Goal: Task Accomplishment & Management: Manage account settings

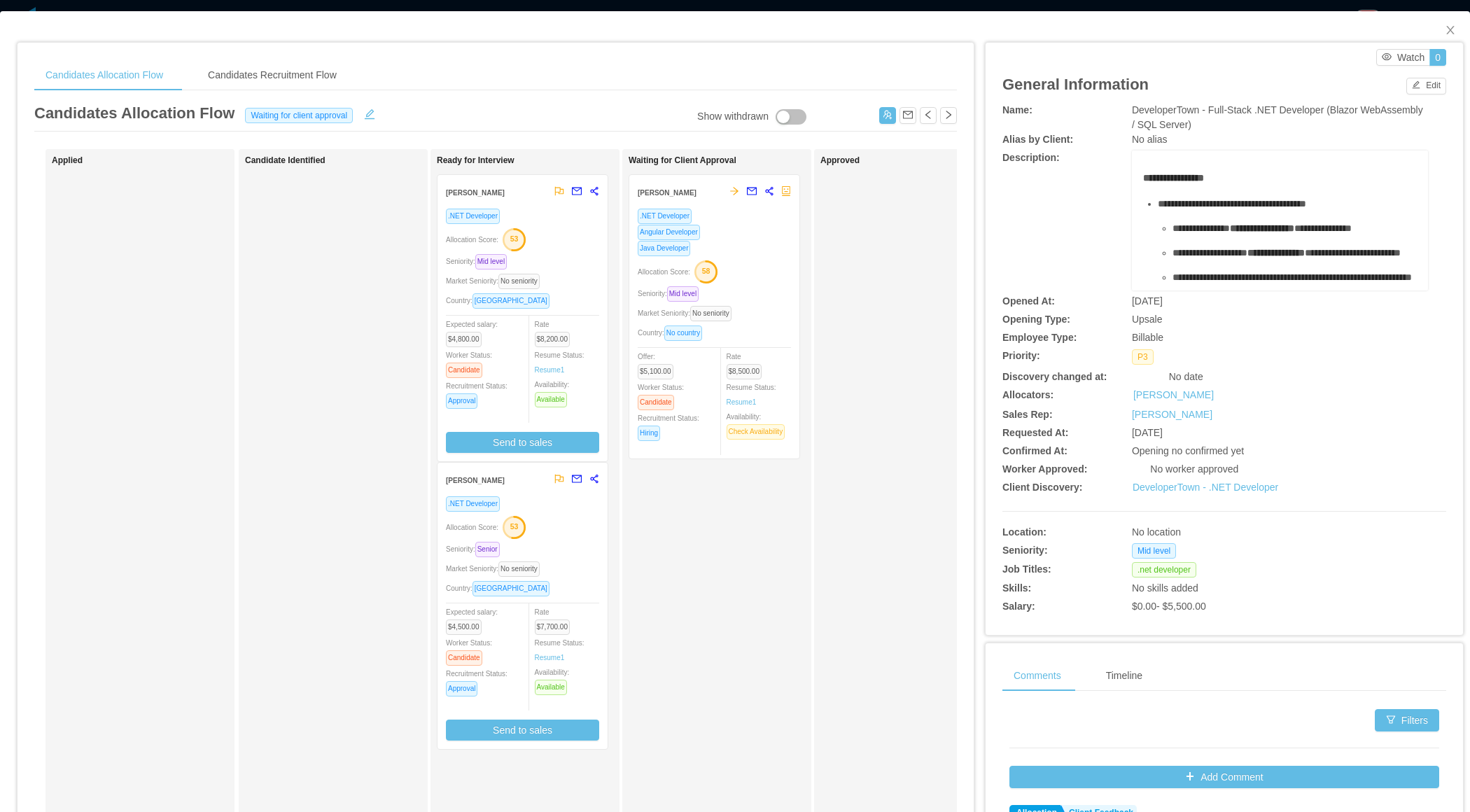
scroll to position [0, 47]
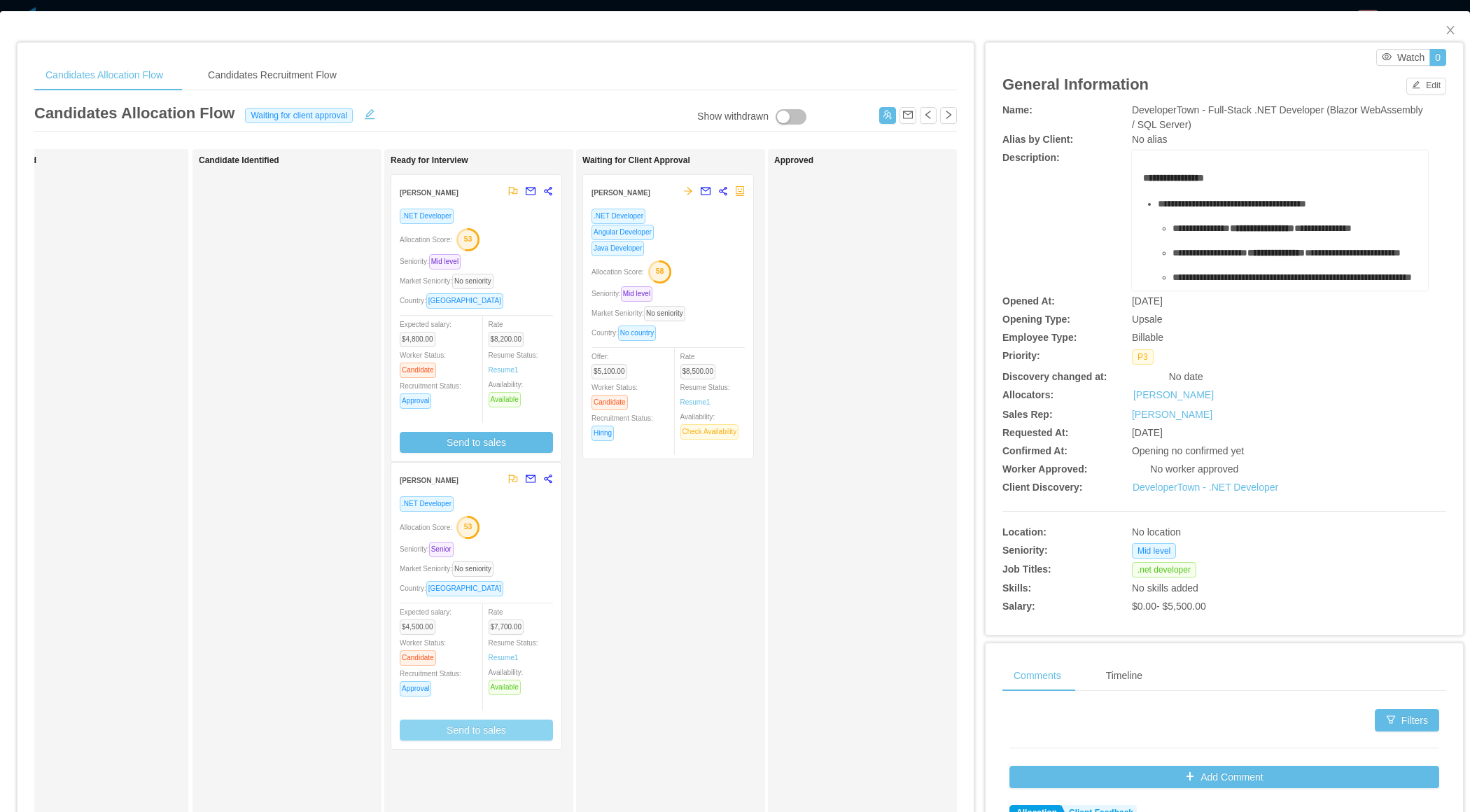
click at [479, 730] on button "Send to sales" at bounding box center [476, 730] width 153 height 21
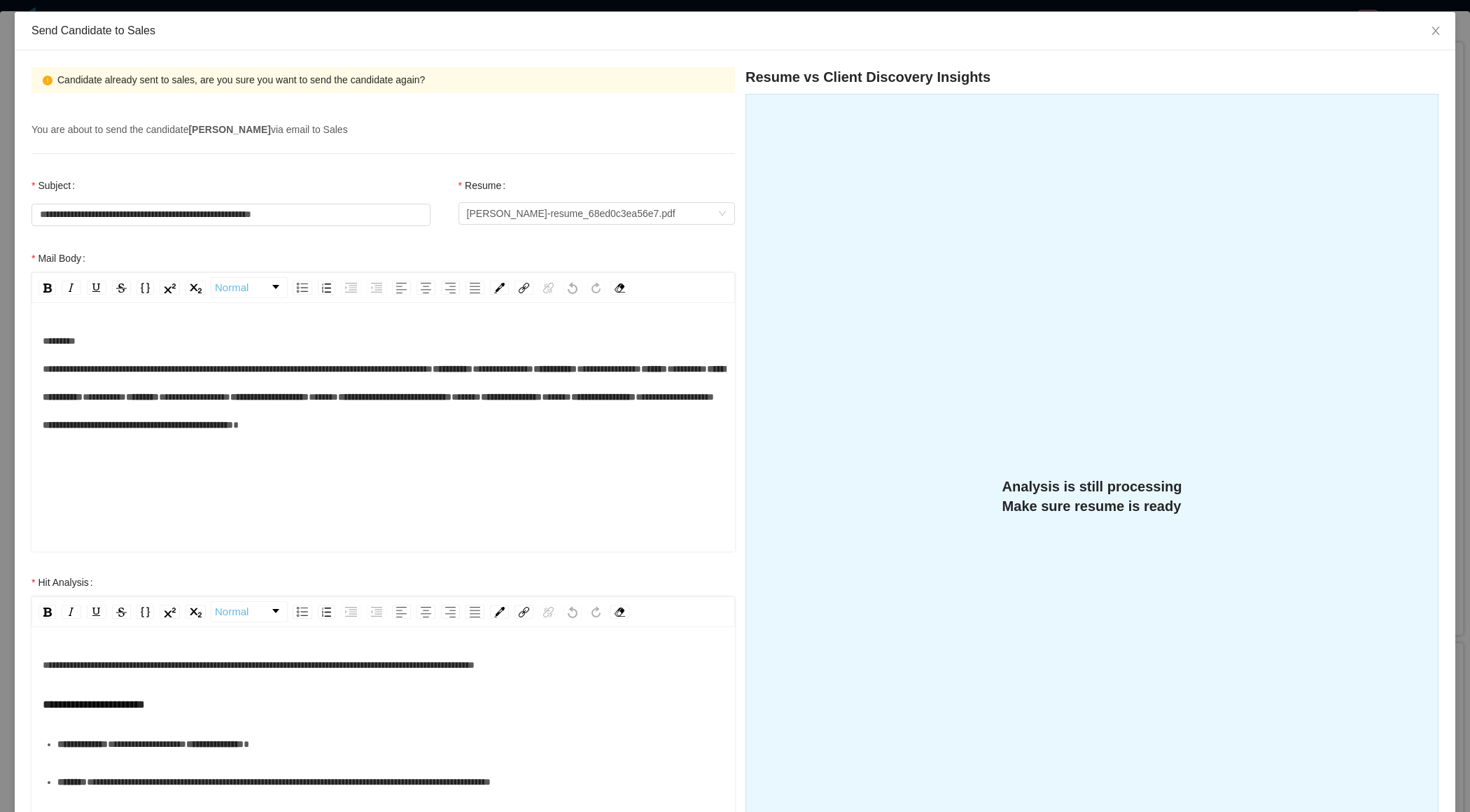
scroll to position [0, 0]
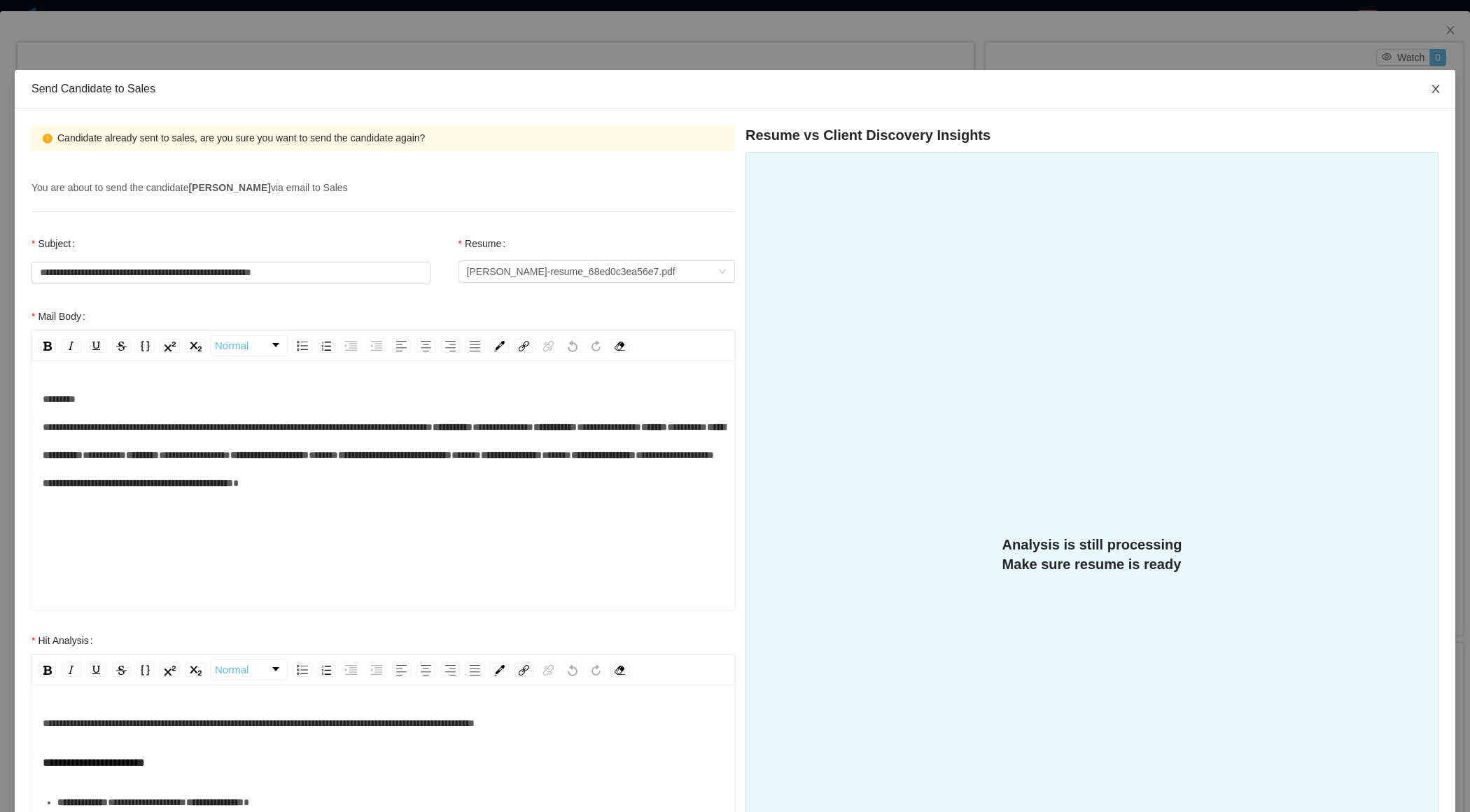
click at [1439, 92] on icon "icon: close" at bounding box center [1435, 88] width 11 height 11
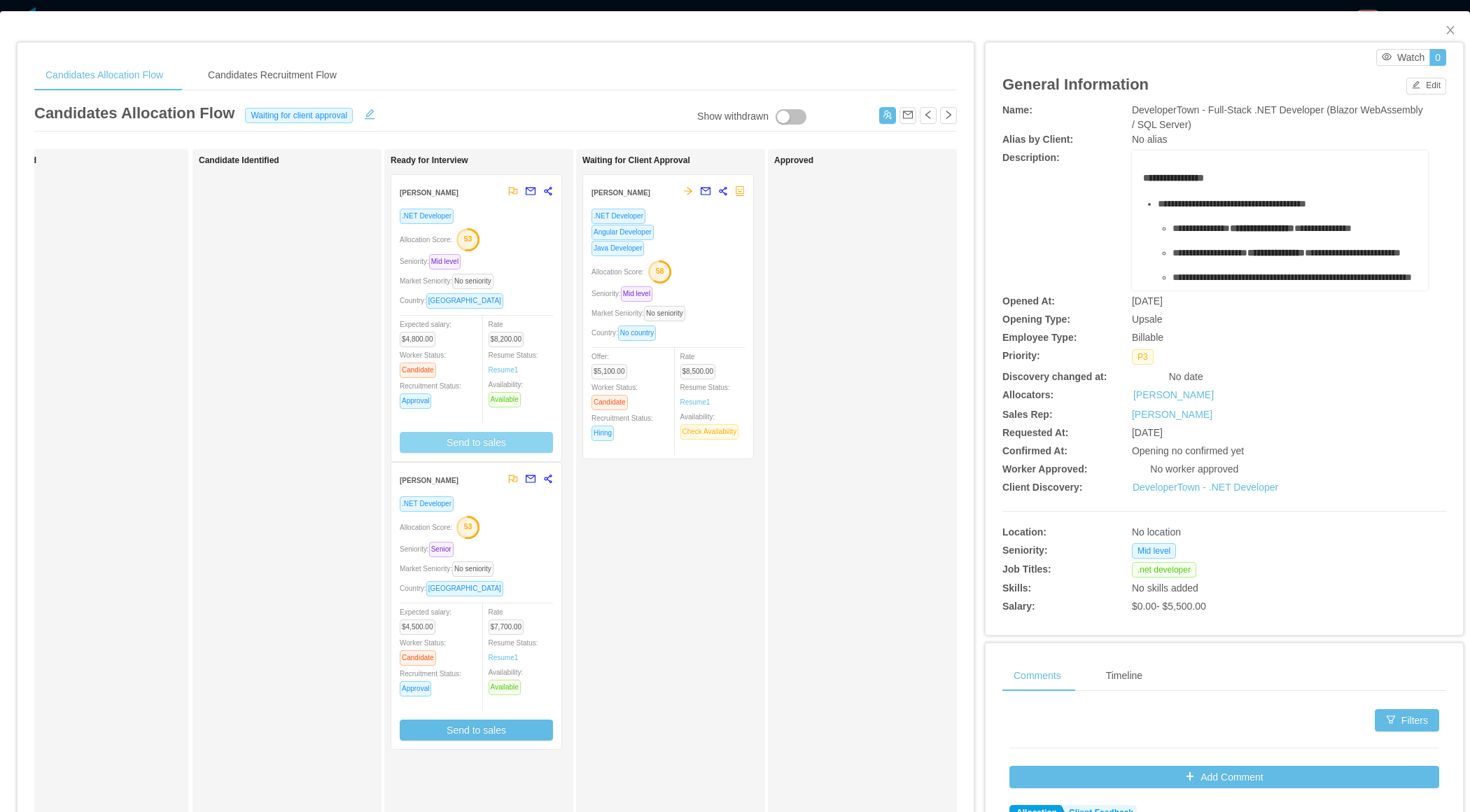
click at [485, 440] on button "Send to sales" at bounding box center [476, 442] width 153 height 21
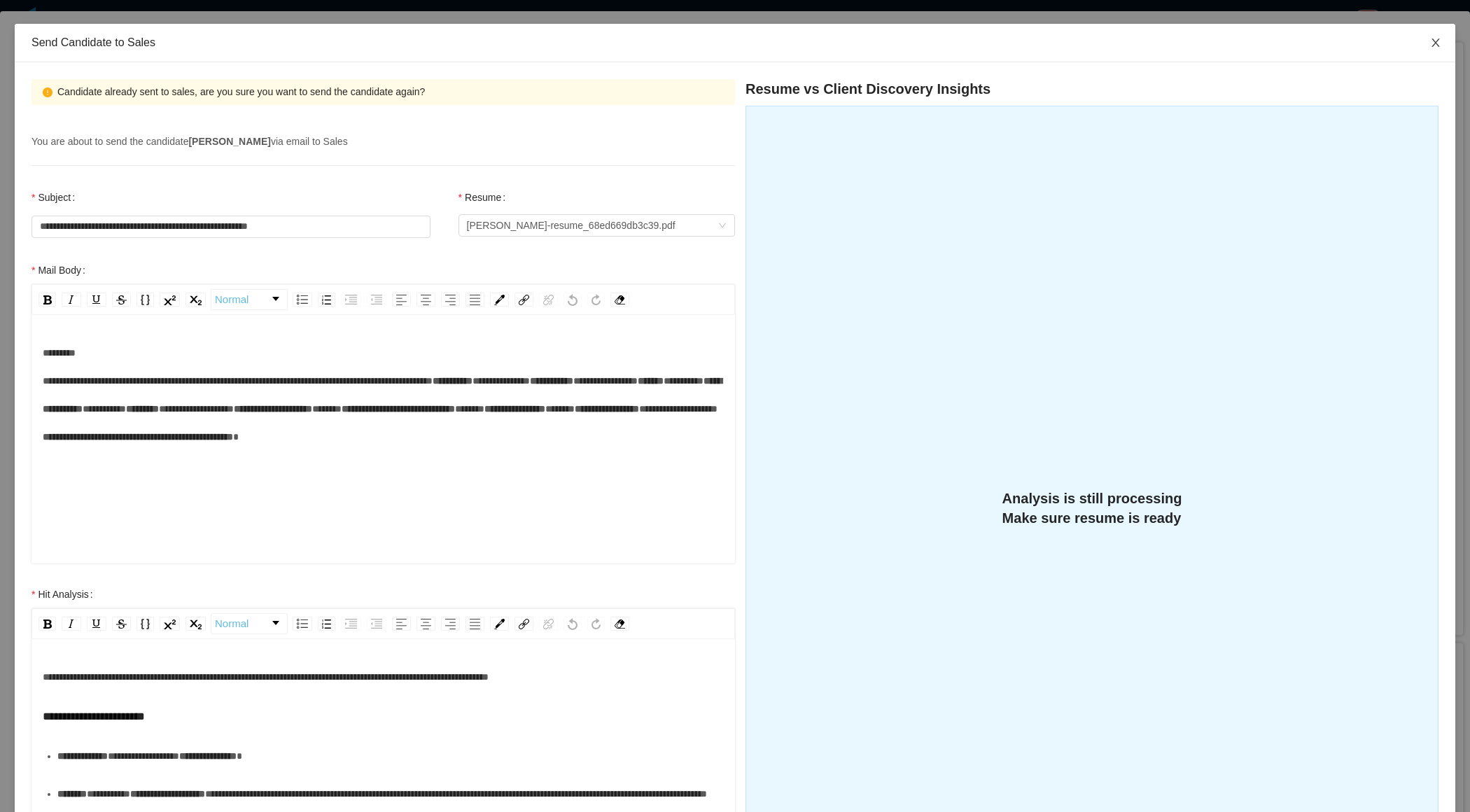
click at [1434, 42] on icon "icon: close" at bounding box center [1434, 42] width 7 height 8
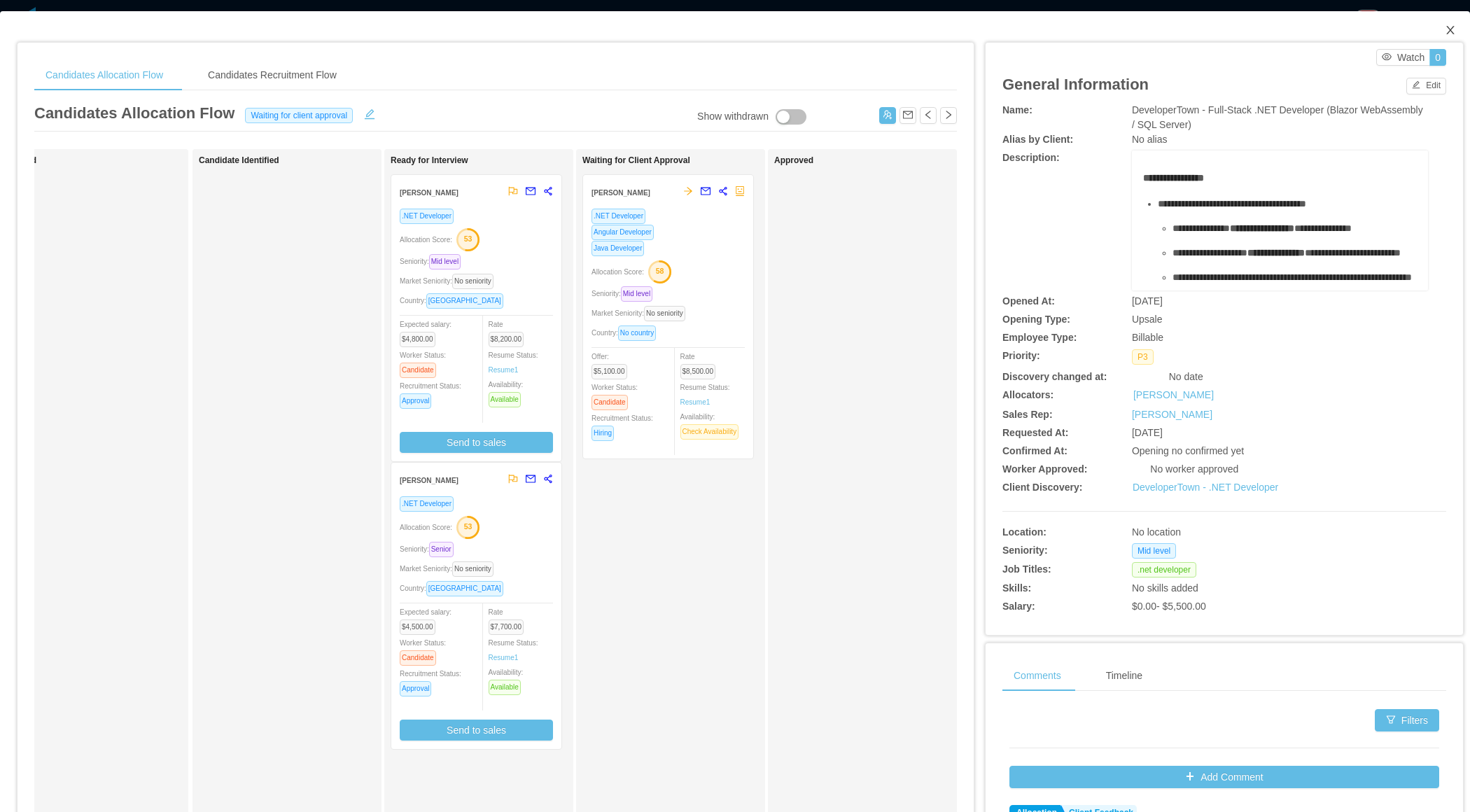
click at [1444, 35] on icon "icon: close" at bounding box center [1449, 29] width 11 height 11
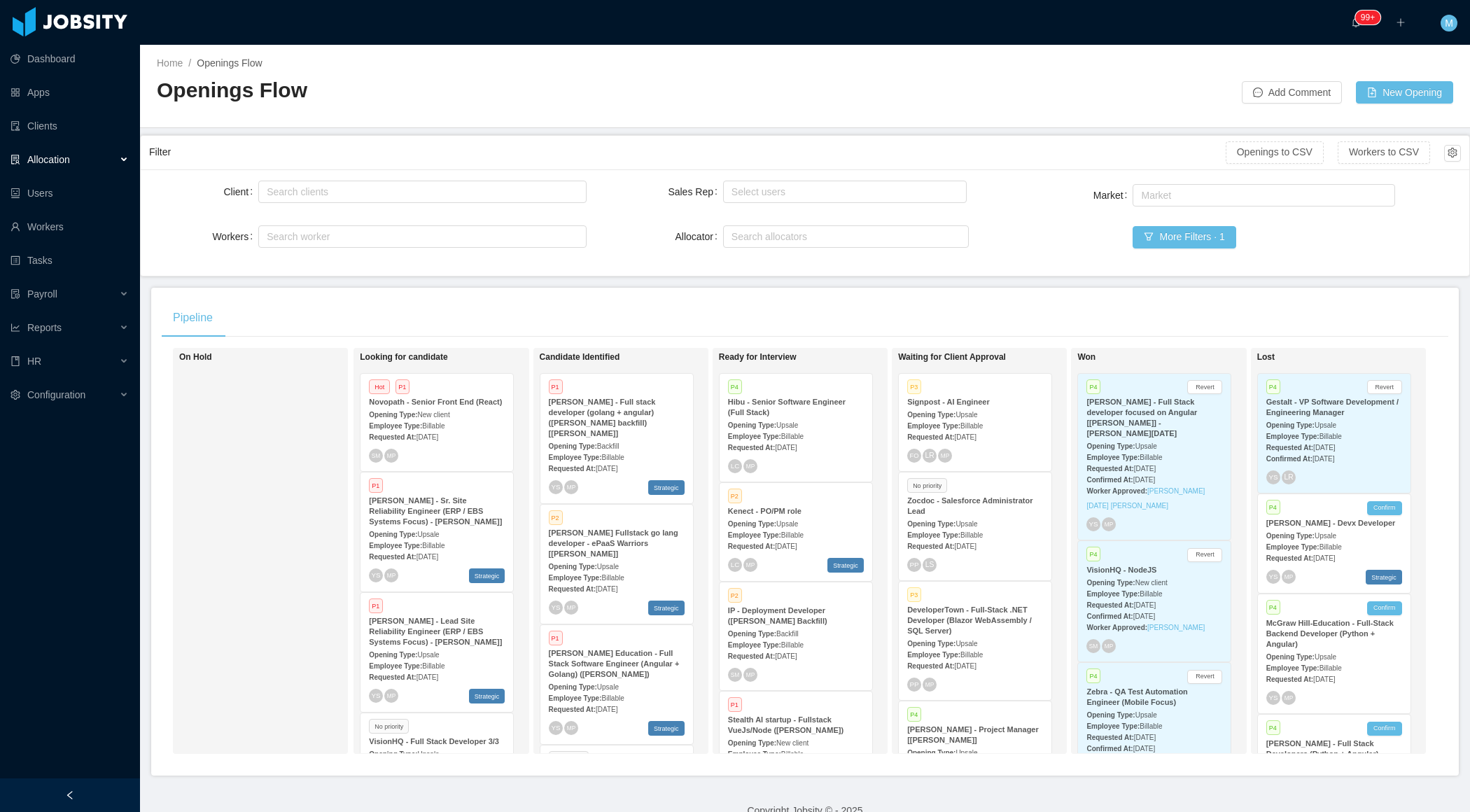
click at [311, 477] on div "On Hold" at bounding box center [277, 551] width 196 height 394
click at [794, 619] on div "IP - Deployment Developer (Kavyn Franco's Backfill)" at bounding box center [795, 616] width 136 height 21
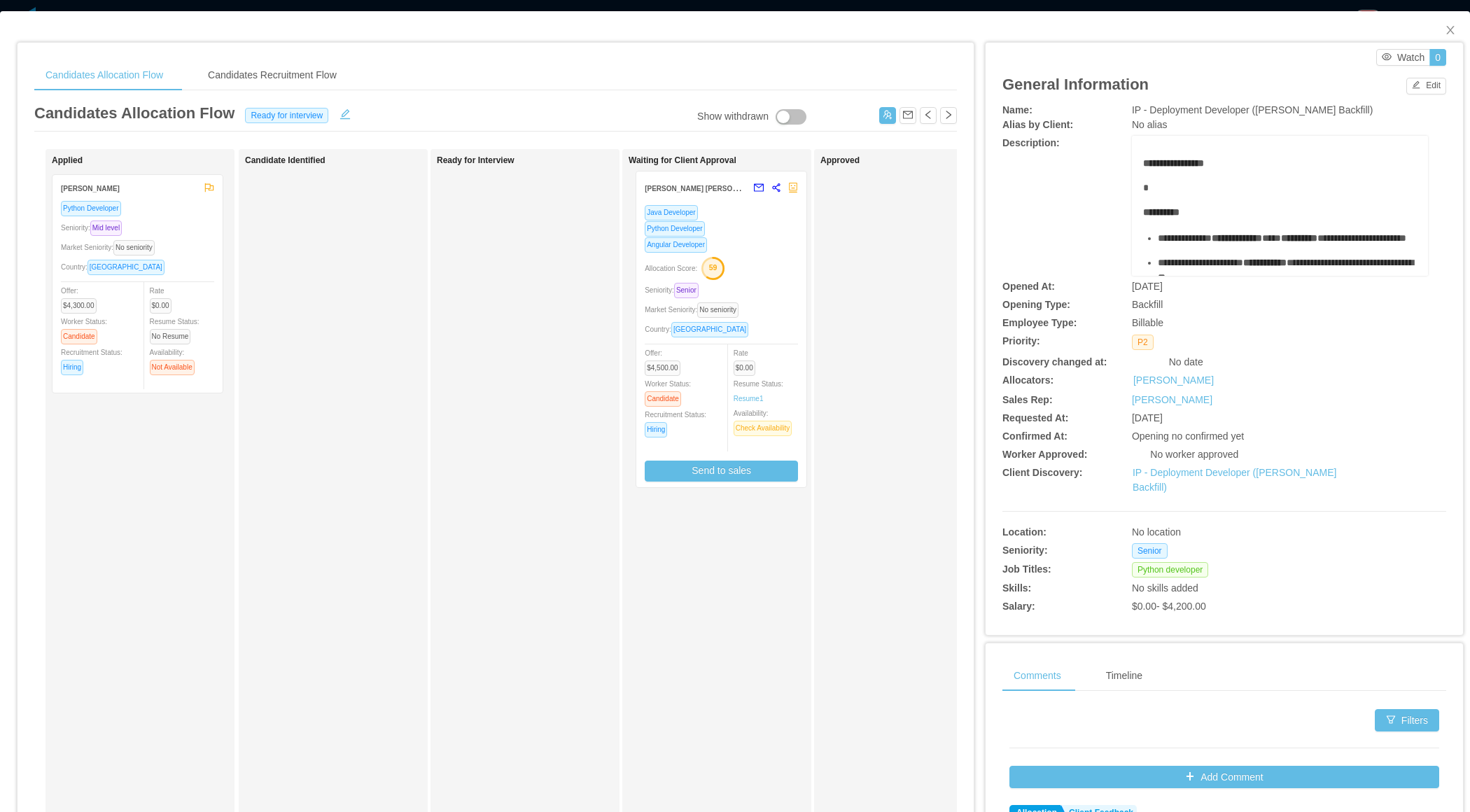
drag, startPoint x: 535, startPoint y: 327, endPoint x: 740, endPoint y: 324, distance: 205.0
click at [745, 324] on div "Applied Guillermo Alvarez Python Developer Seniority: Mid level Market Seniorit…" at bounding box center [495, 504] width 923 height 711
click at [1446, 22] on span "Close" at bounding box center [1449, 30] width 39 height 39
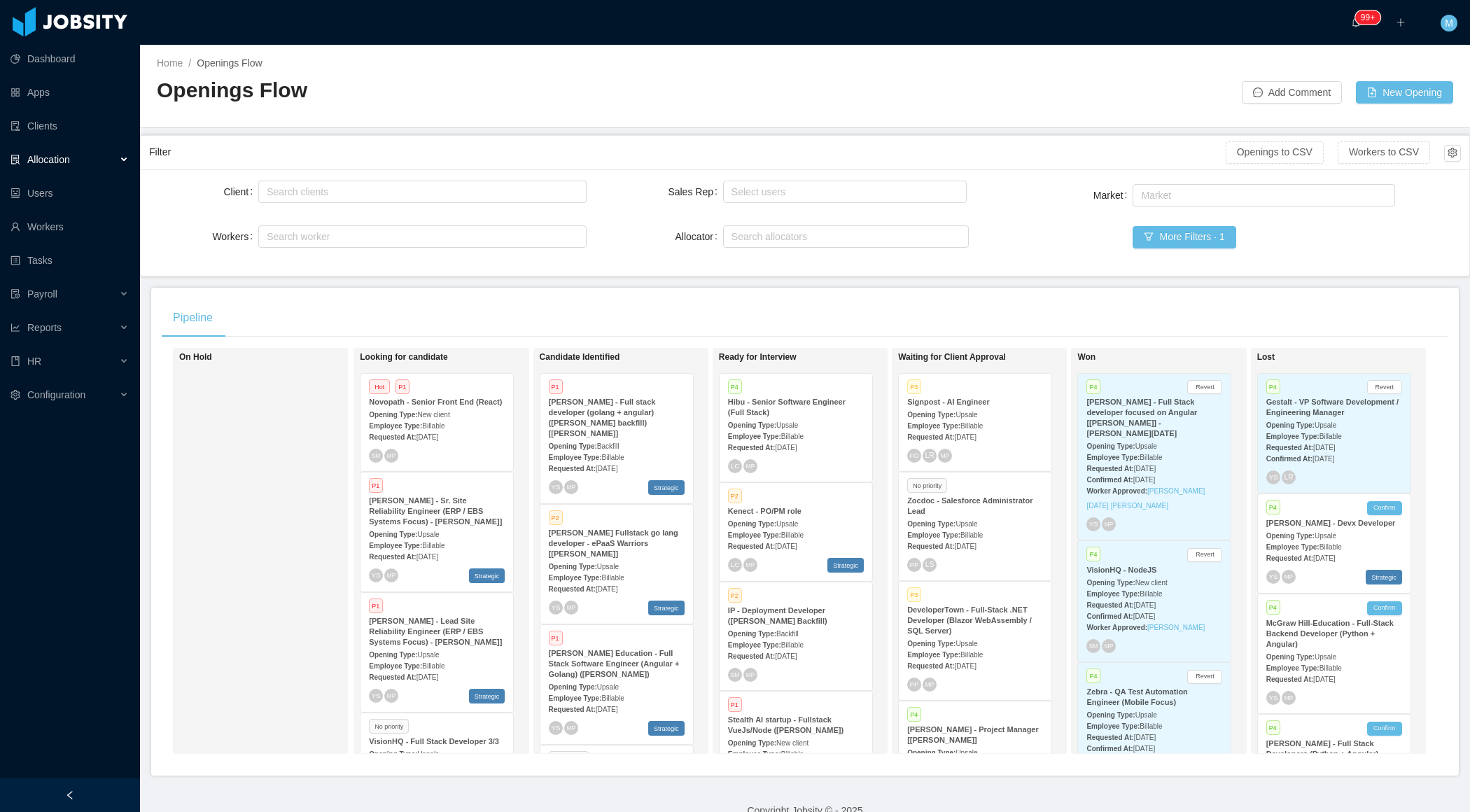
click at [304, 458] on div "On Hold" at bounding box center [277, 551] width 196 height 394
click at [97, 794] on div at bounding box center [70, 795] width 140 height 33
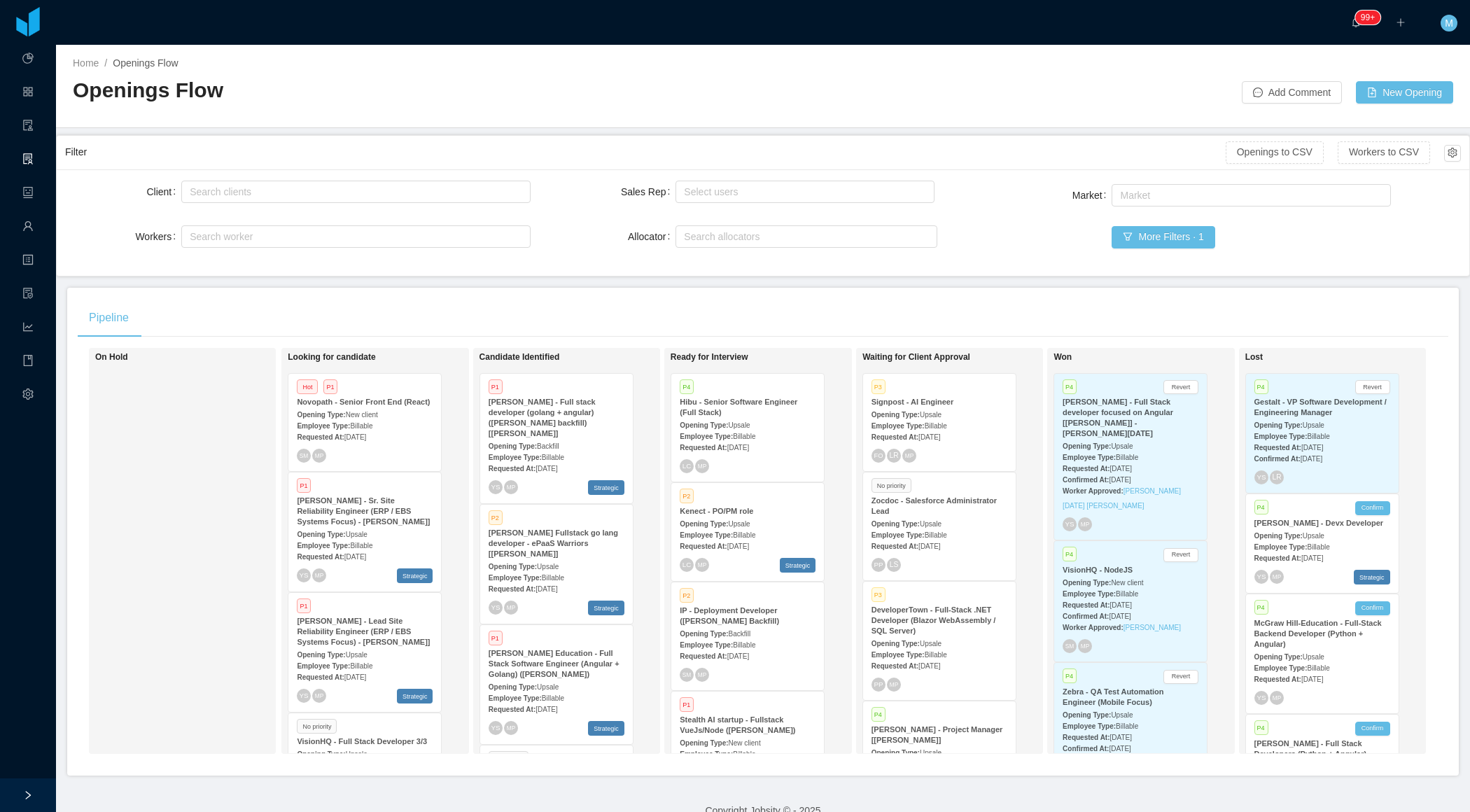
scroll to position [441, 0]
click at [548, 649] on strong "McGraw-Hill Education - Full Stack Software Engineer (Angular + Golang) (Tom-An…" at bounding box center [553, 663] width 131 height 29
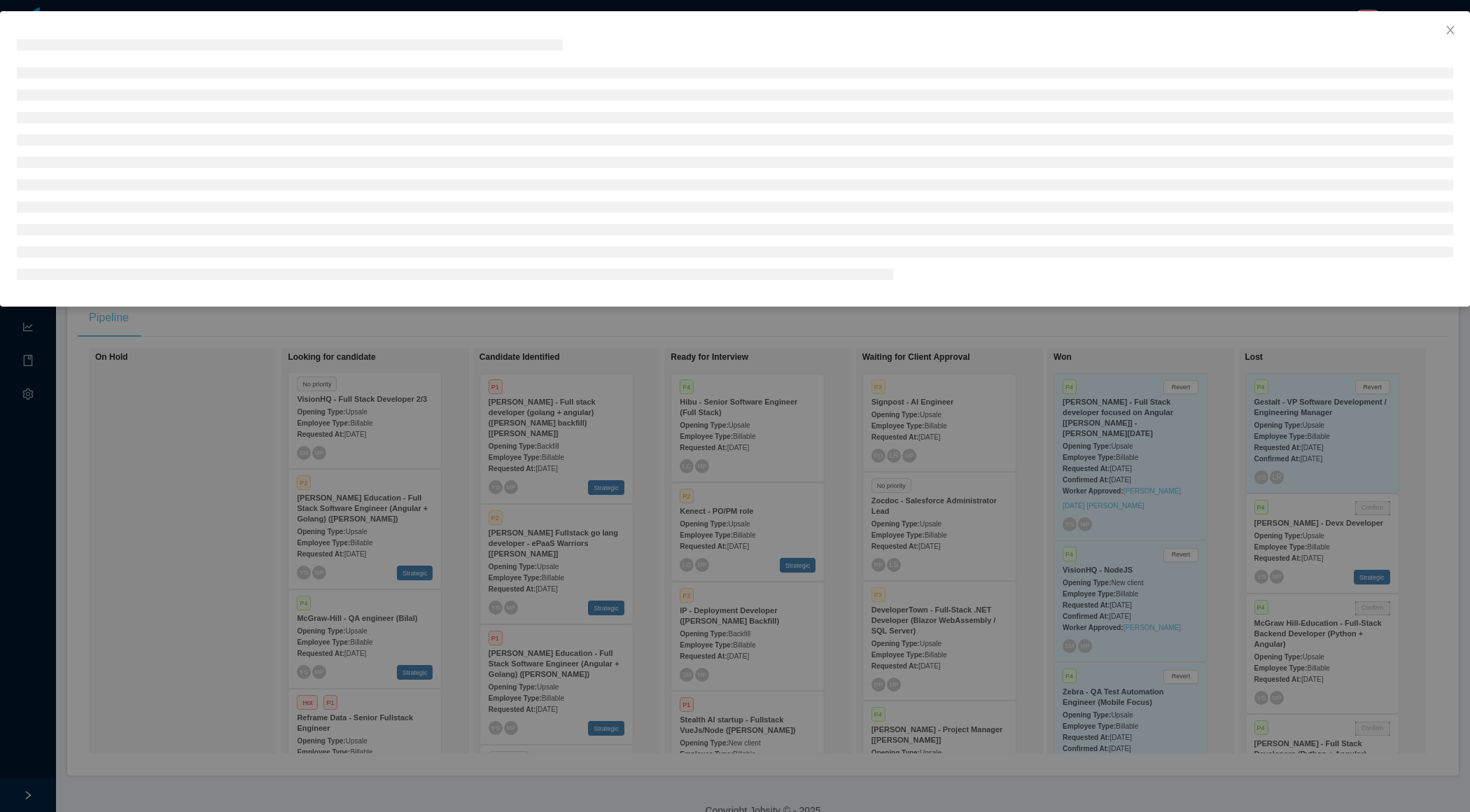
click at [549, 657] on div at bounding box center [735, 406] width 1470 height 812
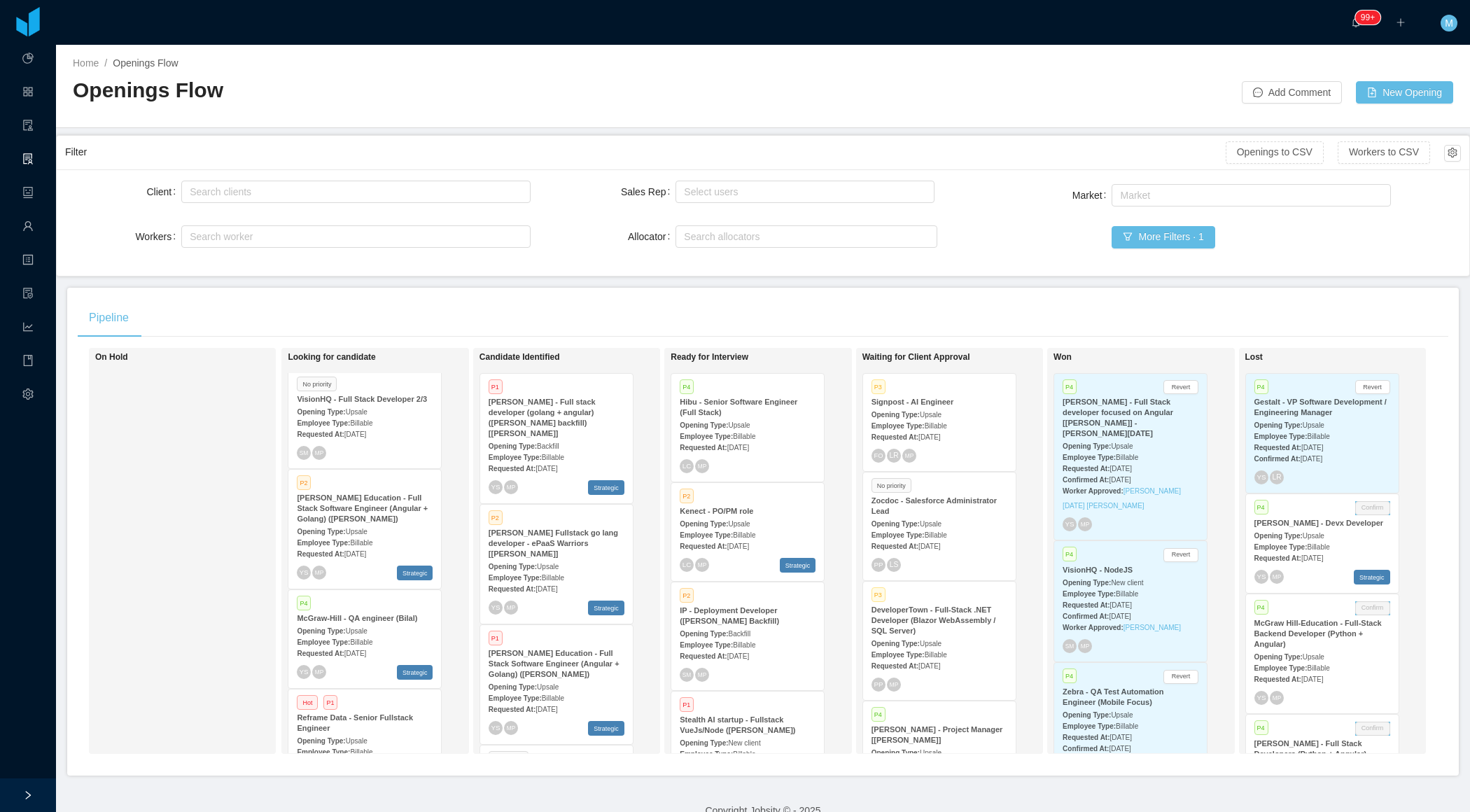
click at [549, 657] on strong "McGraw-Hill Education - Full Stack Software Engineer (Angular + Golang) (Tom-An…" at bounding box center [553, 663] width 131 height 29
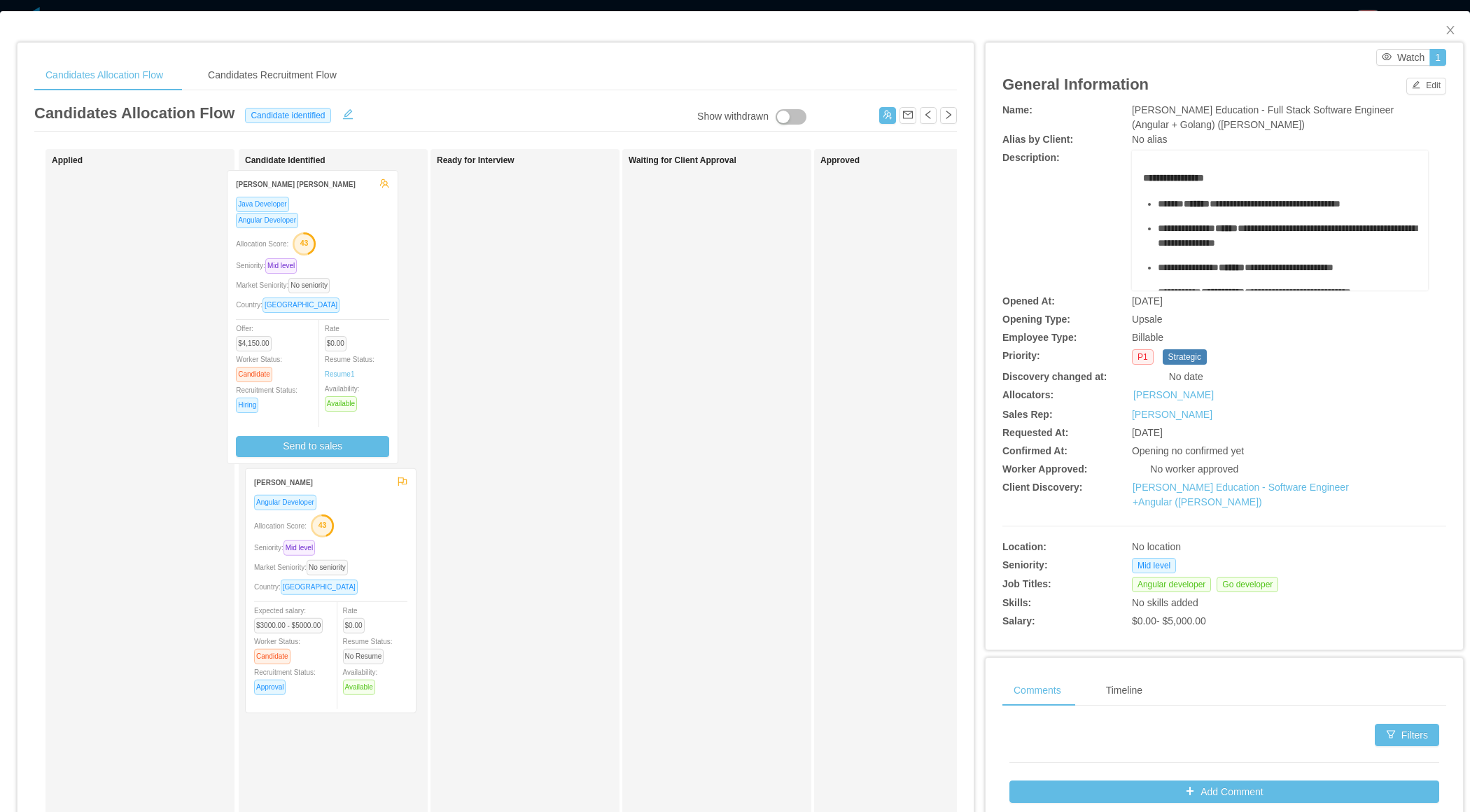
drag, startPoint x: 544, startPoint y: 298, endPoint x: 335, endPoint y: 294, distance: 209.0
click at [334, 294] on div "Applied Candidate Identified Alejandro Tapia Angular Developer Allocation Score…" at bounding box center [495, 504] width 923 height 711
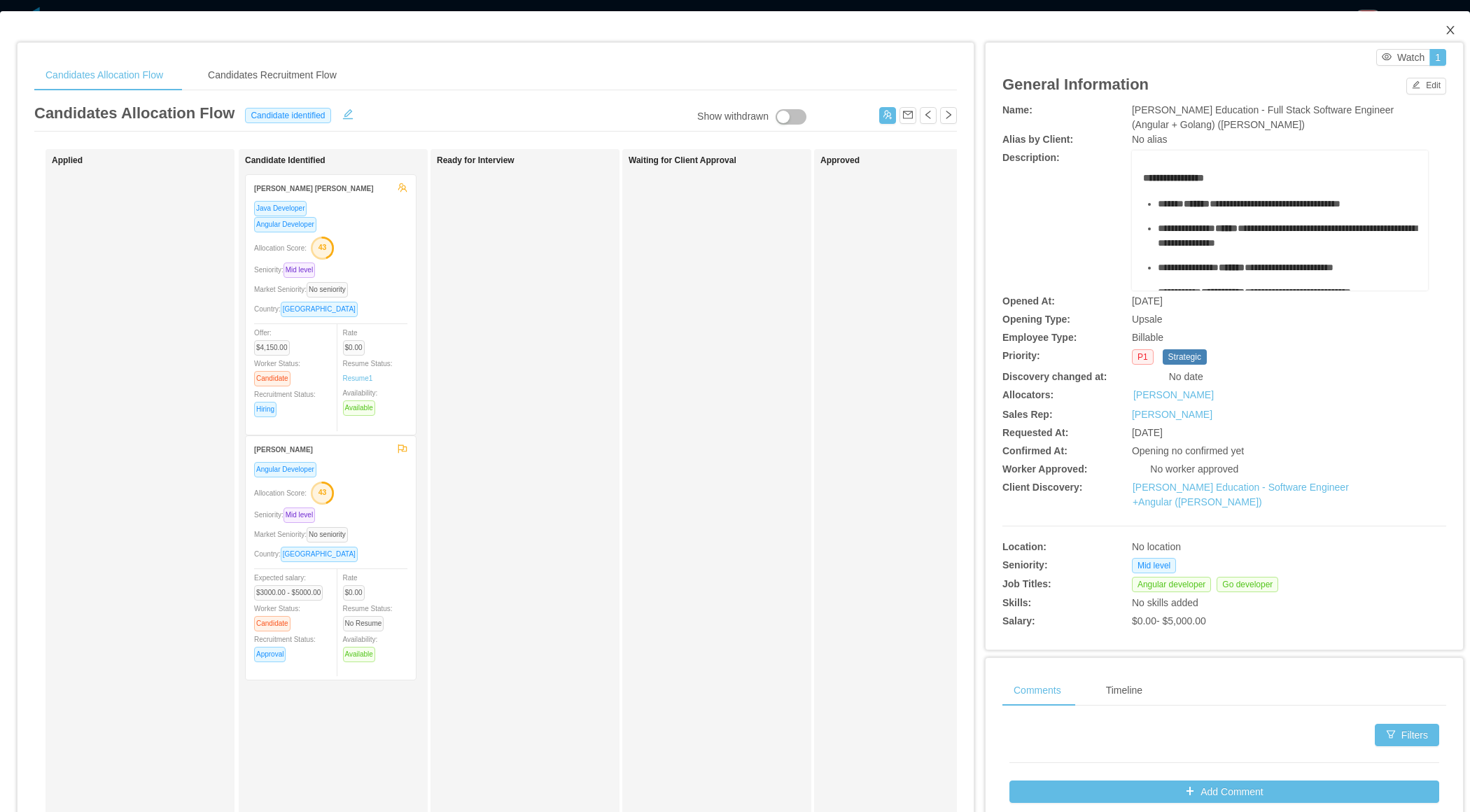
click at [1453, 27] on icon "icon: close" at bounding box center [1449, 30] width 7 height 8
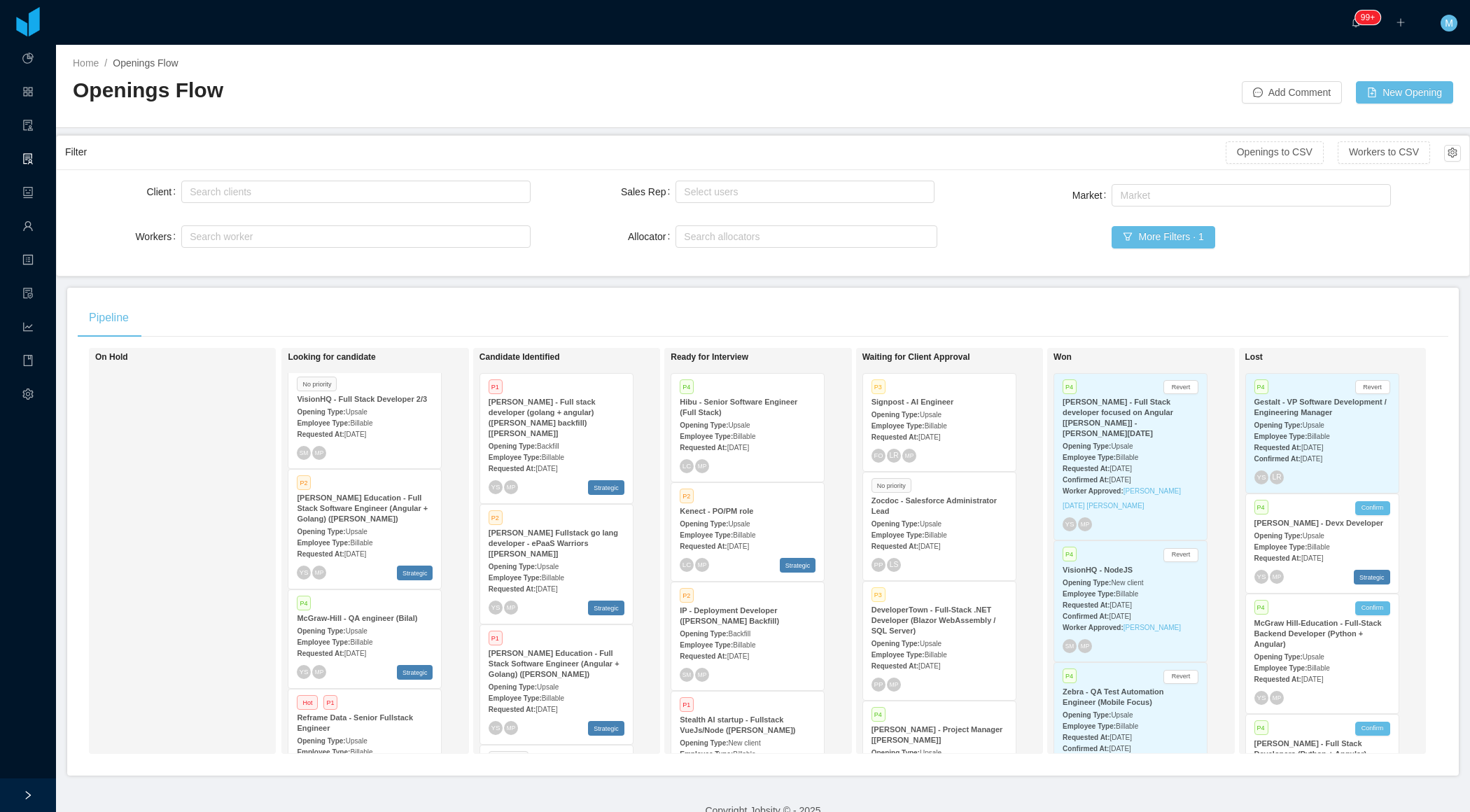
click at [560, 275] on div "Client Search clients Workers Search worker Sales Rep Select users Allocator Se…" at bounding box center [763, 223] width 1413 height 106
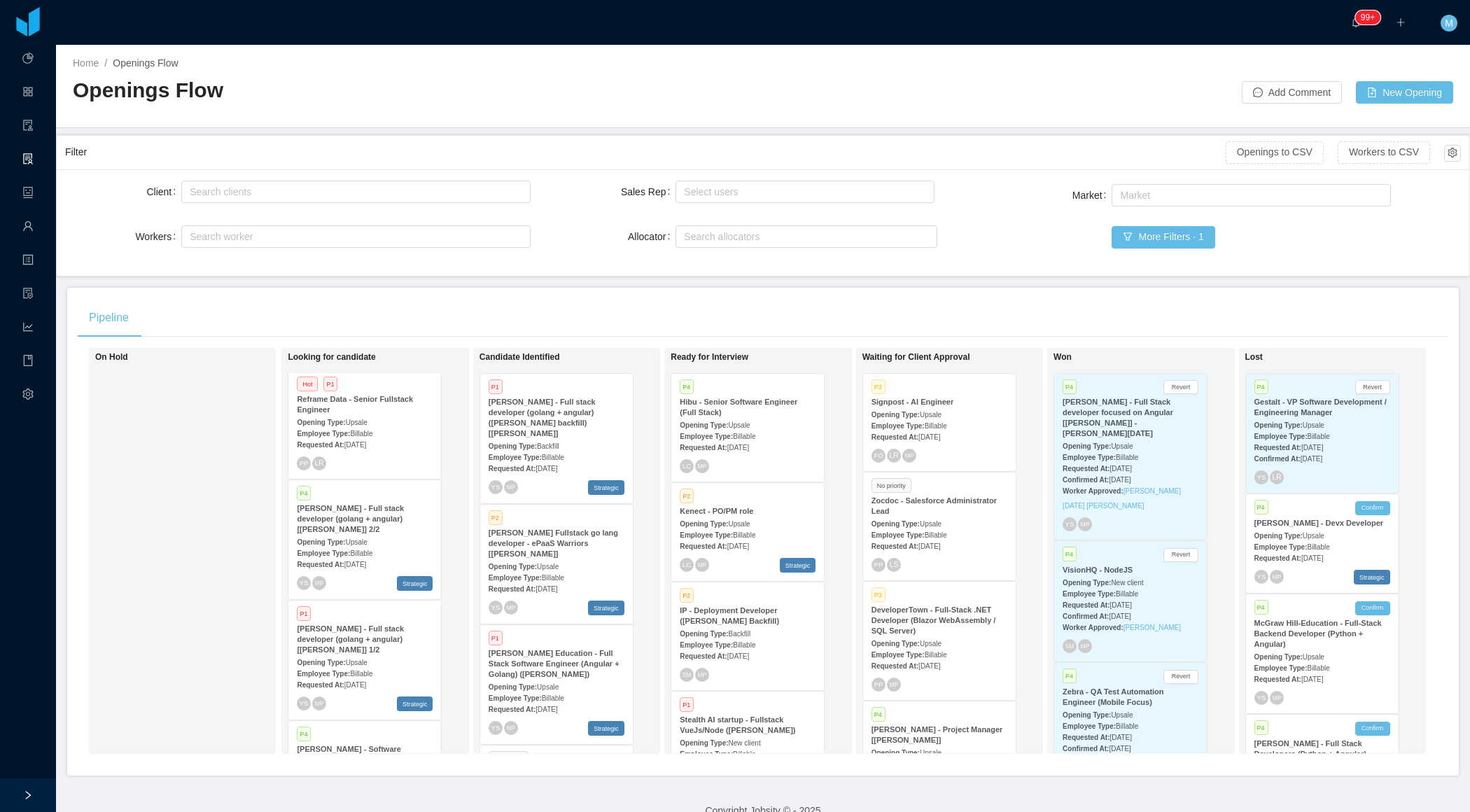
click at [588, 290] on div "Pipeline On Hold Looking for candidate Hot P1 Novopath - Senior Front End (Reac…" at bounding box center [763, 532] width 1391 height 488
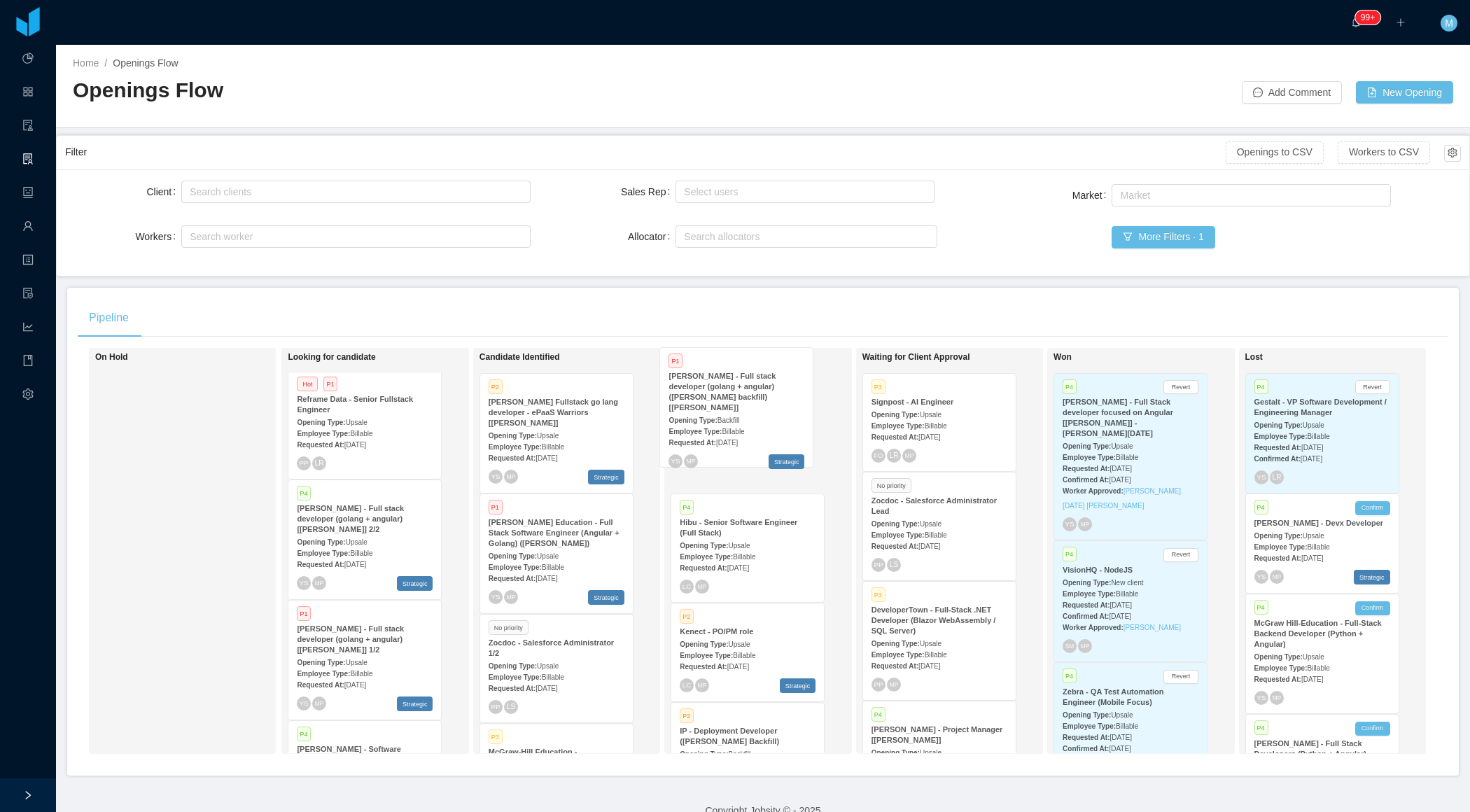
drag, startPoint x: 550, startPoint y: 448, endPoint x: 730, endPoint y: 423, distance: 181.7
click at [730, 423] on div "On Hold Looking for candidate Hot P1 Novopath - Senior Front End (React) Openin…" at bounding box center [762, 556] width 1370 height 417
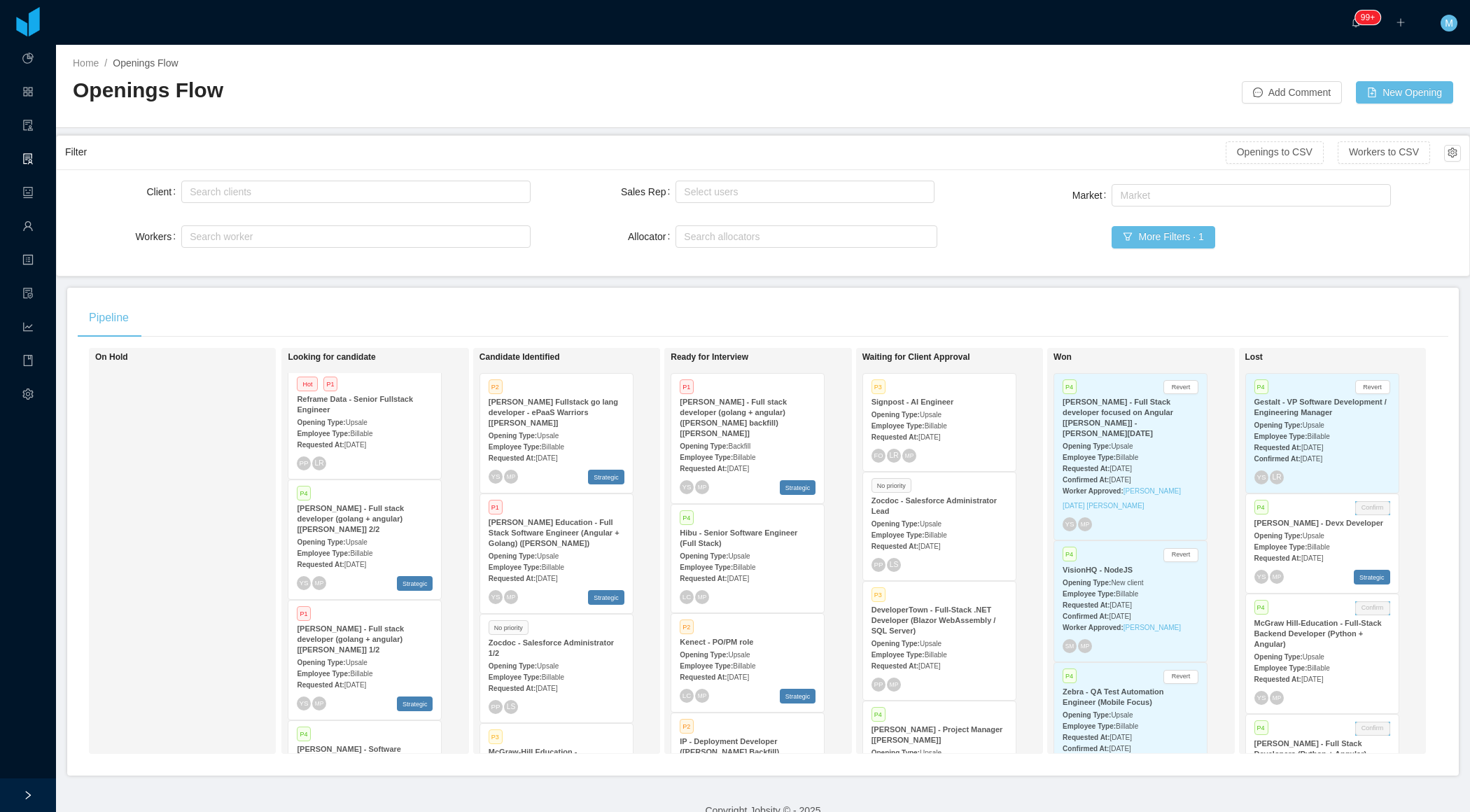
click at [734, 415] on strong "McGraw-Hill - Full stack developer (golang + angular) (Daniel Bittar backfill) …" at bounding box center [733, 418] width 107 height 40
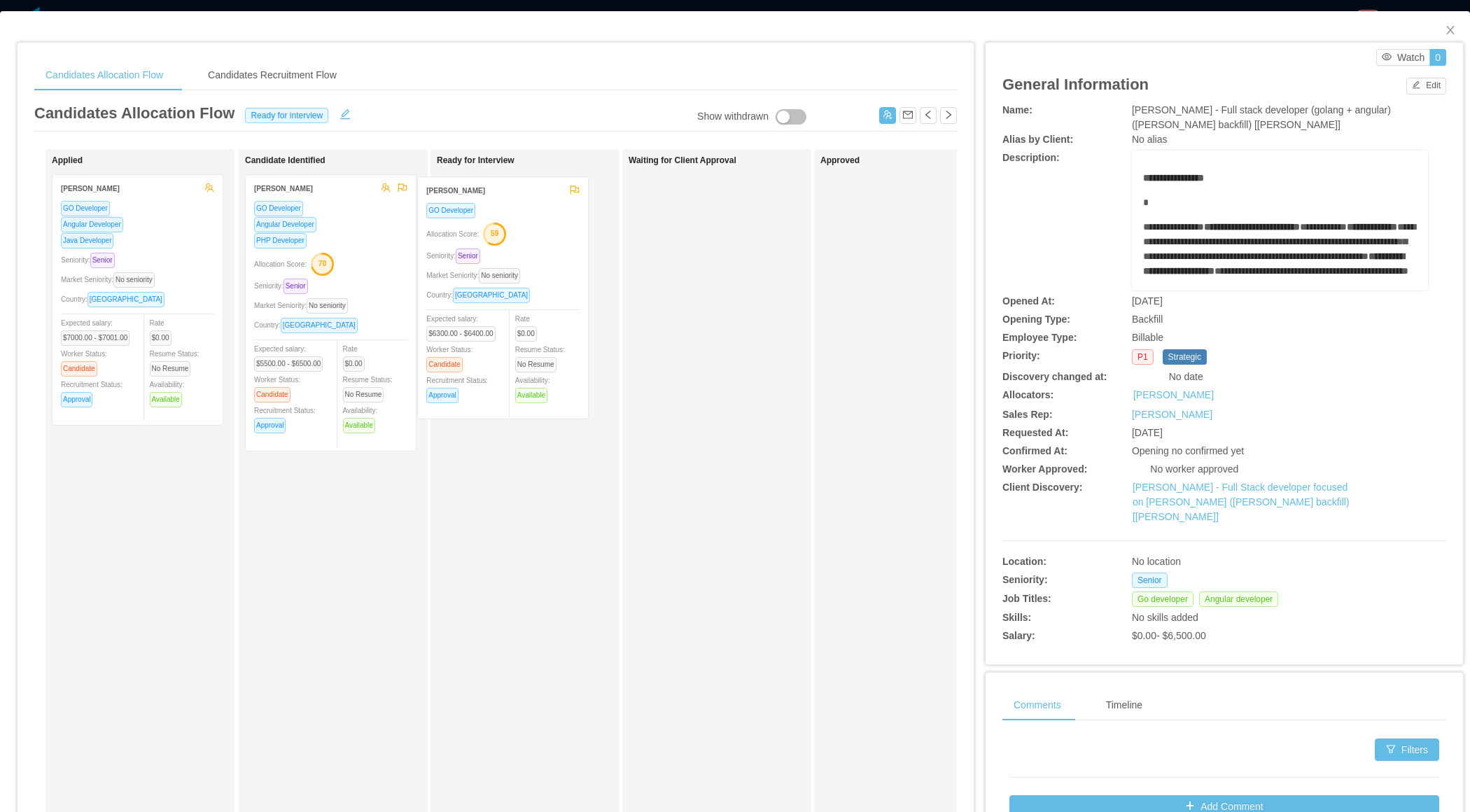
drag, startPoint x: 362, startPoint y: 324, endPoint x: 534, endPoint y: 328, distance: 172.0
click at [534, 328] on div "Applied Toshiaki Ezaki GO Developer Angular Developer Java Developer Seniority:…" at bounding box center [495, 504] width 923 height 711
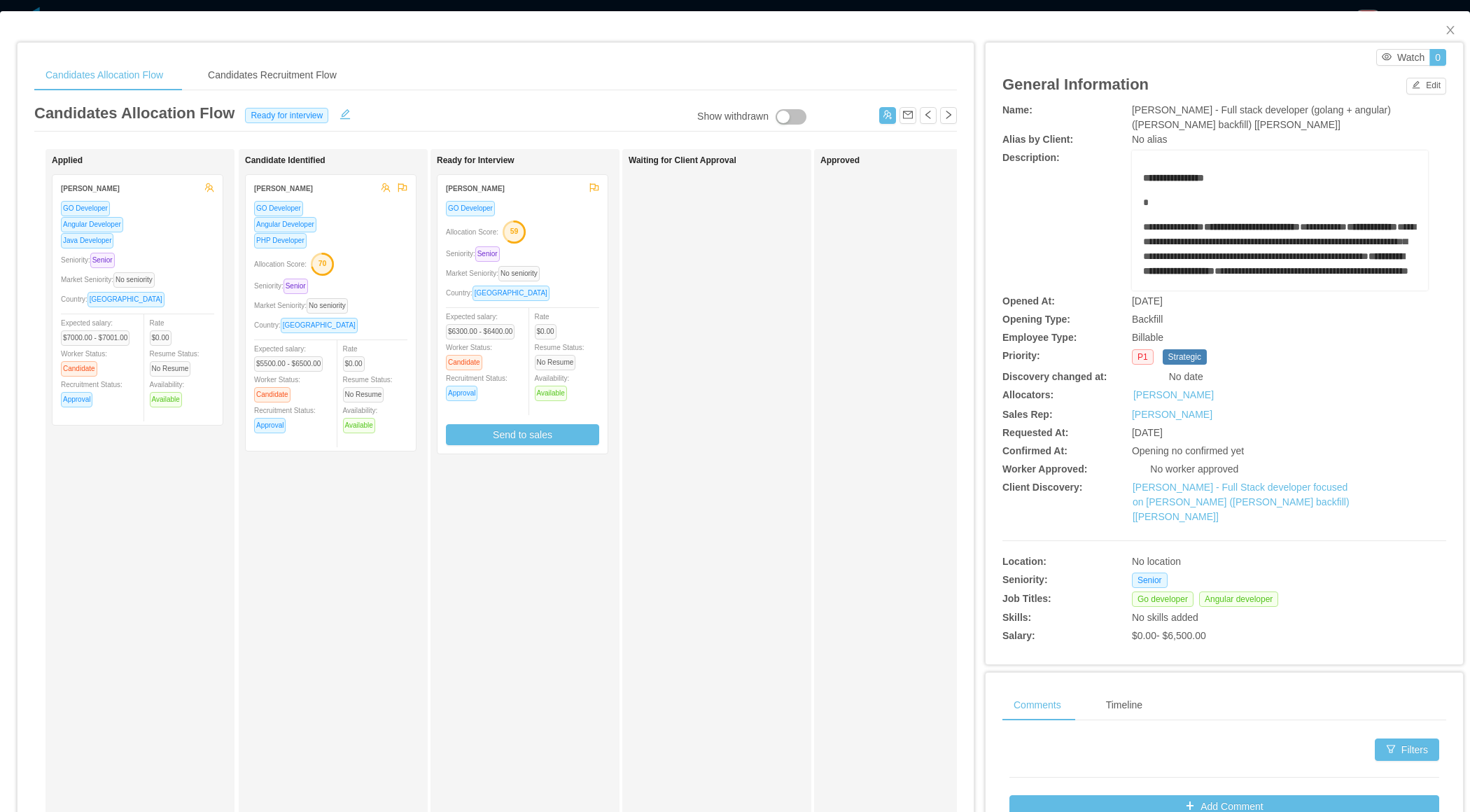
click at [579, 258] on div "Seniority: Senior" at bounding box center [522, 253] width 153 height 16
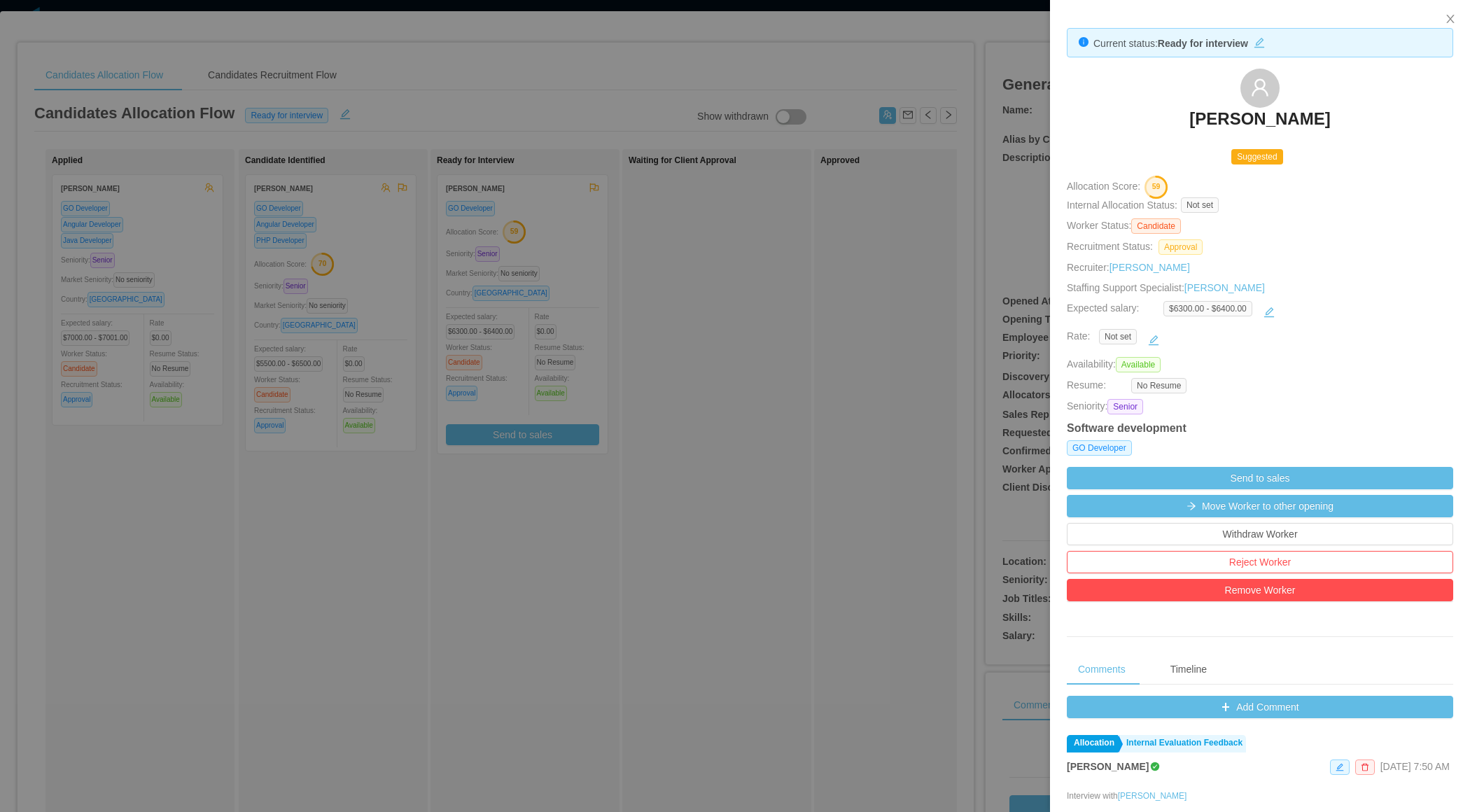
click at [672, 431] on div at bounding box center [735, 406] width 1470 height 812
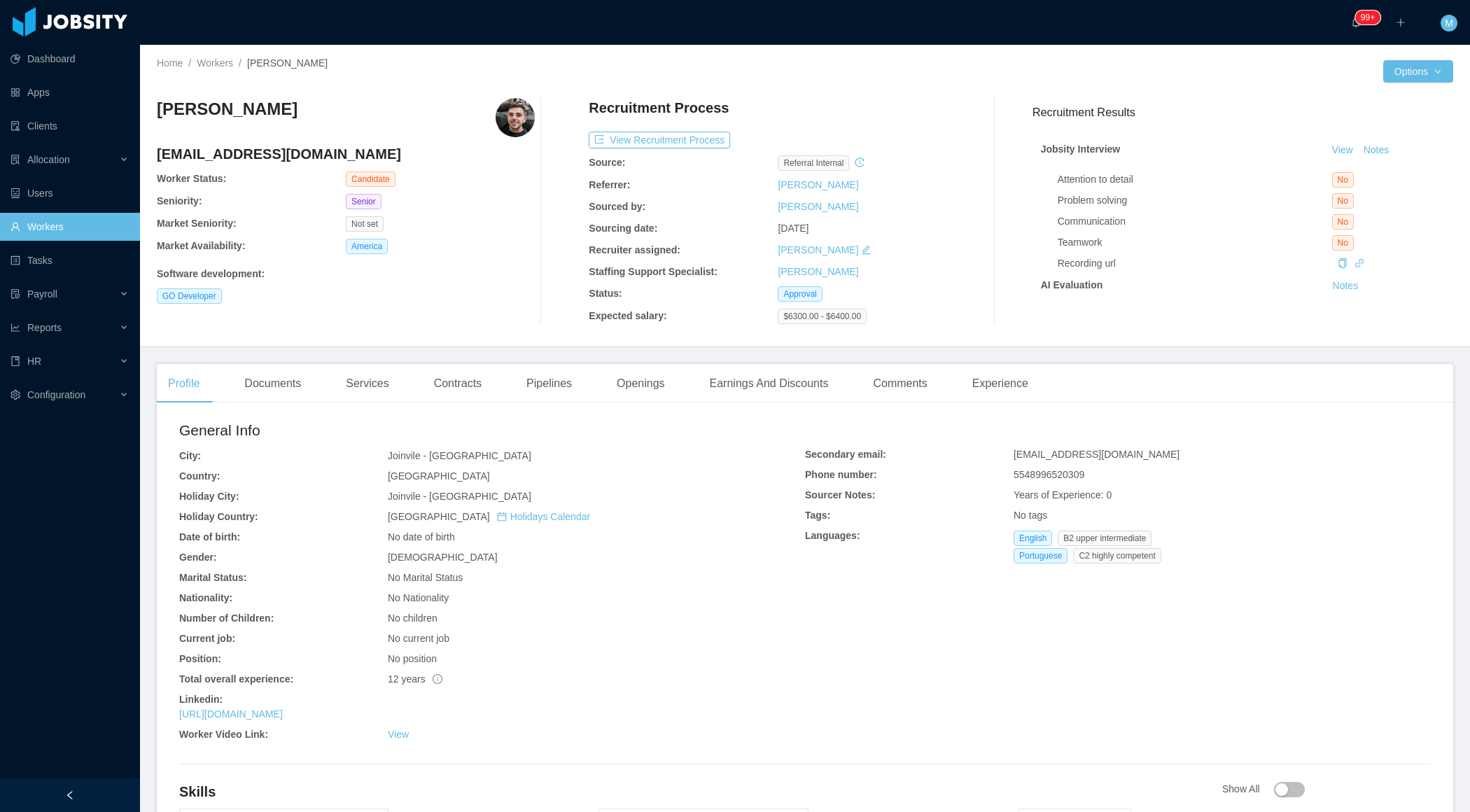
click at [84, 792] on div at bounding box center [70, 795] width 140 height 33
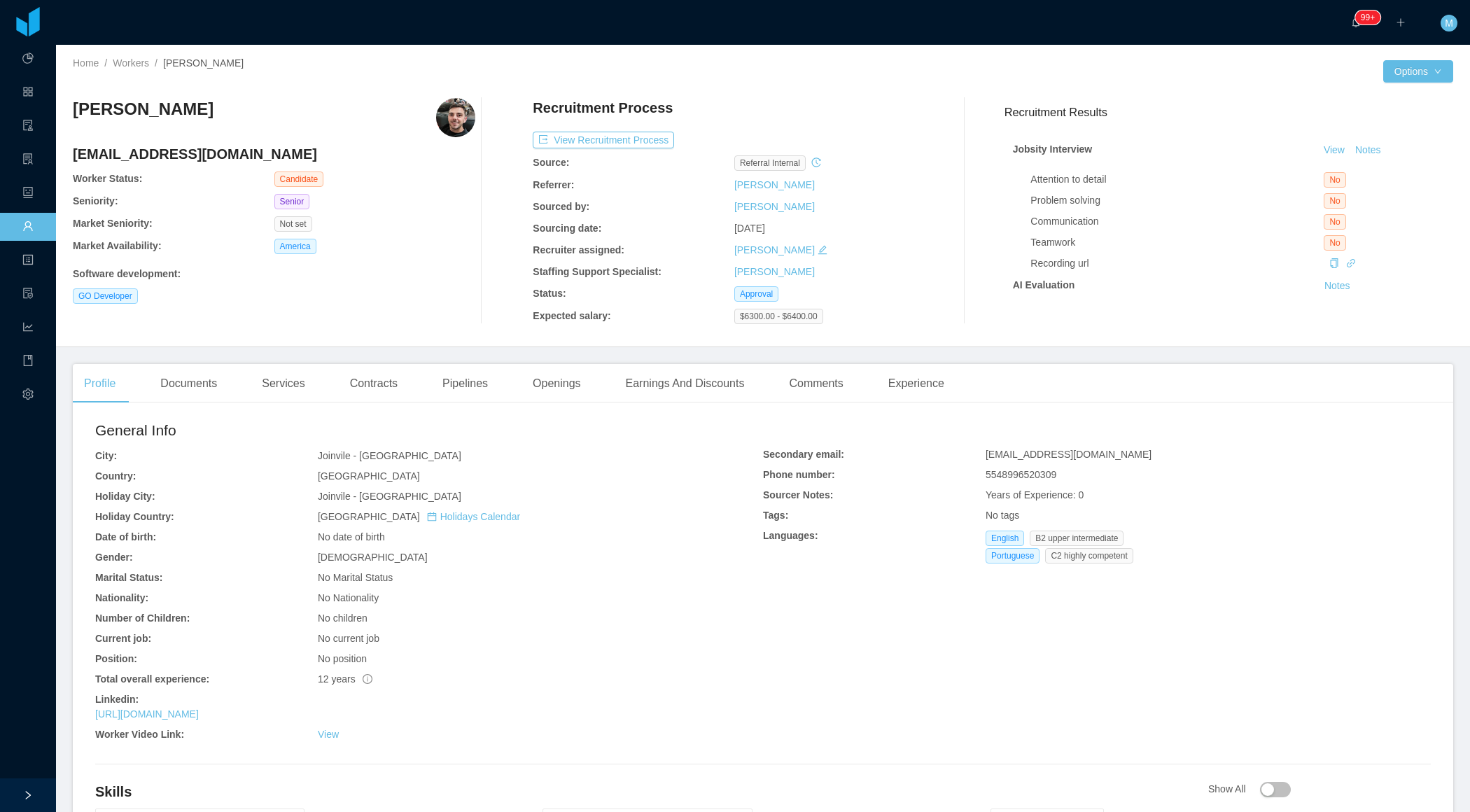
click at [432, 290] on div "GO Developer" at bounding box center [274, 296] width 403 height 16
click at [196, 381] on div "Documents" at bounding box center [188, 383] width 79 height 39
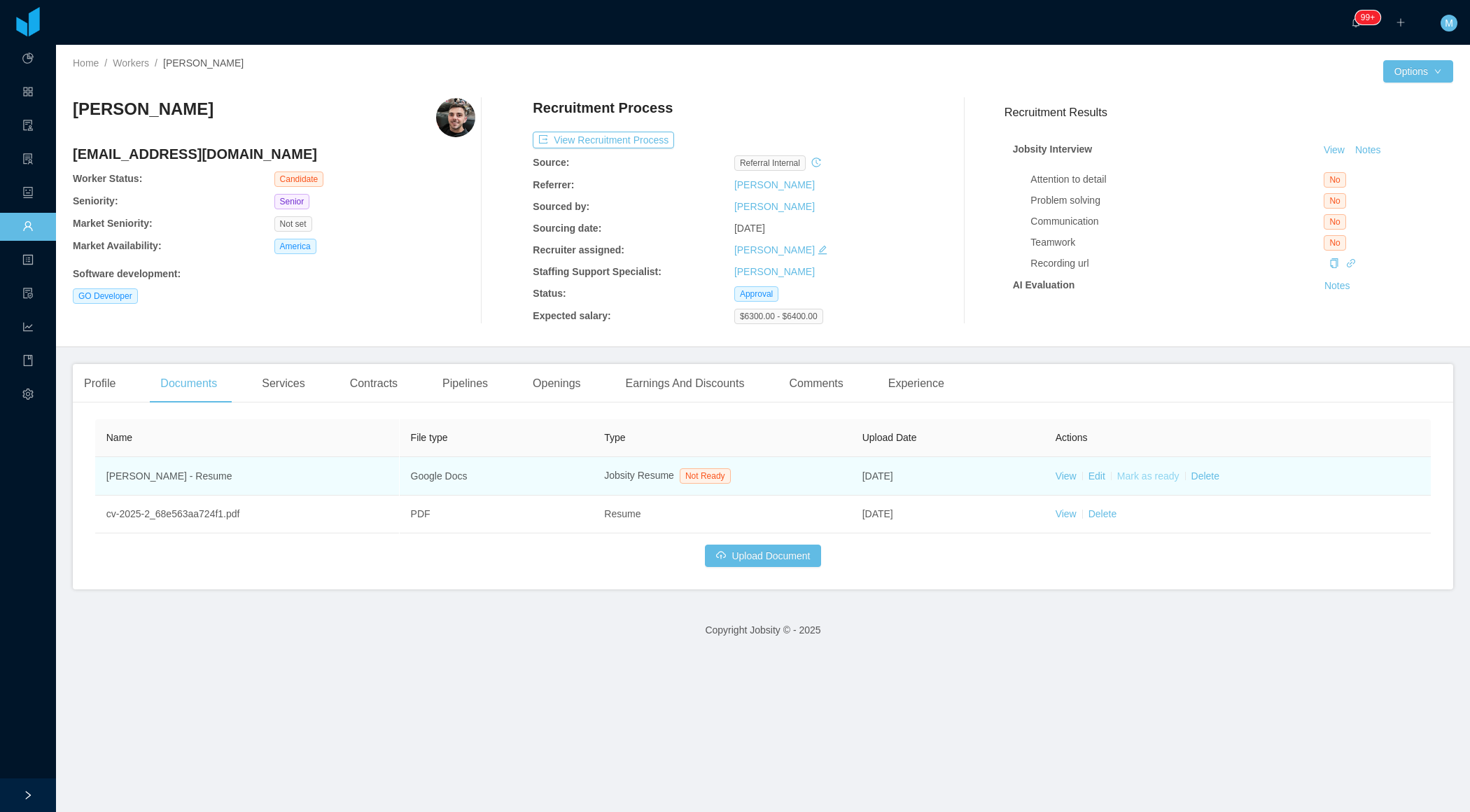
click at [1148, 478] on link "Mark as ready" at bounding box center [1148, 475] width 62 height 11
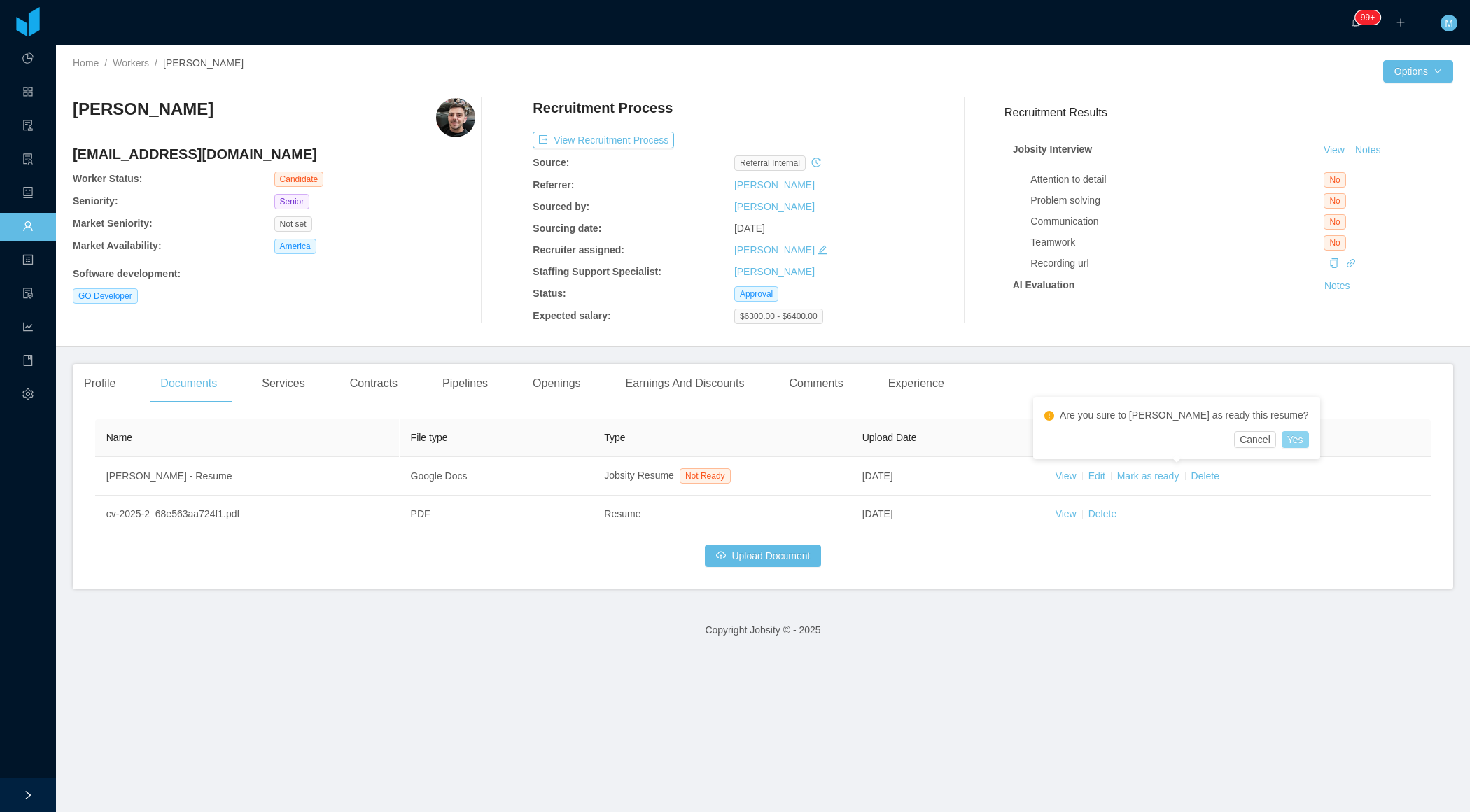
click at [1281, 448] on button "Yes" at bounding box center [1294, 439] width 27 height 17
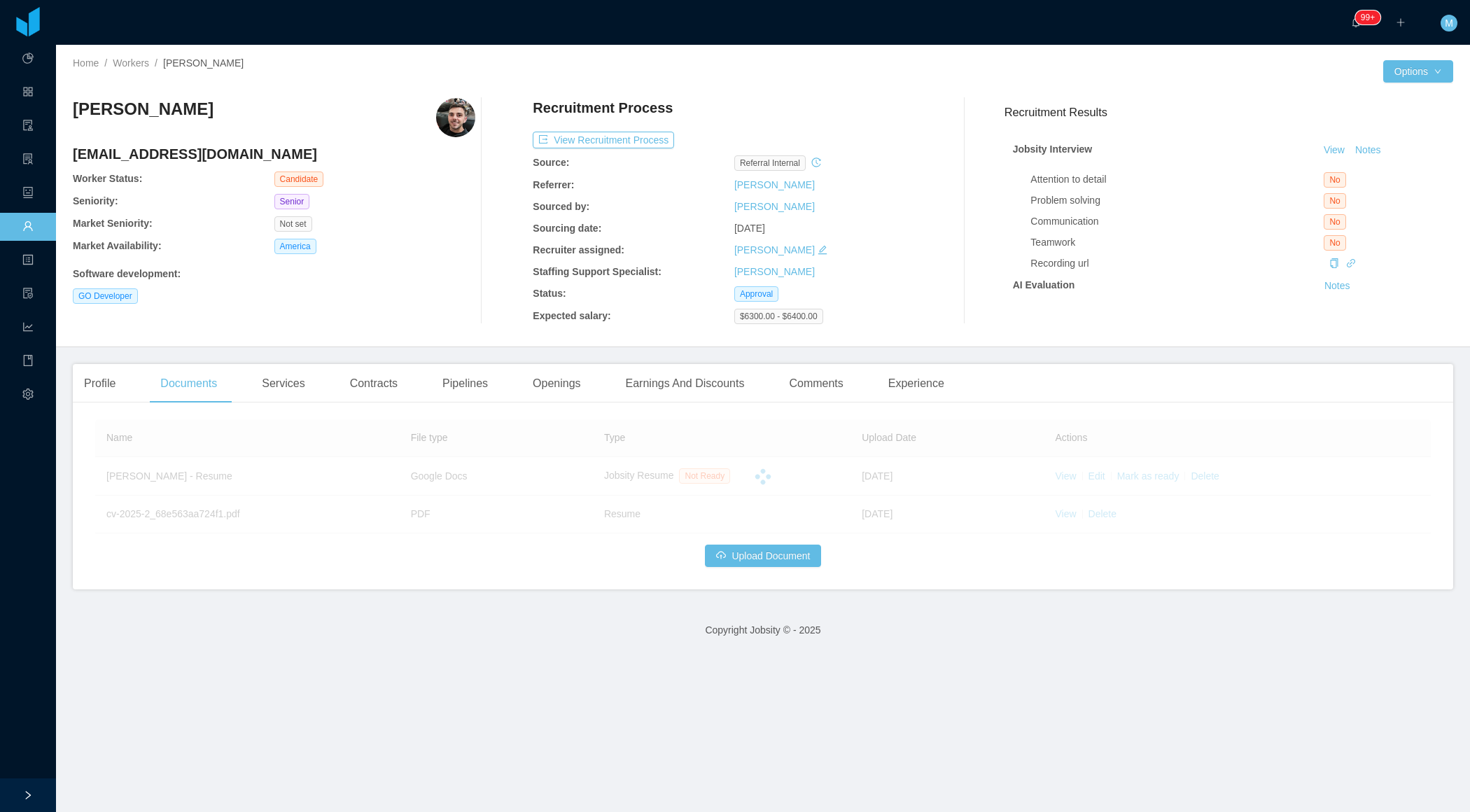
click at [427, 319] on div "Felipe Cesar Fuerback felipefuerback@hotmail.com Worker Status: Candidate Senio…" at bounding box center [274, 211] width 403 height 226
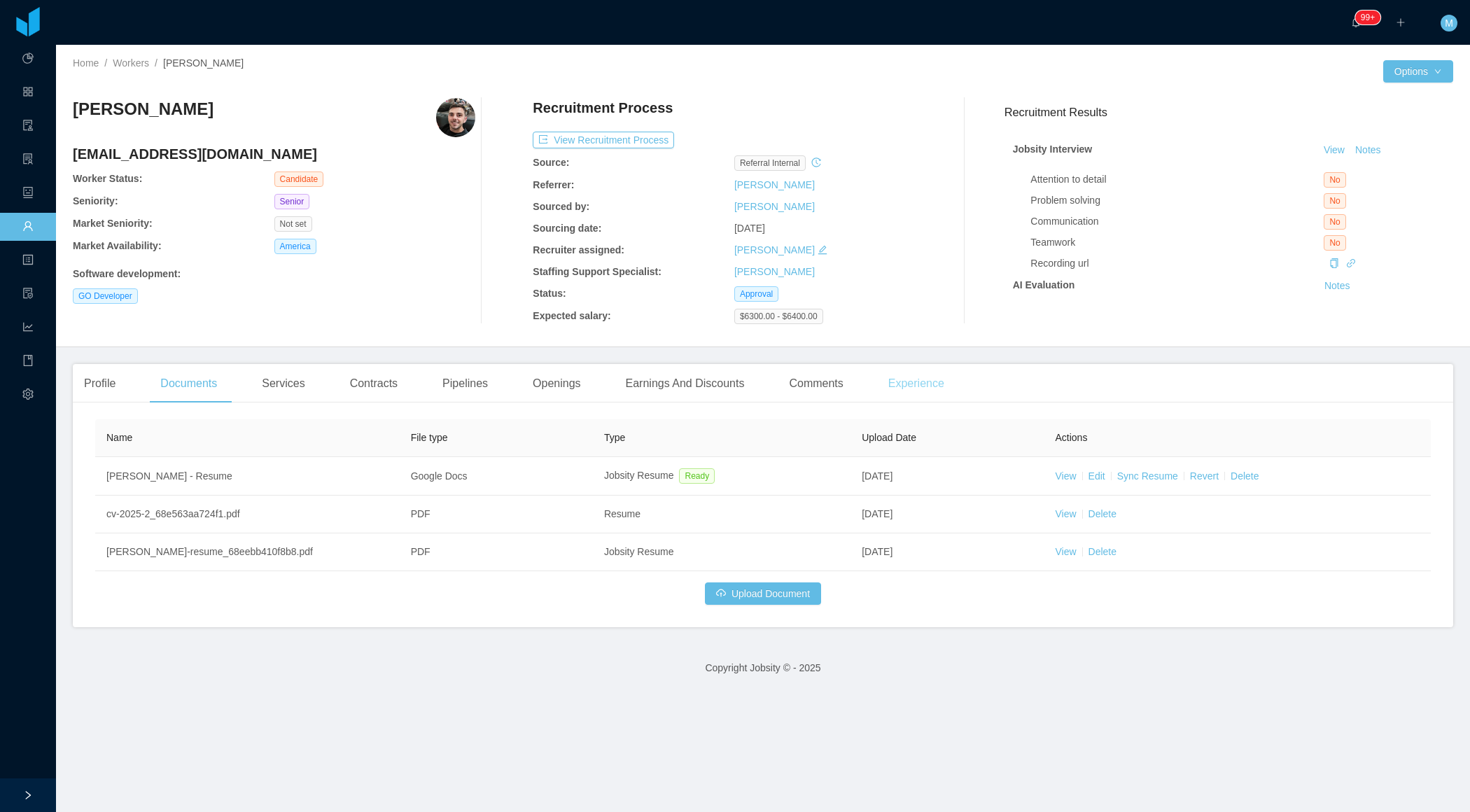
click at [923, 369] on div "Experience" at bounding box center [916, 383] width 78 height 39
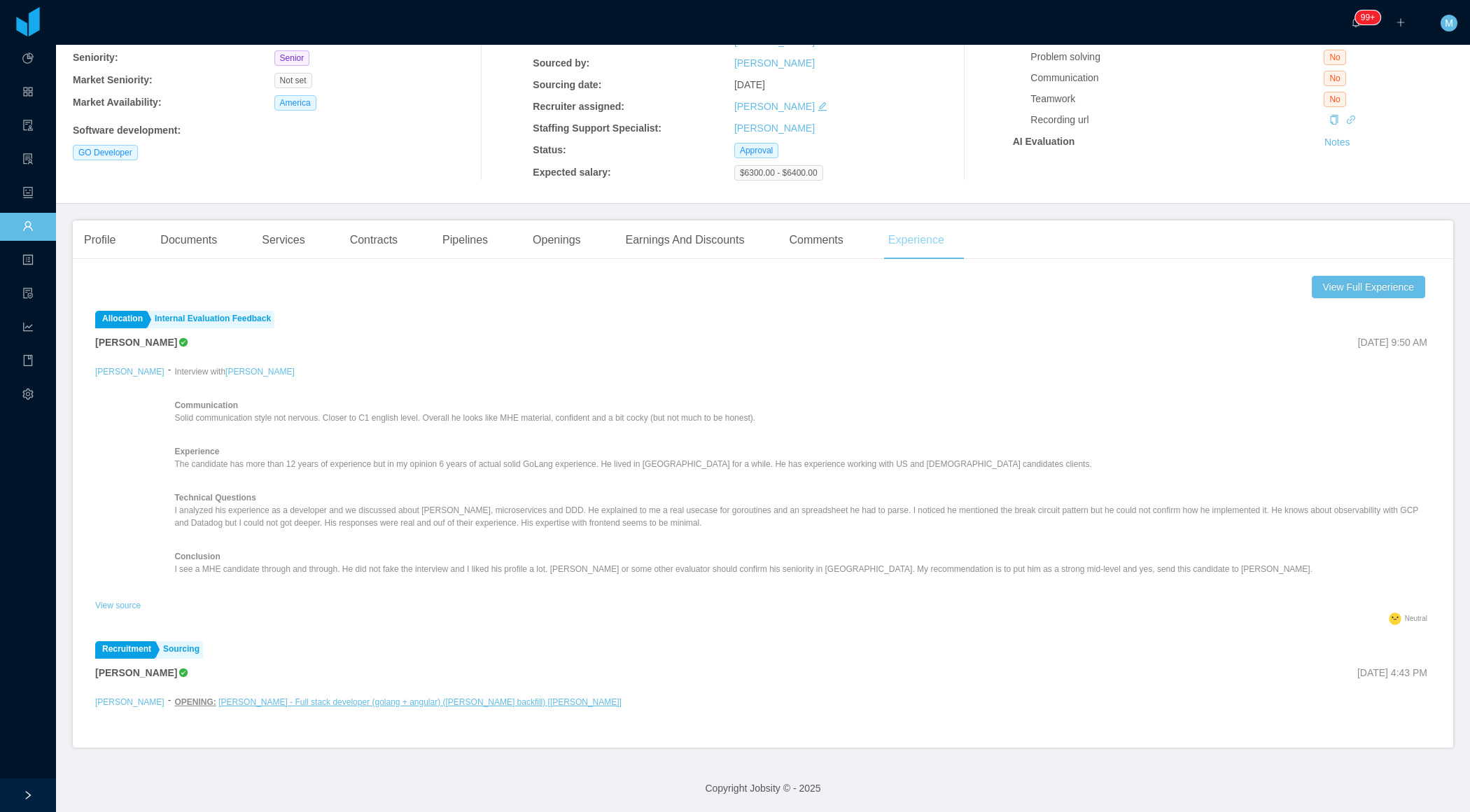
scroll to position [142, 0]
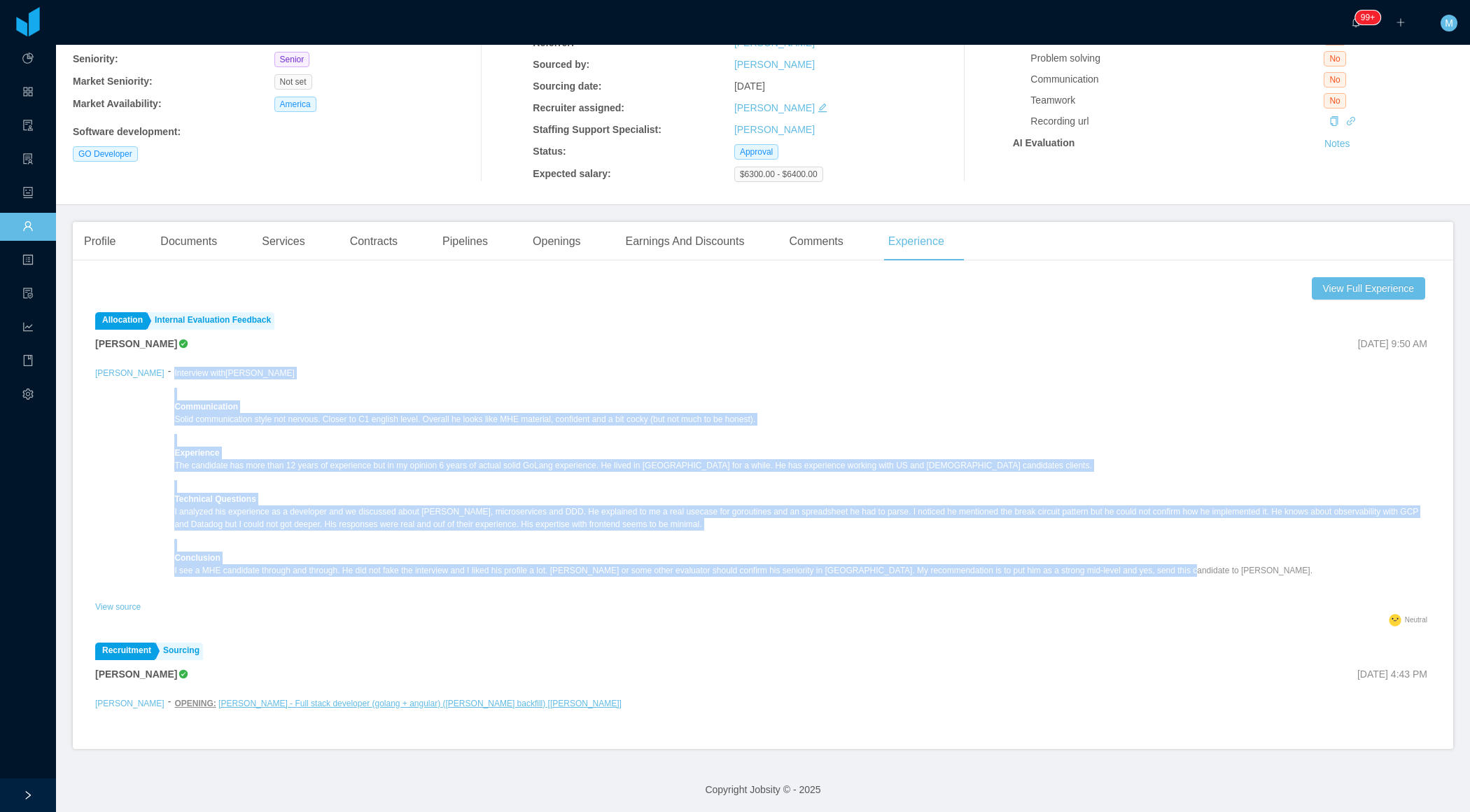
drag, startPoint x: 164, startPoint y: 402, endPoint x: 1215, endPoint y: 567, distance: 1063.9
click at [1215, 567] on div "Felipe Cesar Fuerback - Interview with Felipe Cesar Fuerback Communication Soli…" at bounding box center [762, 480] width 1335 height 234
copy div "Interview with Felipe Cesar Fuerback Communication Solid communication style no…"
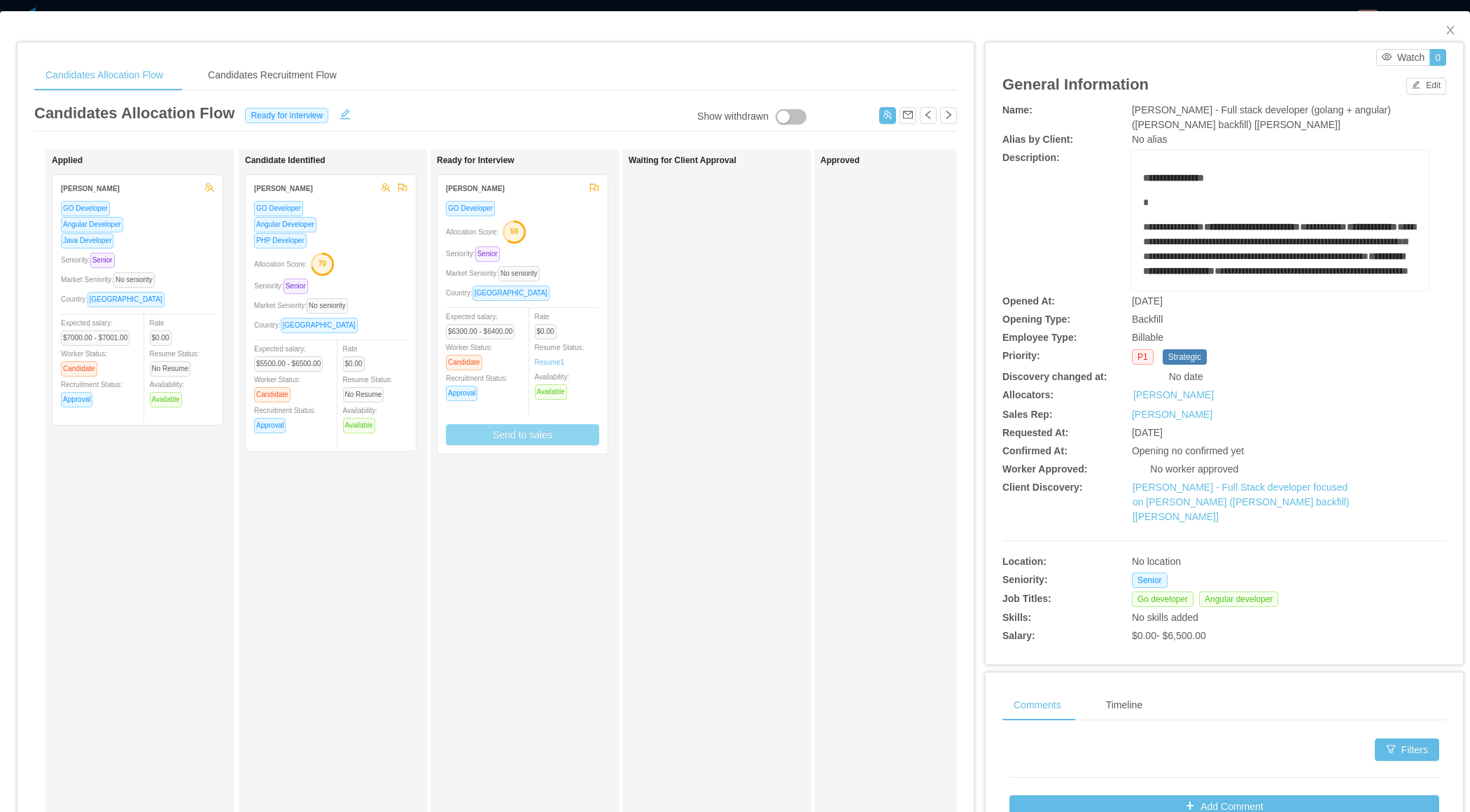
click at [540, 438] on button "Send to sales" at bounding box center [522, 434] width 153 height 21
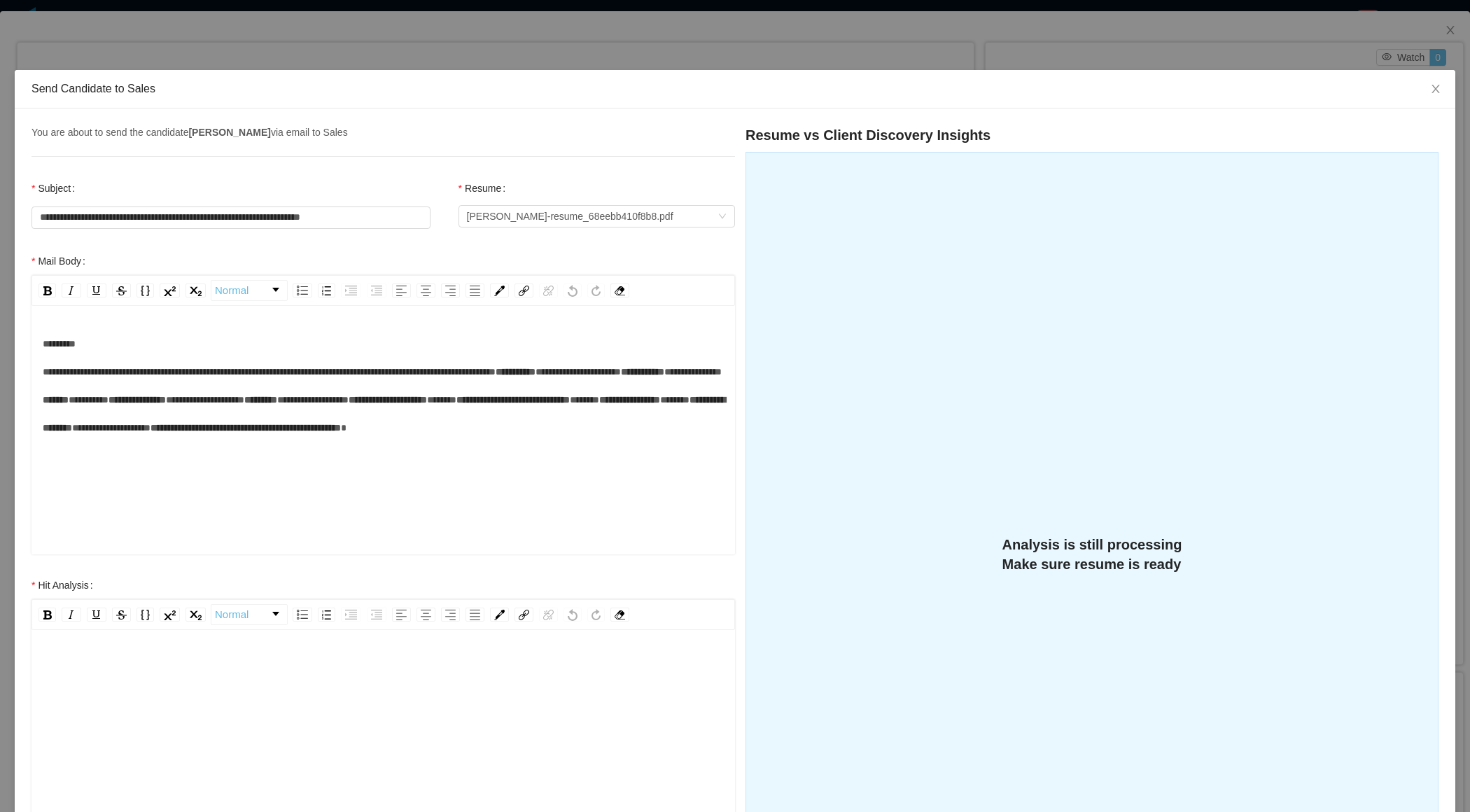
scroll to position [139, 0]
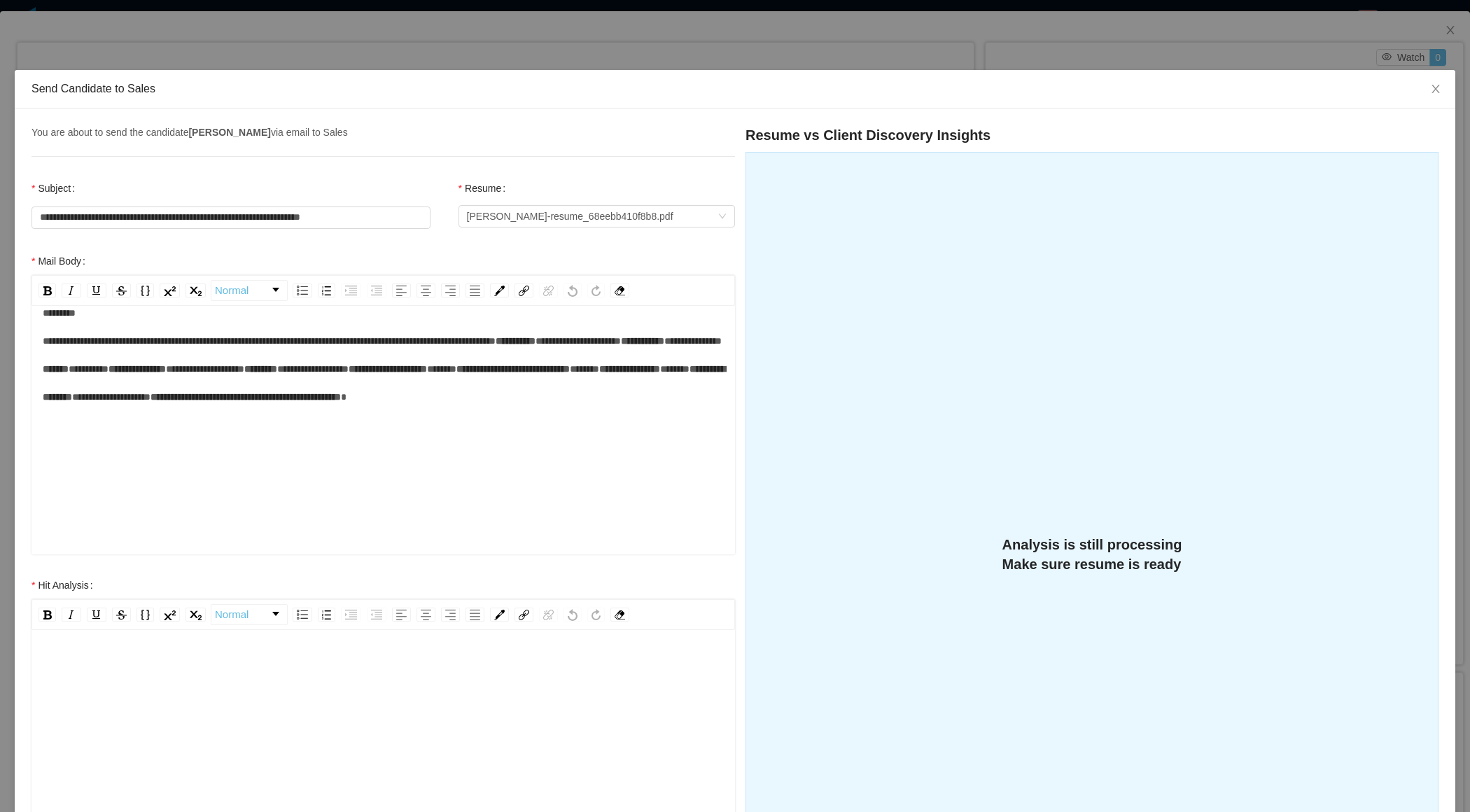
click at [359, 659] on div "rdw-editor" at bounding box center [383, 668] width 681 height 28
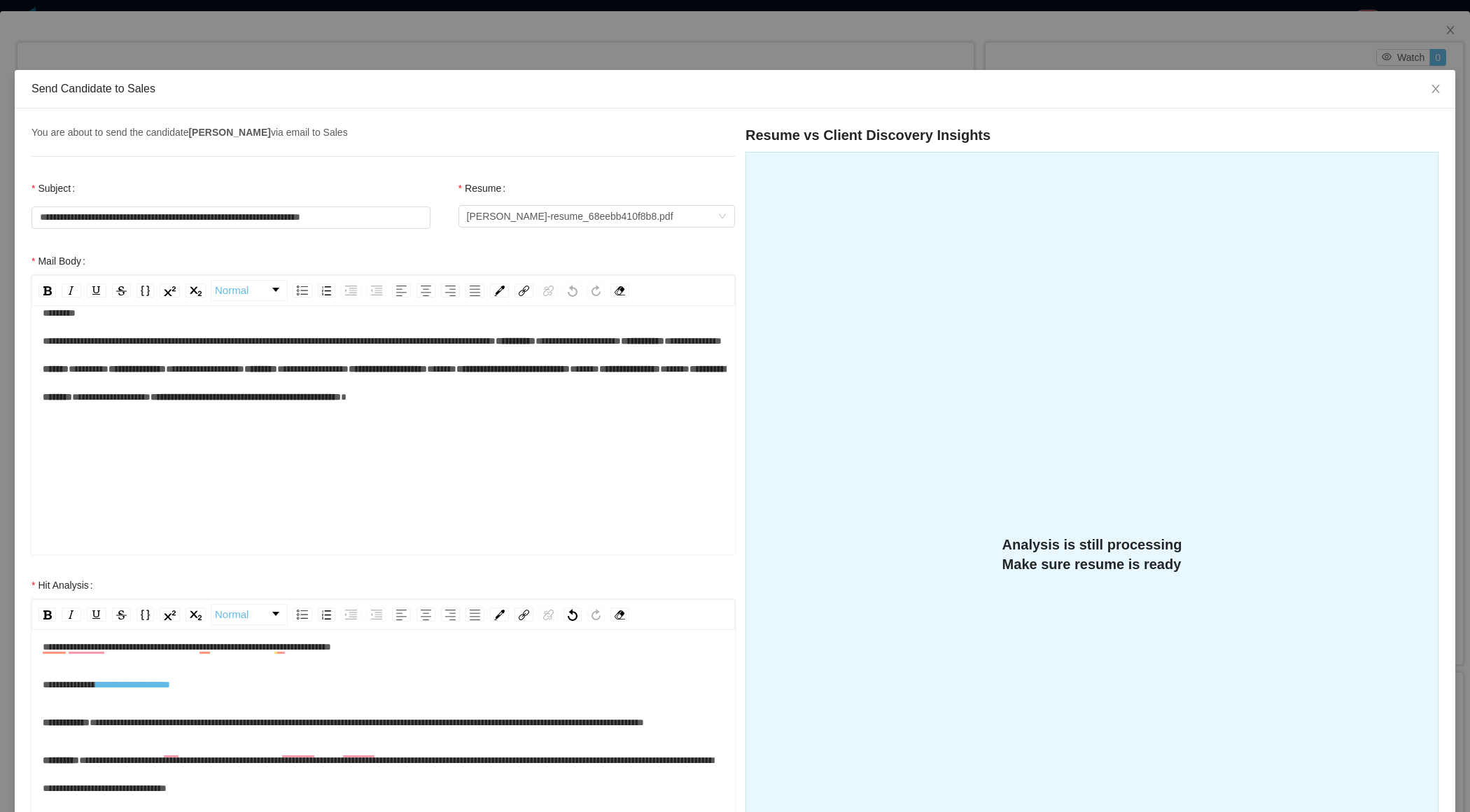
scroll to position [0, 0]
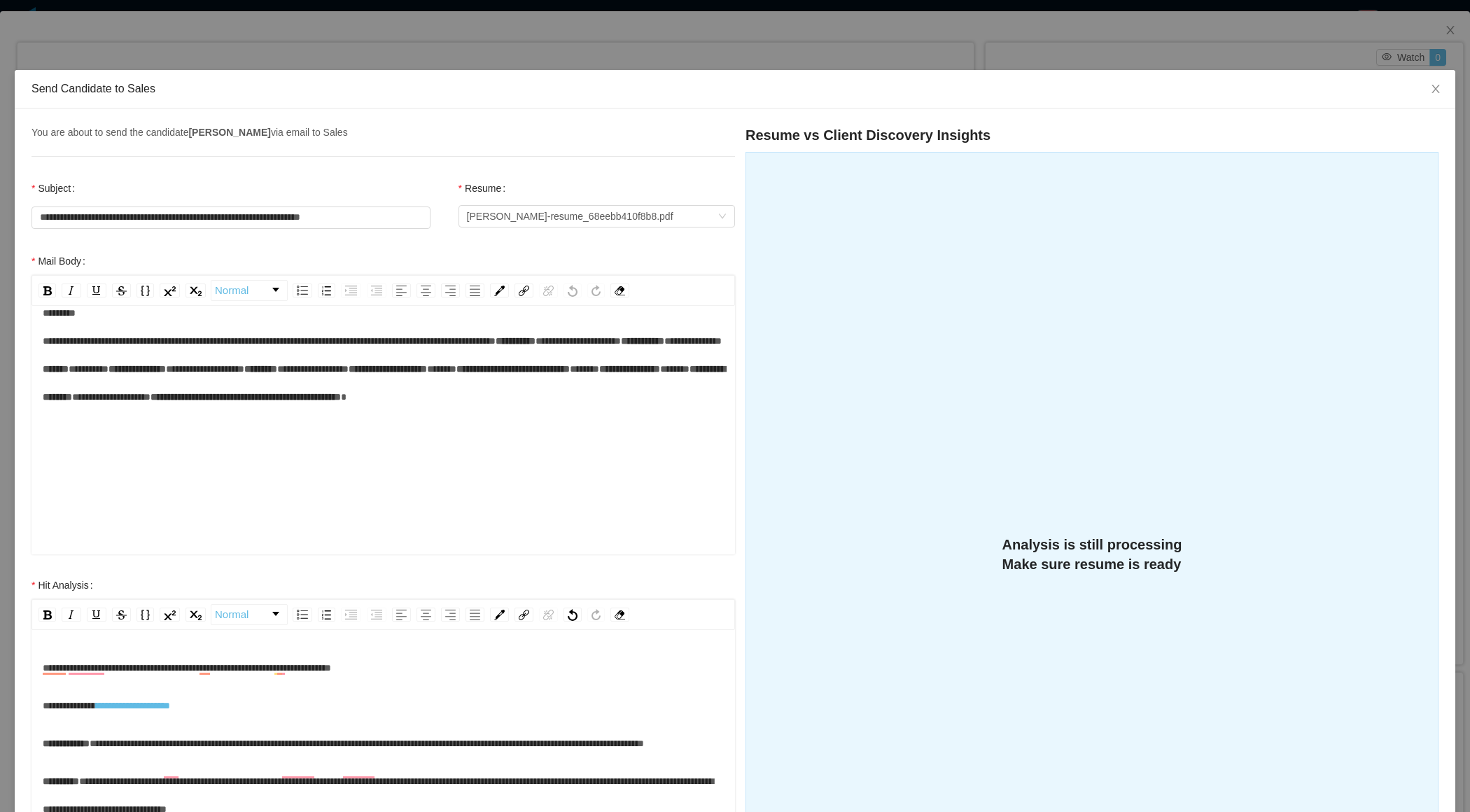
drag, startPoint x: 171, startPoint y: 734, endPoint x: 147, endPoint y: 735, distance: 24.0
click at [146, 735] on div "**********" at bounding box center [383, 744] width 681 height 28
drag, startPoint x: 231, startPoint y: 715, endPoint x: 44, endPoint y: 704, distance: 187.3
click at [42, 704] on div "**********" at bounding box center [383, 706] width 681 height 28
click at [87, 666] on span "**********" at bounding box center [186, 668] width 289 height 10
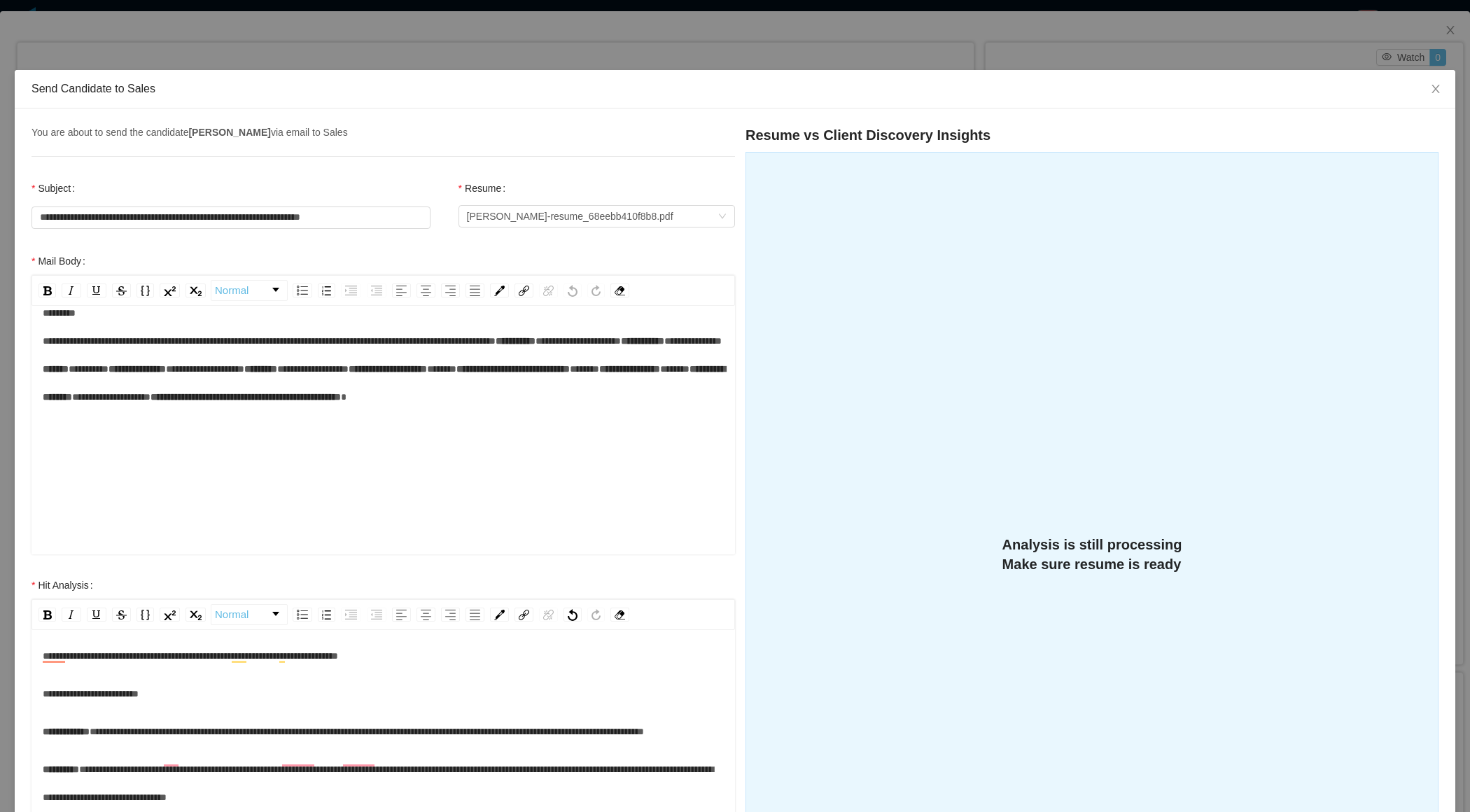
scroll to position [20, 0]
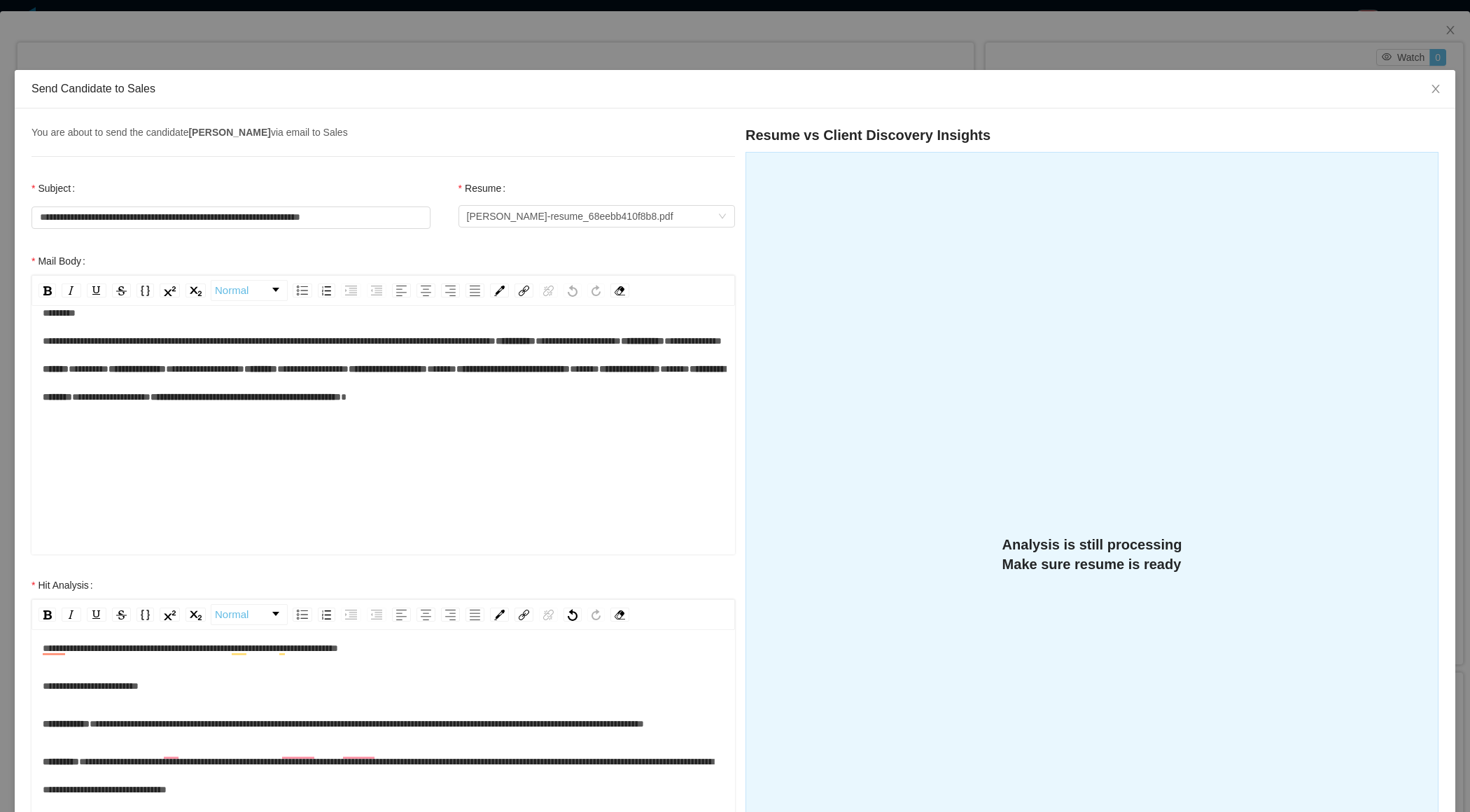
click at [264, 689] on div "**********" at bounding box center [383, 686] width 681 height 28
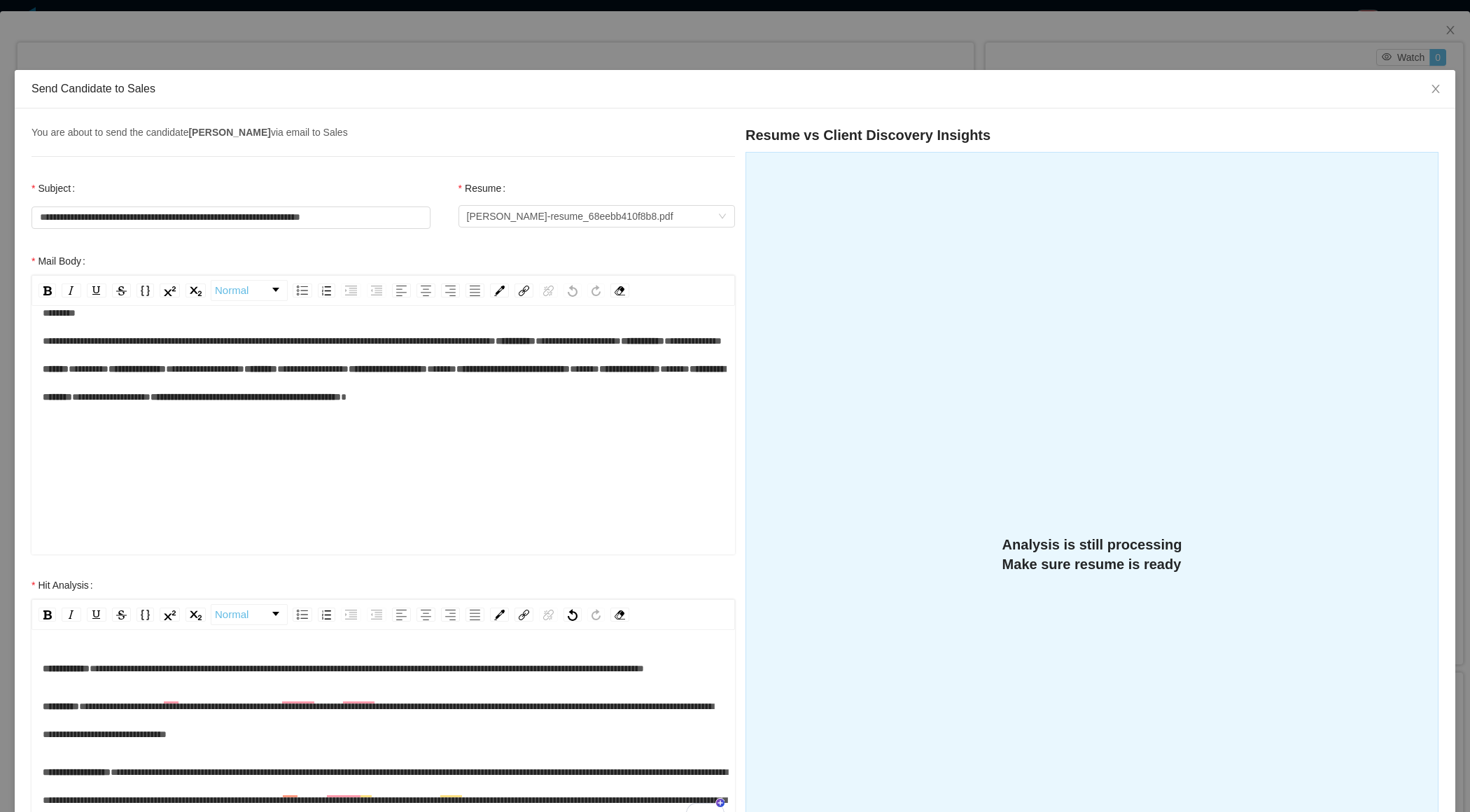
scroll to position [0, 0]
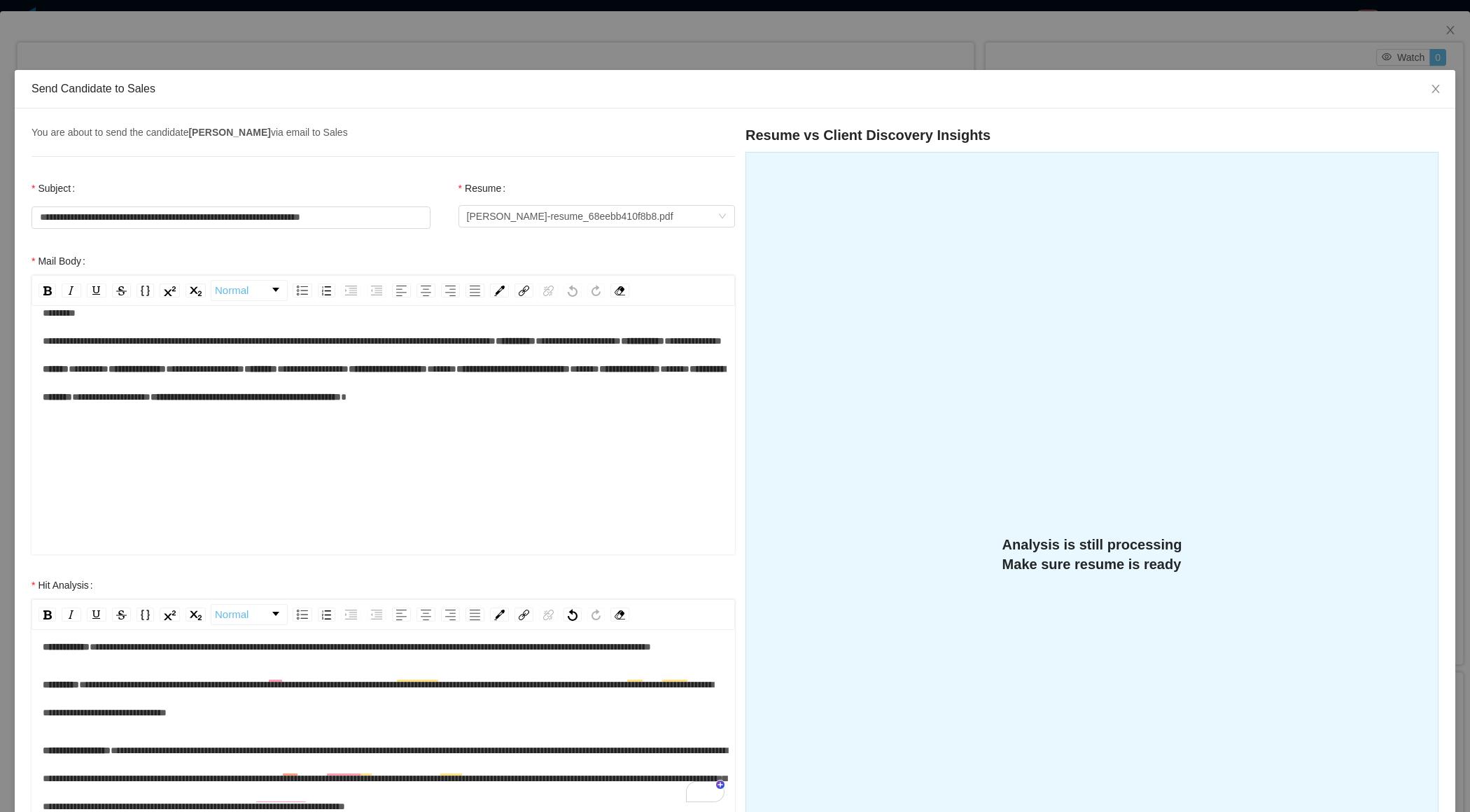
click at [269, 661] on div "**********" at bounding box center [383, 646] width 681 height 28
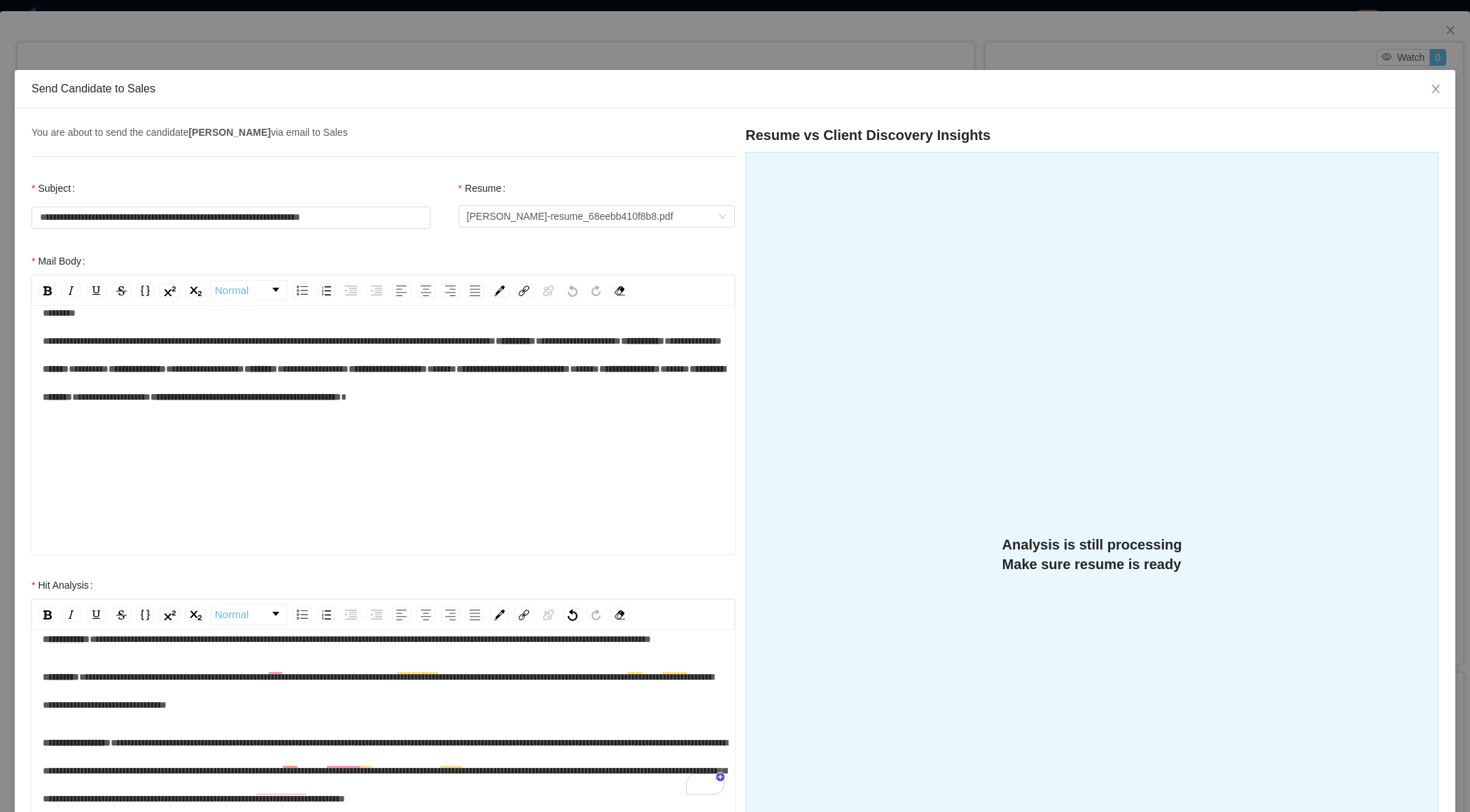
click at [408, 717] on div "**********" at bounding box center [383, 691] width 681 height 56
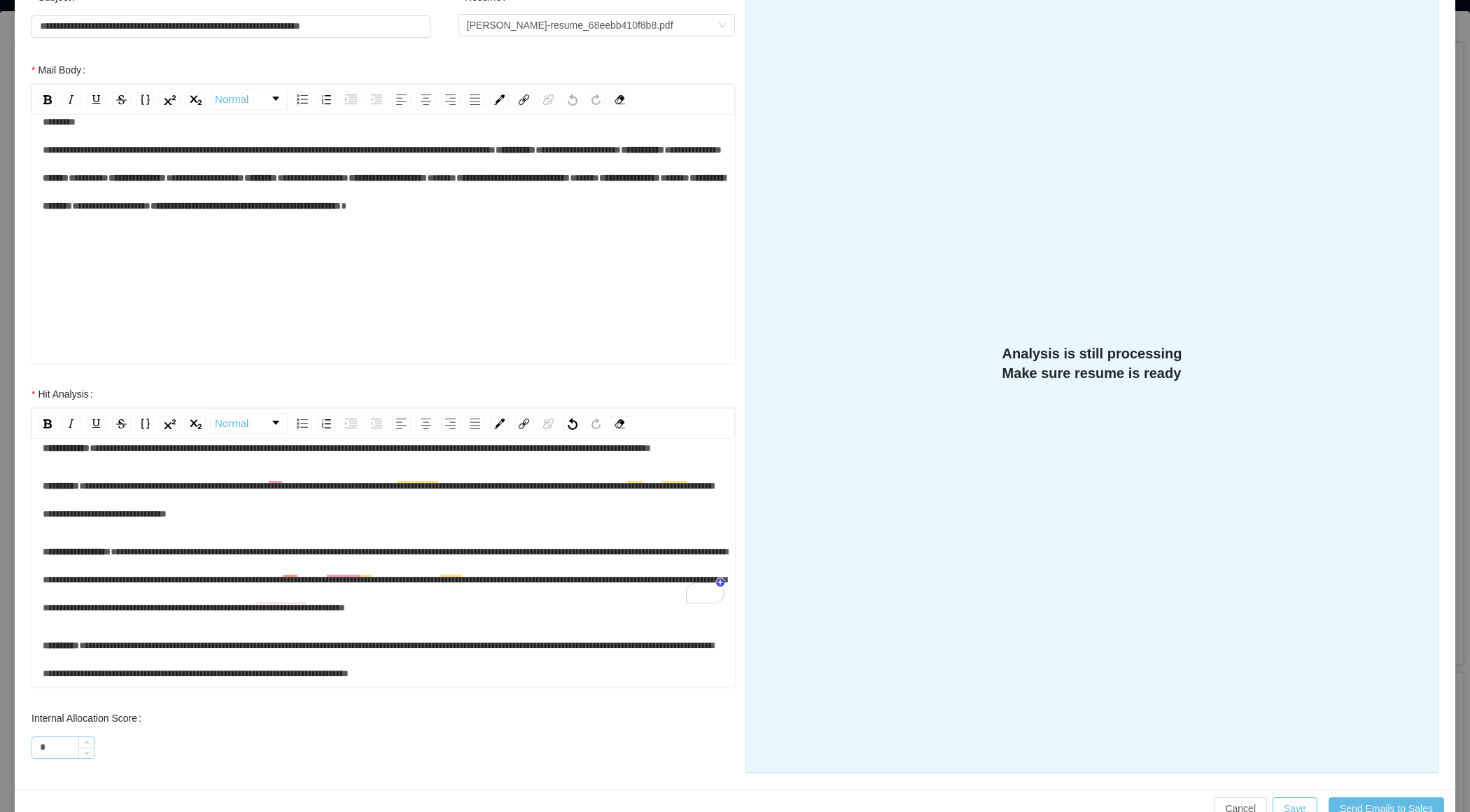
click at [39, 742] on input "*" at bounding box center [63, 747] width 62 height 21
drag, startPoint x: 39, startPoint y: 742, endPoint x: 60, endPoint y: 742, distance: 21.0
click at [60, 742] on input "*" at bounding box center [63, 747] width 62 height 21
type input "**"
click at [368, 631] on div "**********" at bounding box center [383, 659] width 681 height 56
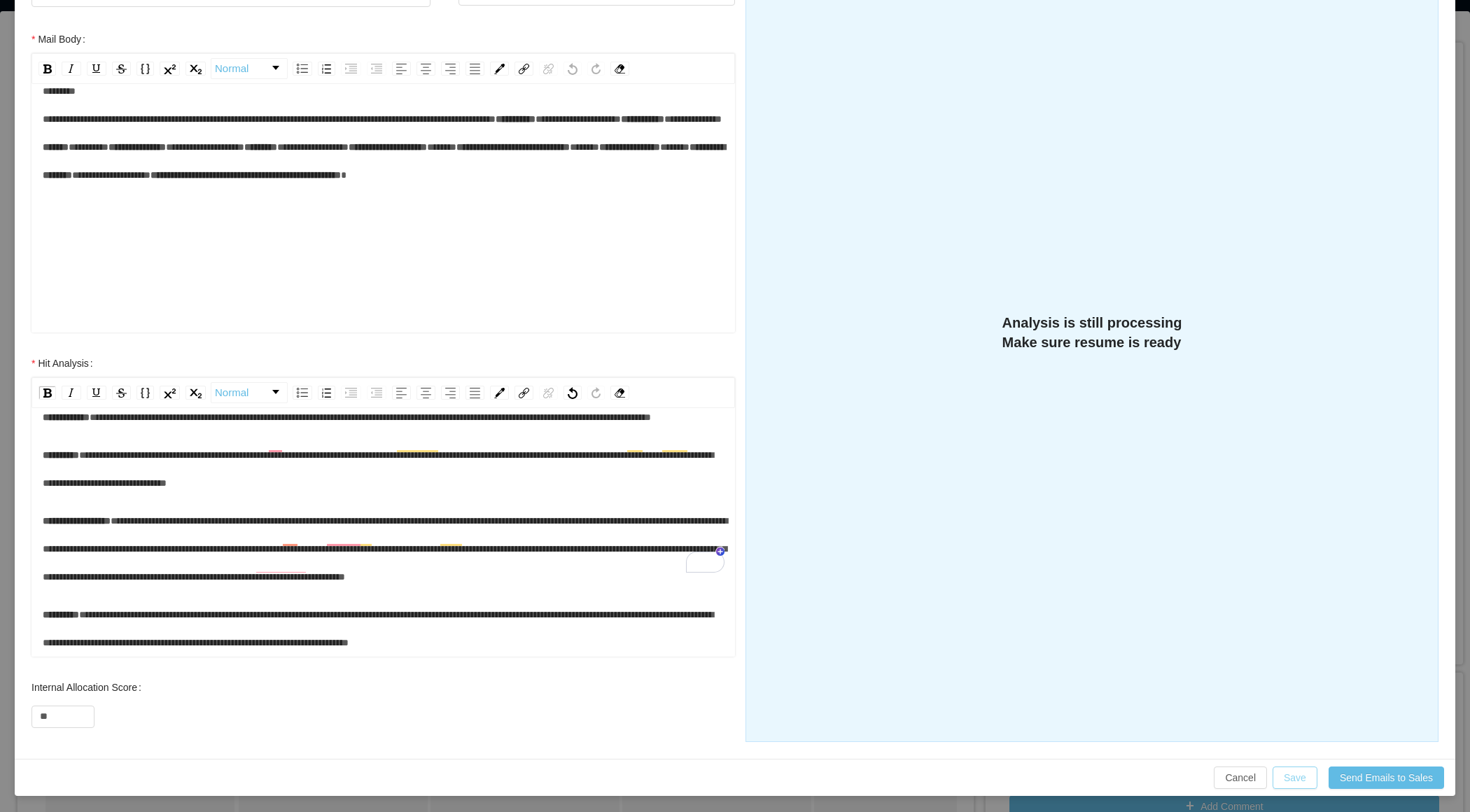
click at [1296, 775] on button "Save" at bounding box center [1294, 777] width 45 height 22
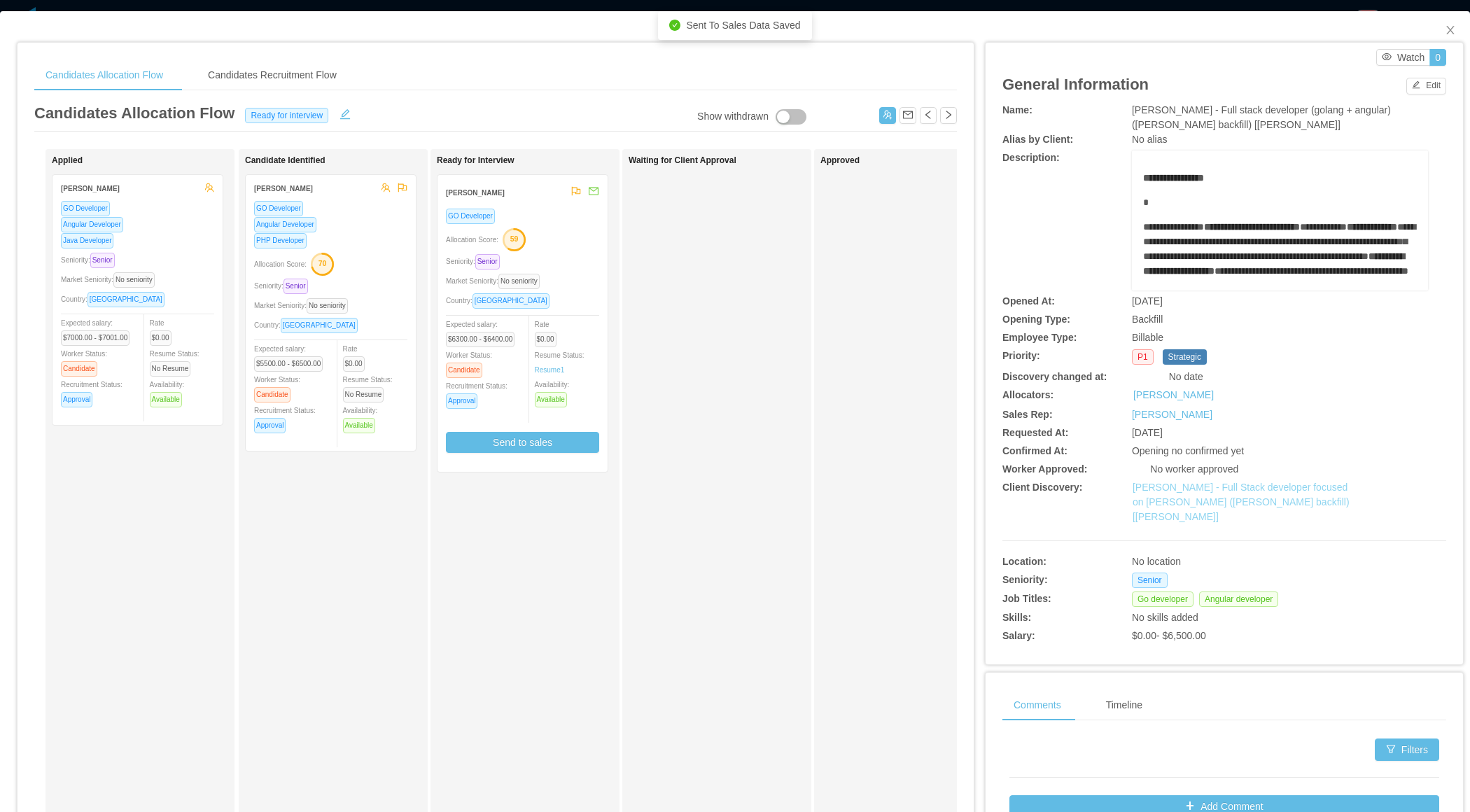
click at [1185, 505] on link "McGraw-Hill - Full Stack developer focused on Golang (Daniel Bittar backfill)[V…" at bounding box center [1240, 502] width 217 height 41
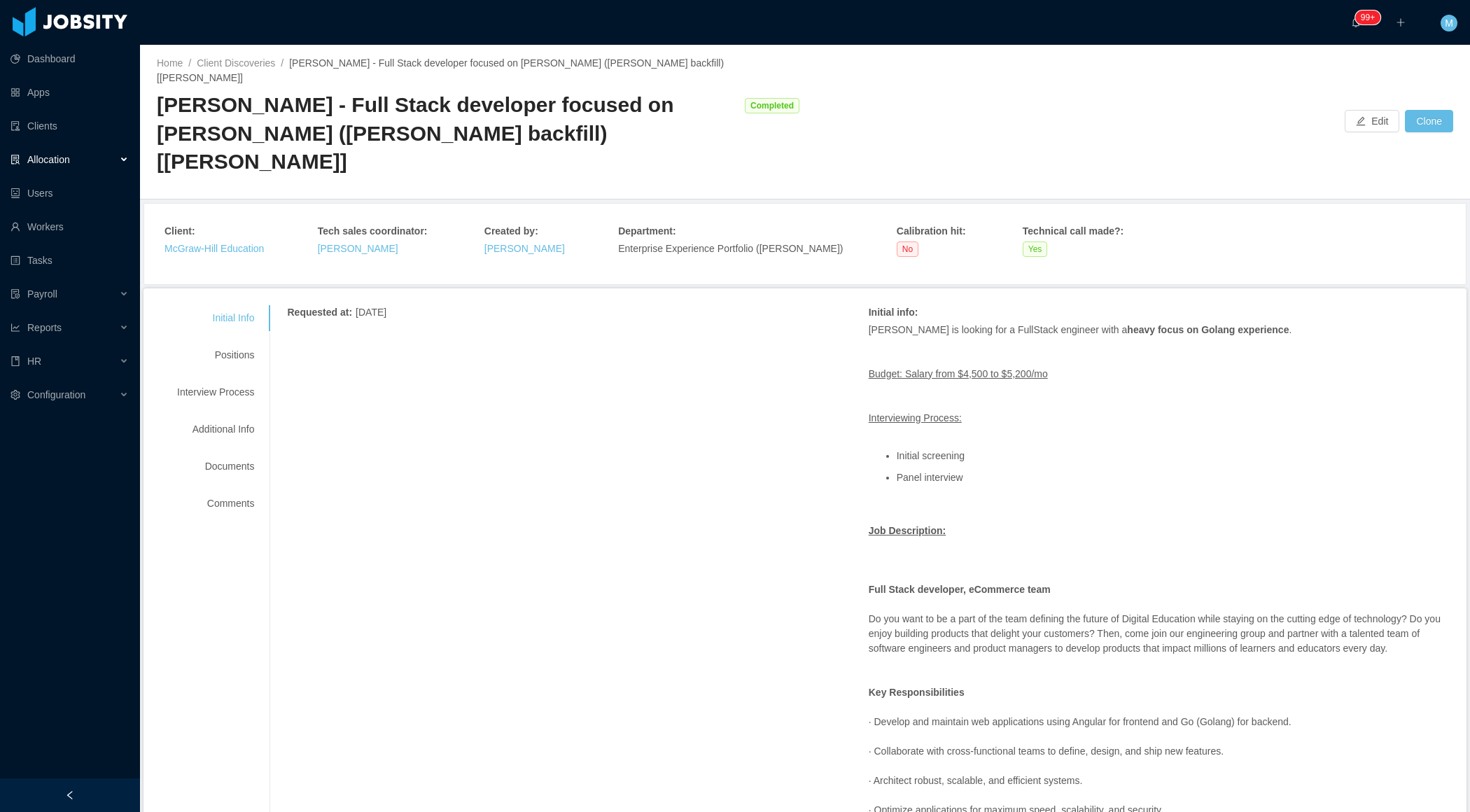
click at [191, 117] on div "[PERSON_NAME] - Full Stack developer focused on [PERSON_NAME] ([PERSON_NAME] ba…" at bounding box center [447, 133] width 581 height 86
click at [191, 117] on div "[PERSON_NAME] - Full Stack developer focused on [PERSON_NAME] ([PERSON_NAME] ba…" at bounding box center [447, 133] width 581 height 86
copy div "Daniel"
click at [119, 157] on div "Allocation" at bounding box center [70, 160] width 140 height 28
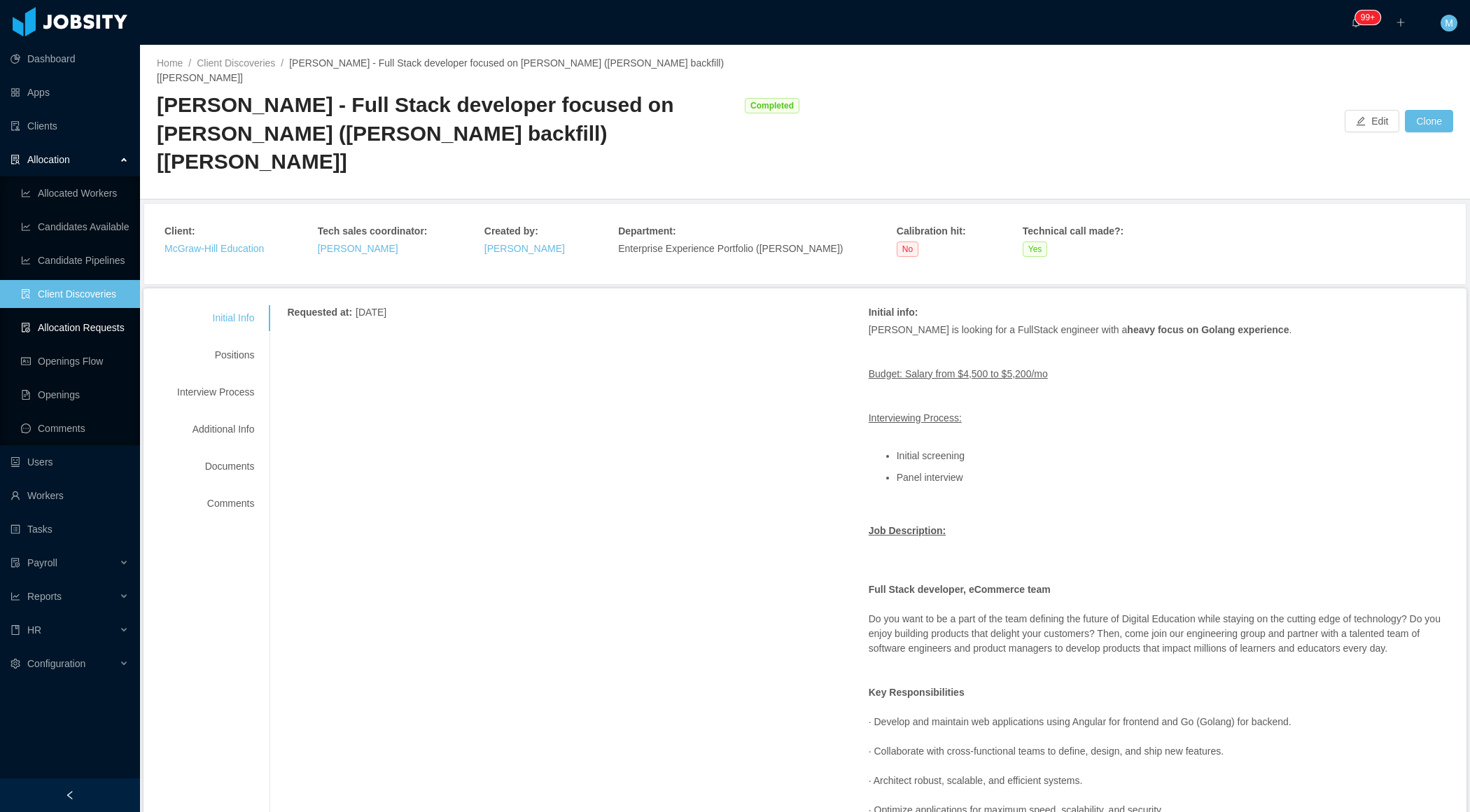
click at [92, 324] on link "Allocation Requests" at bounding box center [75, 328] width 108 height 28
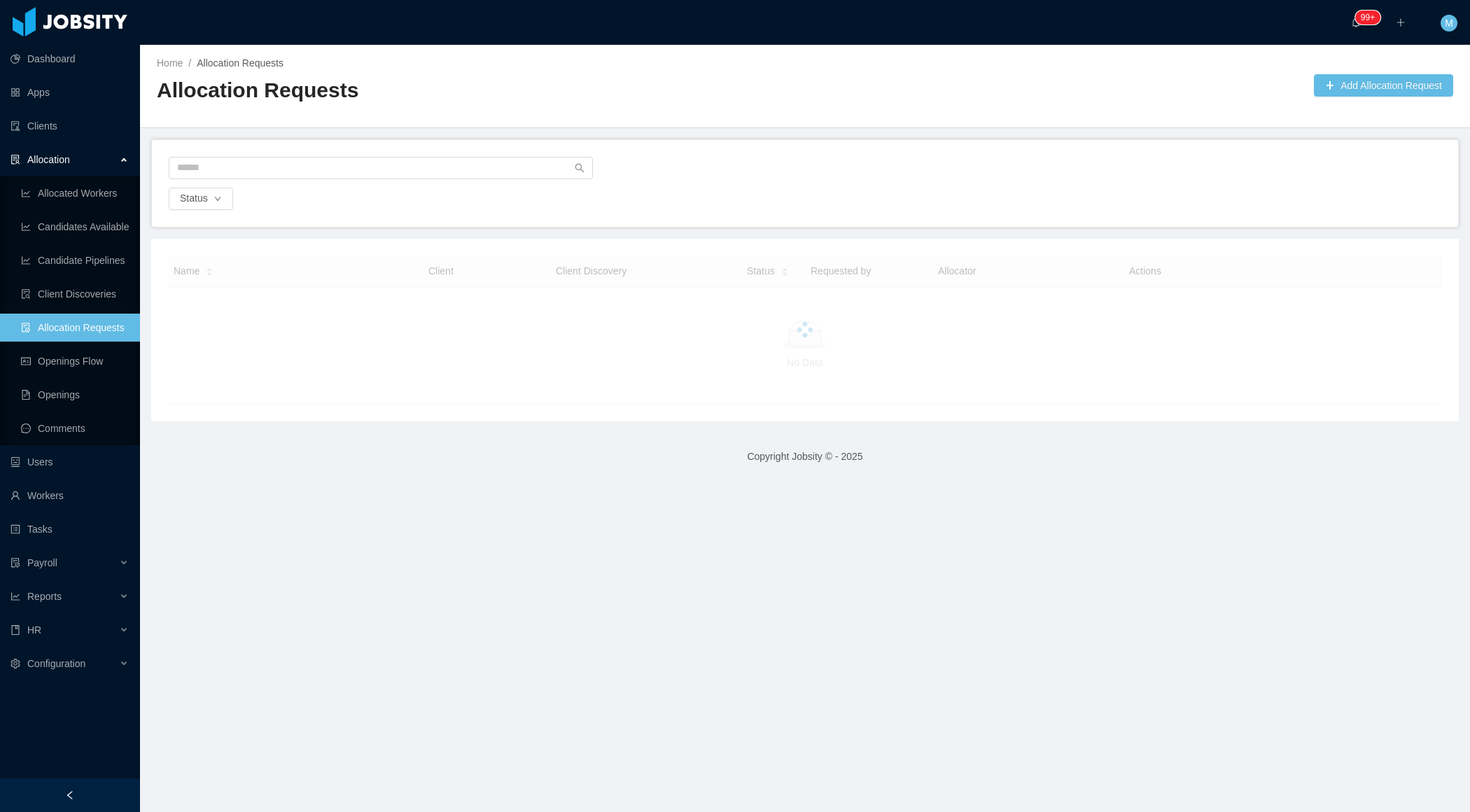
click at [785, 124] on div "Home / Allocation Requests / Allocation Requests Add Allocation Request" at bounding box center [804, 87] width 1329 height 83
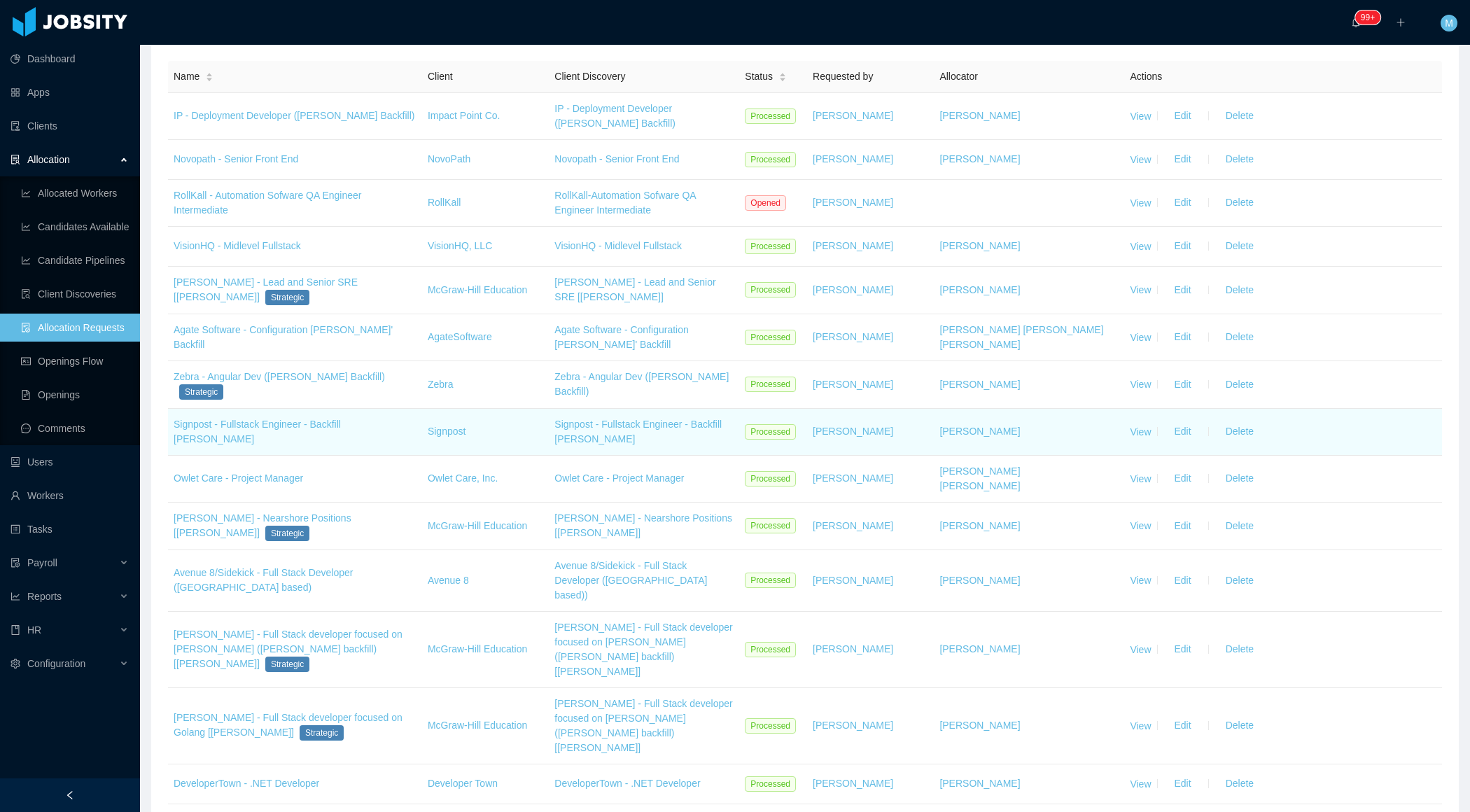
scroll to position [215, 0]
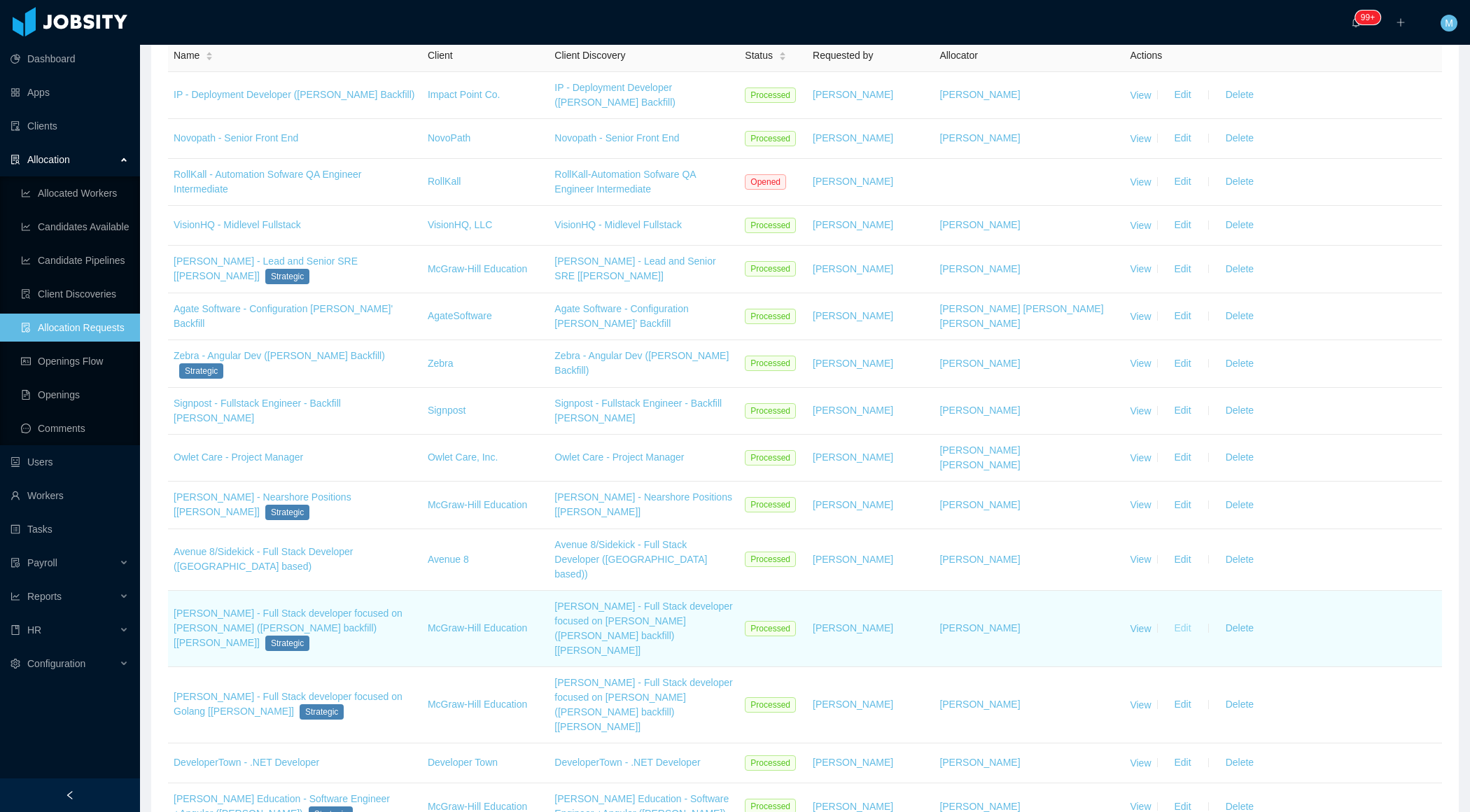
click at [1181, 617] on button "Edit" at bounding box center [1182, 628] width 39 height 22
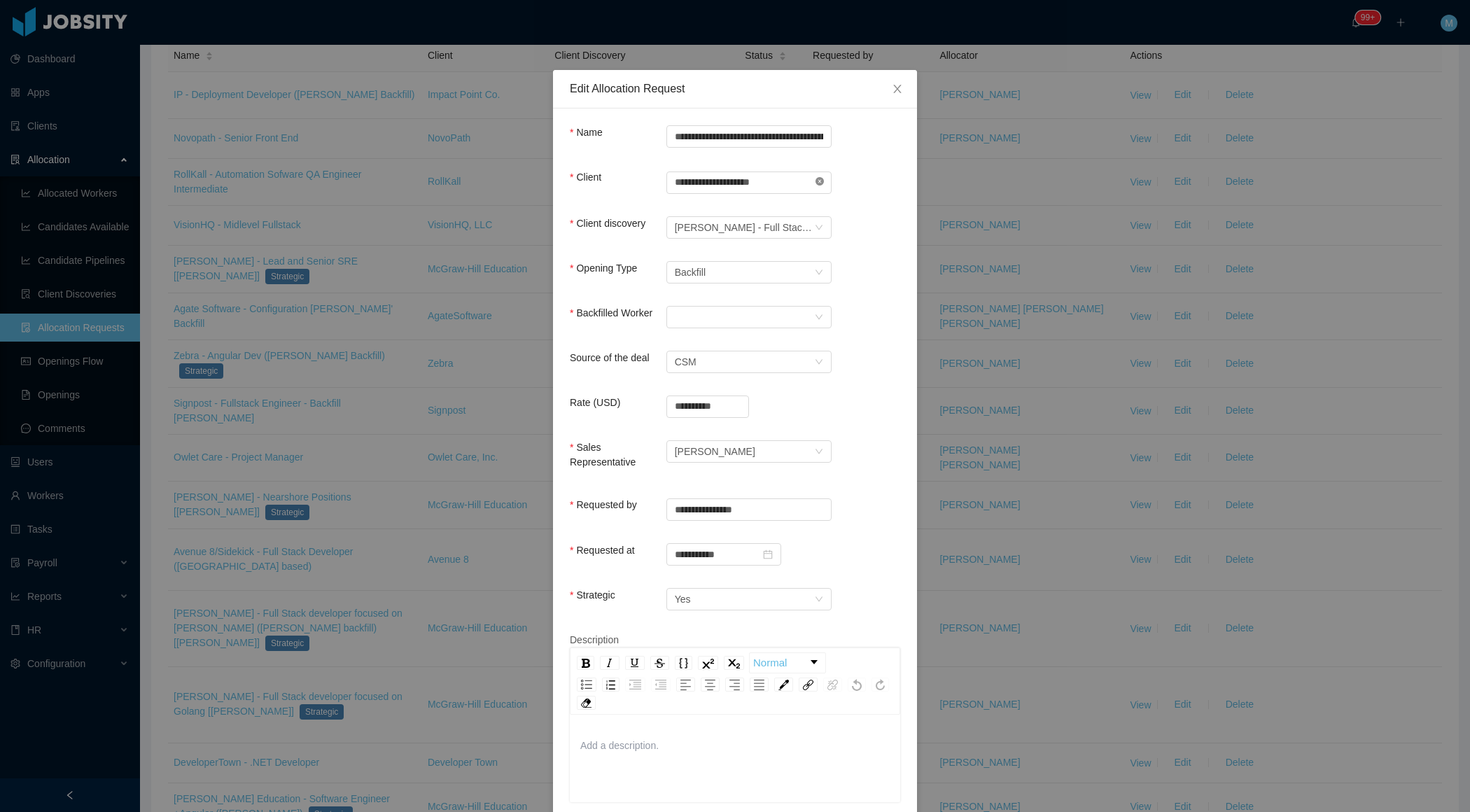
click at [822, 178] on icon "icon: close-circle" at bounding box center [819, 181] width 8 height 8
click at [763, 177] on input "text" at bounding box center [749, 182] width 166 height 22
click at [720, 205] on li "McGraw-Hill Education" at bounding box center [748, 208] width 166 height 22
type input "**********"
click at [846, 208] on form "**********" at bounding box center [735, 643] width 330 height 1035
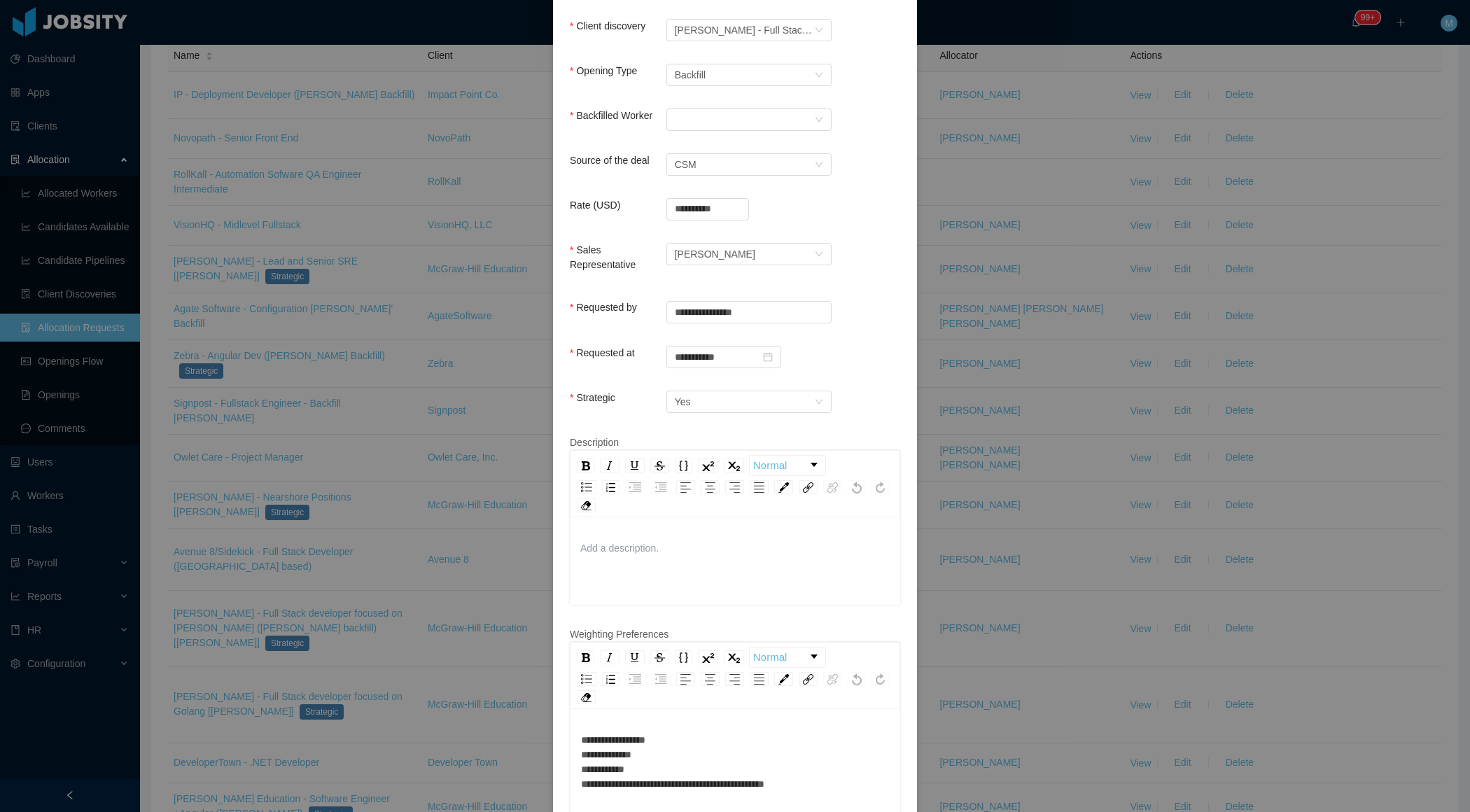
scroll to position [432, 0]
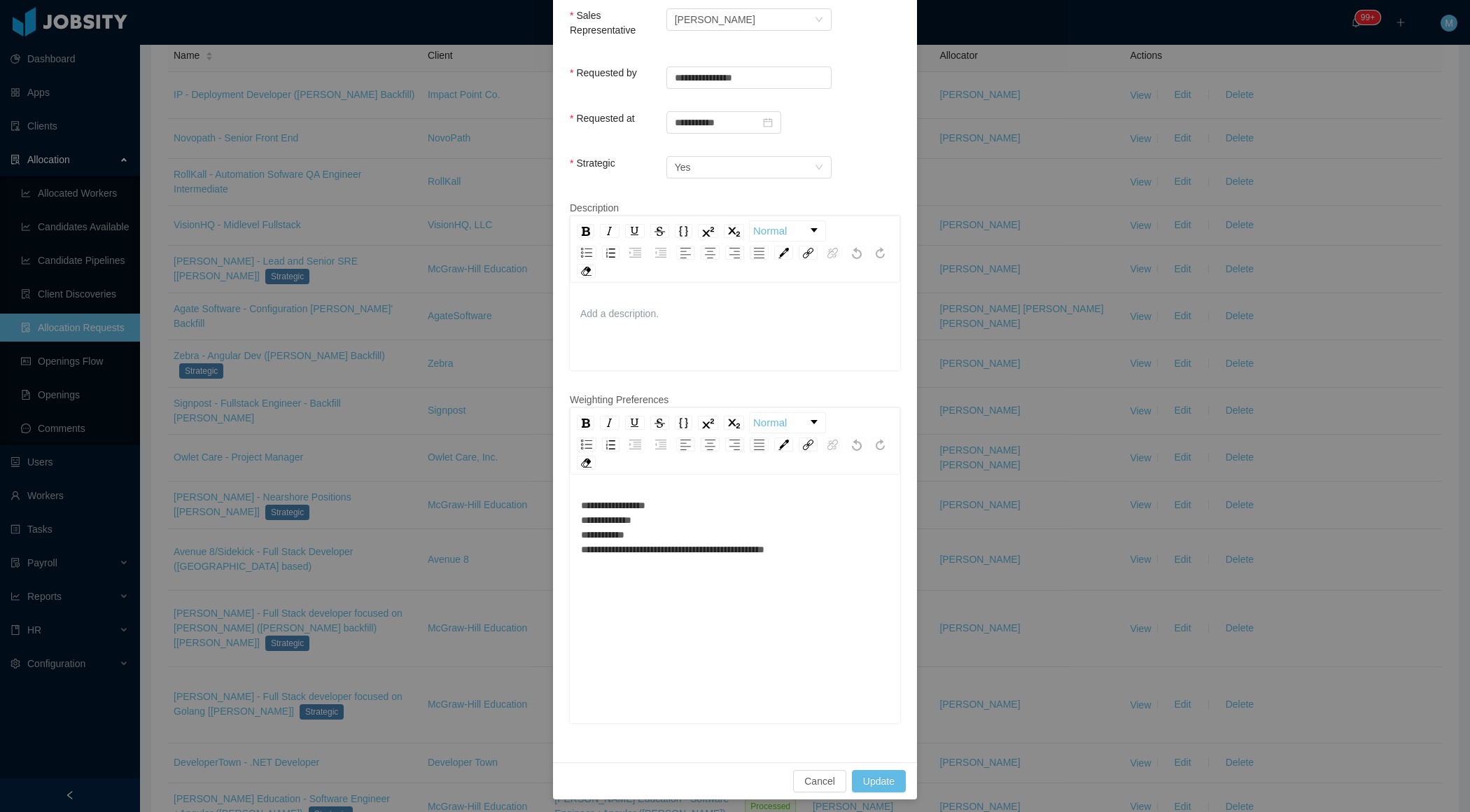
click at [745, 505] on div "**********" at bounding box center [735, 527] width 309 height 59
click at [736, 519] on div "**********" at bounding box center [735, 527] width 309 height 59
click at [713, 536] on div "**********" at bounding box center [735, 527] width 309 height 59
click at [666, 521] on div "**********" at bounding box center [735, 527] width 309 height 59
click at [681, 509] on div "**********" at bounding box center [735, 527] width 309 height 59
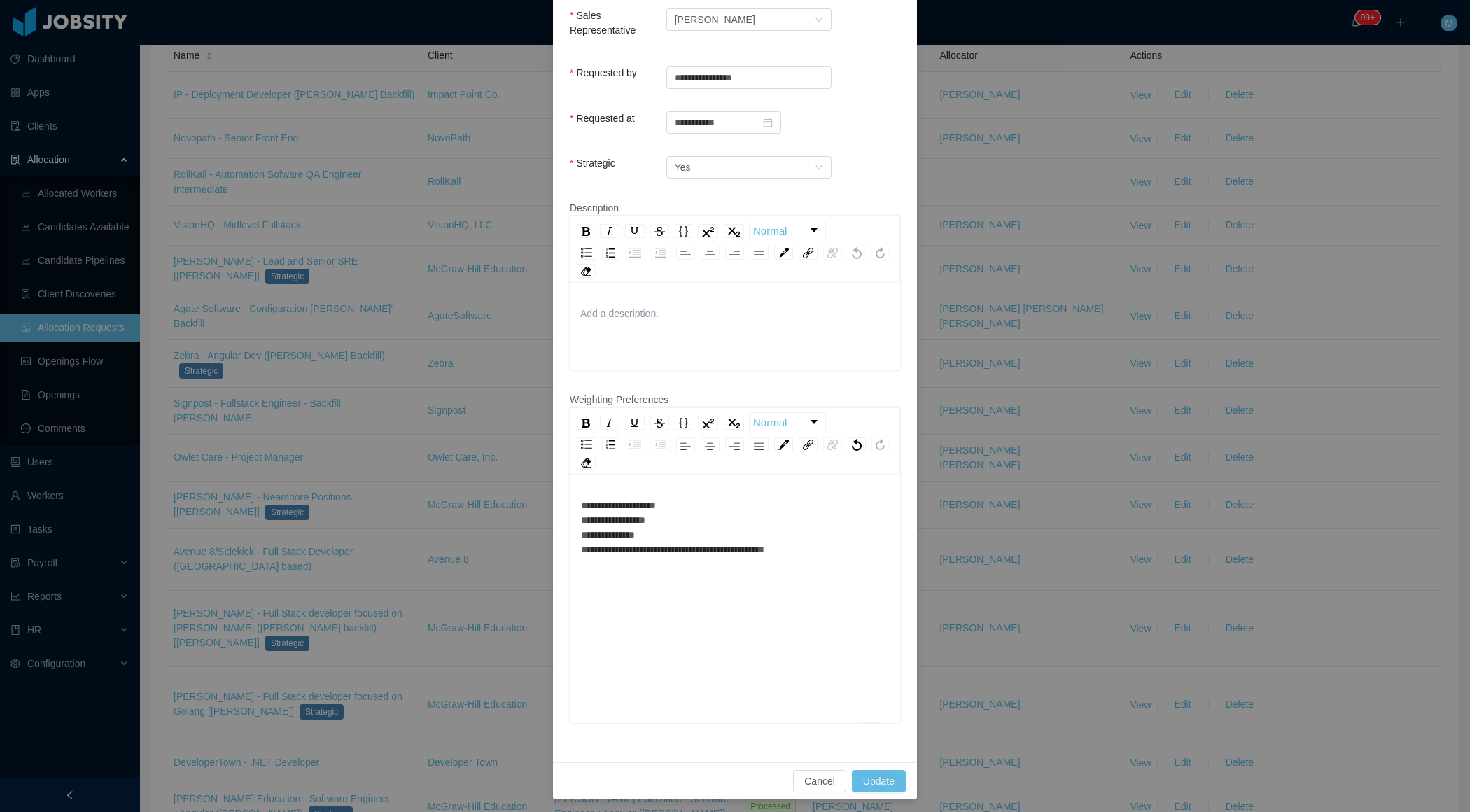
click at [837, 540] on div "**********" at bounding box center [735, 527] width 309 height 59
click at [873, 780] on button "Update" at bounding box center [879, 780] width 54 height 22
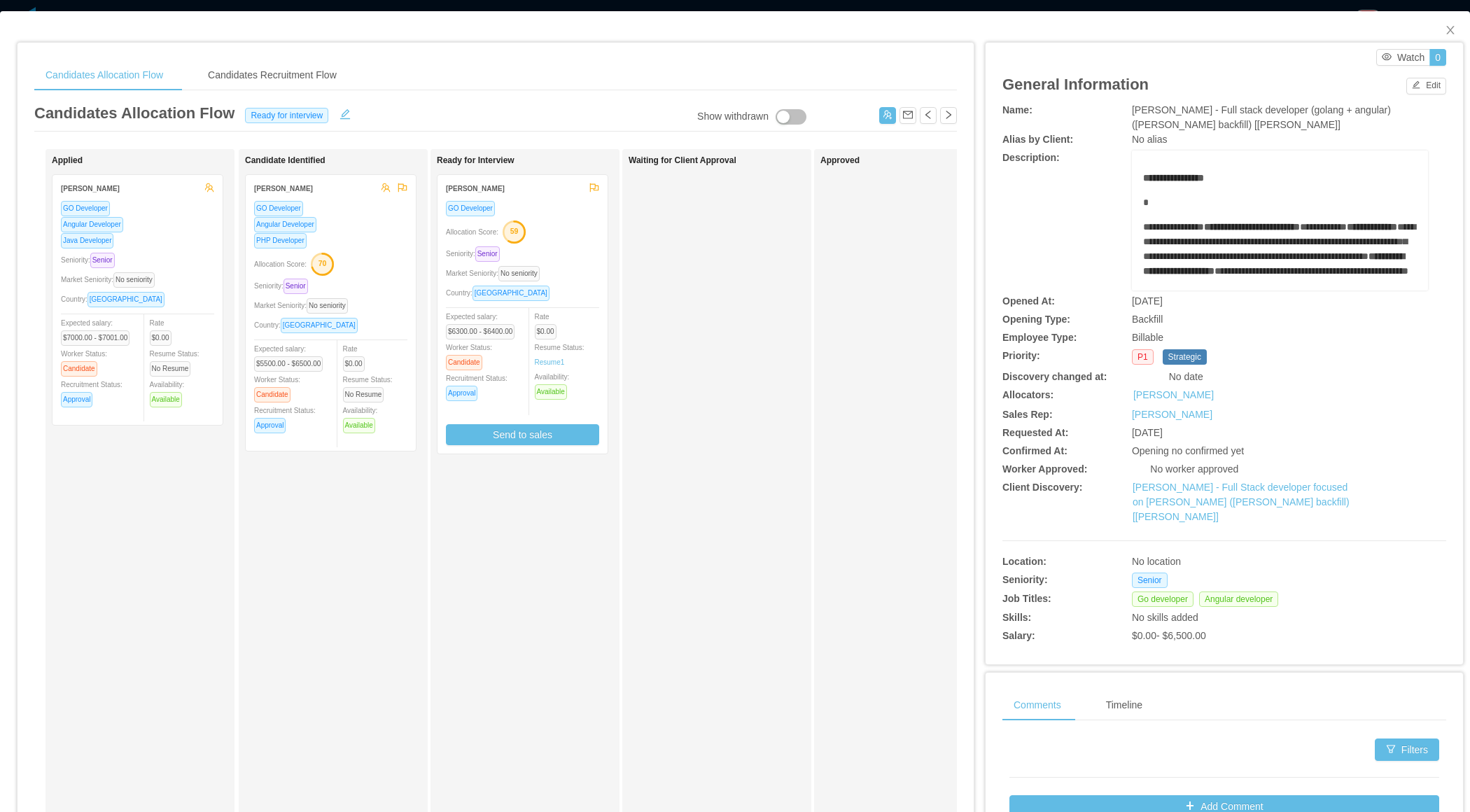
click at [566, 240] on div "GO Developer Allocation Score: 59 Seniority: Senior Market Seniority: No senior…" at bounding box center [522, 323] width 153 height 245
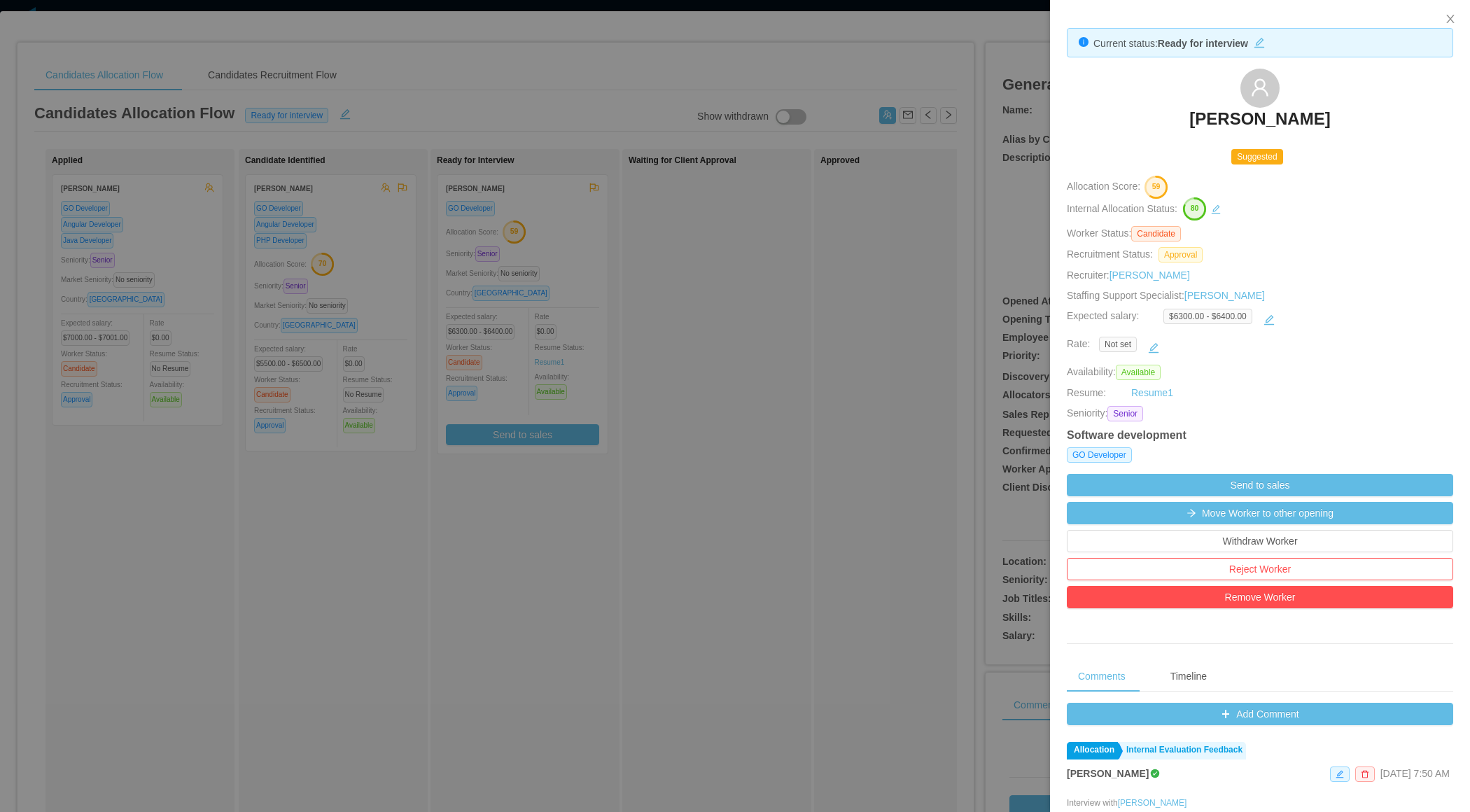
drag, startPoint x: 1140, startPoint y: 116, endPoint x: 1389, endPoint y: 135, distance: 249.7
click at [1390, 135] on div "[PERSON_NAME]" at bounding box center [1260, 103] width 386 height 70
click at [1117, 129] on div "[PERSON_NAME]" at bounding box center [1260, 103] width 386 height 70
drag, startPoint x: 1146, startPoint y: 112, endPoint x: 1347, endPoint y: 120, distance: 201.2
click at [1347, 120] on div "[PERSON_NAME]" at bounding box center [1260, 103] width 386 height 70
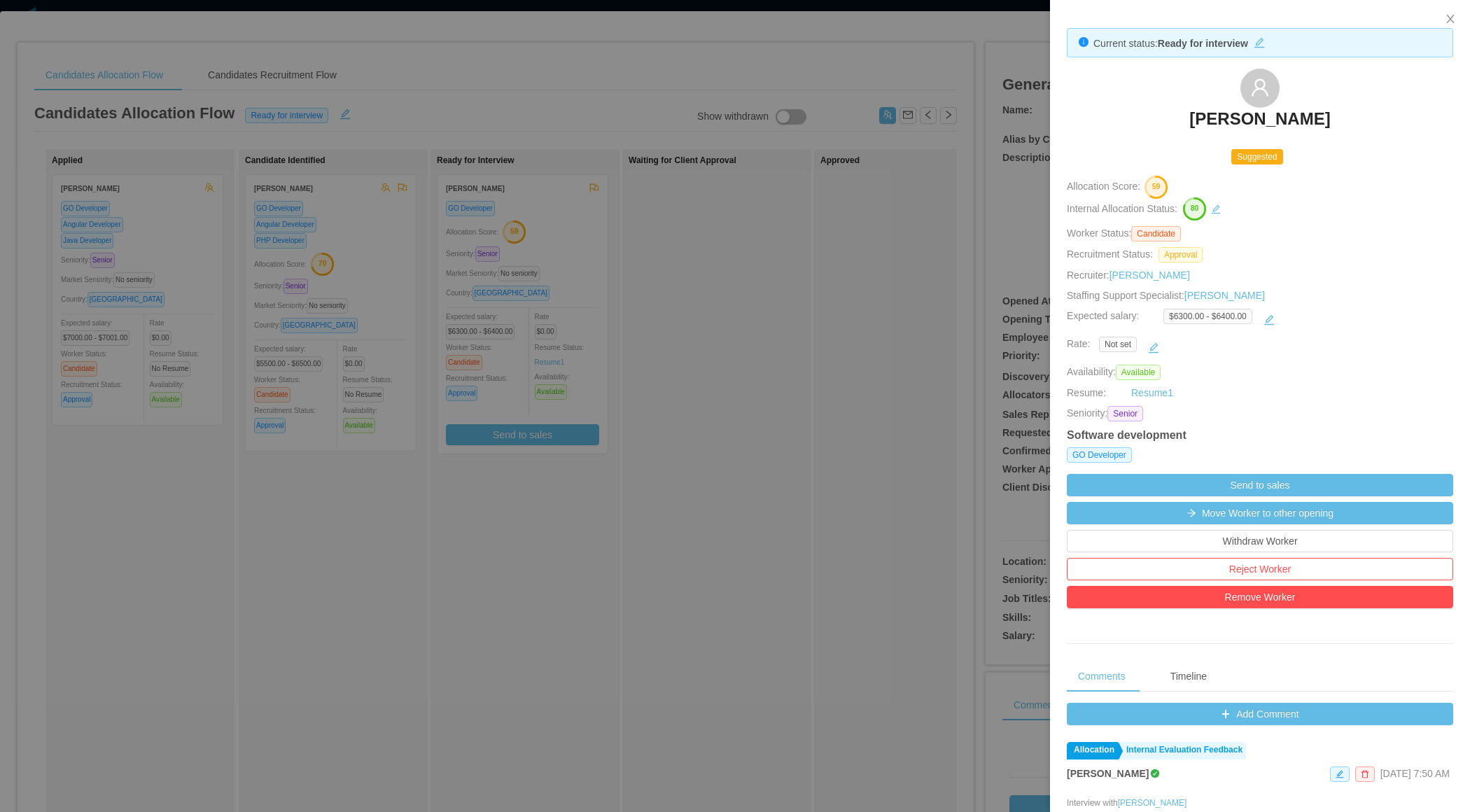
copy h3 "[PERSON_NAME]"
click at [840, 249] on div at bounding box center [735, 406] width 1470 height 812
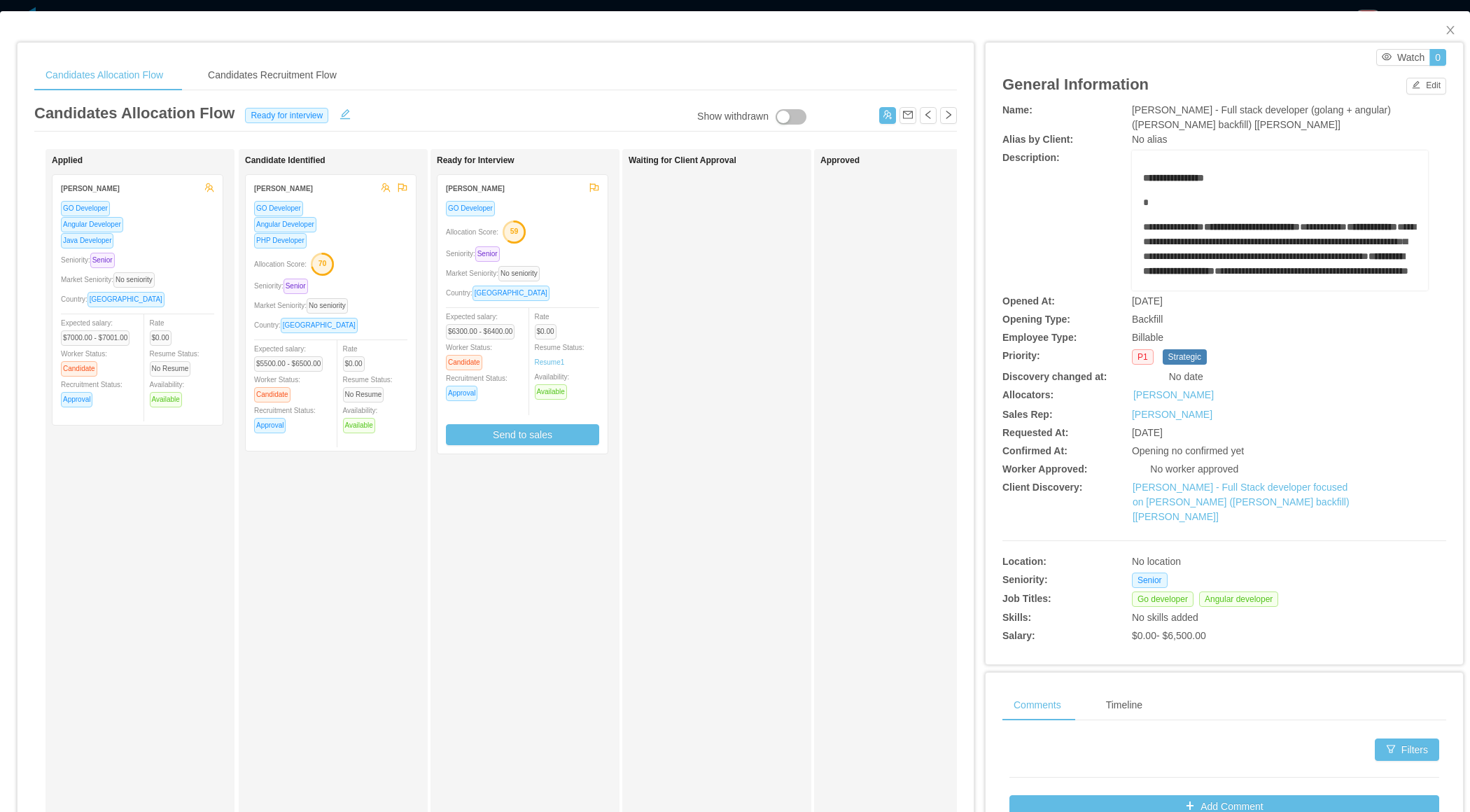
click at [355, 576] on div "Candidate Identified Diogo Carasco da Silva GO Developer Angular Developer PHP …" at bounding box center [343, 499] width 196 height 687
click at [389, 291] on div "GO Developer Angular Developer PHP Developer Allocation Score: 70 Seniority: Se…" at bounding box center [330, 321] width 153 height 242
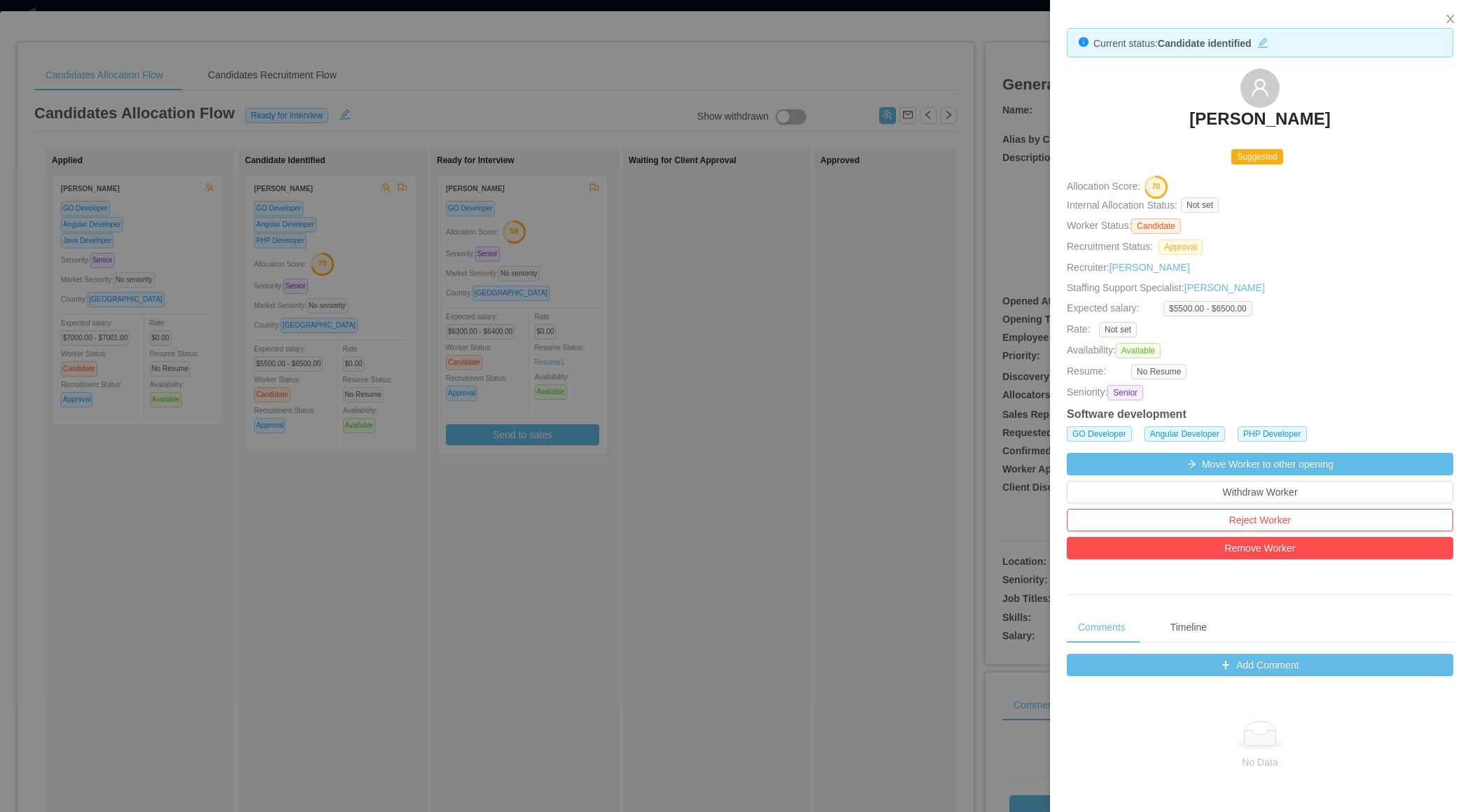
drag, startPoint x: 1144, startPoint y: 109, endPoint x: 1381, endPoint y: 116, distance: 237.1
click at [1381, 116] on div "Diogo Carasco da Silva" at bounding box center [1260, 103] width 386 height 70
copy h3 "Diogo Carasco da Silva"
click at [359, 527] on div at bounding box center [735, 406] width 1470 height 812
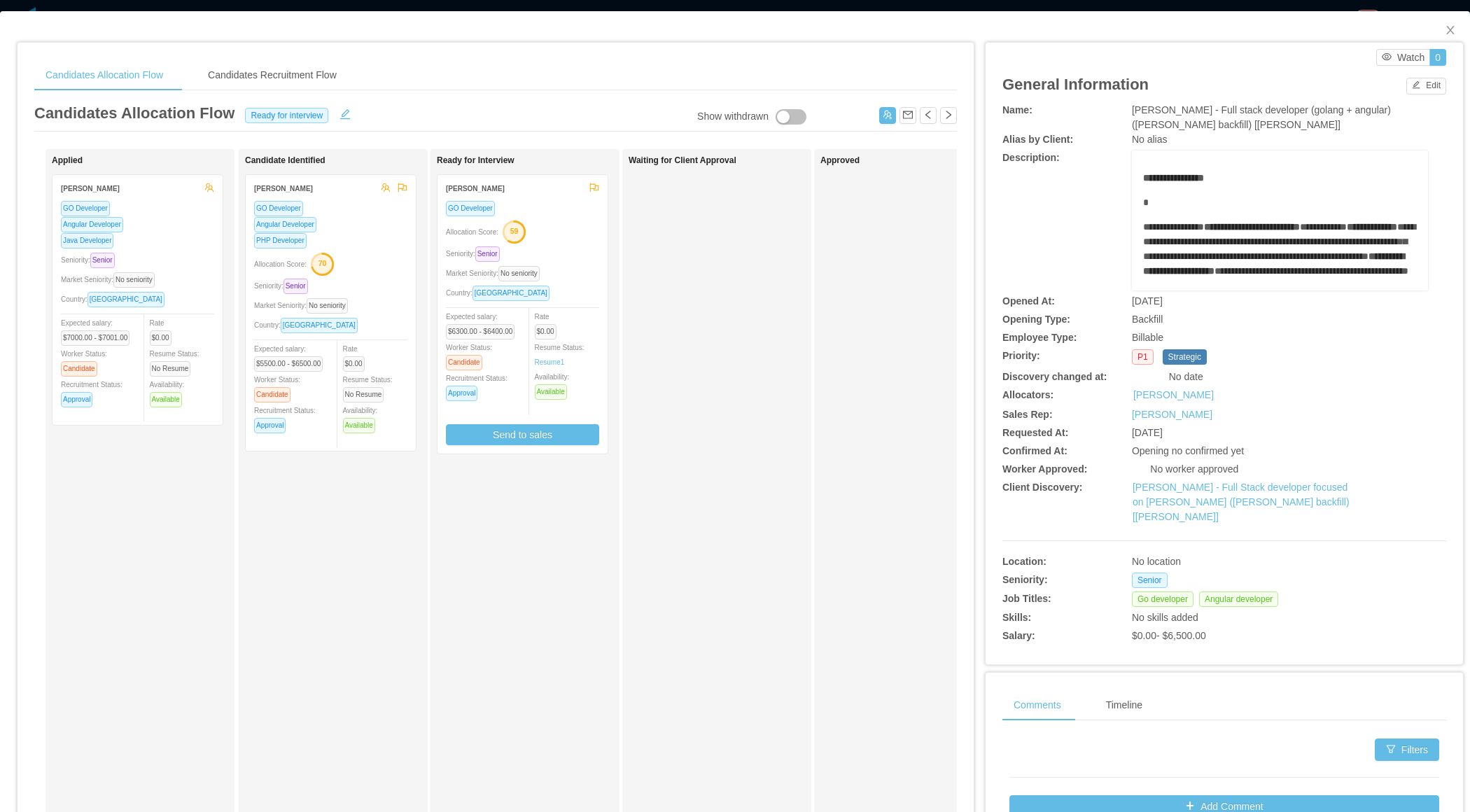
click at [390, 293] on div "GO Developer Angular Developer PHP Developer Allocation Score: 70 Seniority: Se…" at bounding box center [330, 321] width 153 height 242
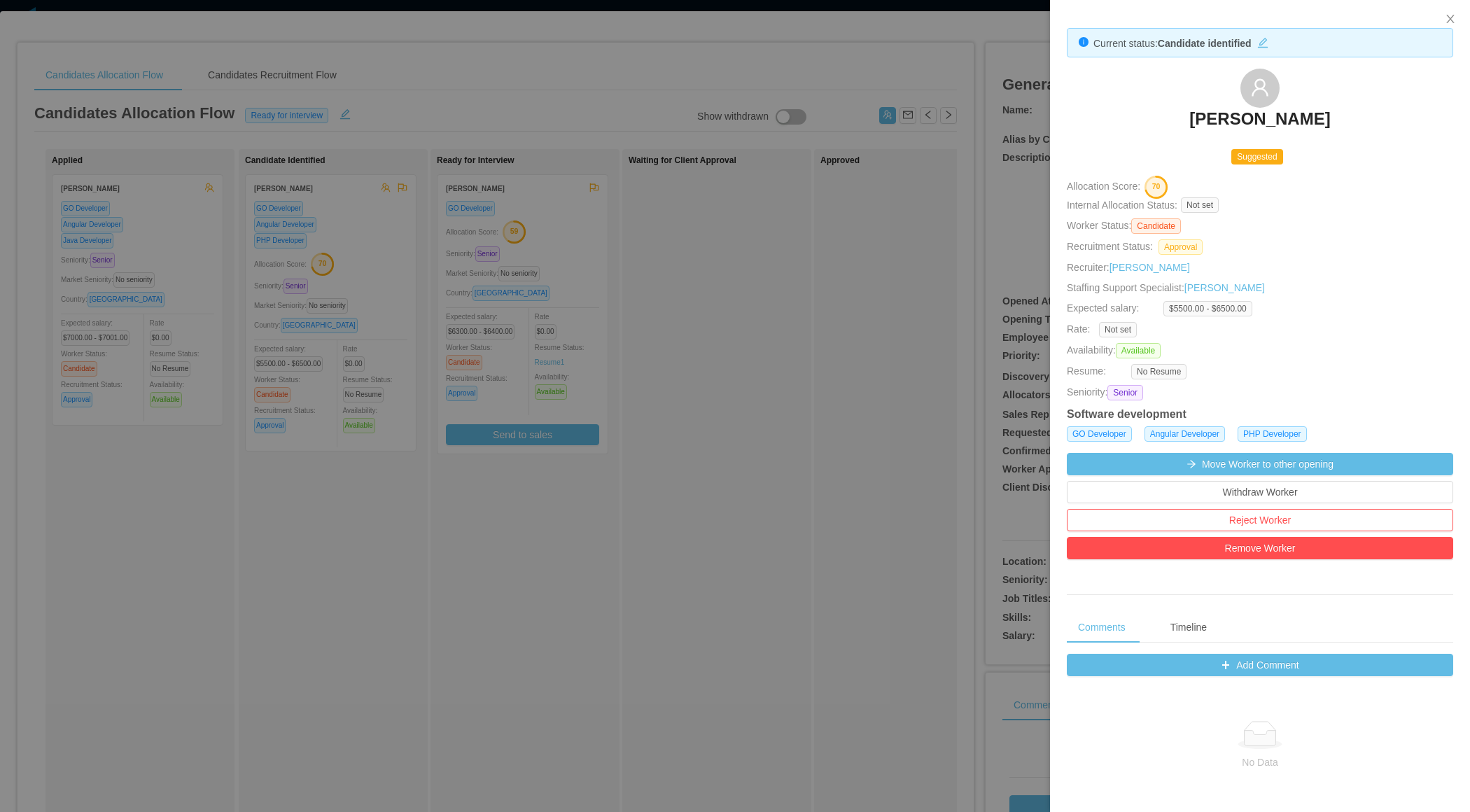
click at [730, 359] on div at bounding box center [735, 406] width 1470 height 812
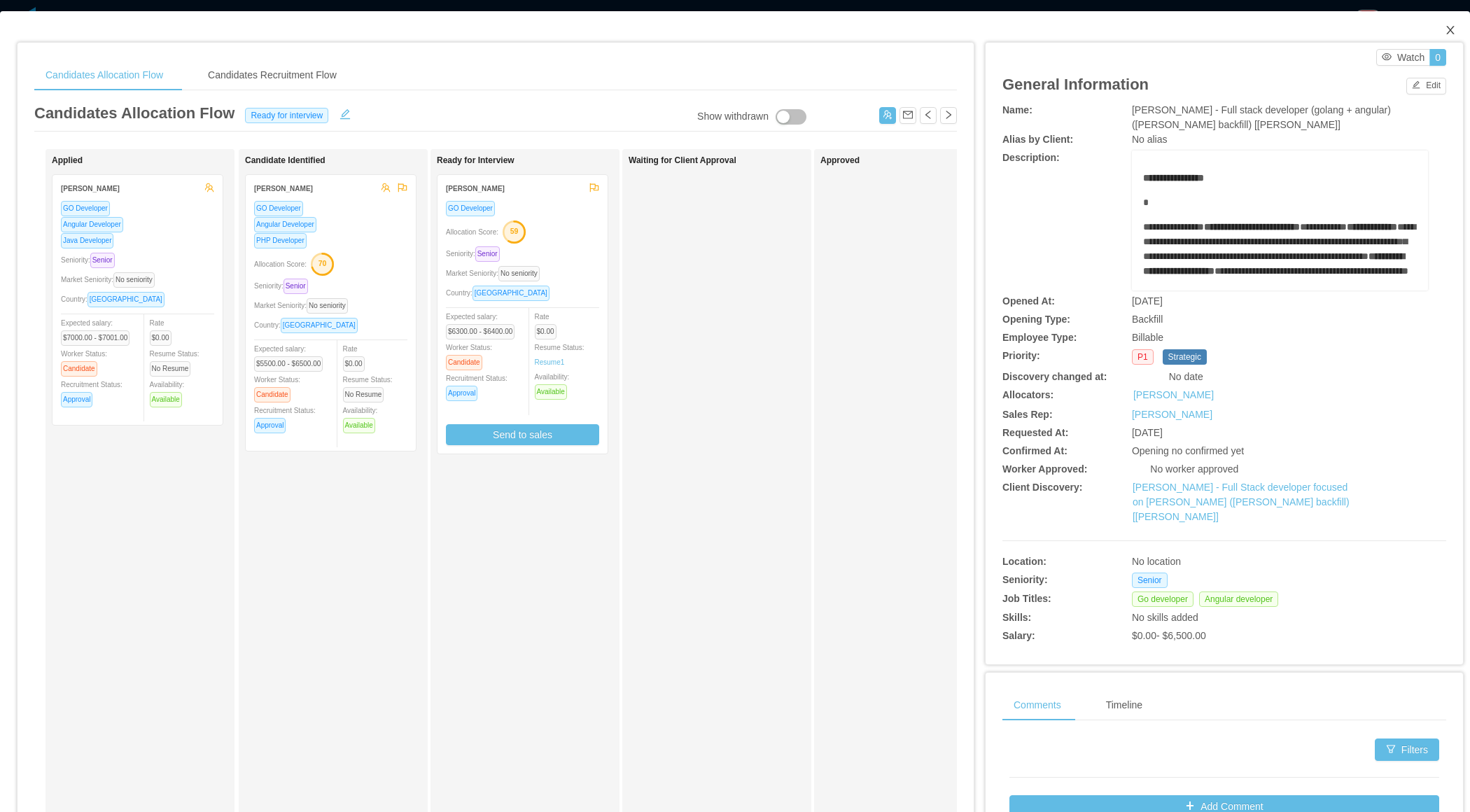
click at [1448, 26] on icon "icon: close" at bounding box center [1449, 29] width 11 height 11
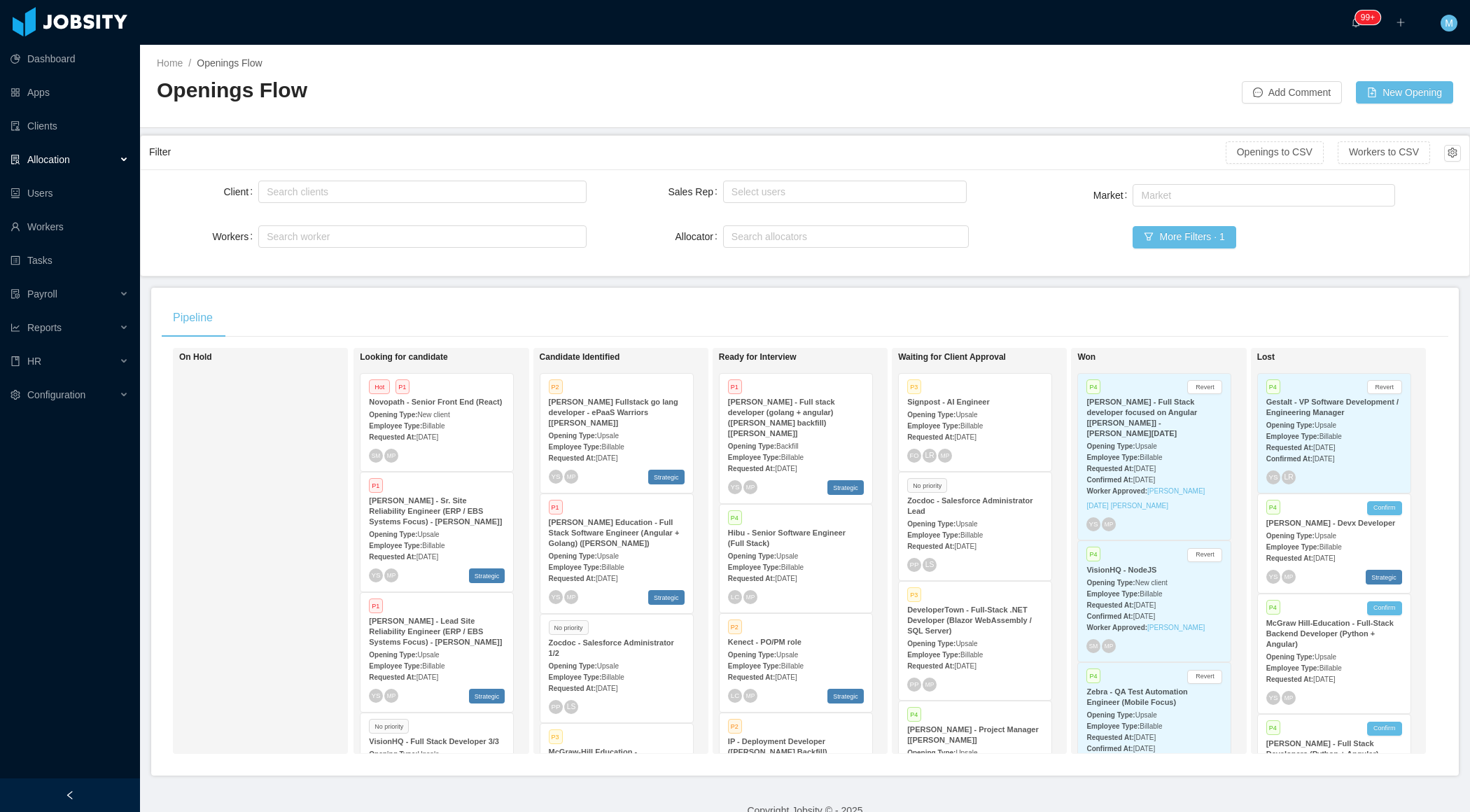
click at [619, 249] on div "Client Search clients Workers Search worker Sales Rep Select users Allocator Se…" at bounding box center [804, 223] width 1311 height 90
click at [616, 444] on span "Billable" at bounding box center [612, 446] width 22 height 7
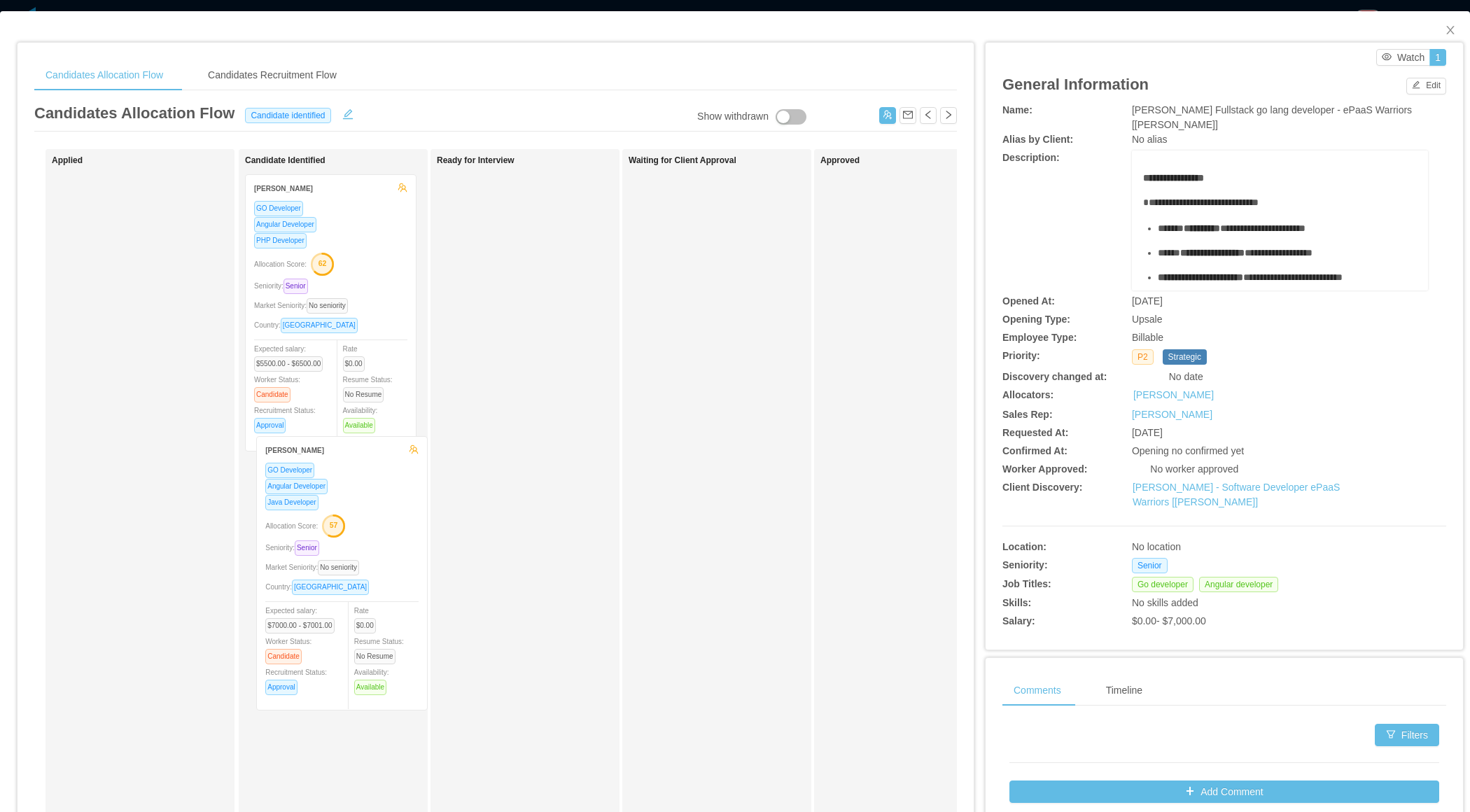
drag, startPoint x: 369, startPoint y: 553, endPoint x: 379, endPoint y: 542, distance: 14.9
click at [379, 542] on div "Candidate Identified Diogo Carasco da Silva GO Developer Angular Developer PHP …" at bounding box center [343, 499] width 196 height 687
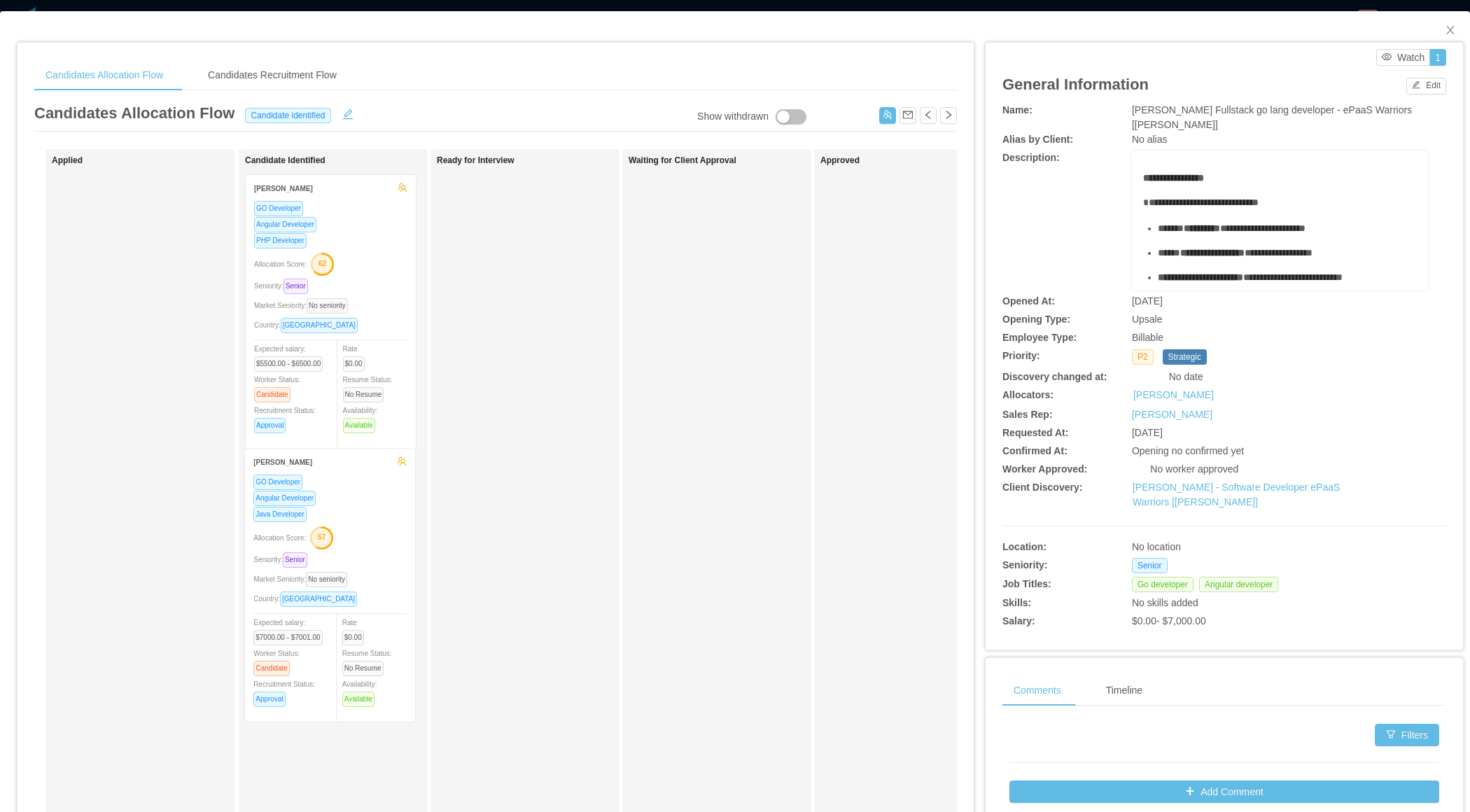
click at [379, 542] on div "Candidate Identified Diogo Carasco da Silva GO Developer Angular Developer PHP …" at bounding box center [343, 499] width 196 height 687
click at [383, 509] on div "Java Developer" at bounding box center [330, 517] width 153 height 16
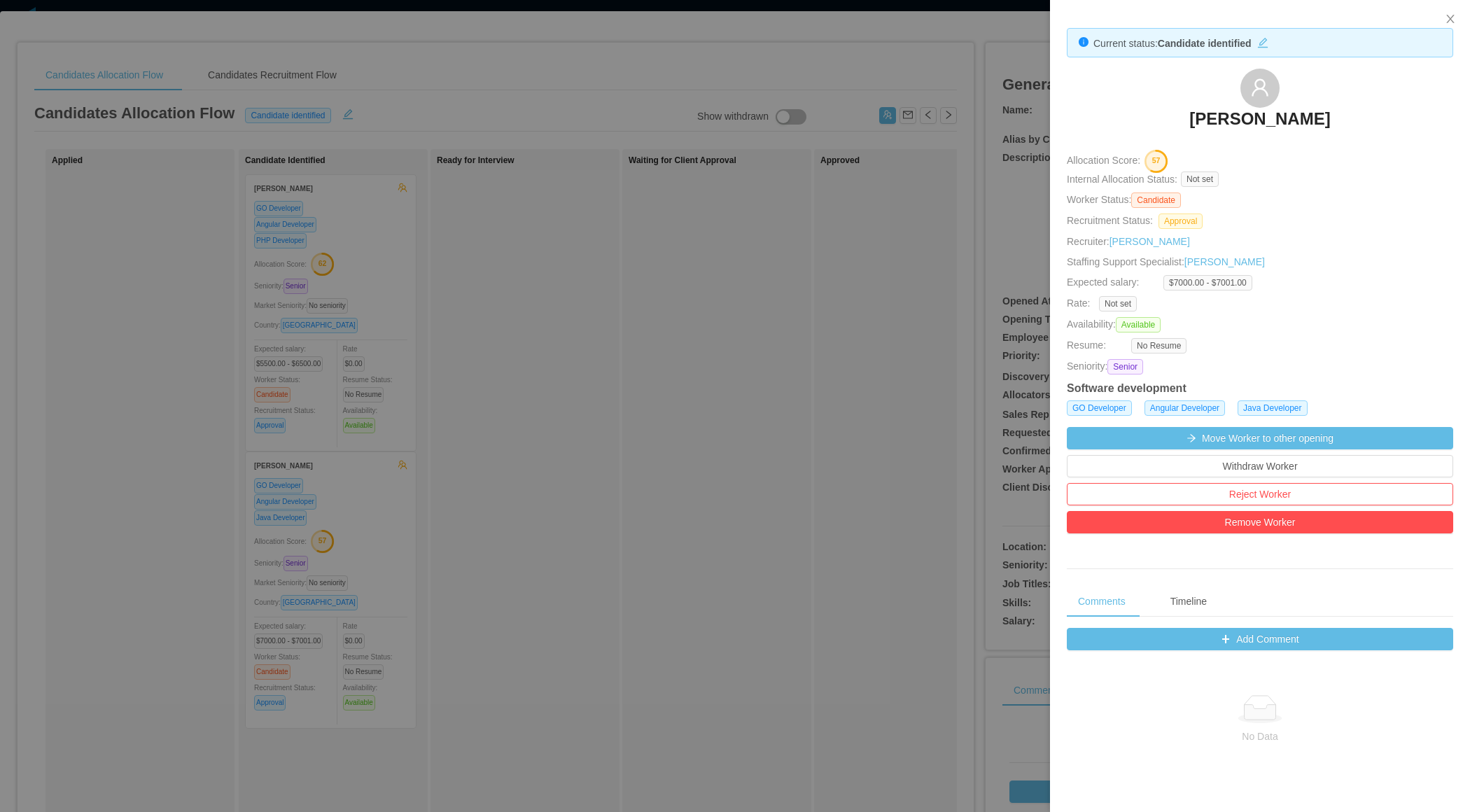
click at [861, 269] on div at bounding box center [735, 406] width 1470 height 812
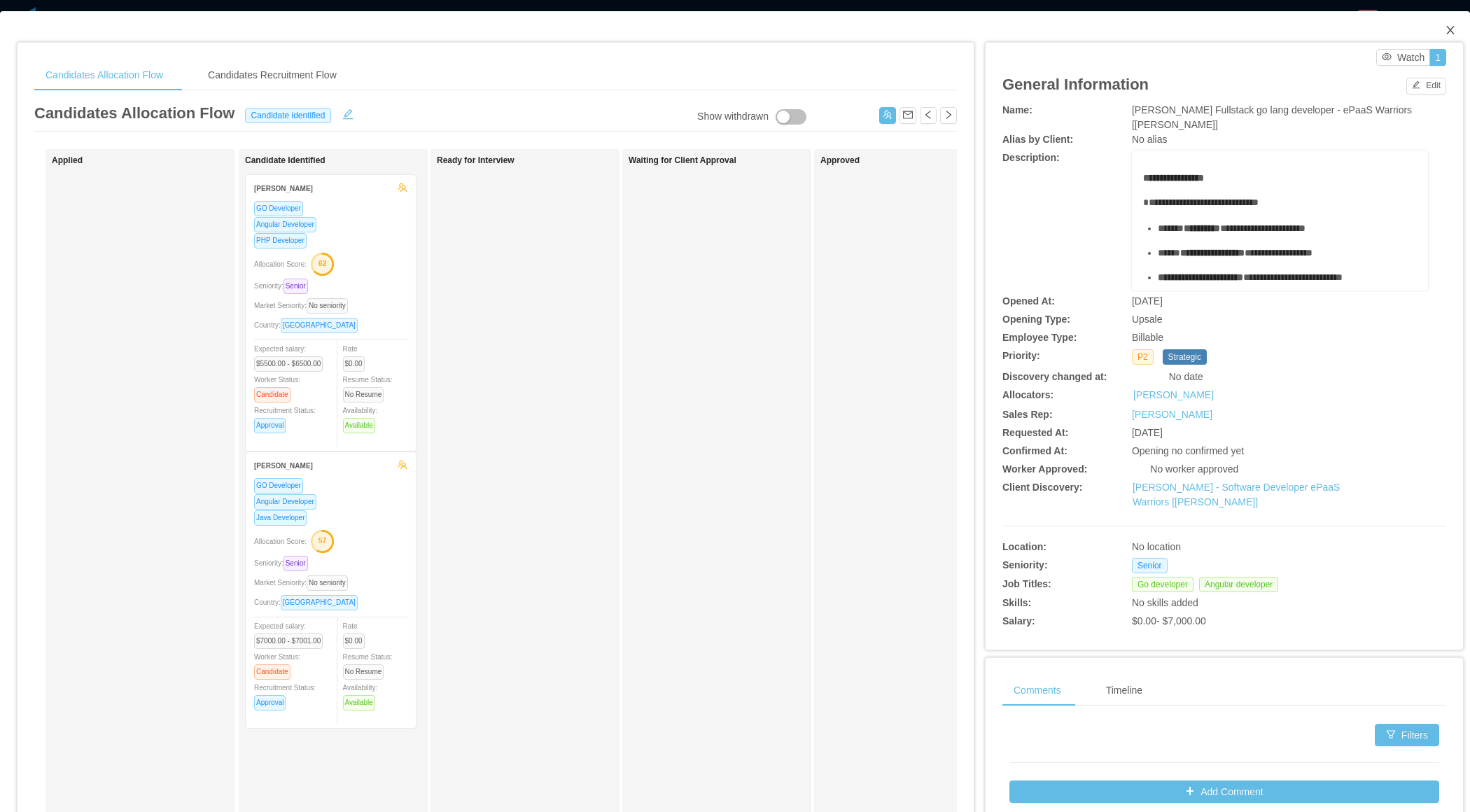
click at [1453, 28] on icon "icon: close" at bounding box center [1449, 29] width 11 height 11
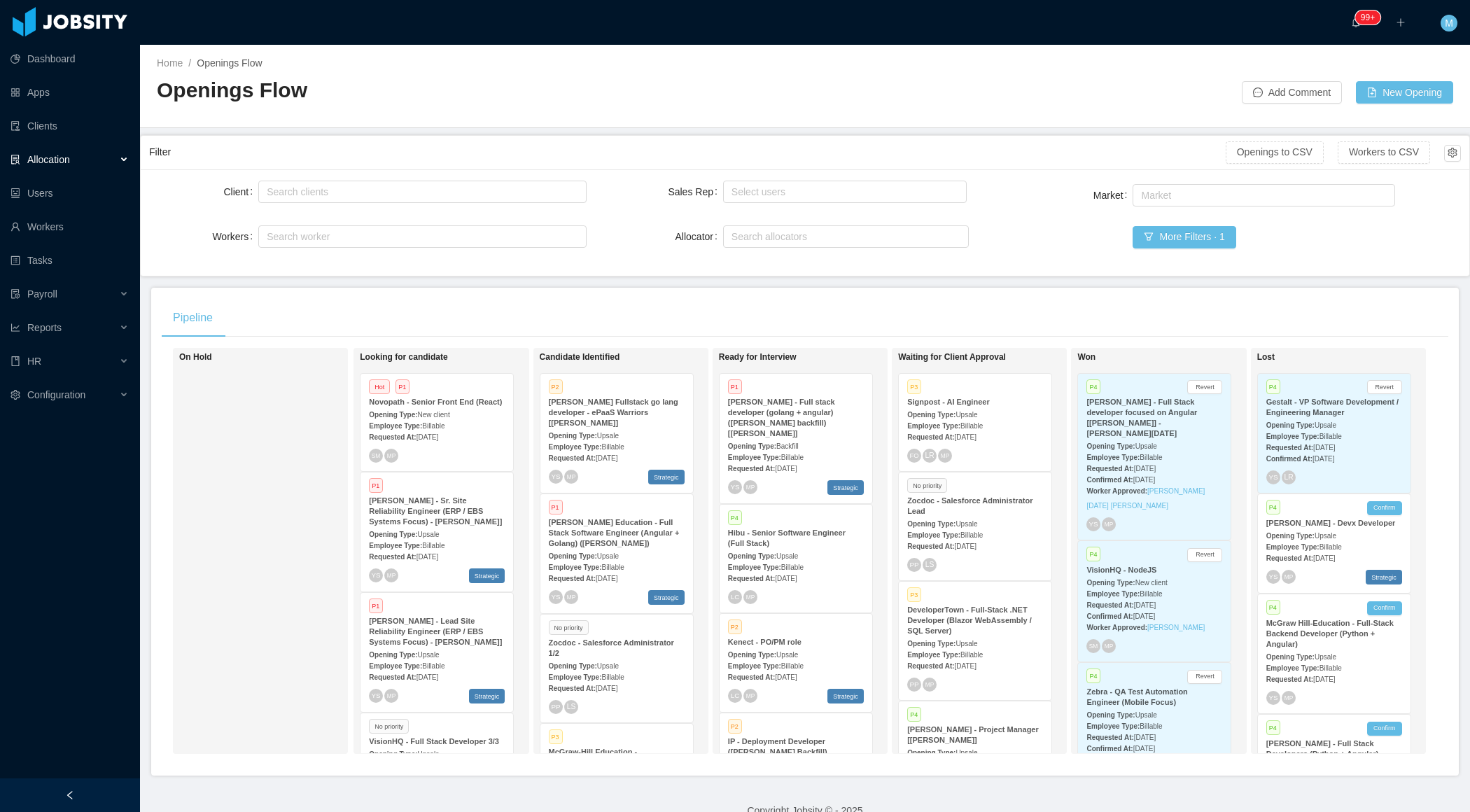
click at [99, 790] on div at bounding box center [70, 795] width 140 height 33
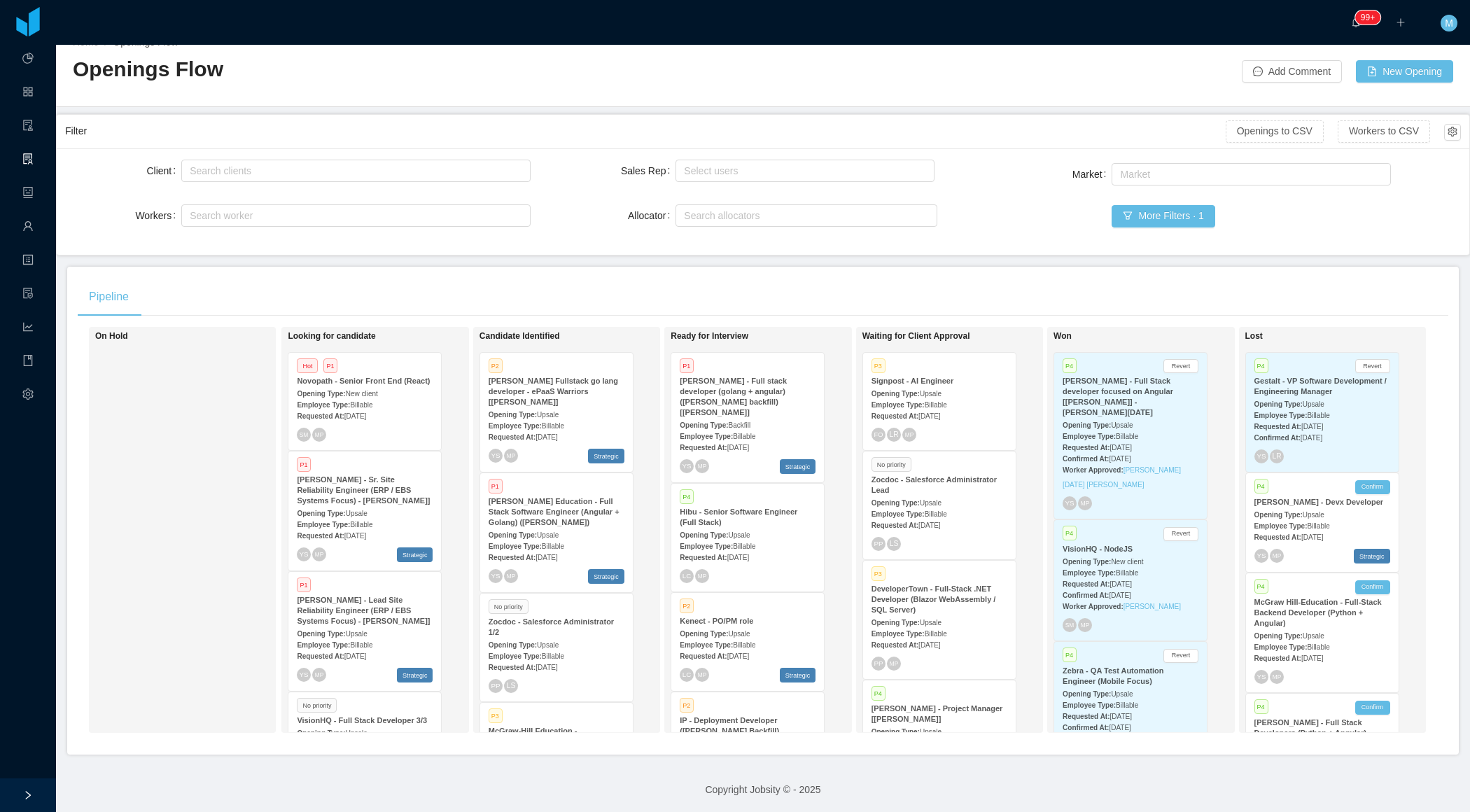
click at [566, 285] on div "Pipeline" at bounding box center [762, 296] width 1370 height 39
click at [775, 211] on div "Search allocators" at bounding box center [803, 215] width 239 height 14
type input "****"
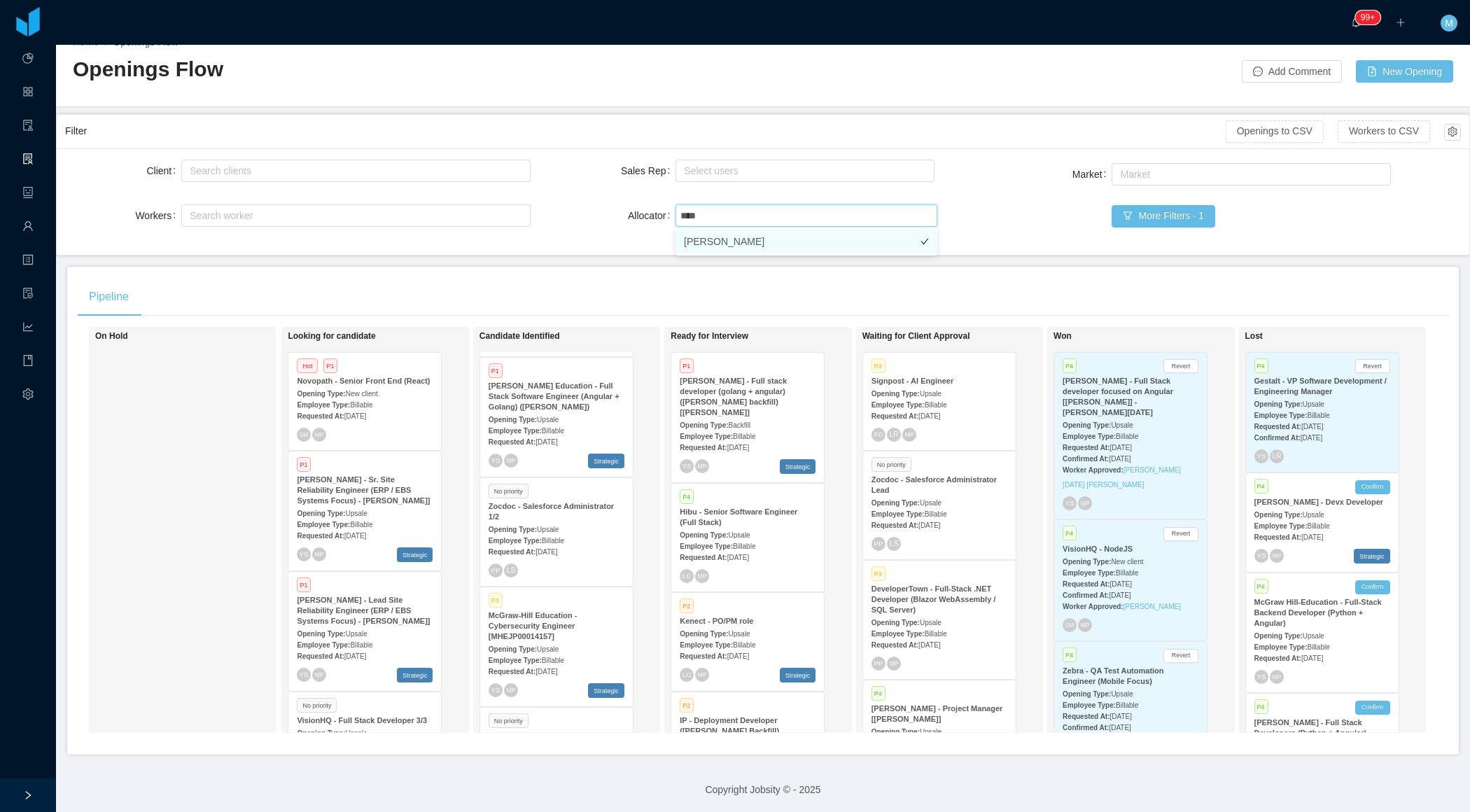
click at [751, 244] on li "[PERSON_NAME]" at bounding box center [806, 241] width 262 height 22
click at [591, 280] on div "Pipeline" at bounding box center [762, 296] width 1370 height 39
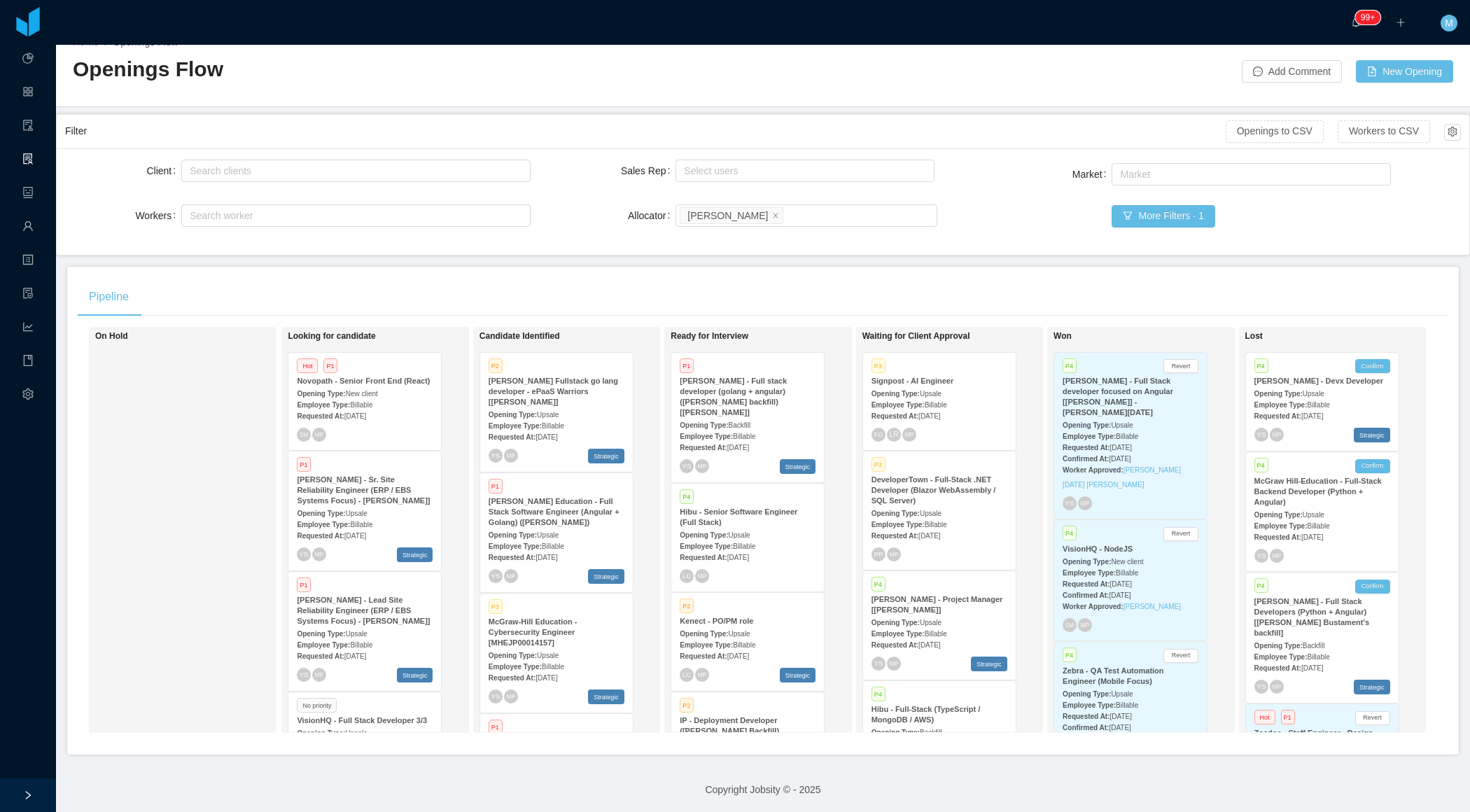
click at [567, 283] on div "Pipeline" at bounding box center [762, 296] width 1370 height 39
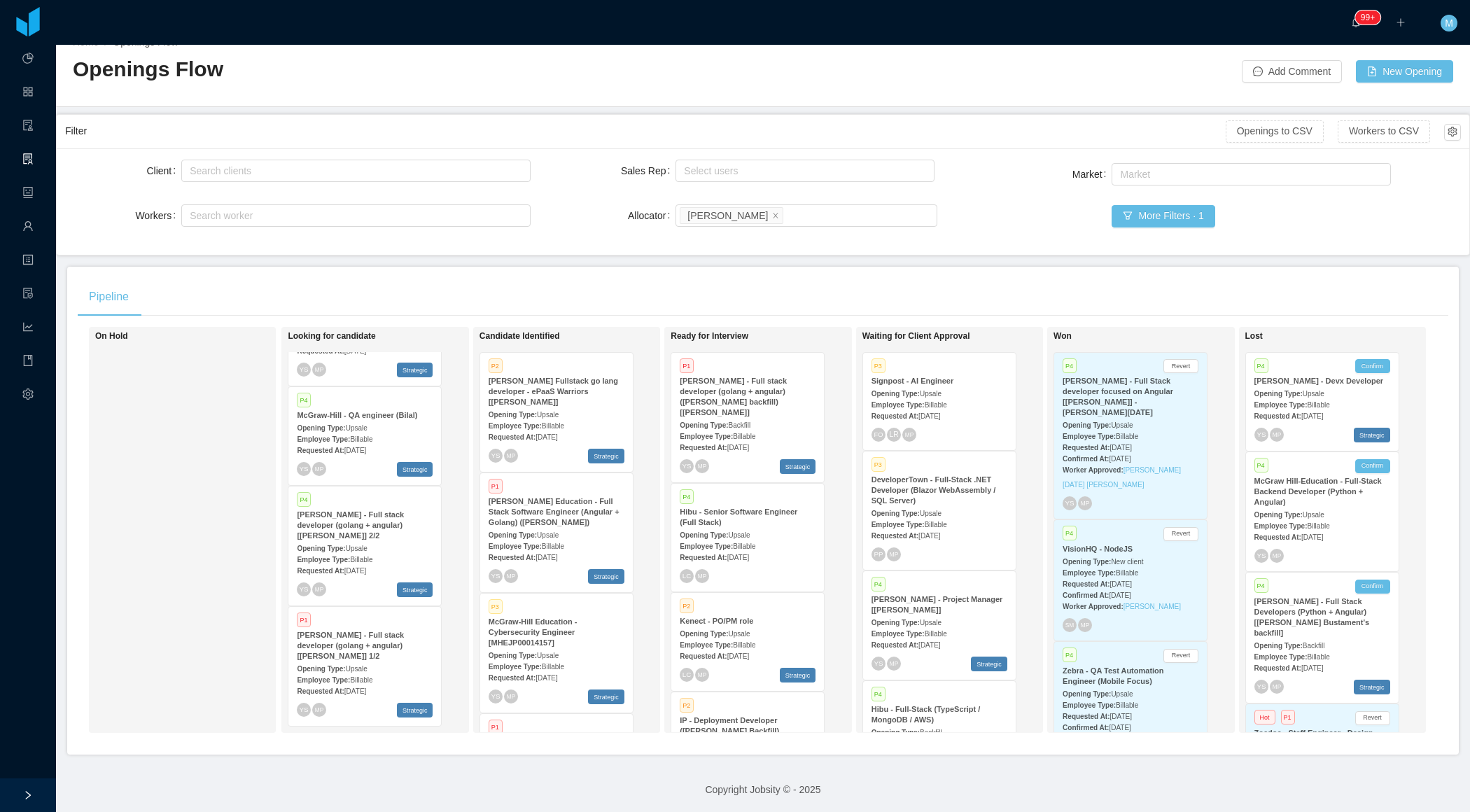
click at [780, 399] on div "McGraw-Hill - Full stack developer (golang + angular) (Daniel Bittar backfill) …" at bounding box center [747, 397] width 136 height 42
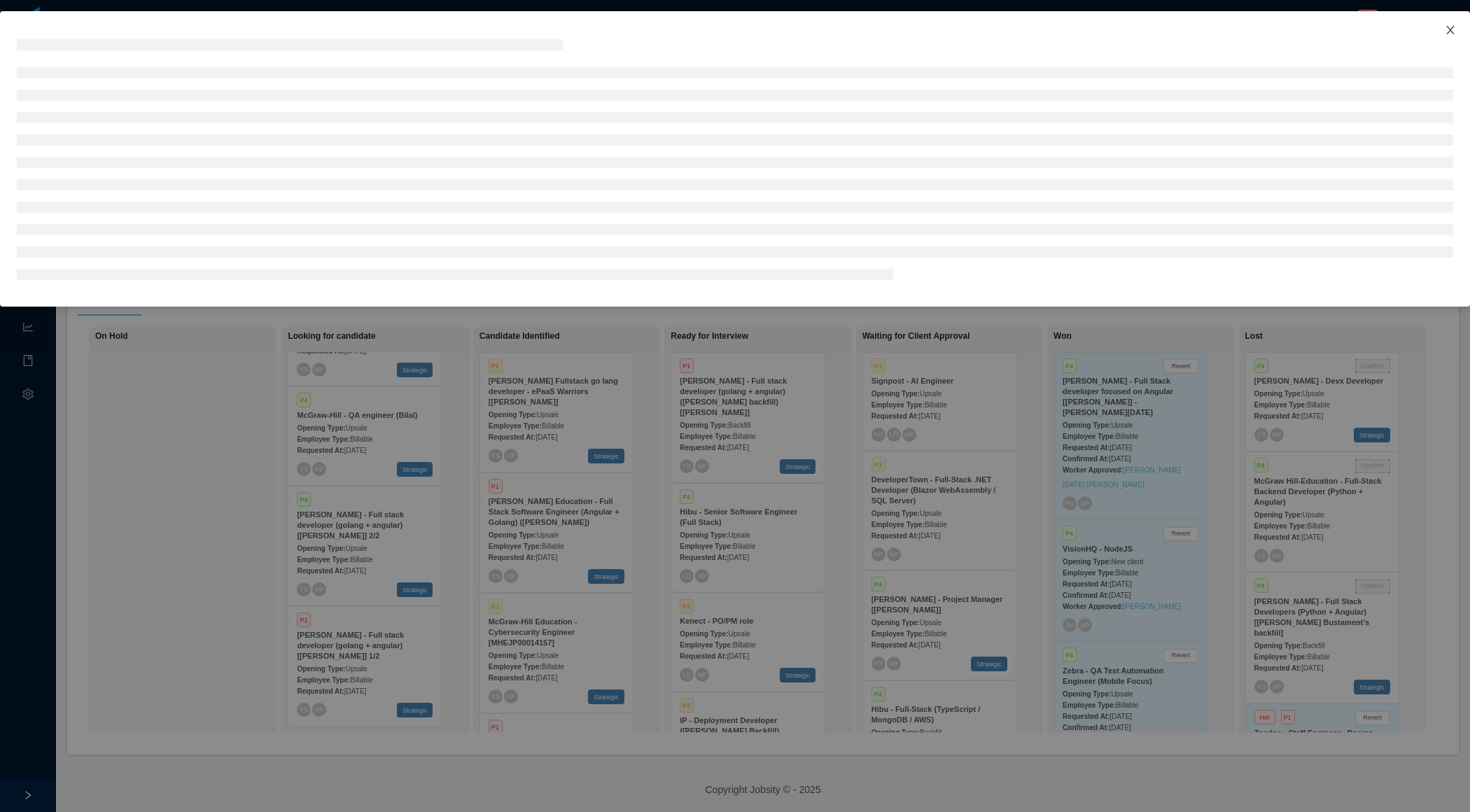
click at [1446, 40] on span "Close" at bounding box center [1449, 30] width 39 height 39
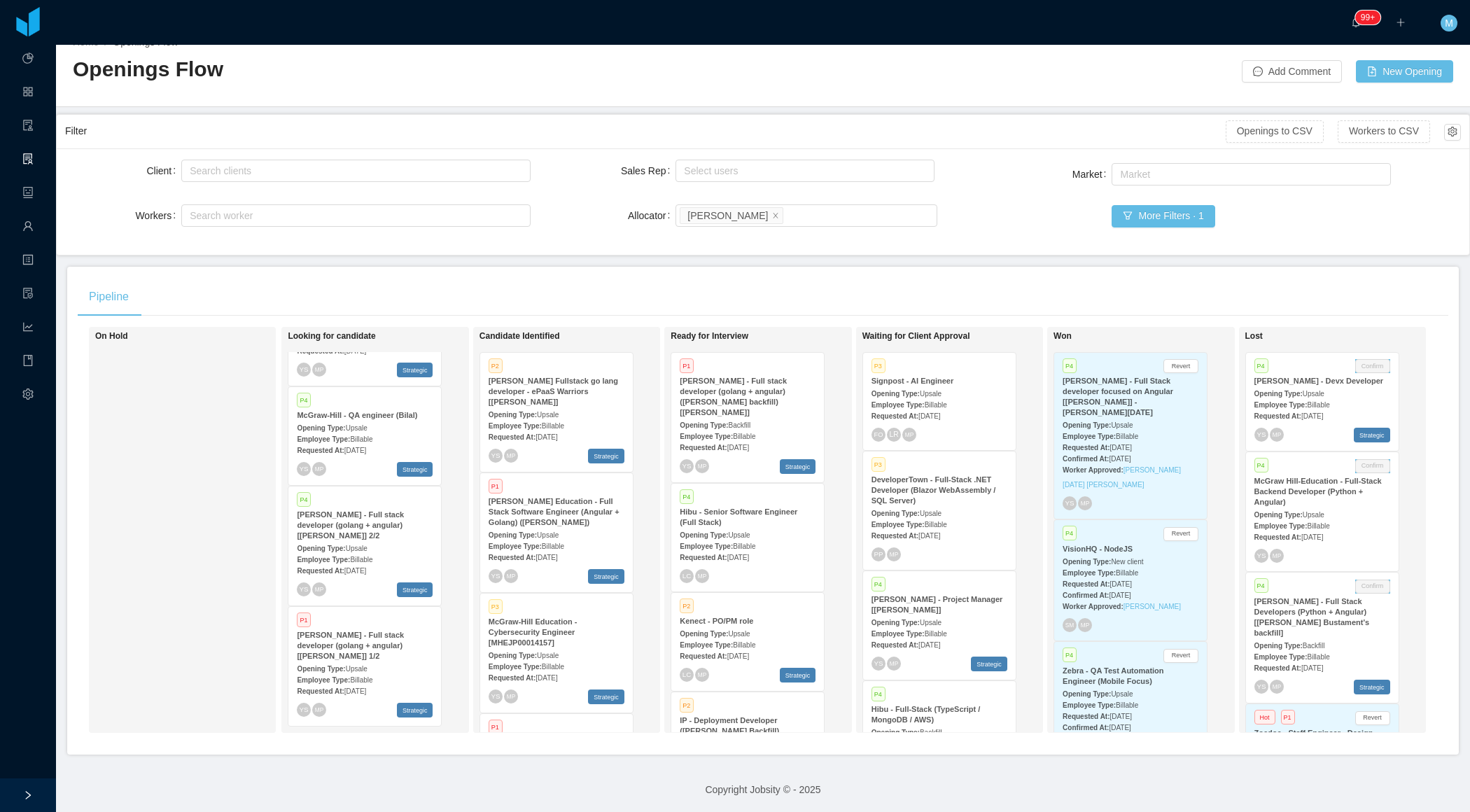
click at [547, 418] on div "Employee Type: Billable" at bounding box center [556, 425] width 136 height 15
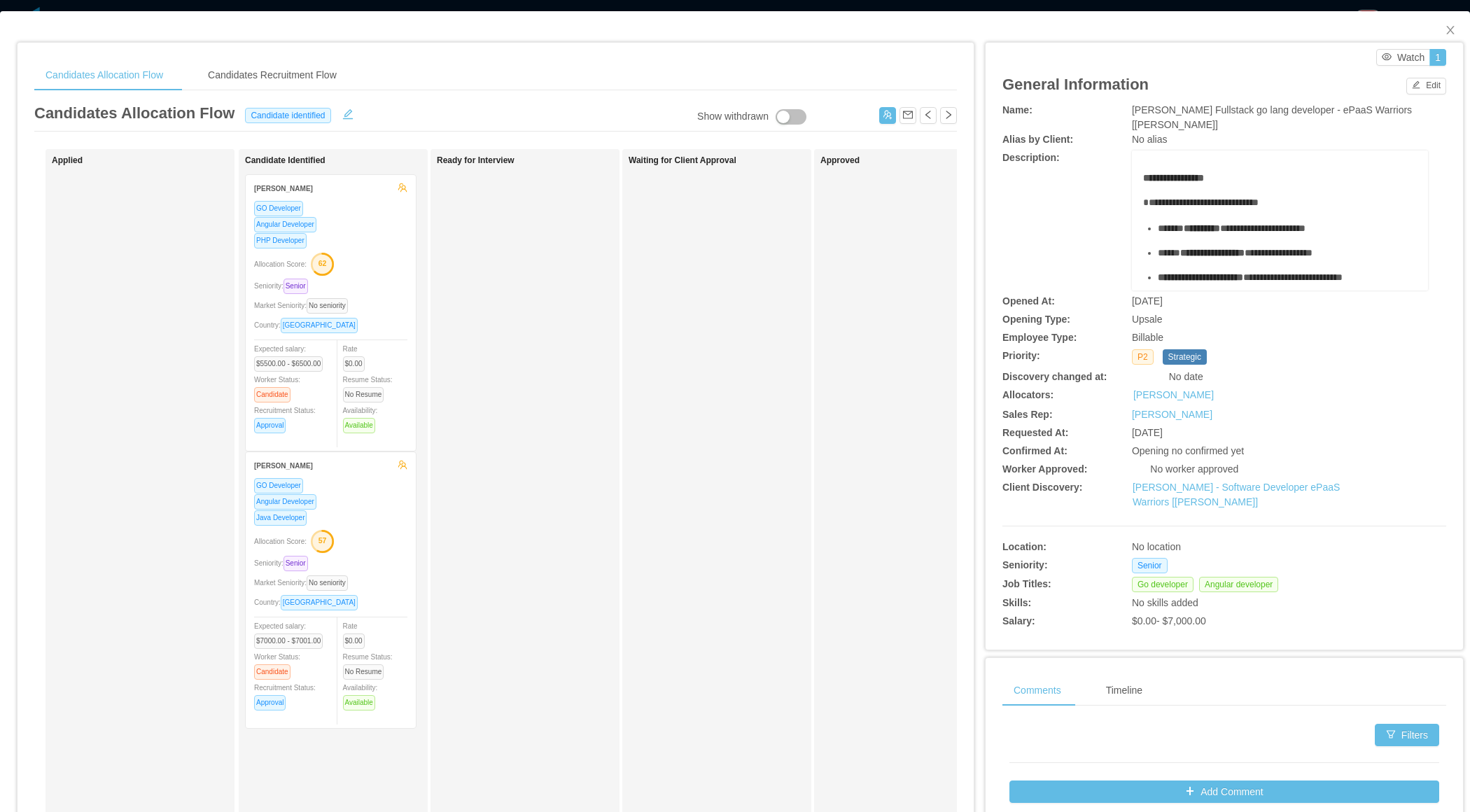
click at [364, 518] on div "Java Developer" at bounding box center [330, 517] width 153 height 16
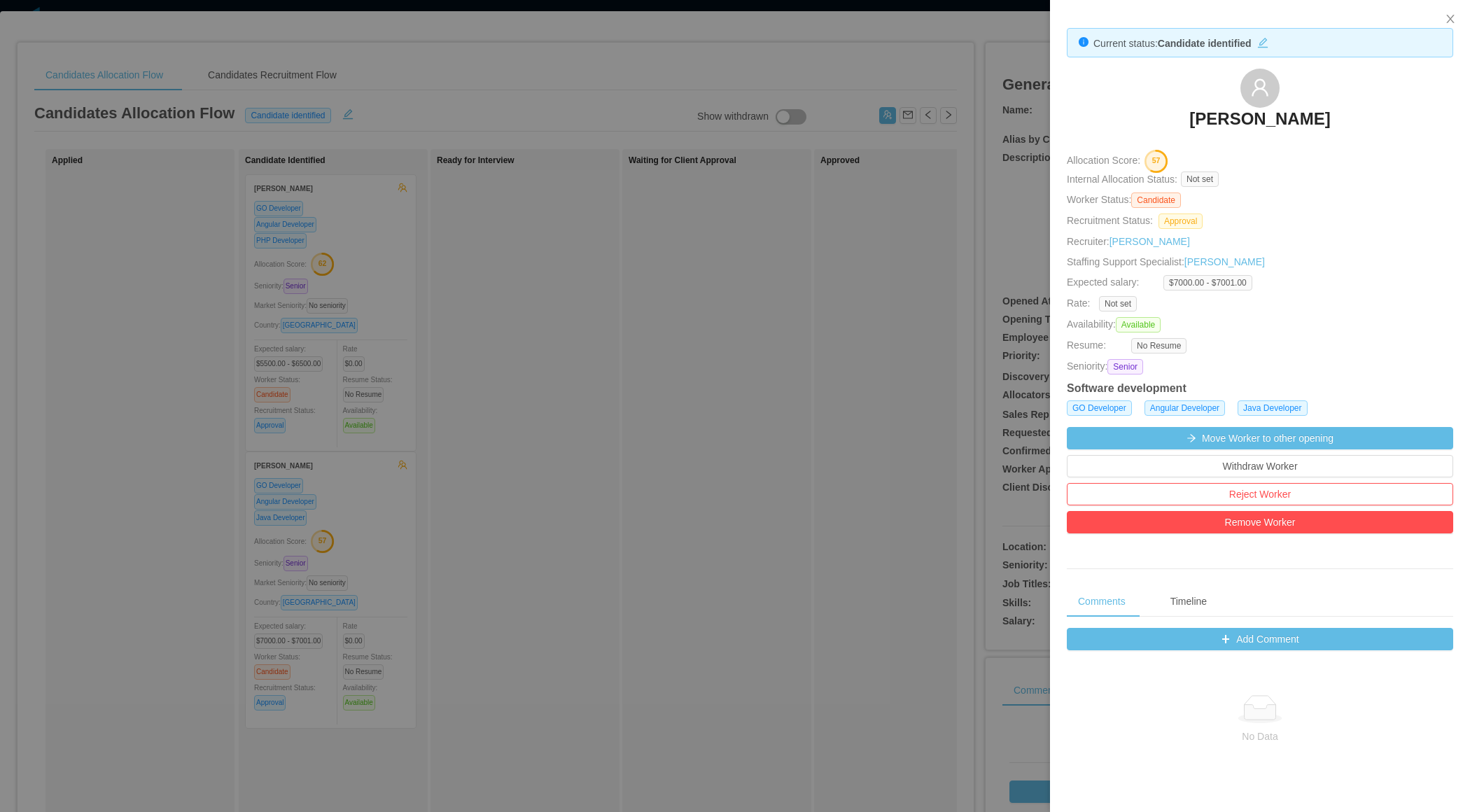
click at [754, 283] on div at bounding box center [735, 406] width 1470 height 812
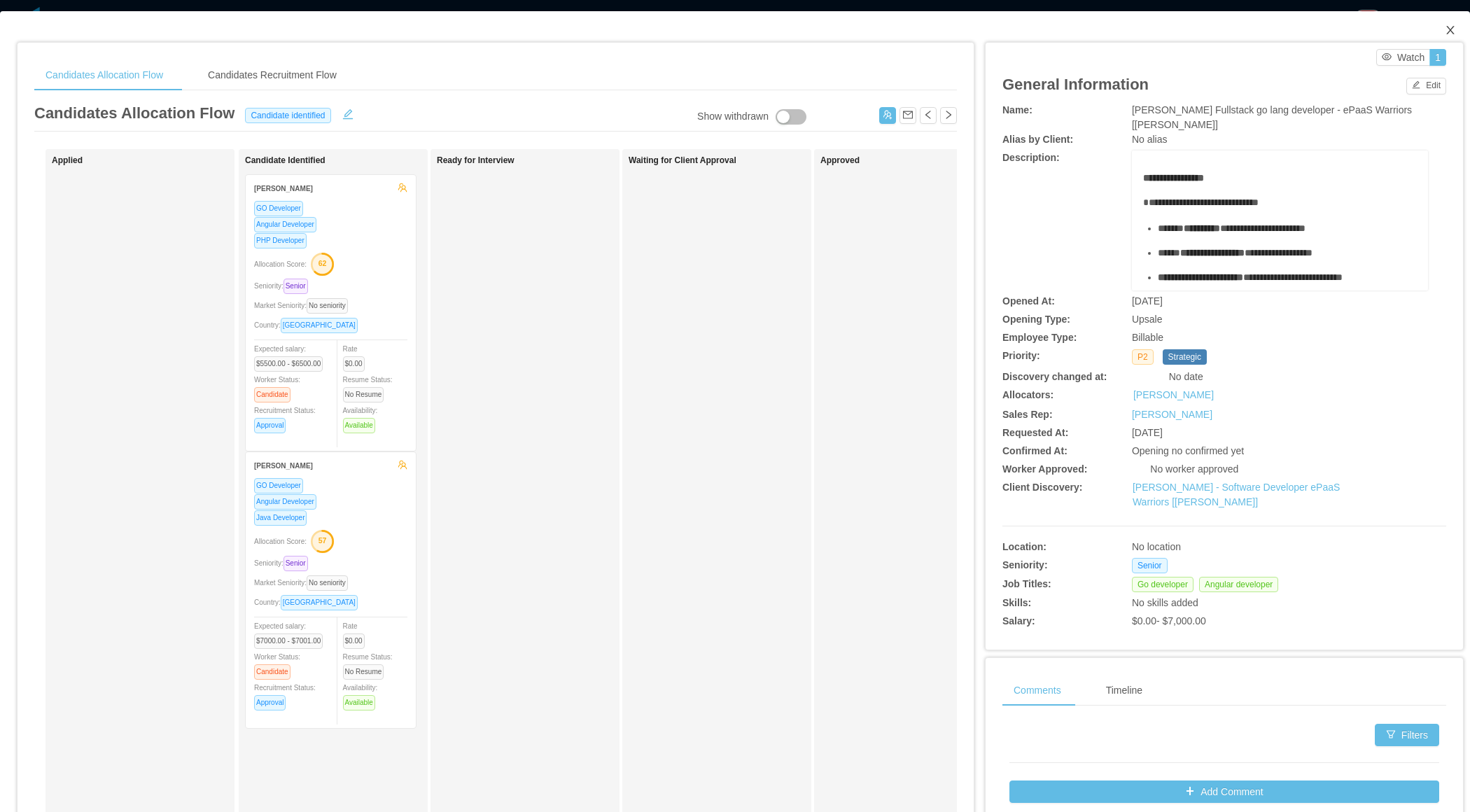
click at [1453, 32] on icon "icon: close" at bounding box center [1449, 29] width 11 height 11
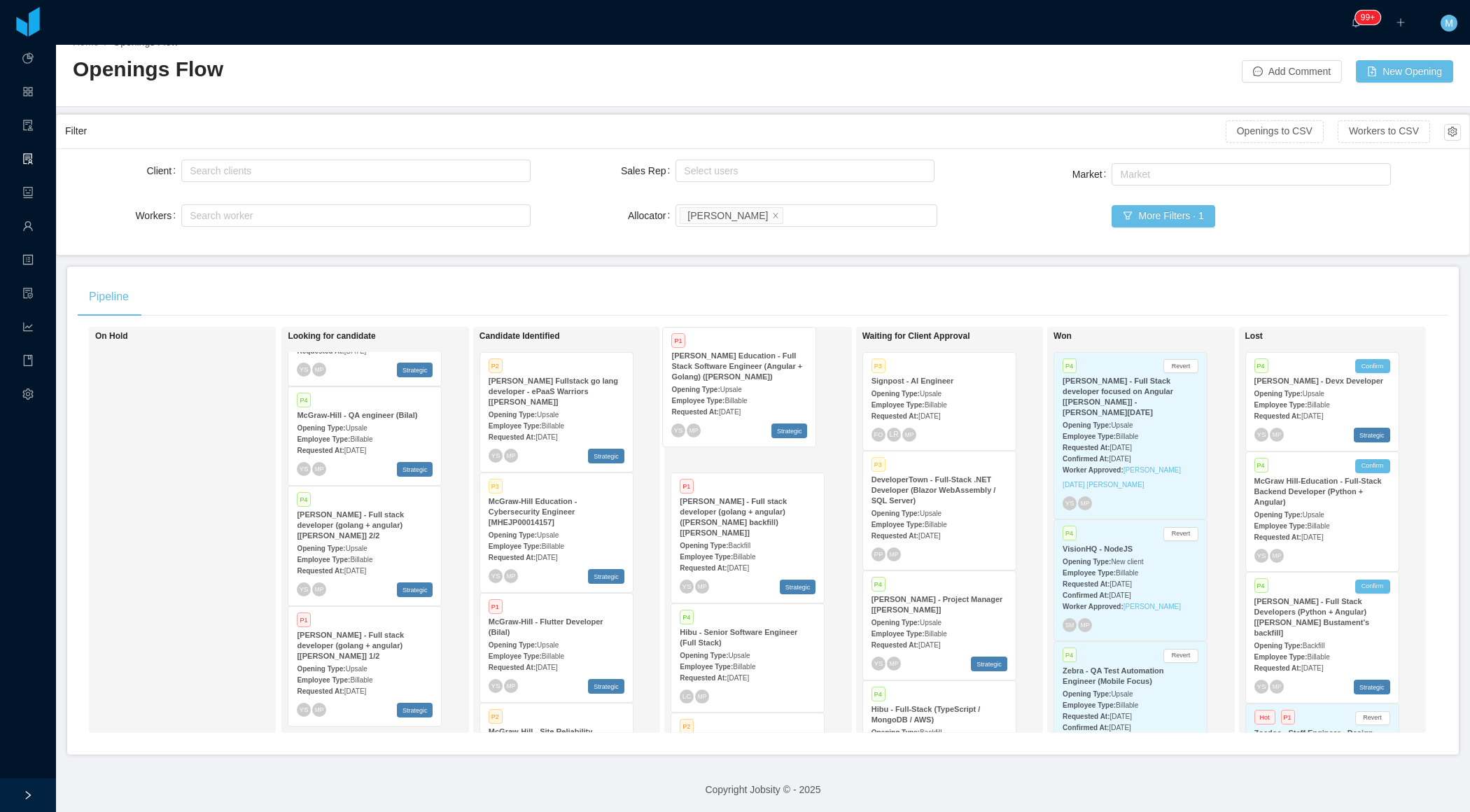
drag, startPoint x: 546, startPoint y: 532, endPoint x: 730, endPoint y: 385, distance: 235.5
click at [730, 386] on div "On Hold Looking for candidate Hot P1 Novopath - Senior Front End (React) Openin…" at bounding box center [762, 535] width 1370 height 417
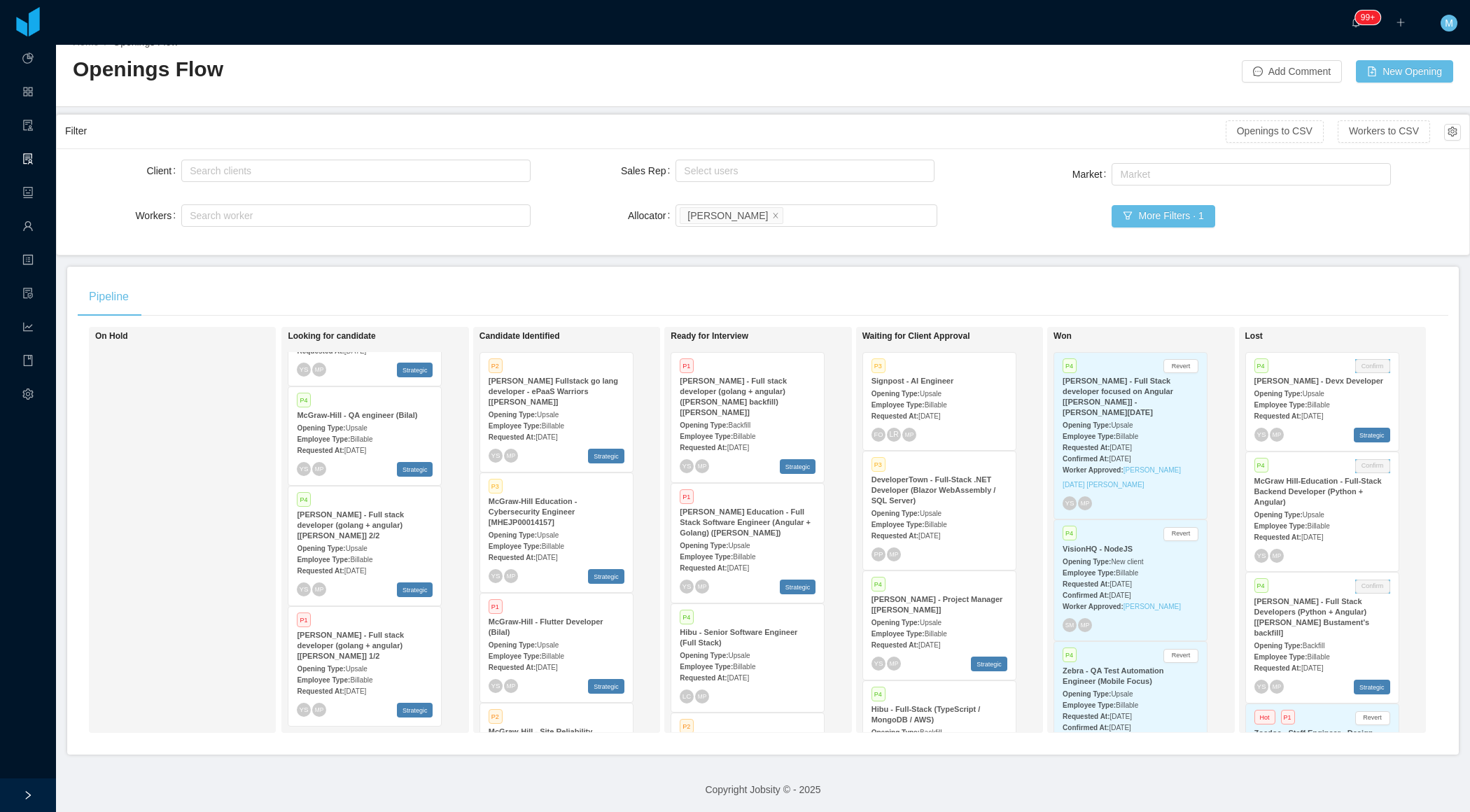
click at [765, 537] on div "Opening Type: Upsale" at bounding box center [747, 545] width 136 height 15
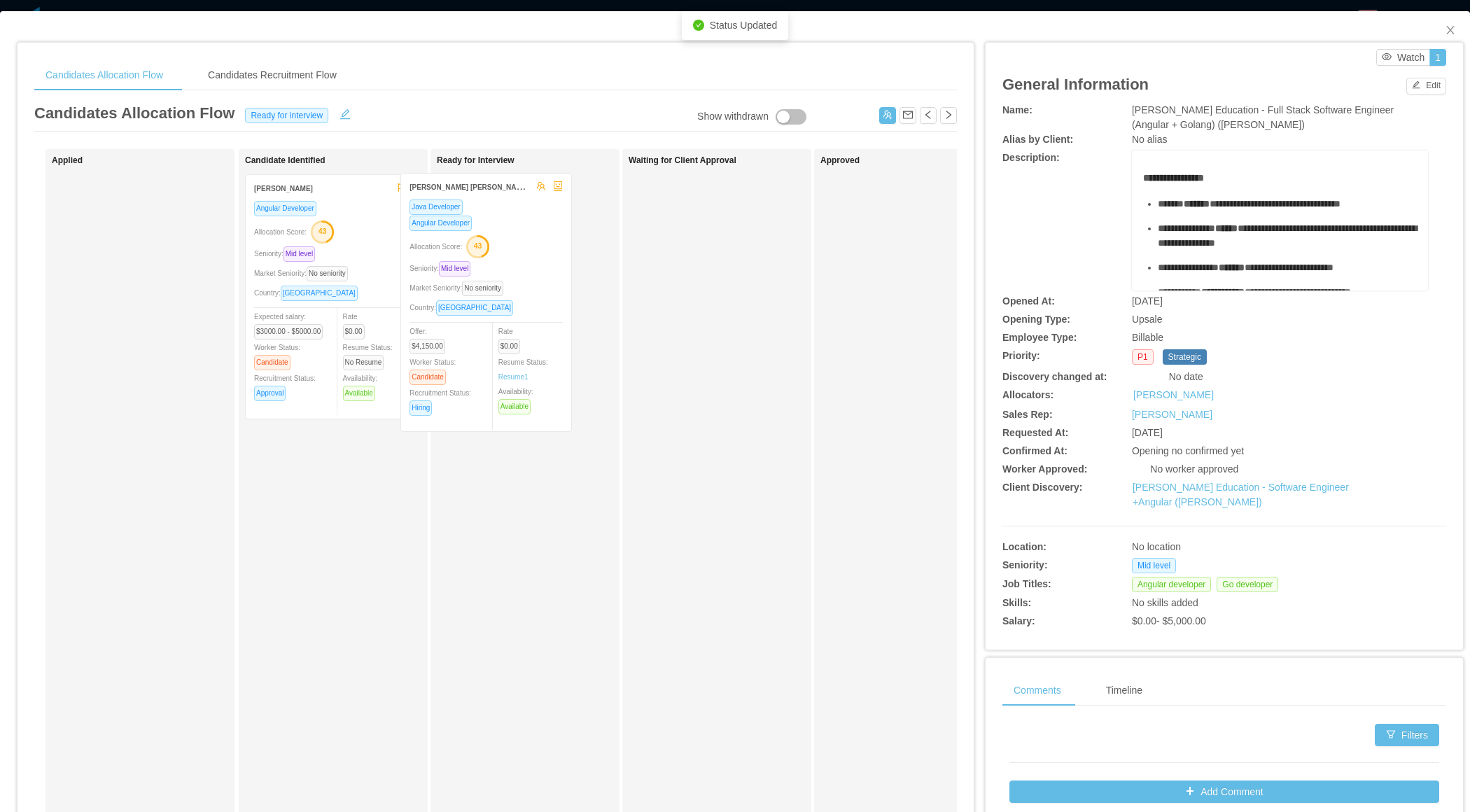
drag, startPoint x: 371, startPoint y: 359, endPoint x: 527, endPoint y: 358, distance: 156.0
click at [527, 358] on div "Applied Candidate Identified Dussan Palma Solano Java Developer Angular Develop…" at bounding box center [495, 504] width 923 height 711
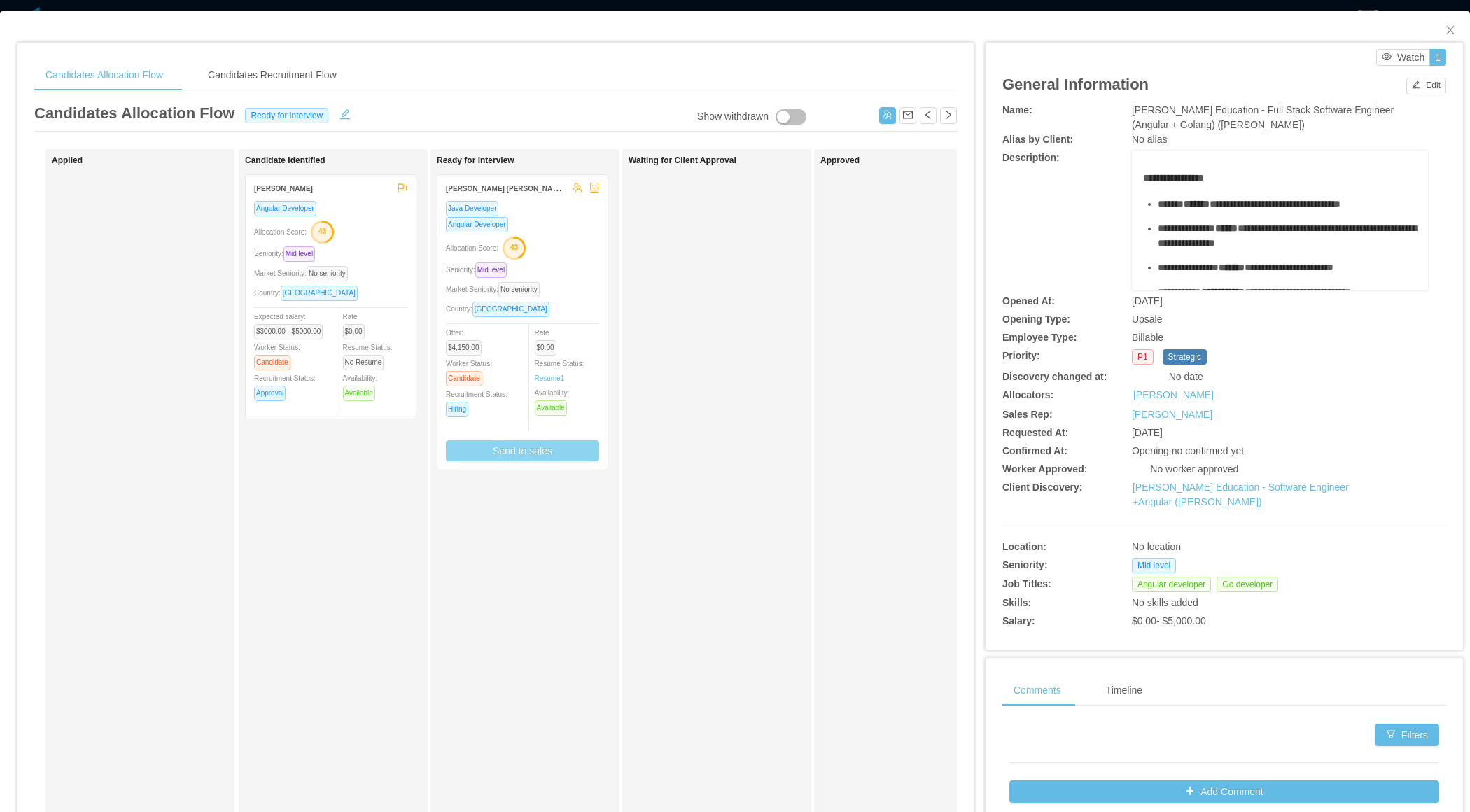
click at [506, 452] on button "Send to sales" at bounding box center [522, 450] width 153 height 21
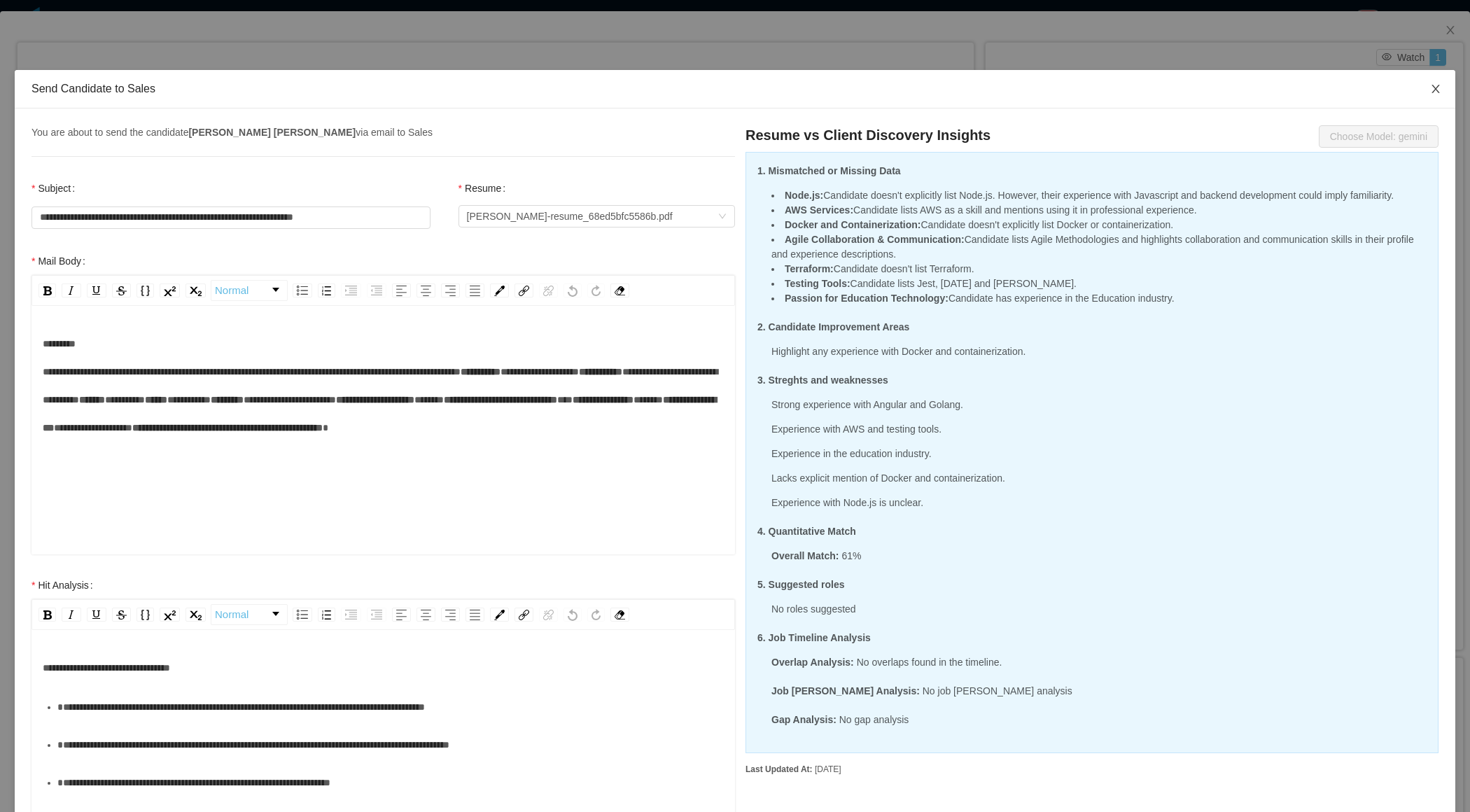
click at [1432, 83] on icon "icon: close" at bounding box center [1435, 88] width 11 height 11
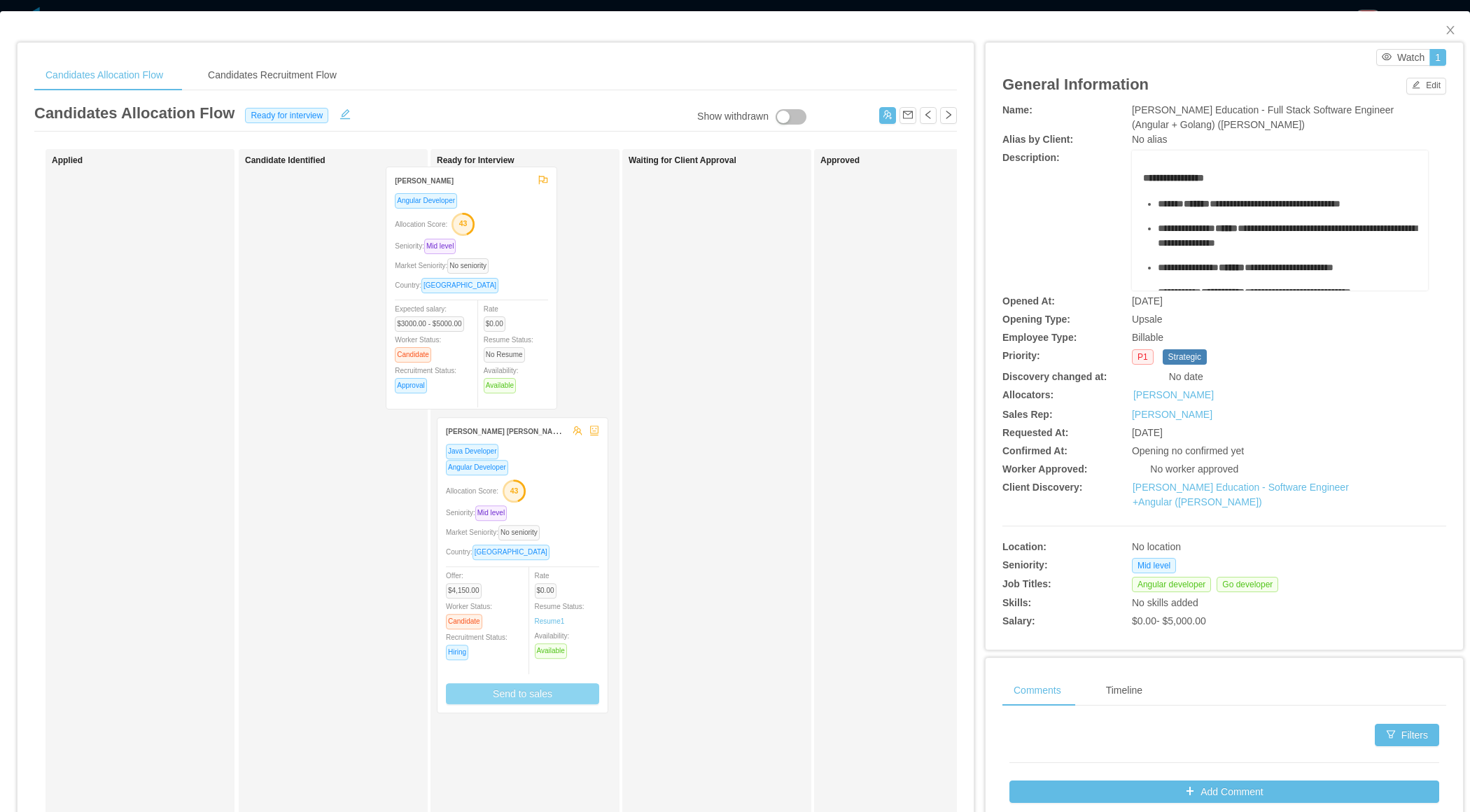
drag, startPoint x: 340, startPoint y: 368, endPoint x: 487, endPoint y: 359, distance: 147.3
click at [487, 360] on div "Applied Candidate Identified Alejandro Tapia Angular Developer Allocation Score…" at bounding box center [495, 504] width 923 height 711
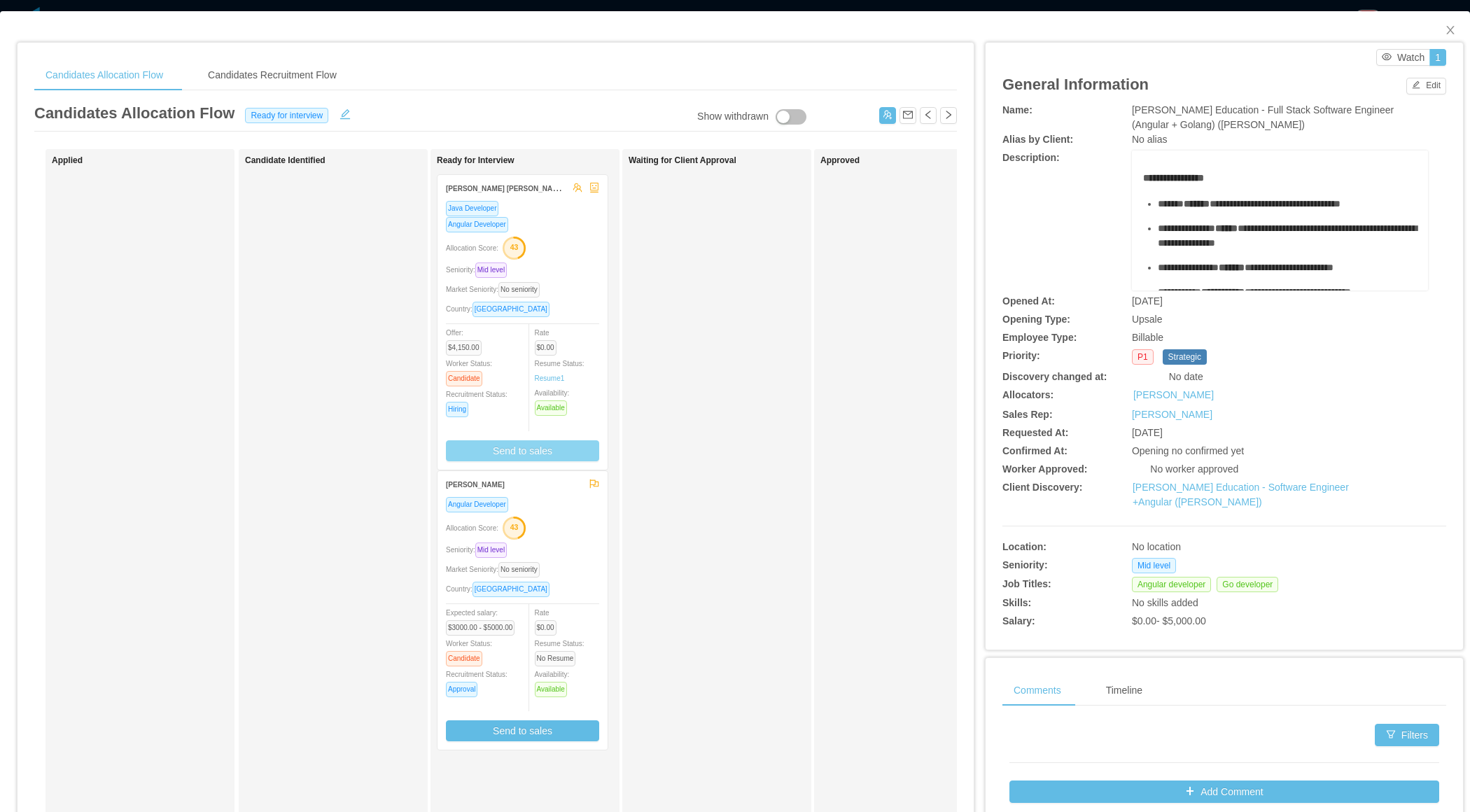
click at [563, 533] on div "Allocation Score: 43" at bounding box center [522, 527] width 153 height 22
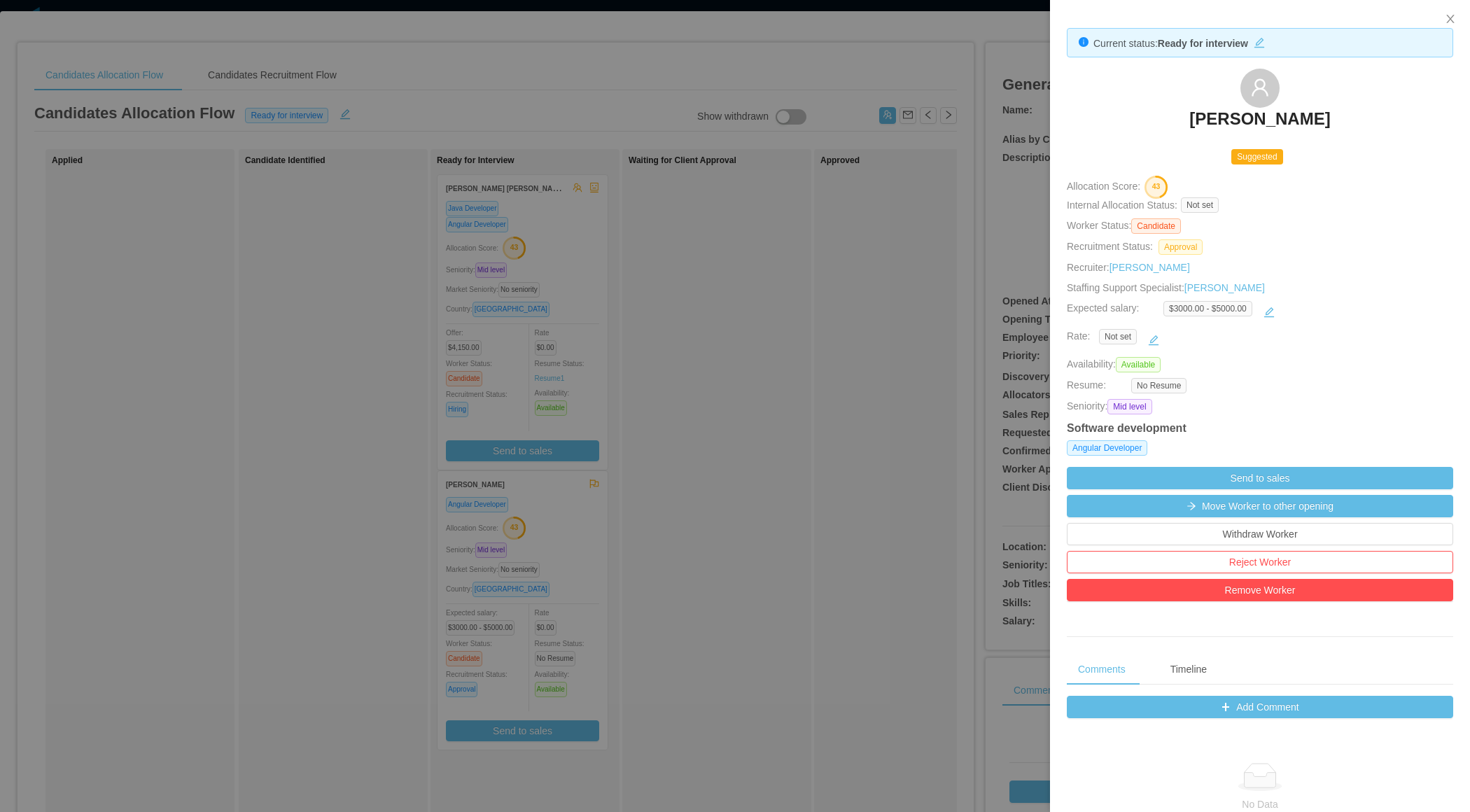
click at [655, 306] on div at bounding box center [735, 406] width 1470 height 812
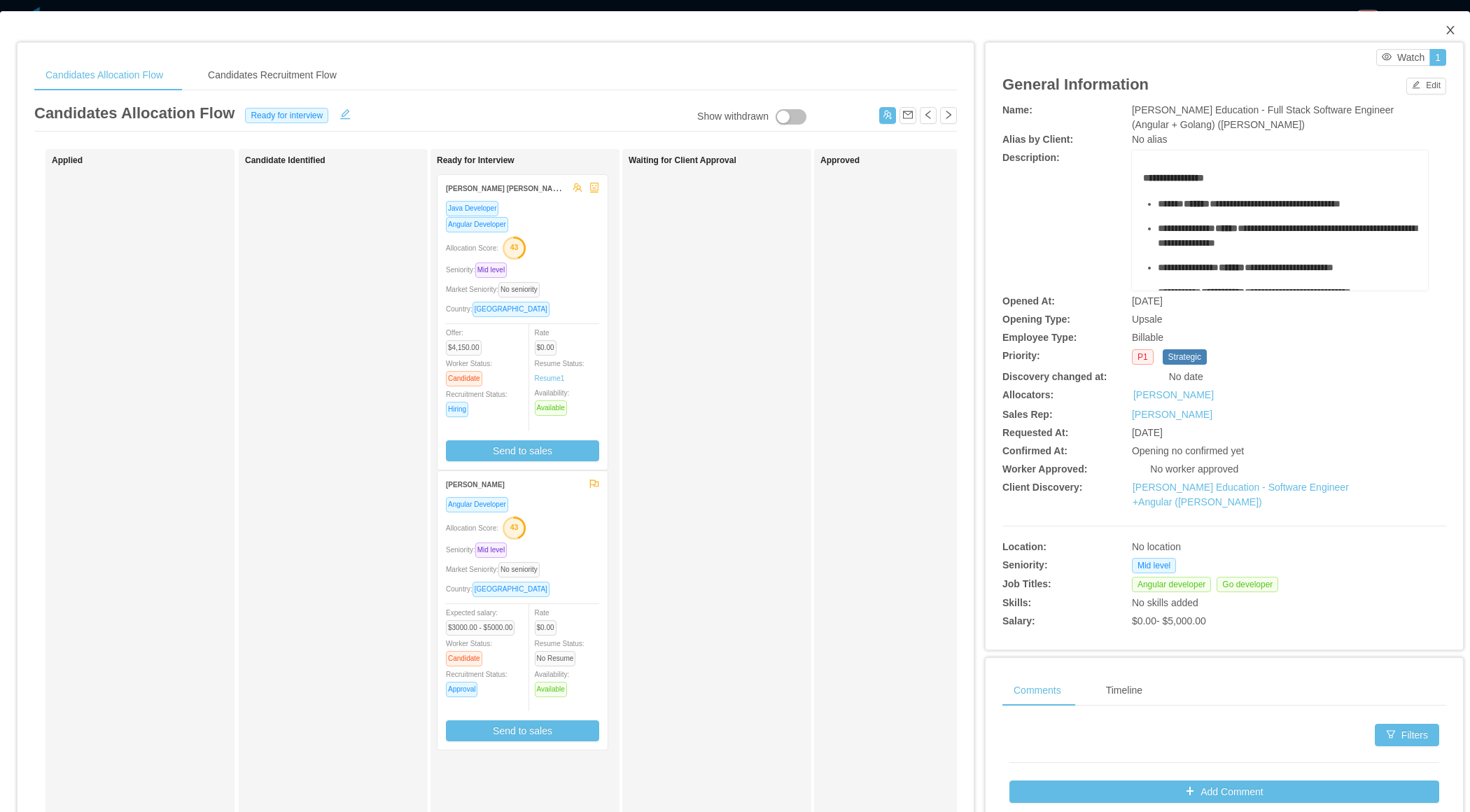
click at [1442, 33] on span "Close" at bounding box center [1449, 30] width 39 height 39
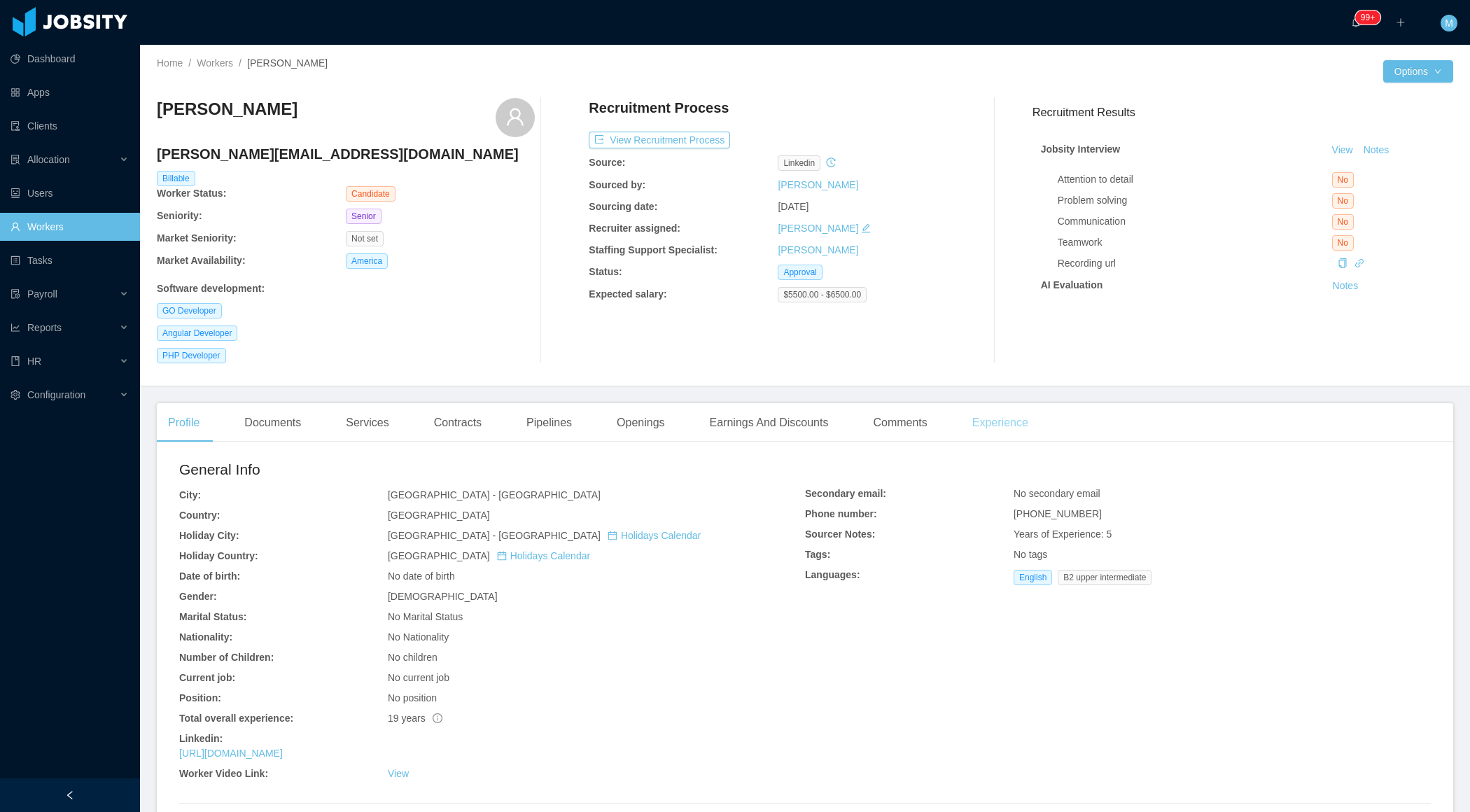
click at [1027, 427] on div "Experience" at bounding box center [1000, 423] width 78 height 39
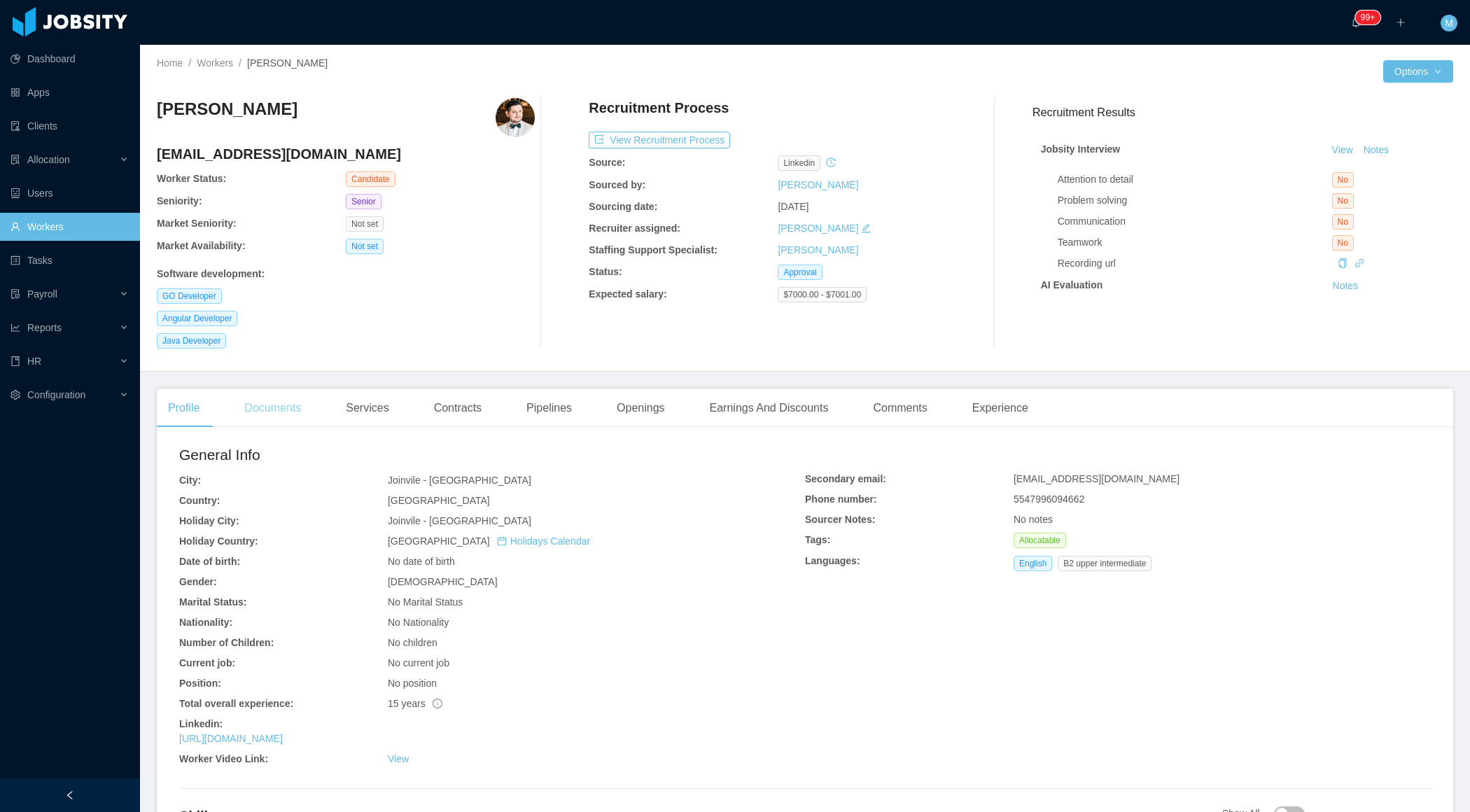
click at [298, 417] on div "Documents" at bounding box center [272, 408] width 79 height 39
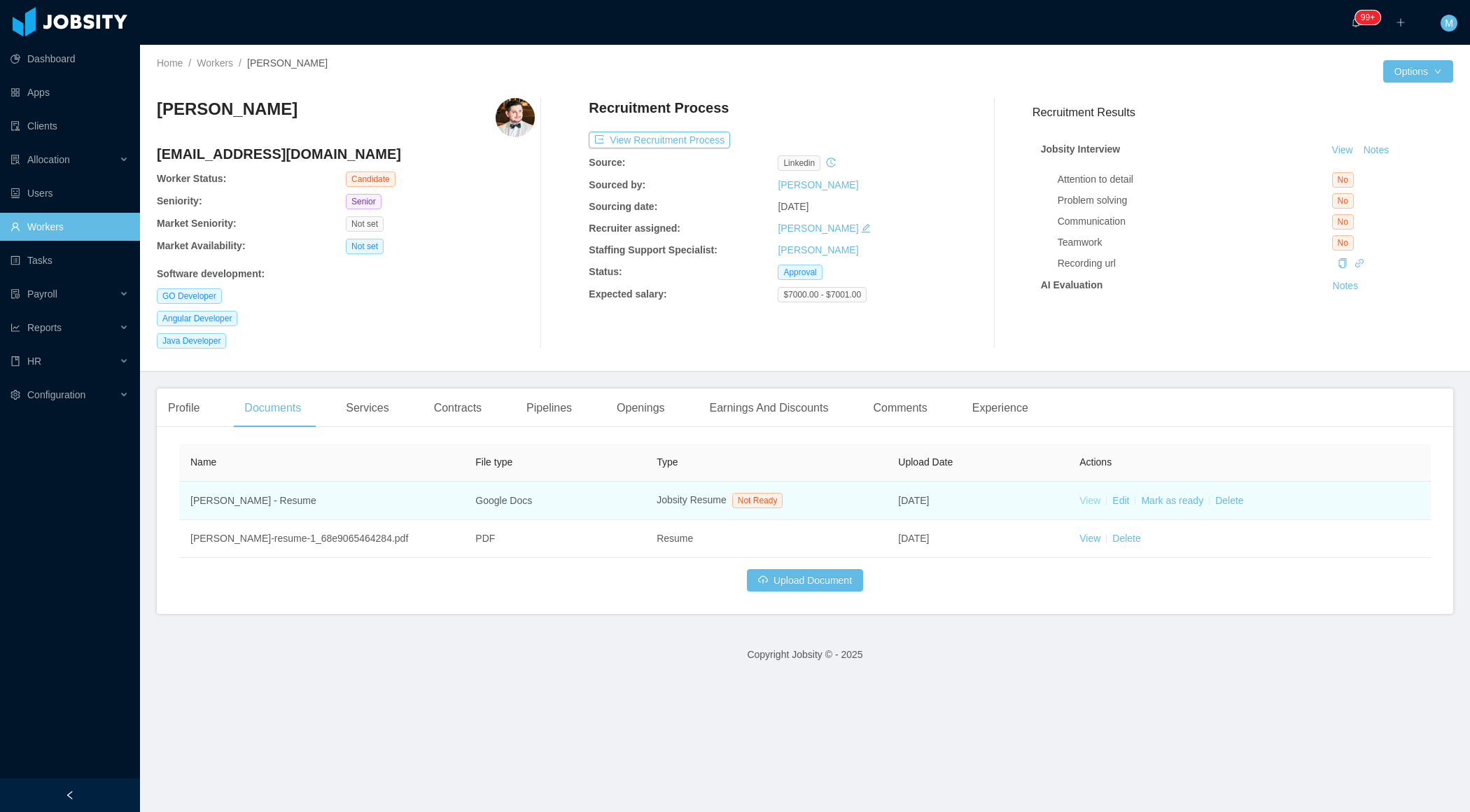
click at [1091, 500] on link "View" at bounding box center [1089, 500] width 21 height 11
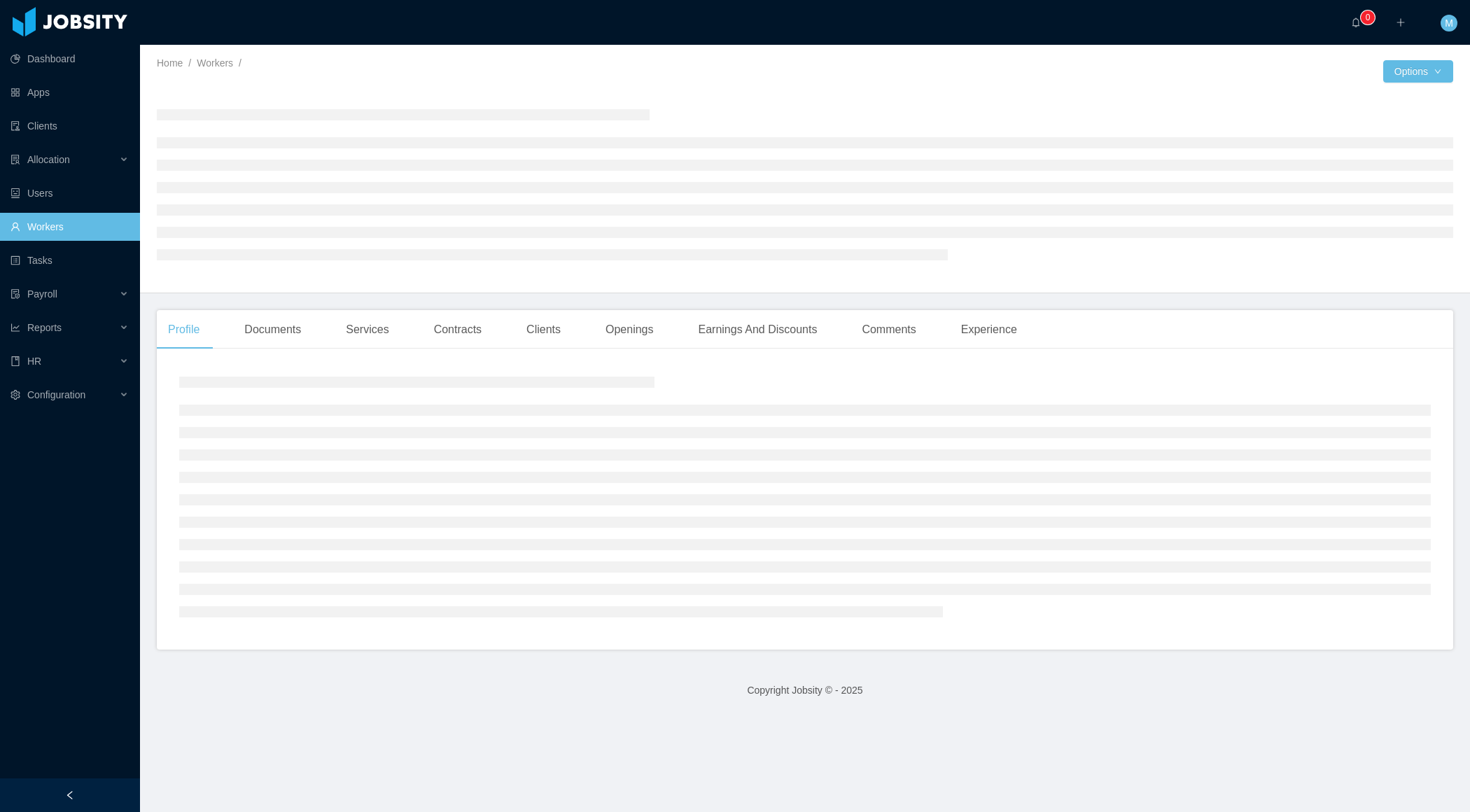
click at [85, 789] on div at bounding box center [70, 795] width 140 height 33
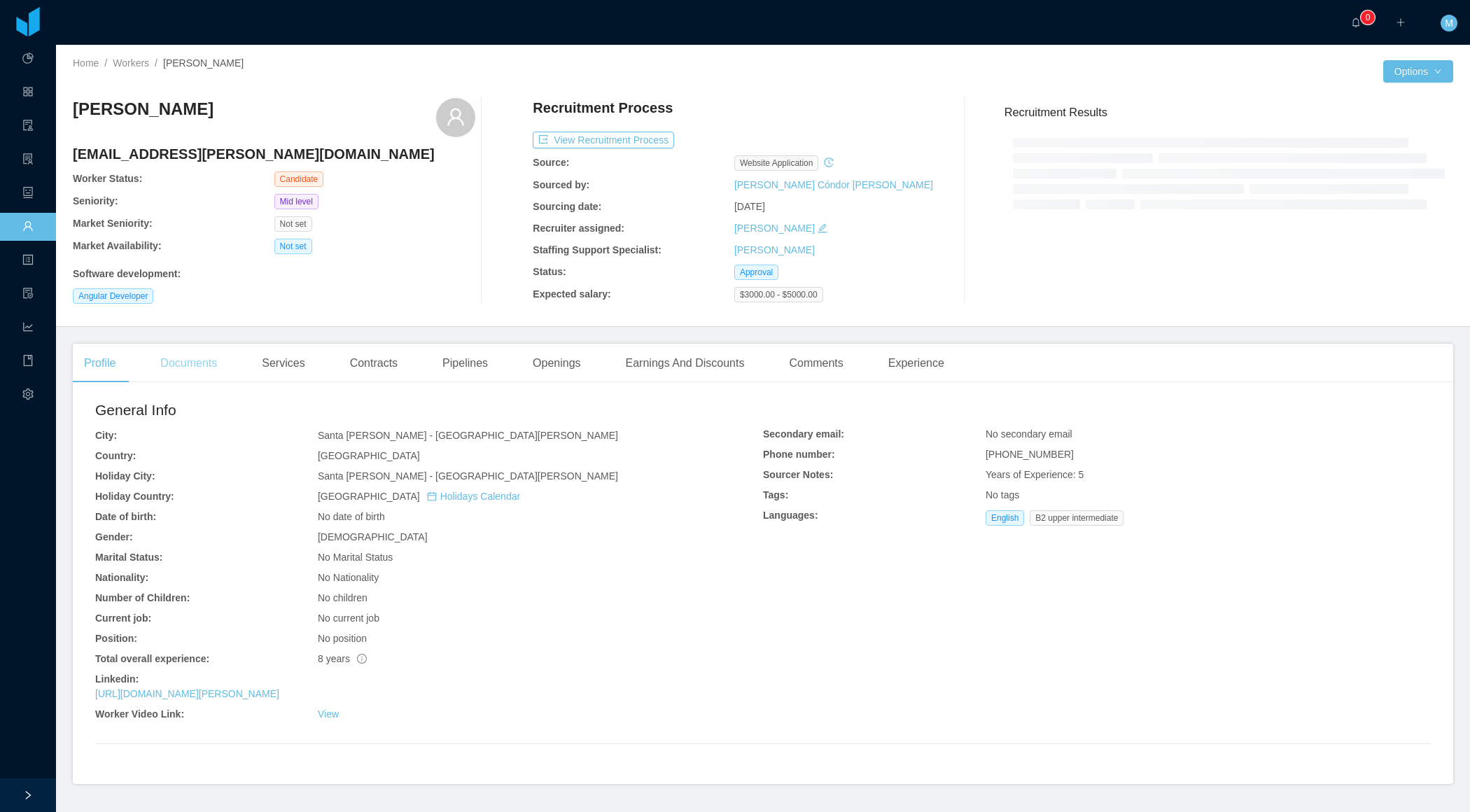
click at [202, 361] on div "Documents" at bounding box center [188, 363] width 79 height 39
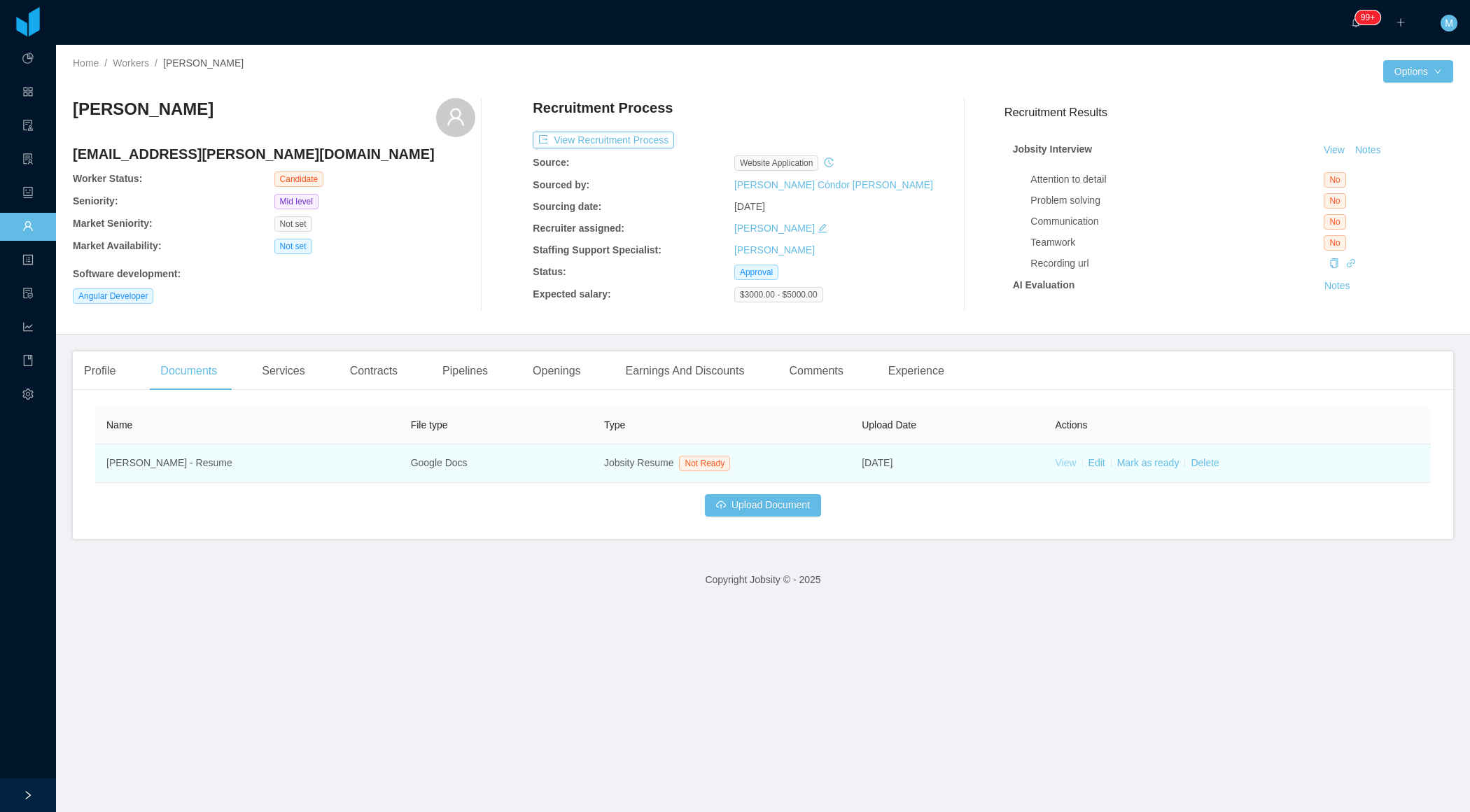
click at [1065, 465] on link "View" at bounding box center [1065, 462] width 21 height 11
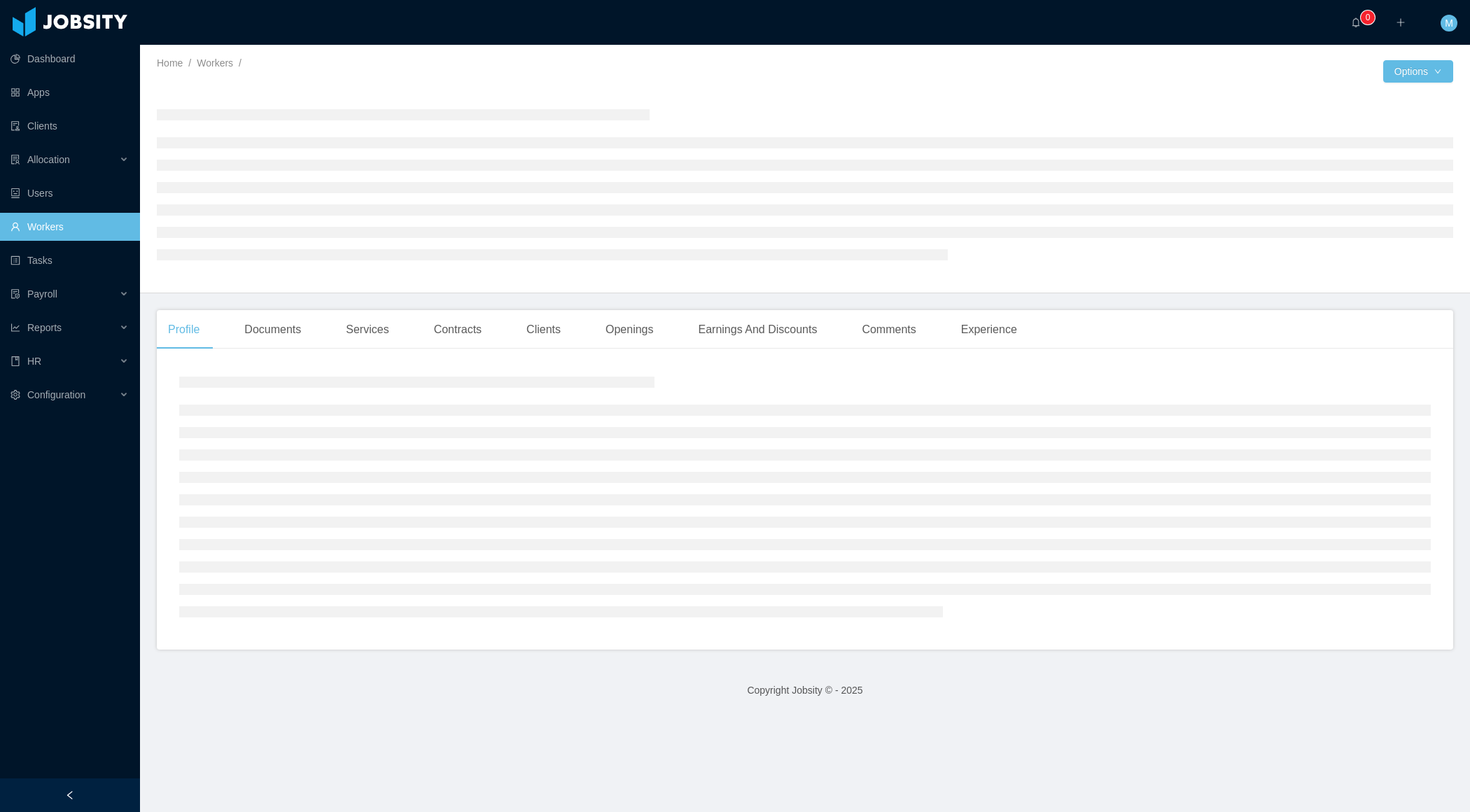
click at [93, 795] on div at bounding box center [70, 795] width 140 height 33
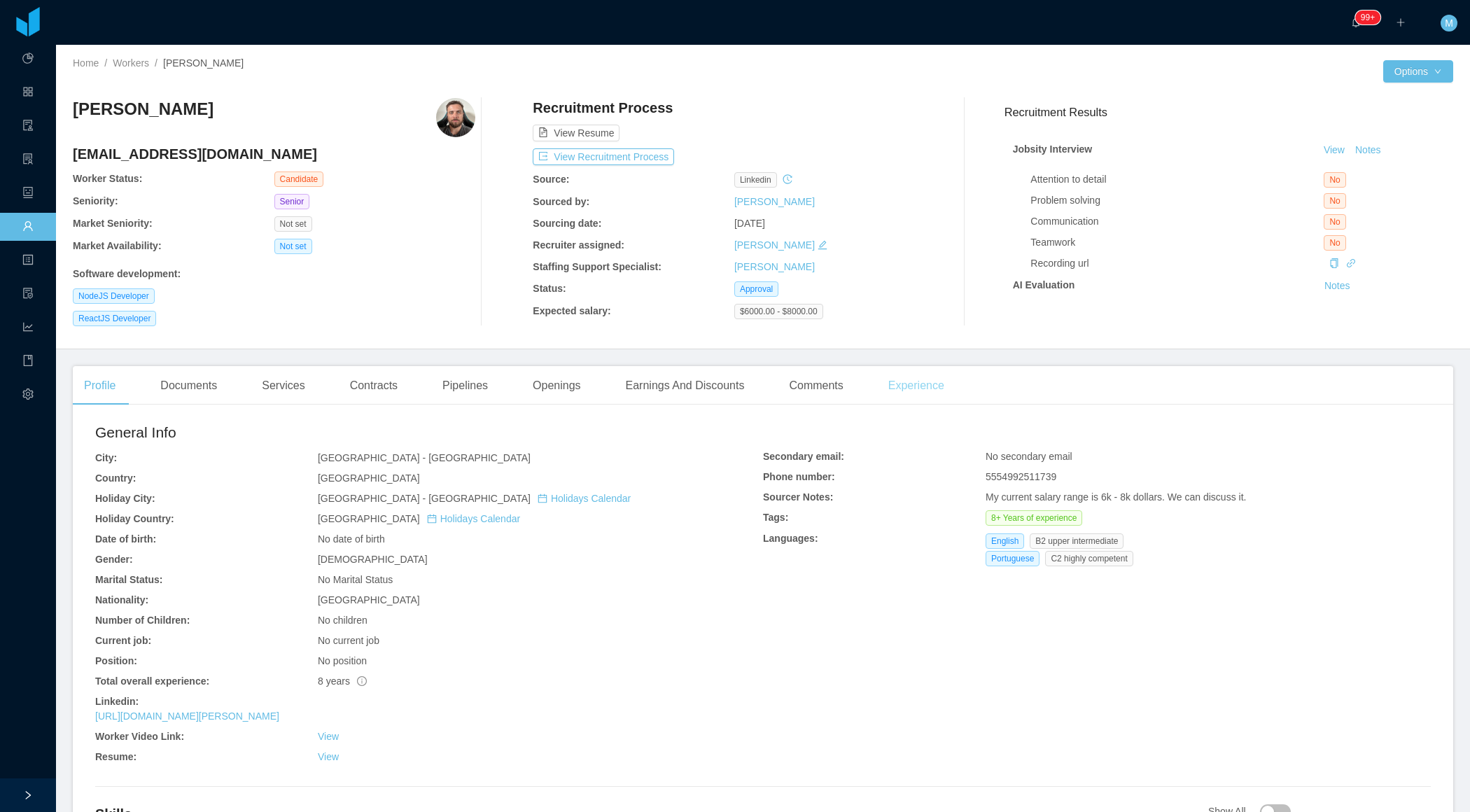
click at [916, 380] on div "Experience" at bounding box center [916, 385] width 78 height 39
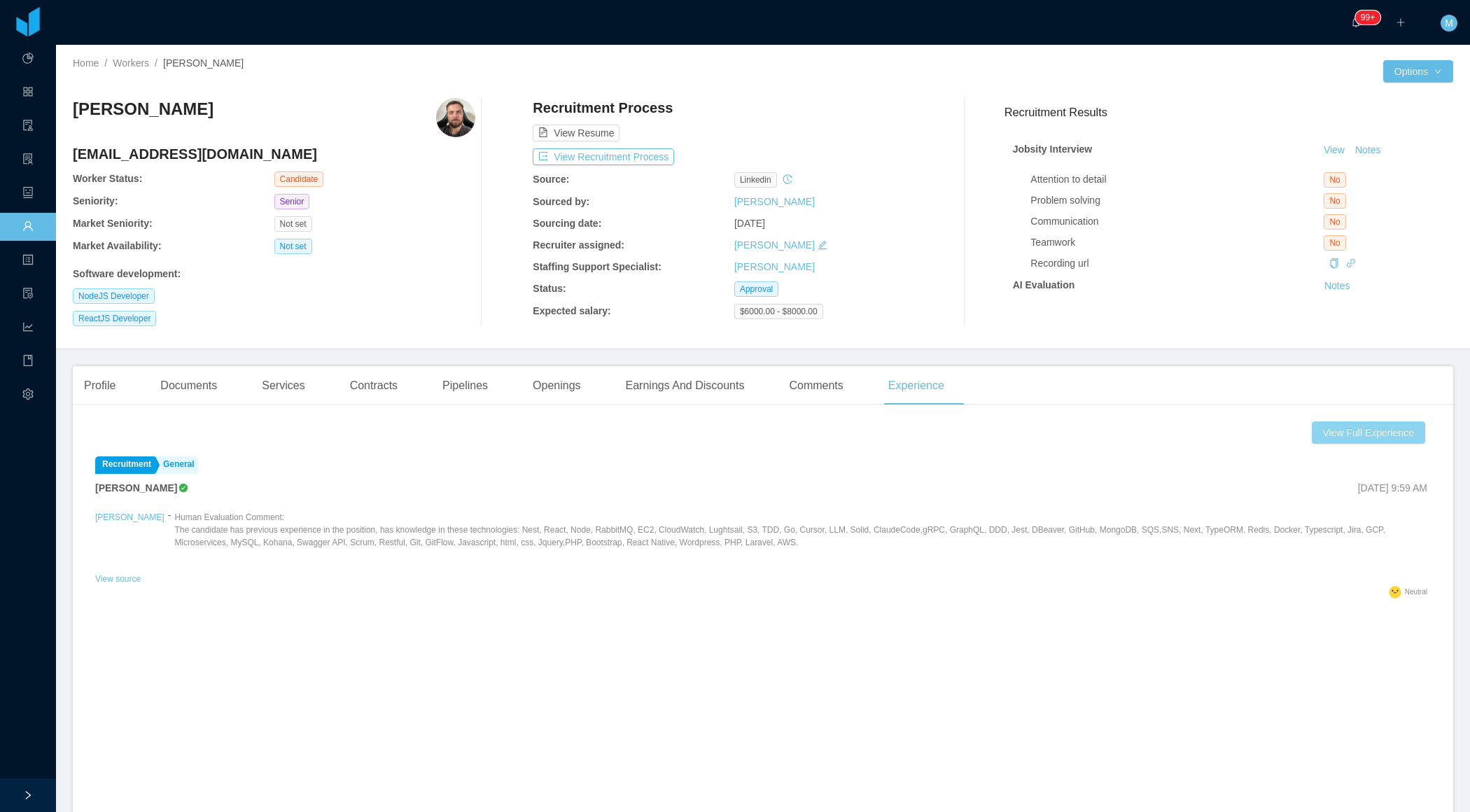
click at [1336, 429] on button "View Full Experience" at bounding box center [1368, 432] width 113 height 22
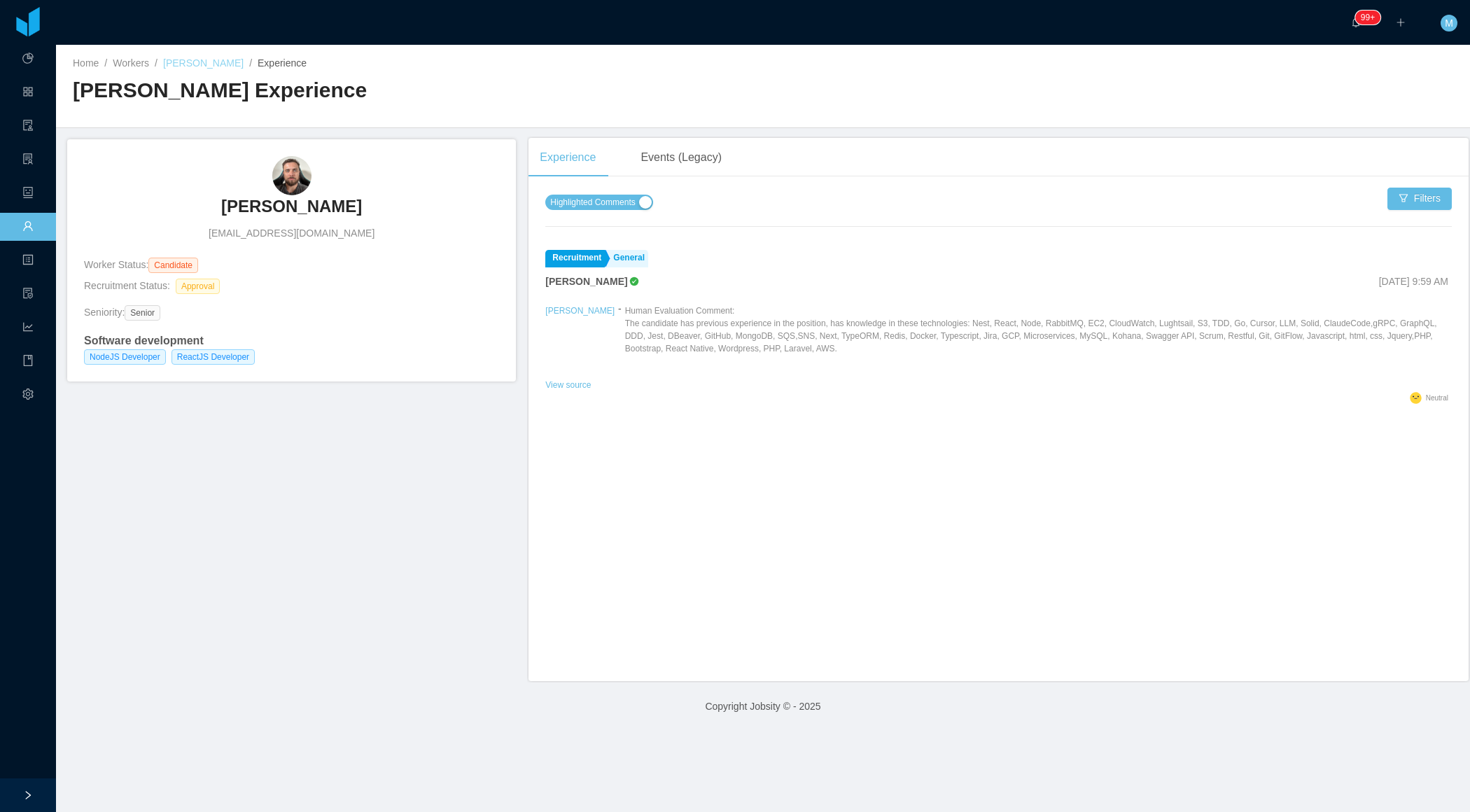
click at [183, 67] on link "[PERSON_NAME]" at bounding box center [203, 62] width 81 height 11
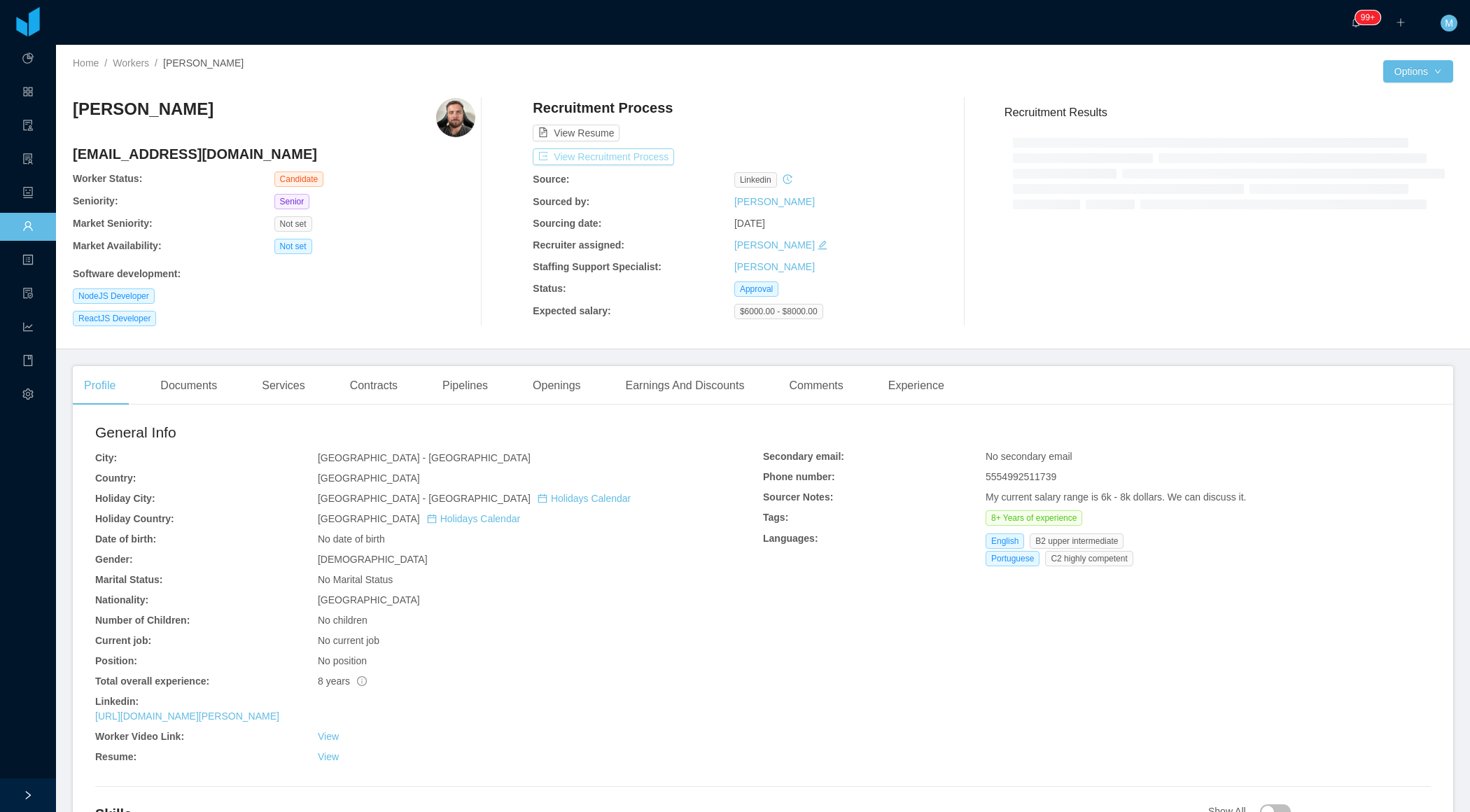
click at [648, 164] on button "View Recruitment Process" at bounding box center [603, 156] width 141 height 17
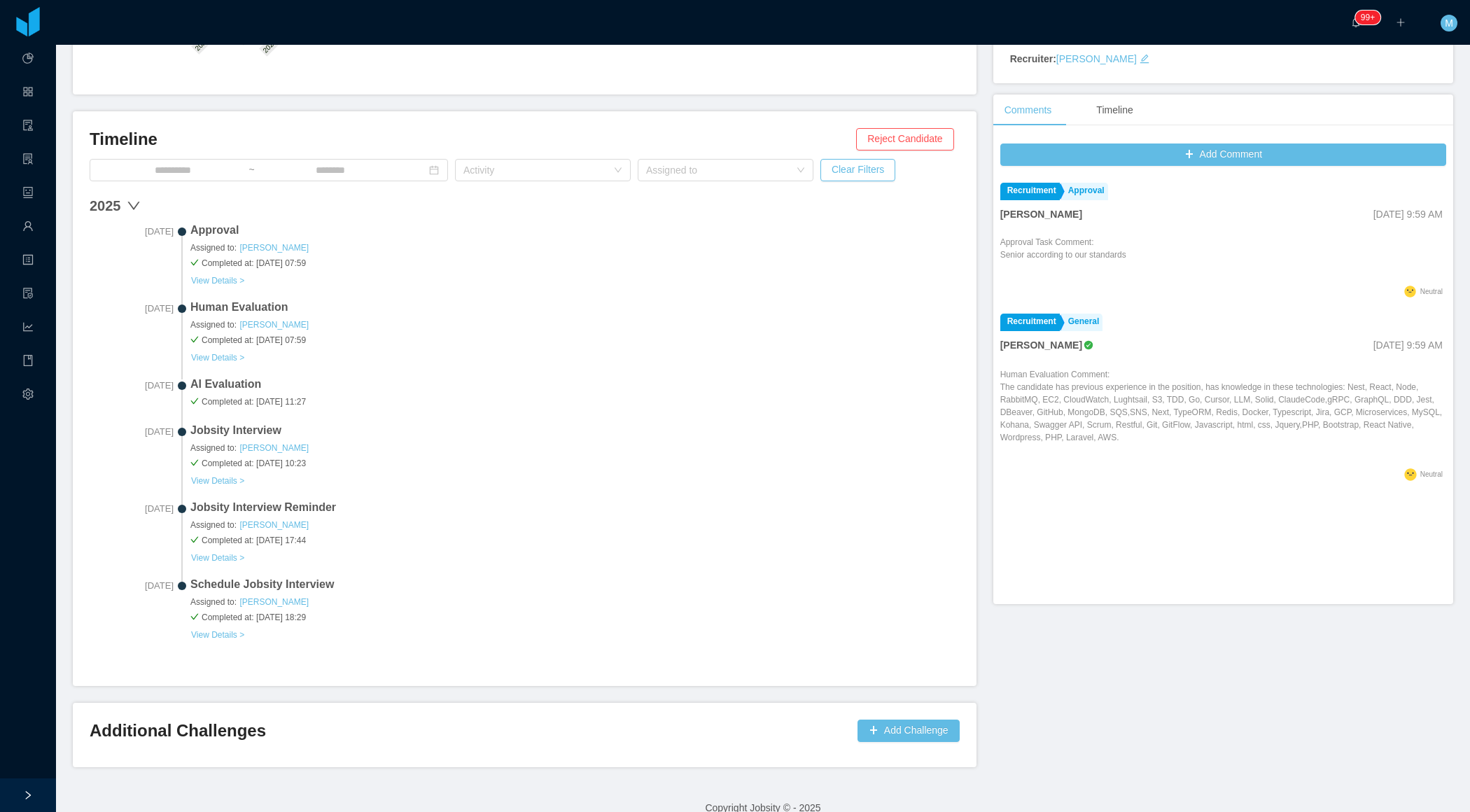
scroll to position [324, 0]
click at [888, 720] on button "Add Challenge" at bounding box center [908, 731] width 102 height 22
click at [941, 687] on button "OK" at bounding box center [945, 690] width 25 height 17
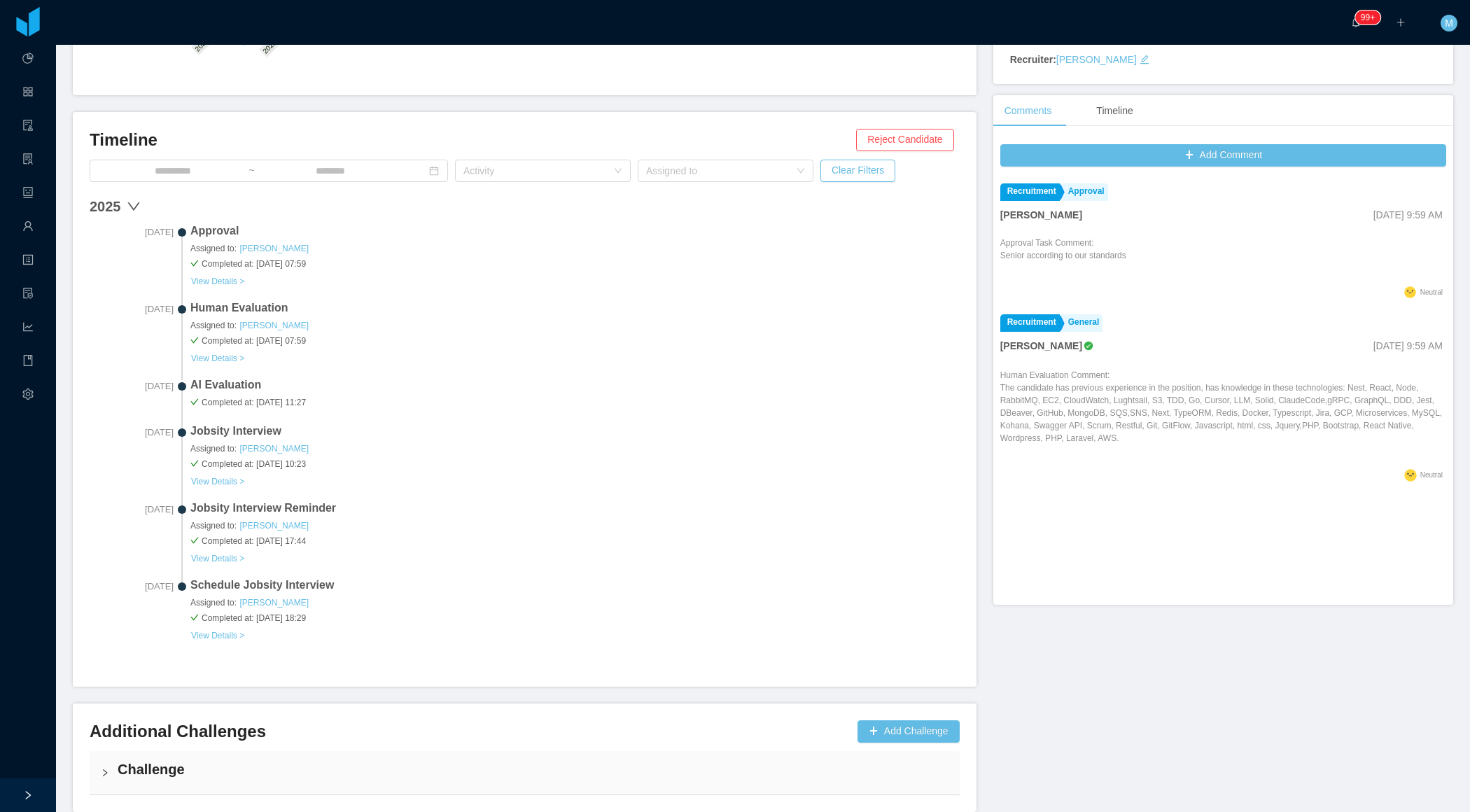
scroll to position [387, 0]
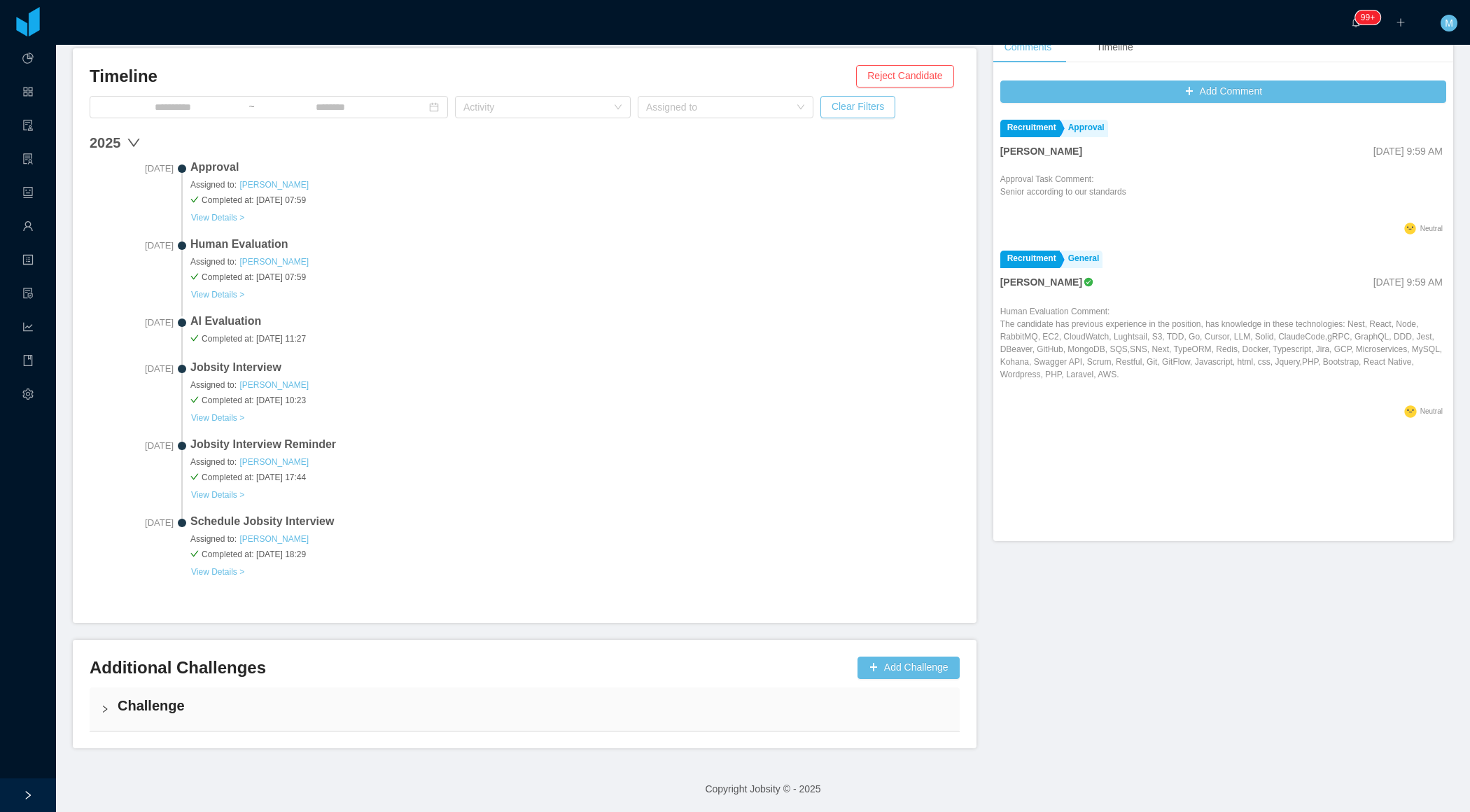
click at [130, 706] on h4 "Challenge" at bounding box center [532, 706] width 831 height 20
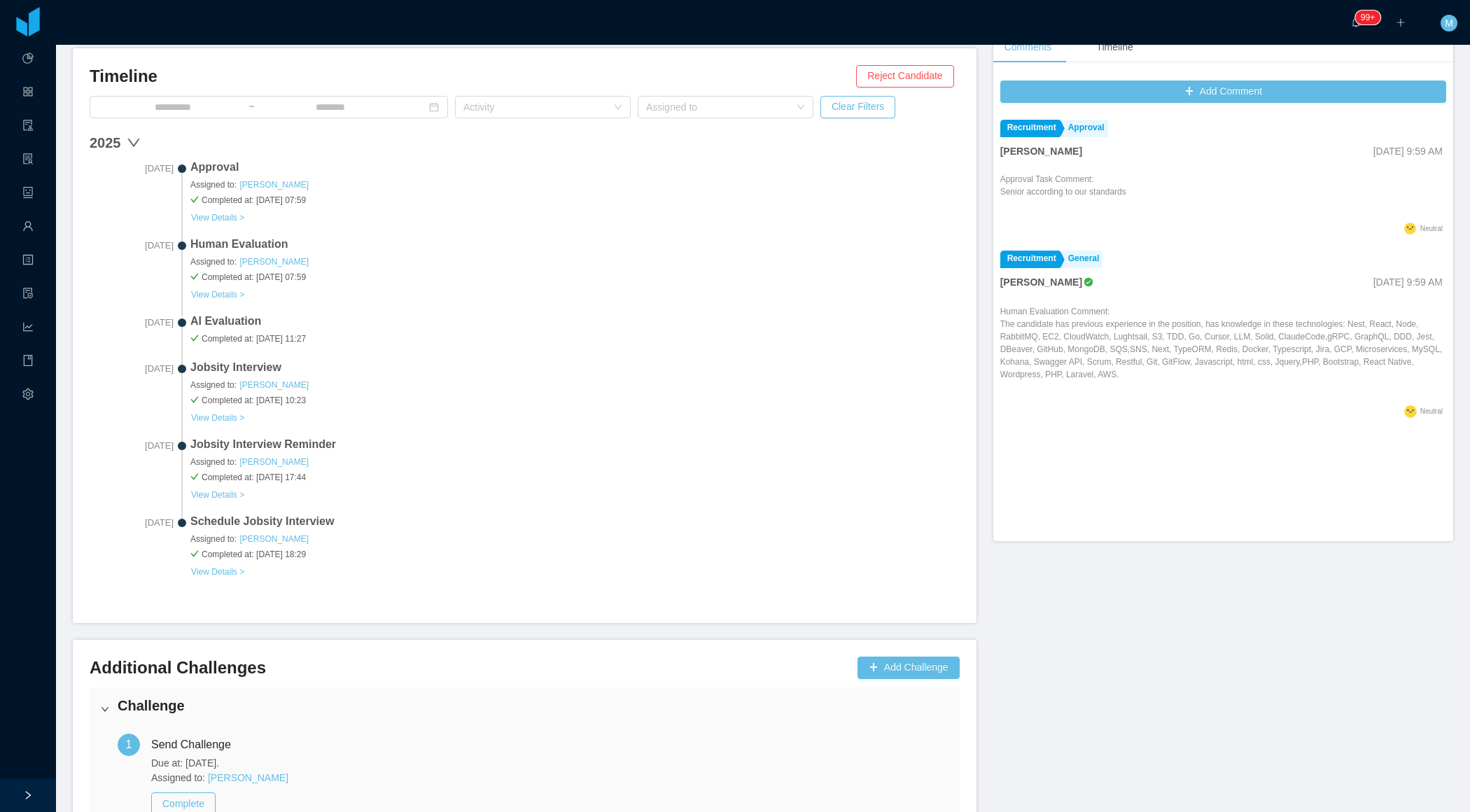
scroll to position [491, 0]
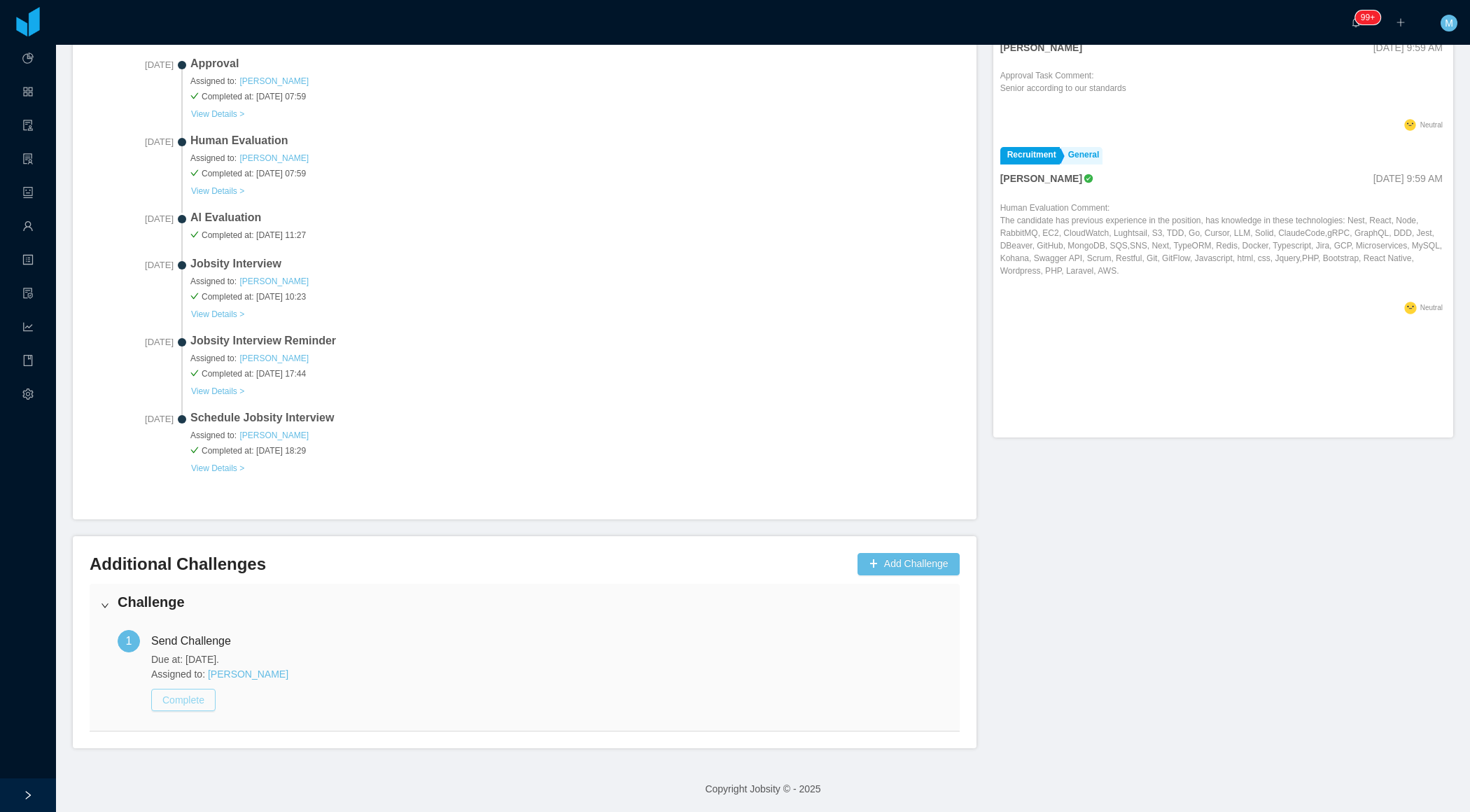
click at [187, 694] on button "Complete" at bounding box center [183, 700] width 64 height 22
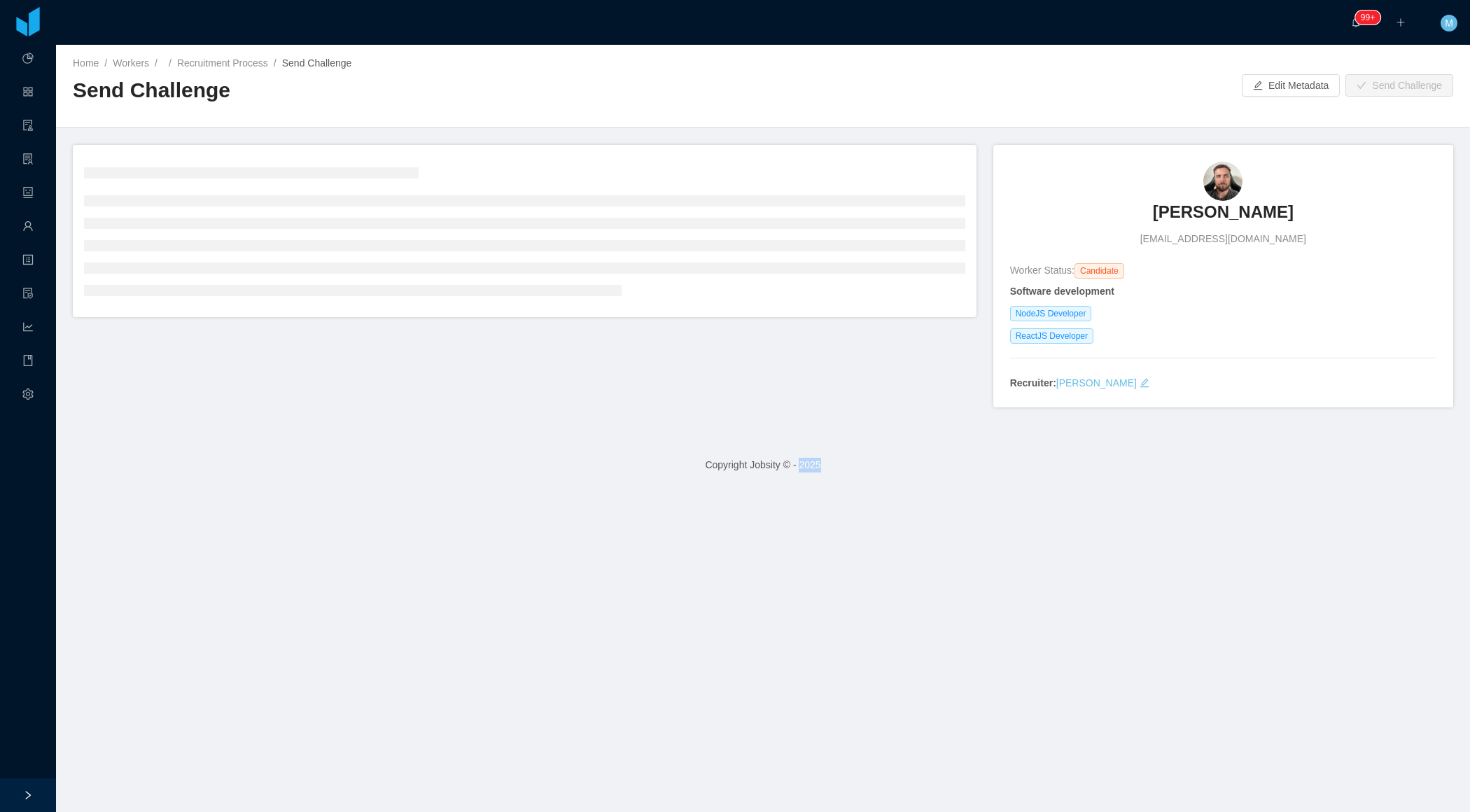
click at [187, 694] on main "Home / Workers / / Recruitment Process / Send Challenge / Send Challenge Edit M…" at bounding box center [762, 428] width 1413 height 767
click at [662, 190] on div at bounding box center [524, 231] width 881 height 150
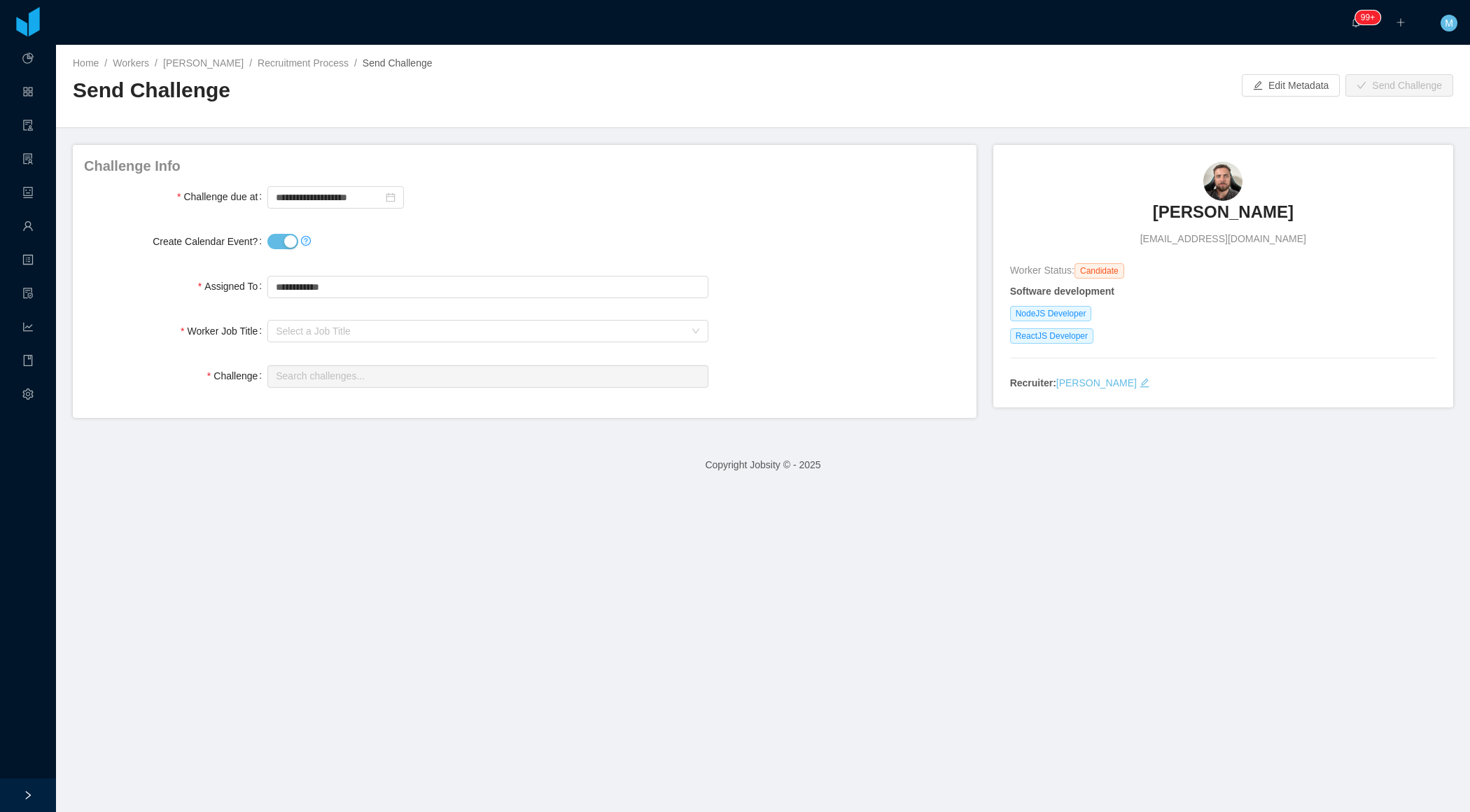
click at [280, 241] on button "Create Calendar Event?" at bounding box center [282, 241] width 31 height 16
click at [319, 332] on div "Select a Job Title" at bounding box center [479, 330] width 408 height 14
click at [317, 381] on li "NodeJS Developer" at bounding box center [487, 379] width 440 height 22
click at [315, 381] on input "text" at bounding box center [487, 376] width 440 height 22
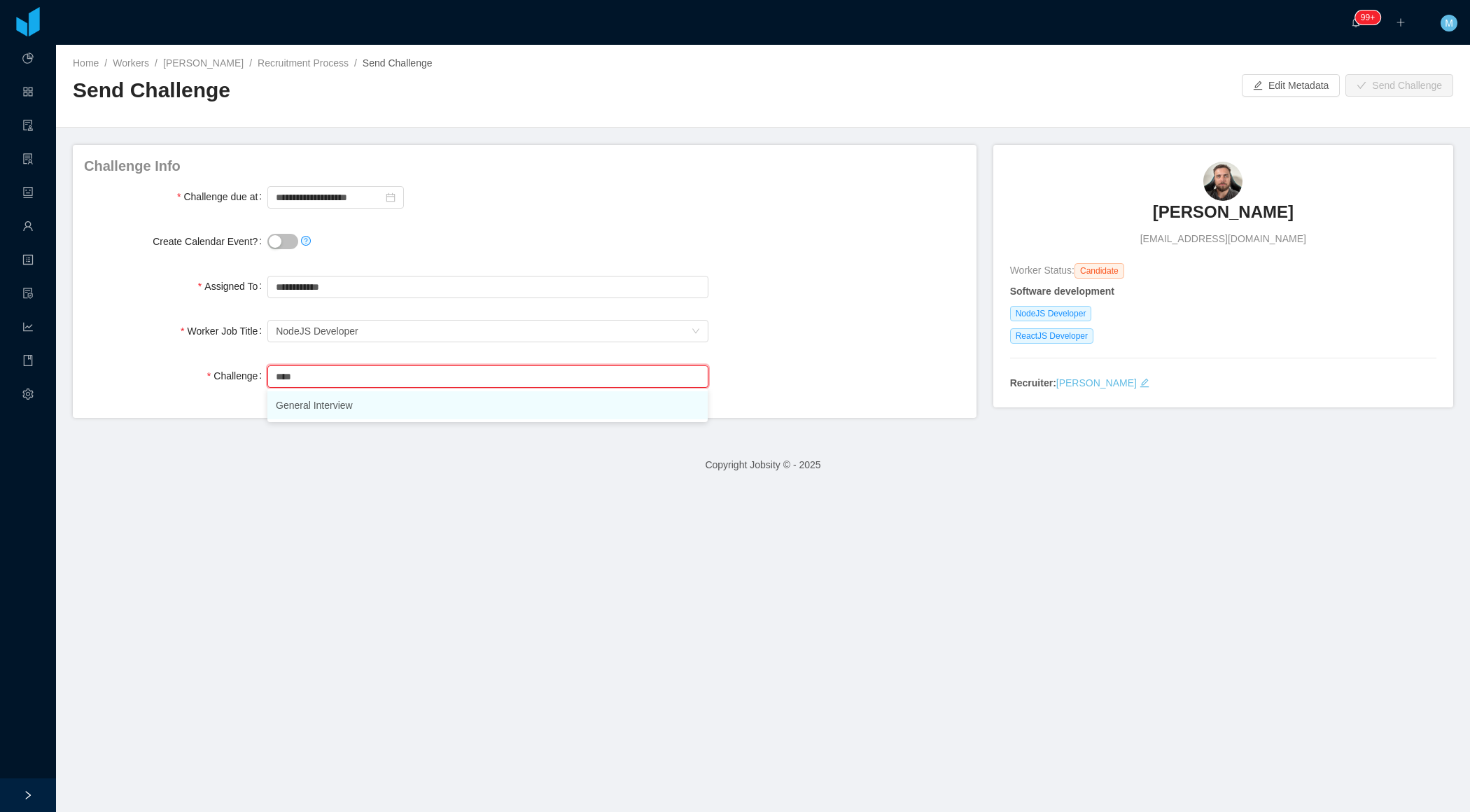
click at [359, 409] on li "General Interview" at bounding box center [487, 405] width 440 height 28
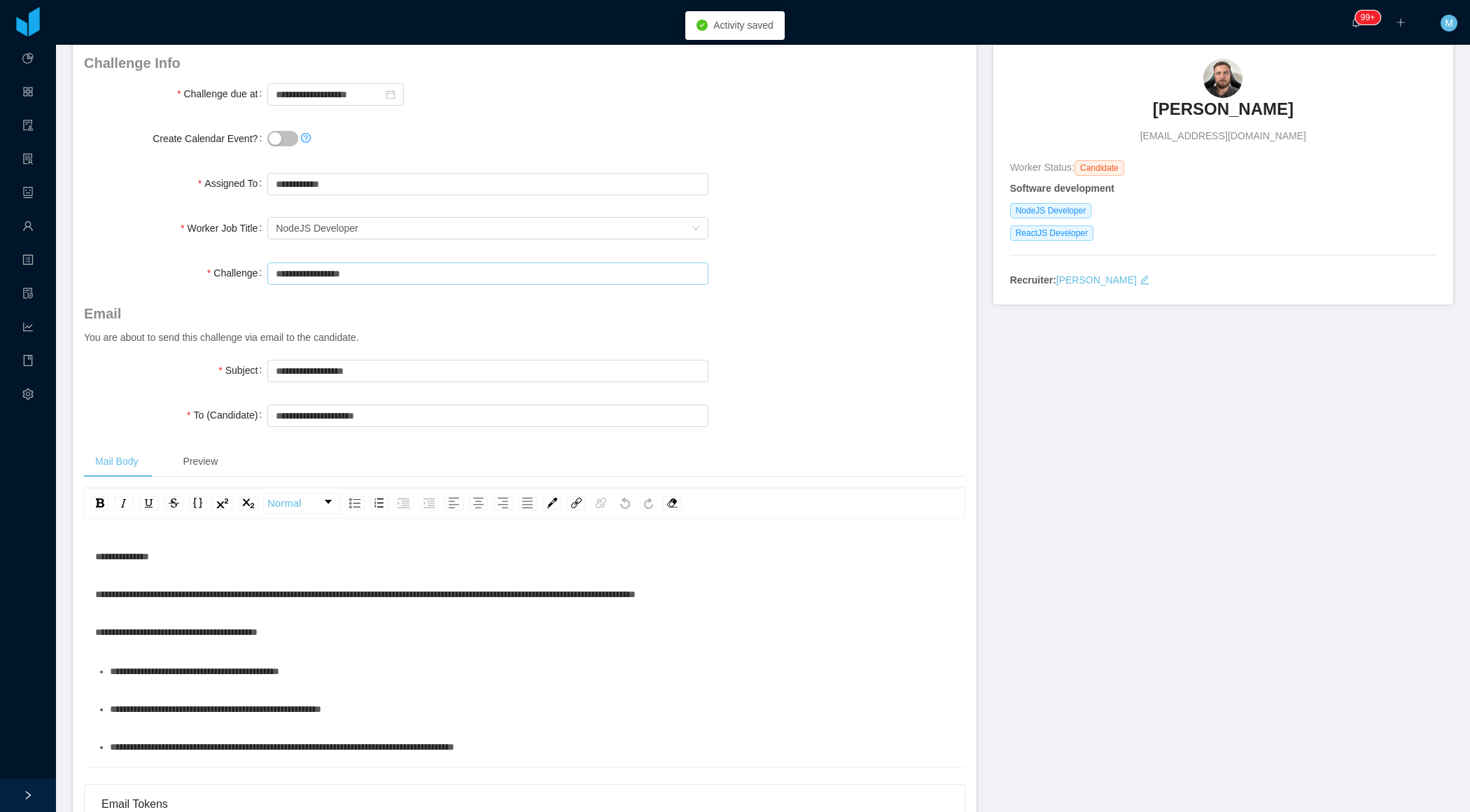
scroll to position [104, 0]
type input "**********"
drag, startPoint x: 417, startPoint y: 408, endPoint x: 229, endPoint y: 413, distance: 188.1
click at [229, 413] on div "**********" at bounding box center [524, 414] width 881 height 28
type input "*********"
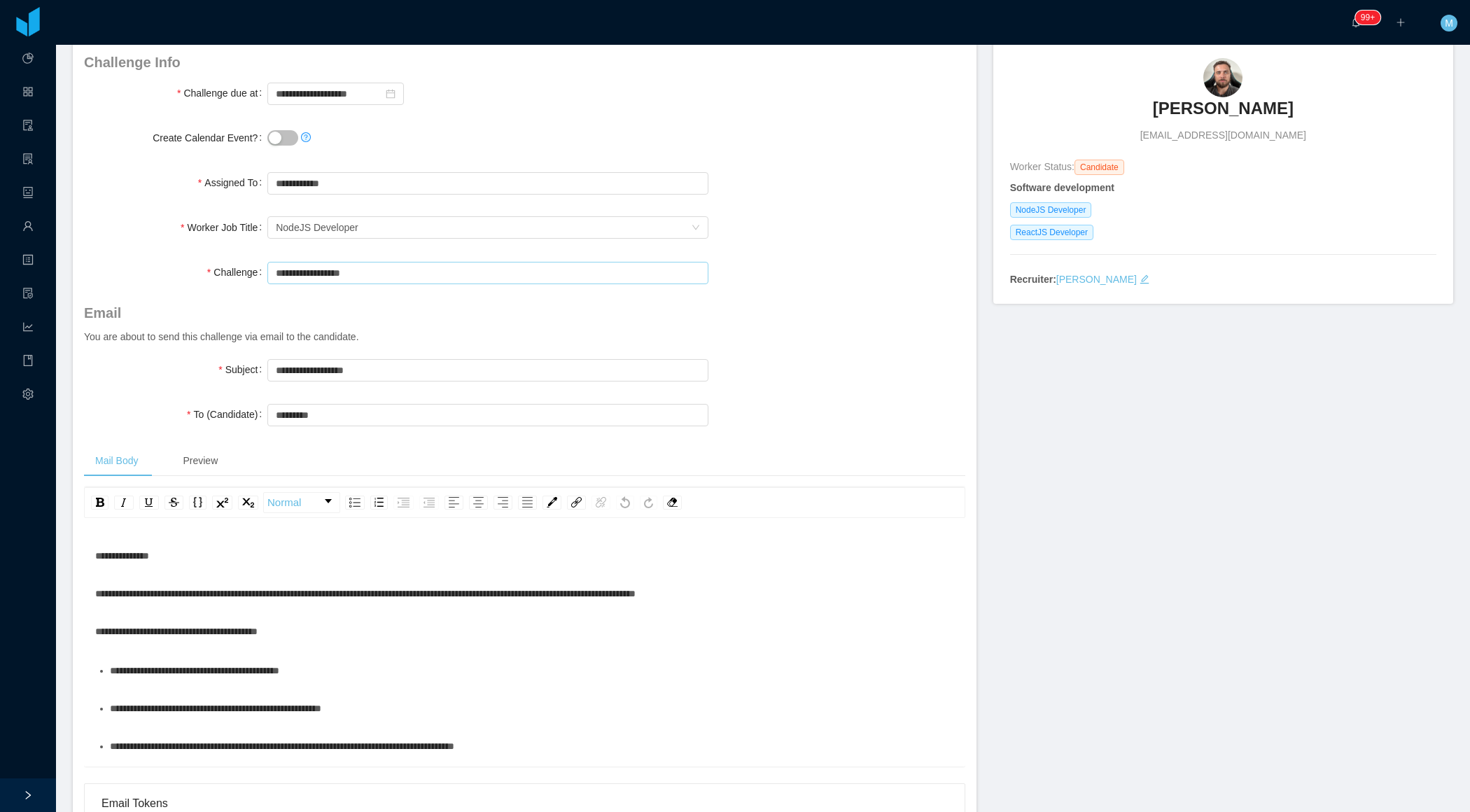
click at [398, 268] on input "**********" at bounding box center [487, 273] width 440 height 22
drag, startPoint x: 398, startPoint y: 268, endPoint x: 240, endPoint y: 273, distance: 158.1
click at [240, 273] on div "**********" at bounding box center [524, 272] width 881 height 28
type input "*"
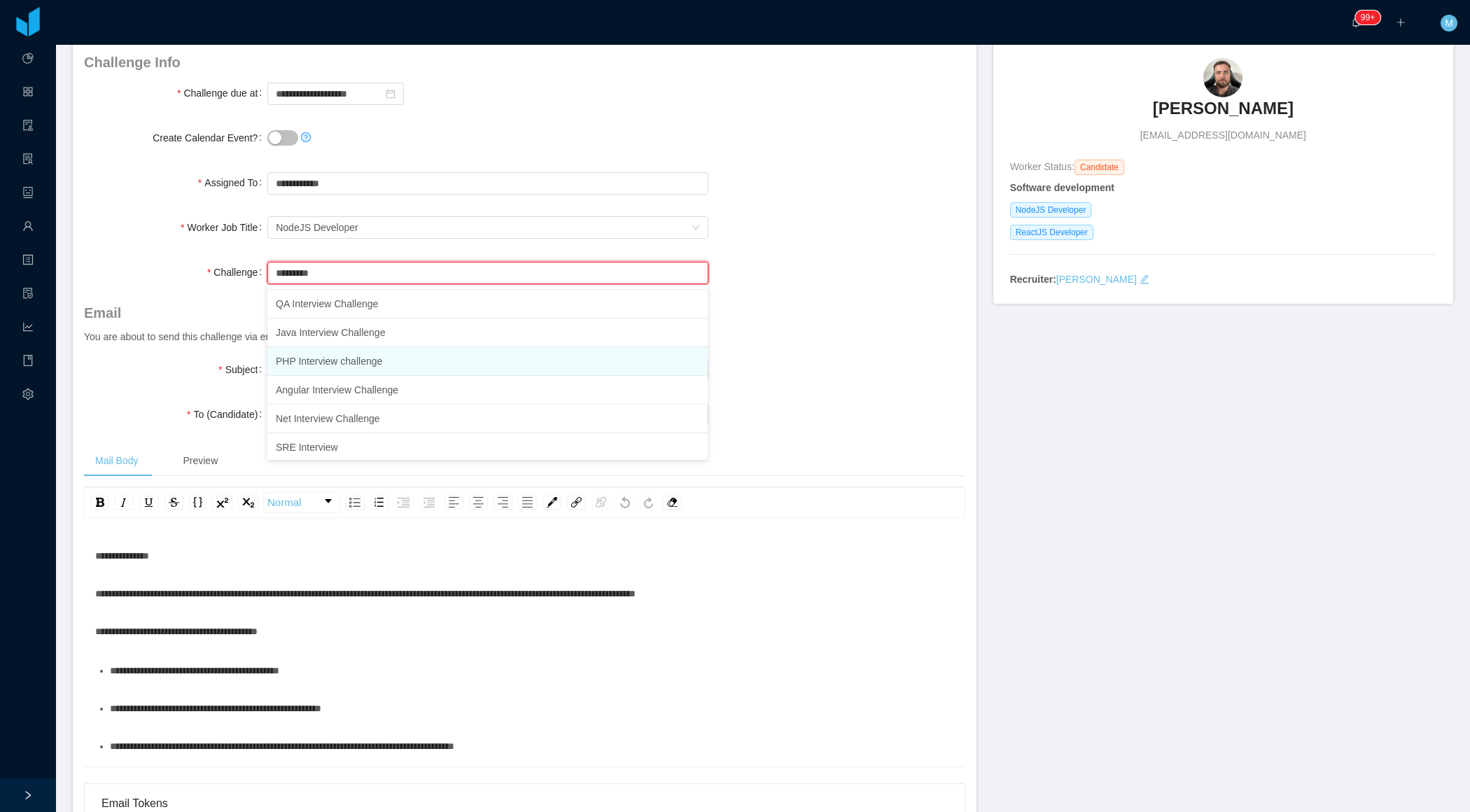
scroll to position [0, 0]
drag, startPoint x: 339, startPoint y: 266, endPoint x: 247, endPoint y: 264, distance: 92.0
click at [247, 265] on div "Challenge Search challenges... ********* interview Challenge is required" at bounding box center [524, 279] width 881 height 42
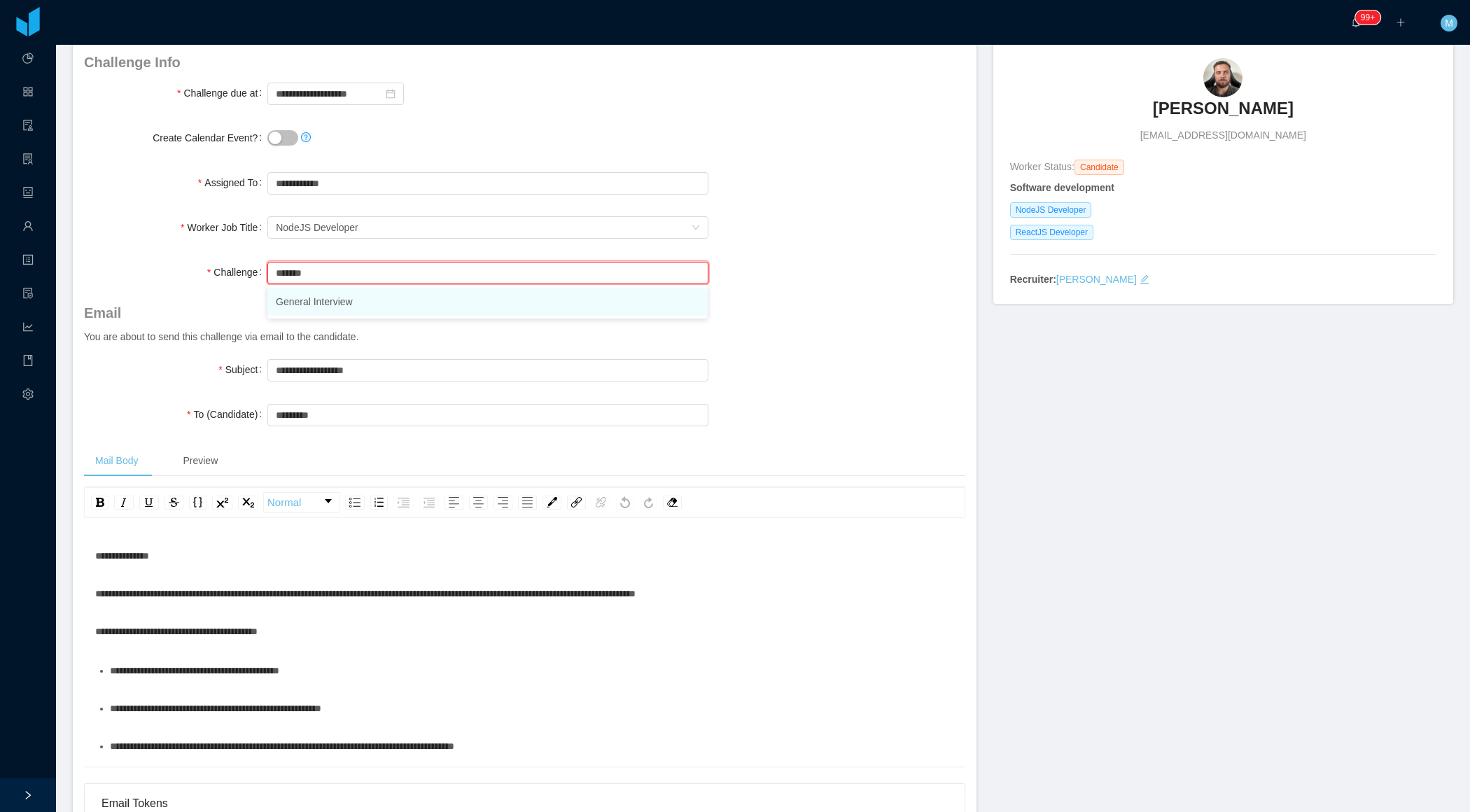
click at [293, 300] on li "General Interview" at bounding box center [487, 302] width 440 height 28
type input "**********"
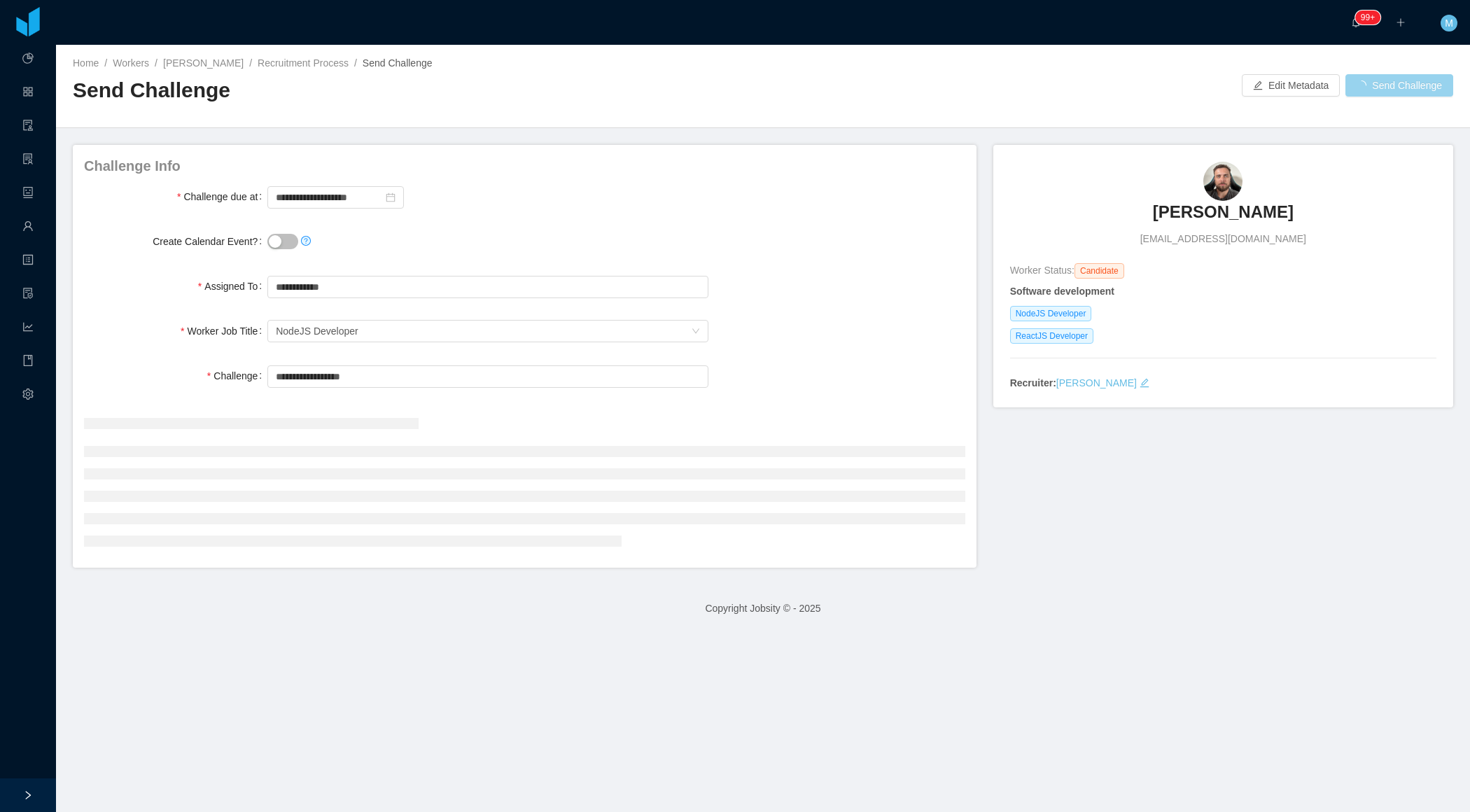
click at [795, 289] on div "**********" at bounding box center [524, 286] width 881 height 28
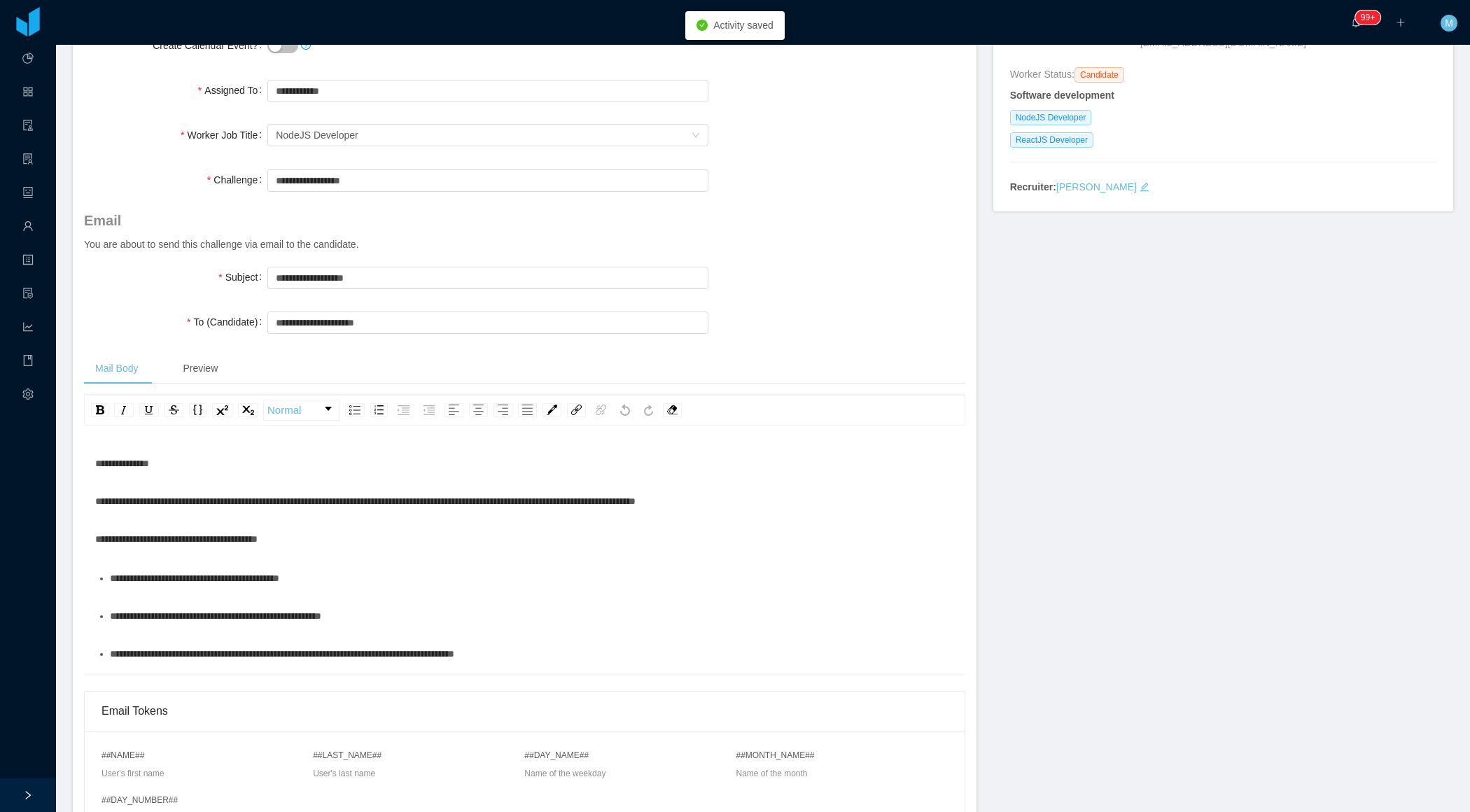
scroll to position [196, 0]
drag, startPoint x: 414, startPoint y: 311, endPoint x: 459, endPoint y: 315, distance: 45.2
click at [458, 319] on input "**********" at bounding box center [487, 322] width 440 height 22
type input "**********"
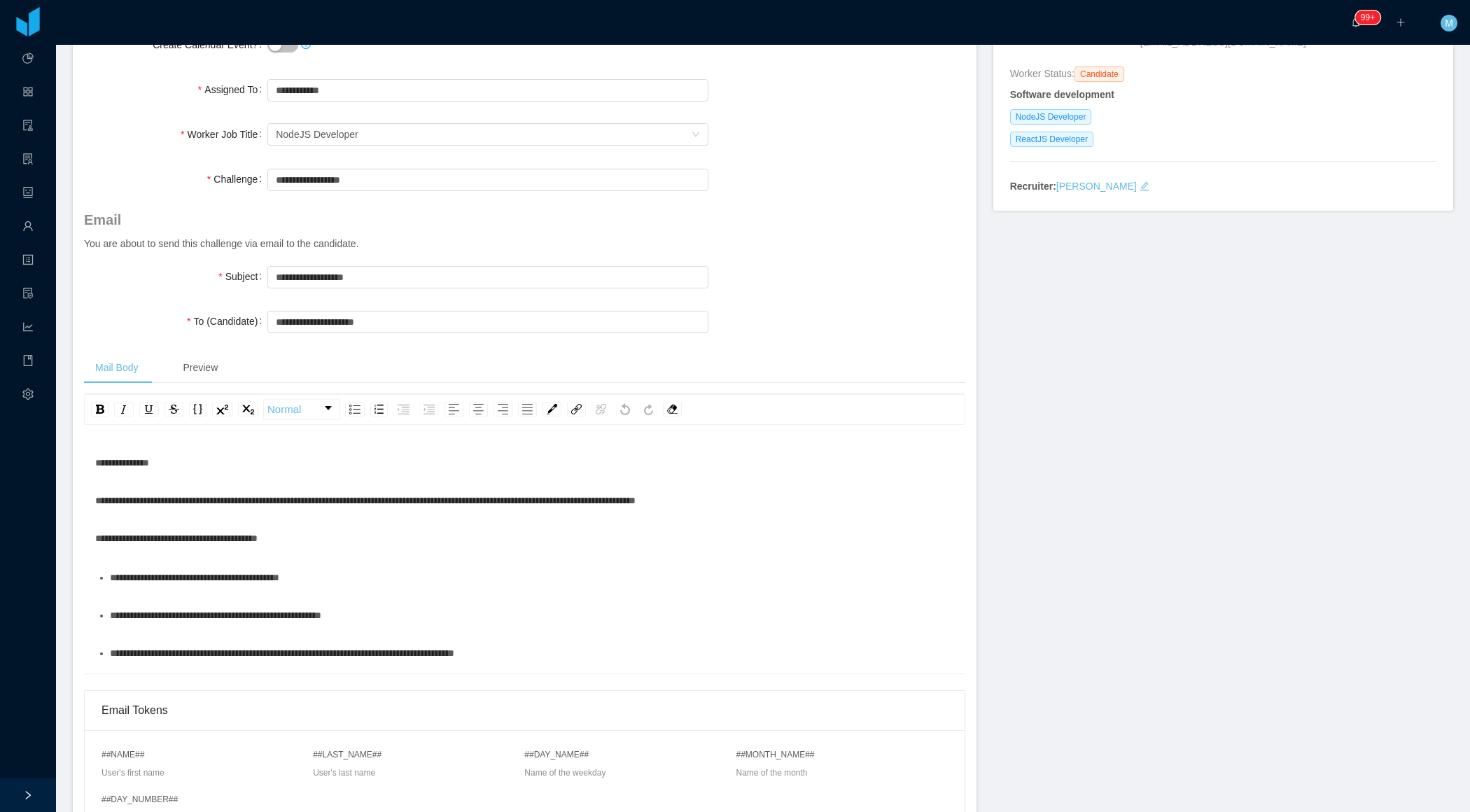
click at [797, 285] on div "**********" at bounding box center [524, 276] width 881 height 28
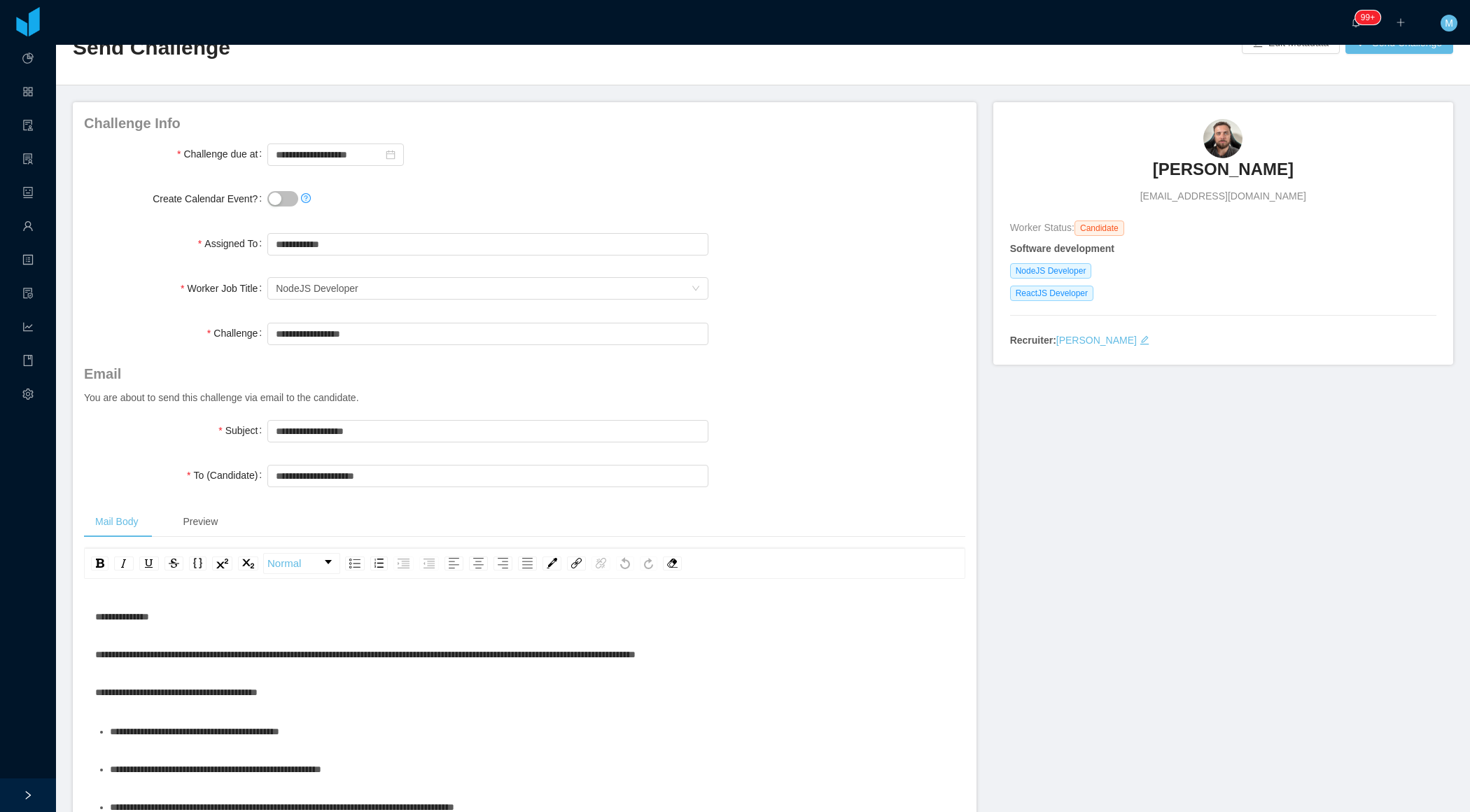
scroll to position [0, 0]
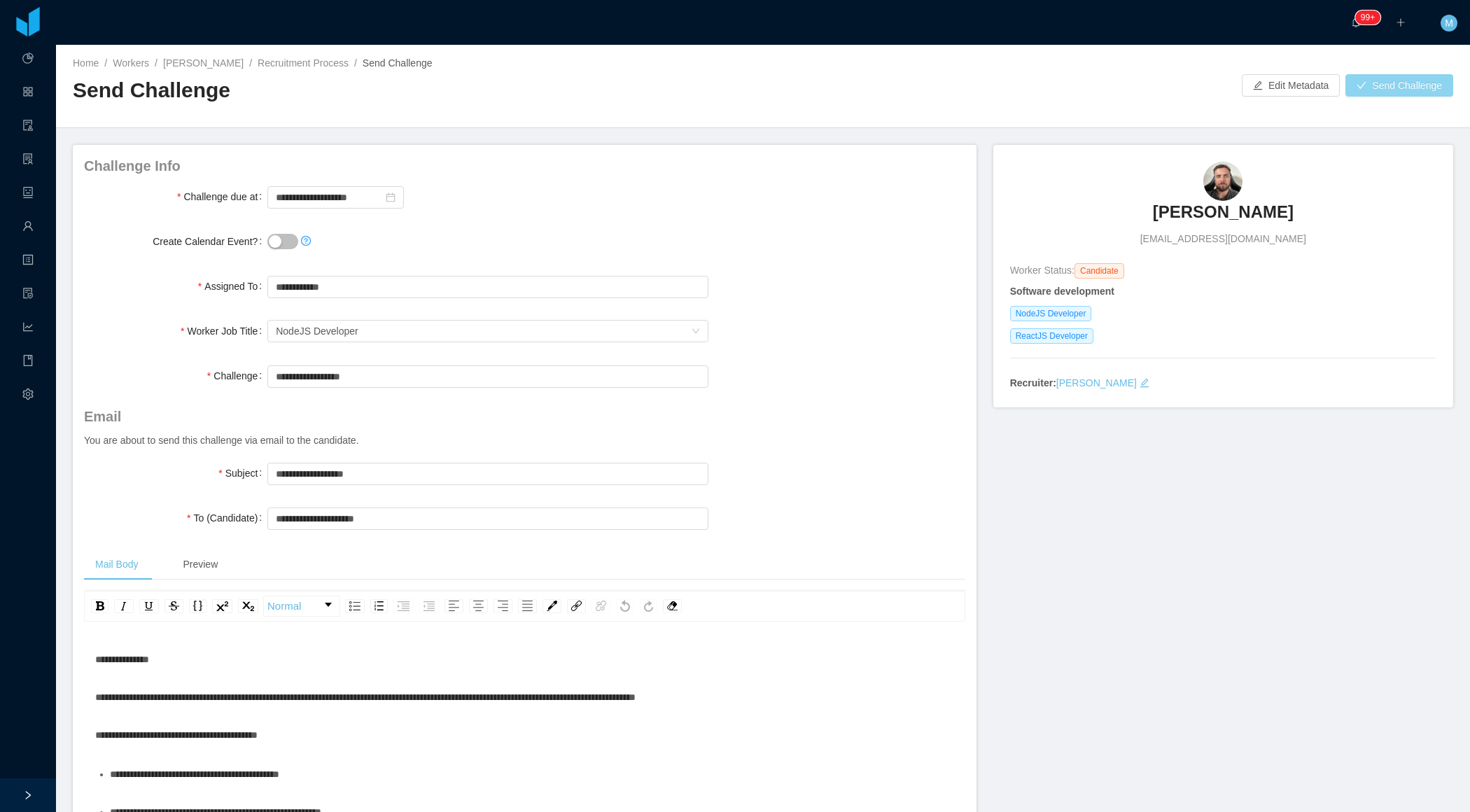
click at [1386, 91] on button "Send Challenge" at bounding box center [1399, 85] width 108 height 22
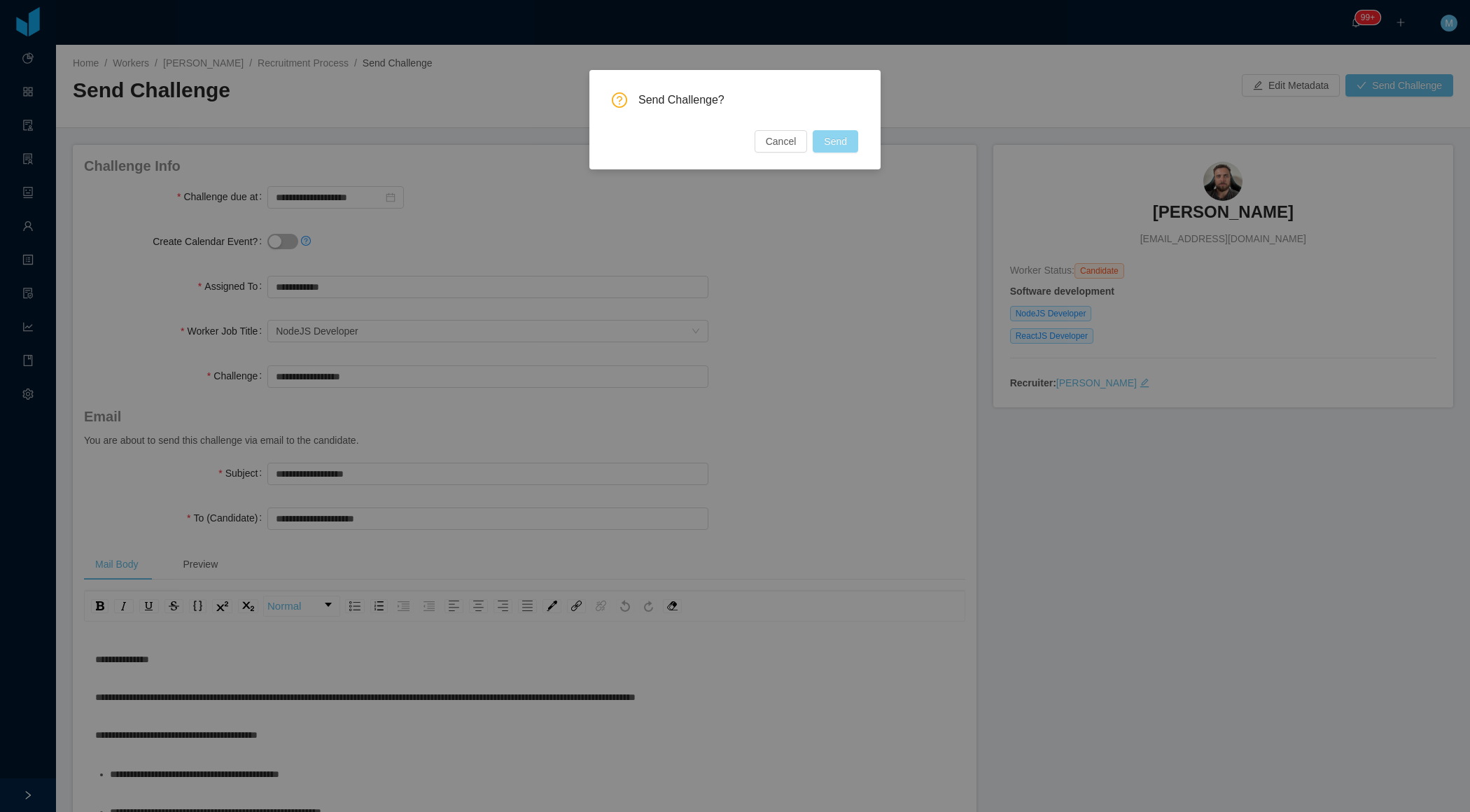
click at [848, 147] on button "Send" at bounding box center [835, 141] width 46 height 22
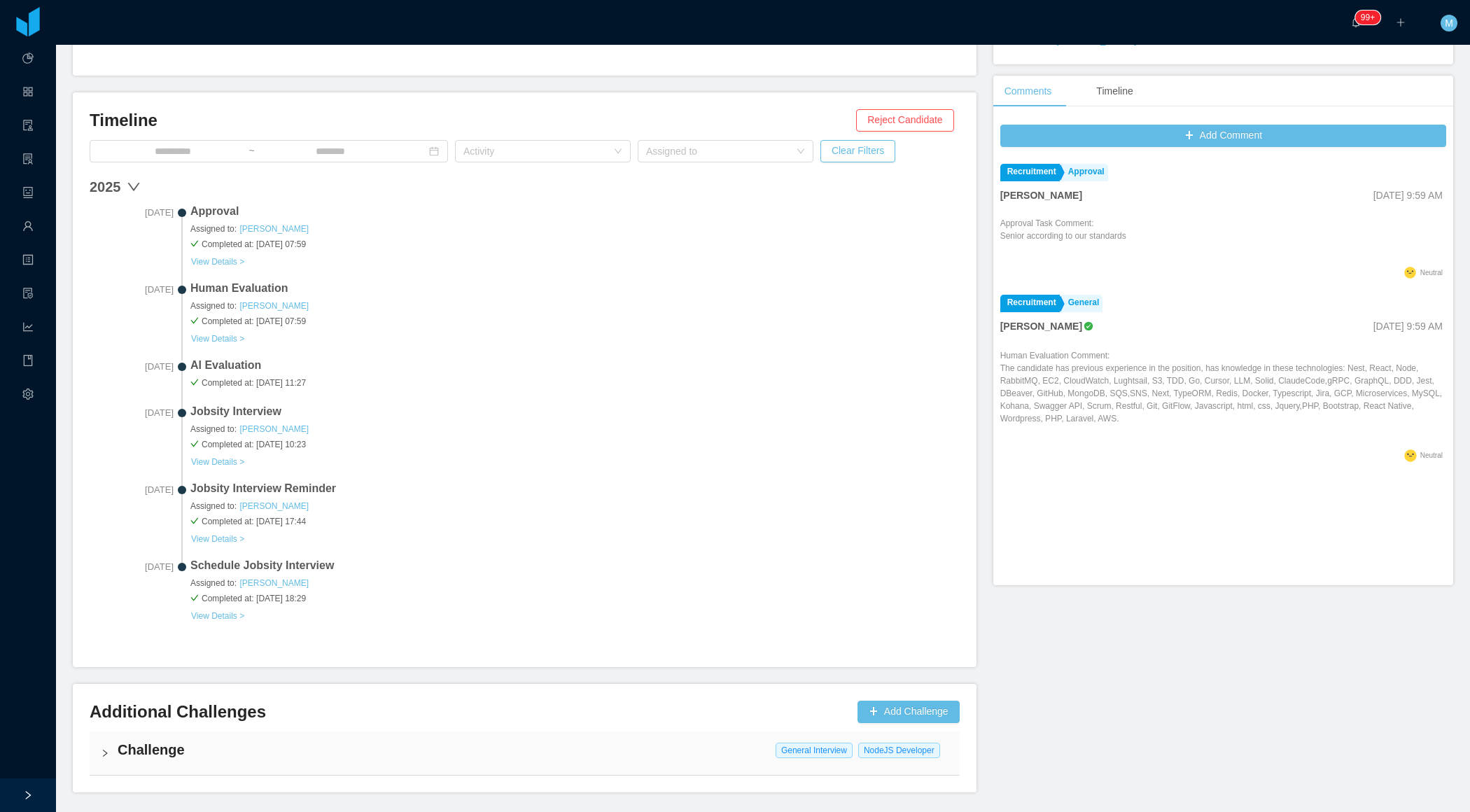
scroll to position [387, 0]
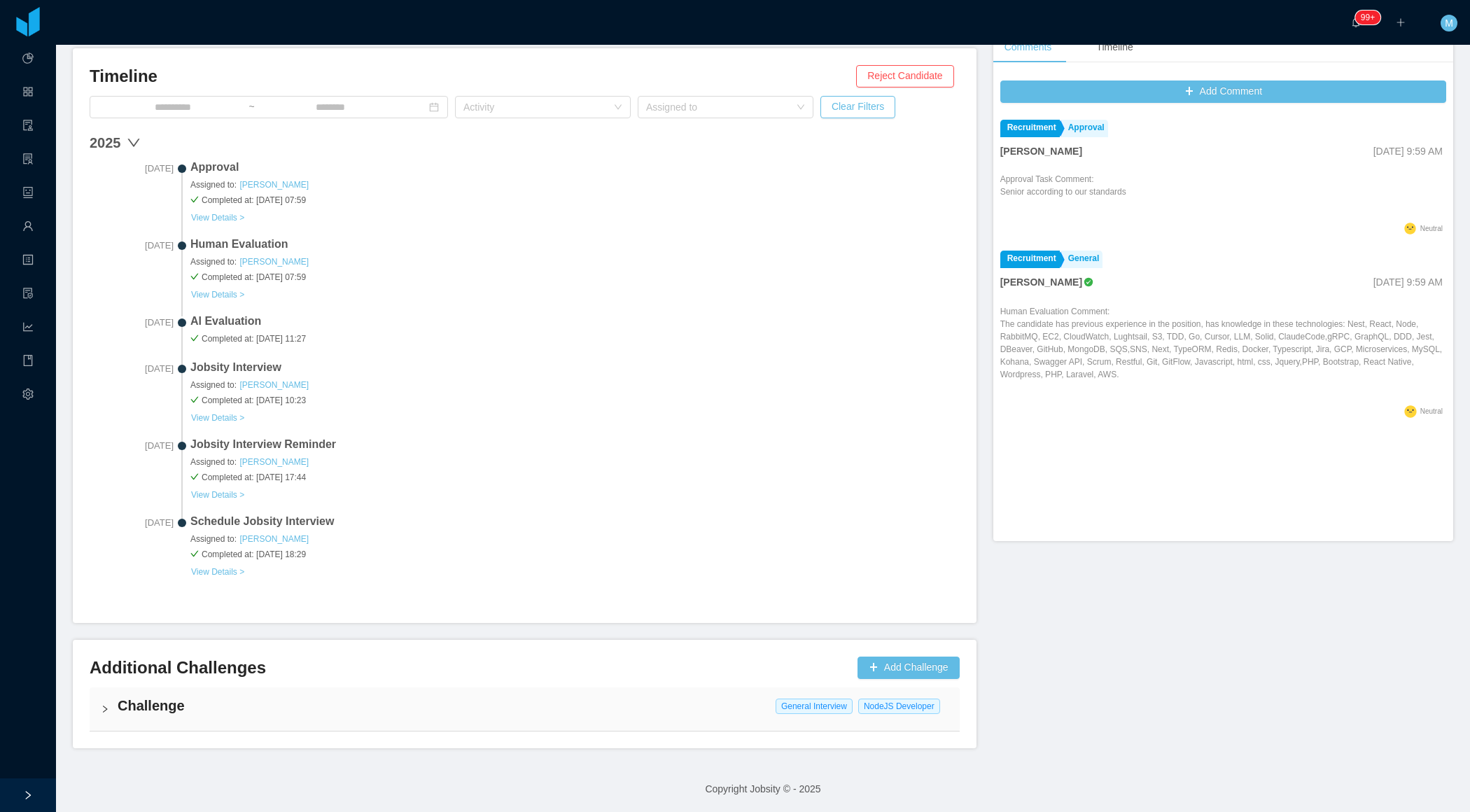
click at [121, 707] on h4 "Challenge" at bounding box center [532, 706] width 831 height 20
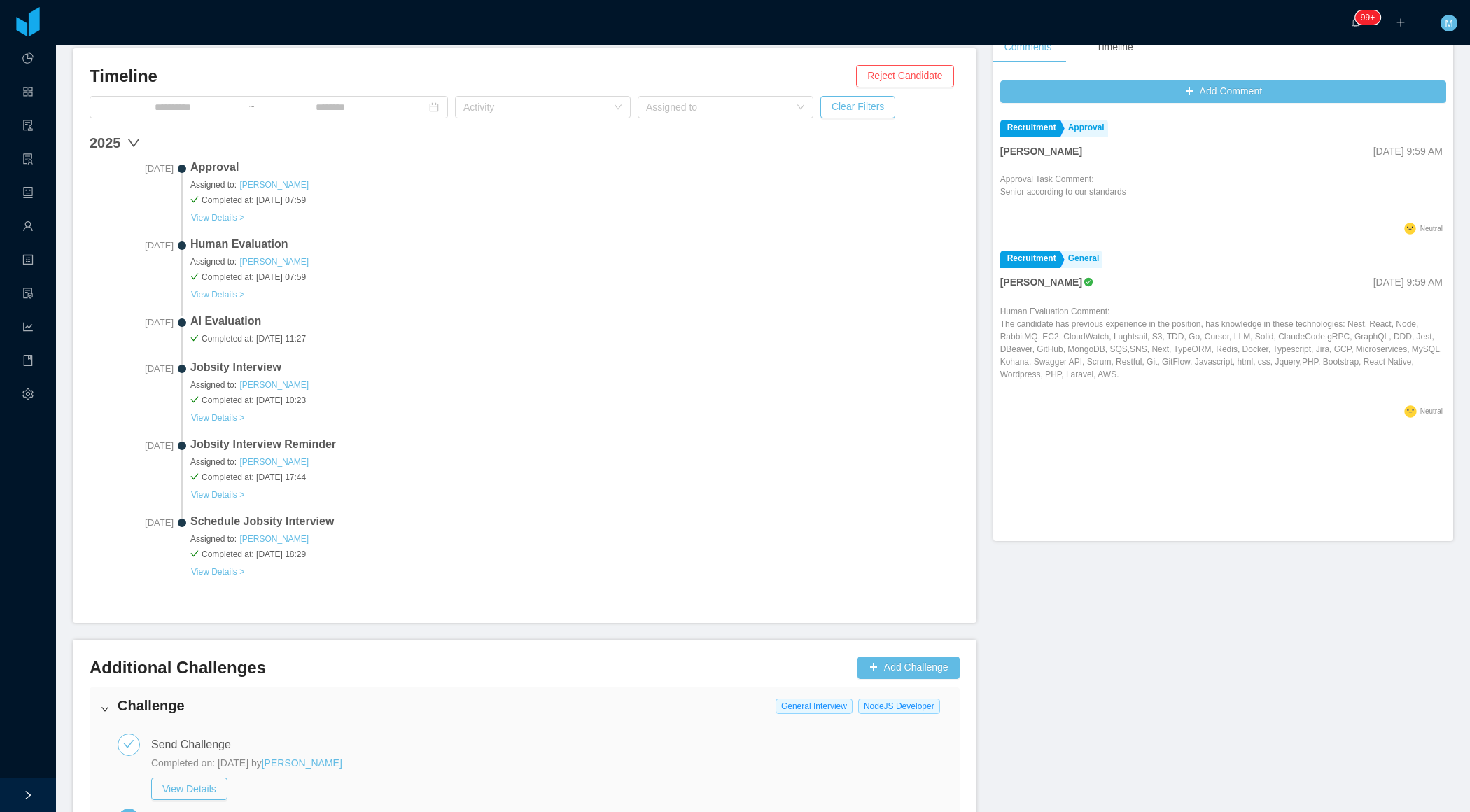
scroll to position [566, 0]
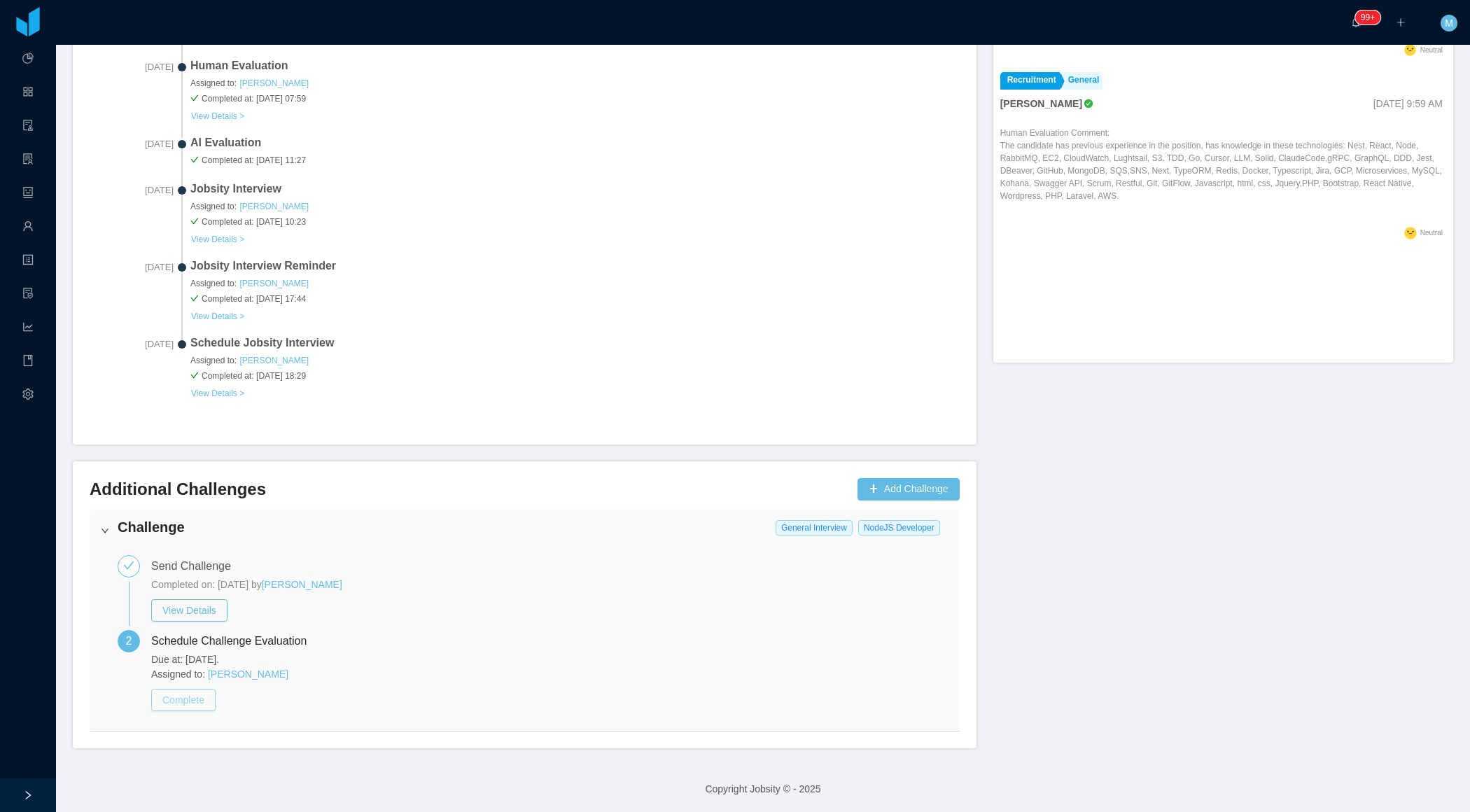
click at [166, 702] on button "Complete" at bounding box center [183, 700] width 64 height 22
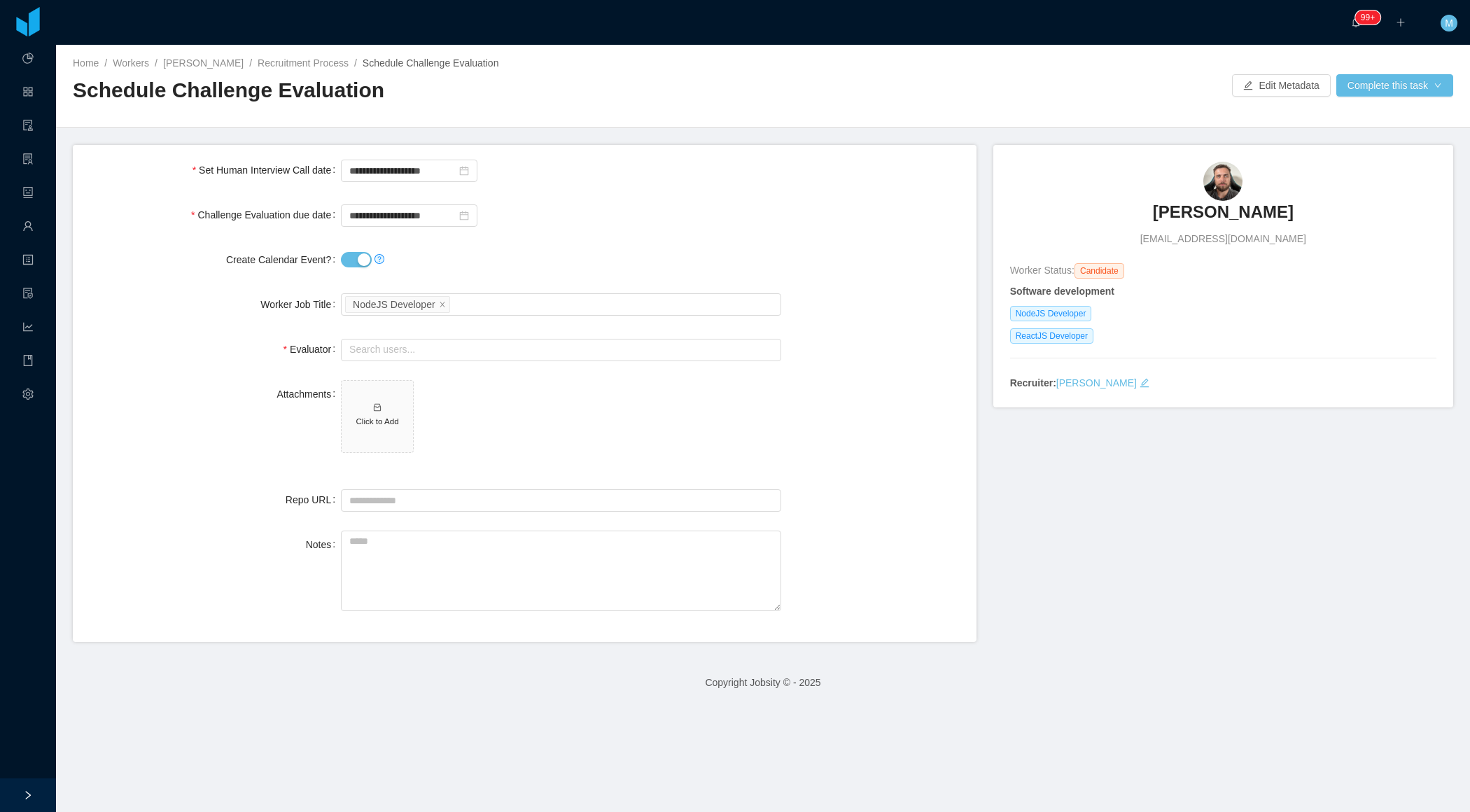
click at [355, 253] on button "Create Calendar Event?" at bounding box center [356, 260] width 31 height 16
click at [418, 347] on input "text" at bounding box center [561, 349] width 440 height 22
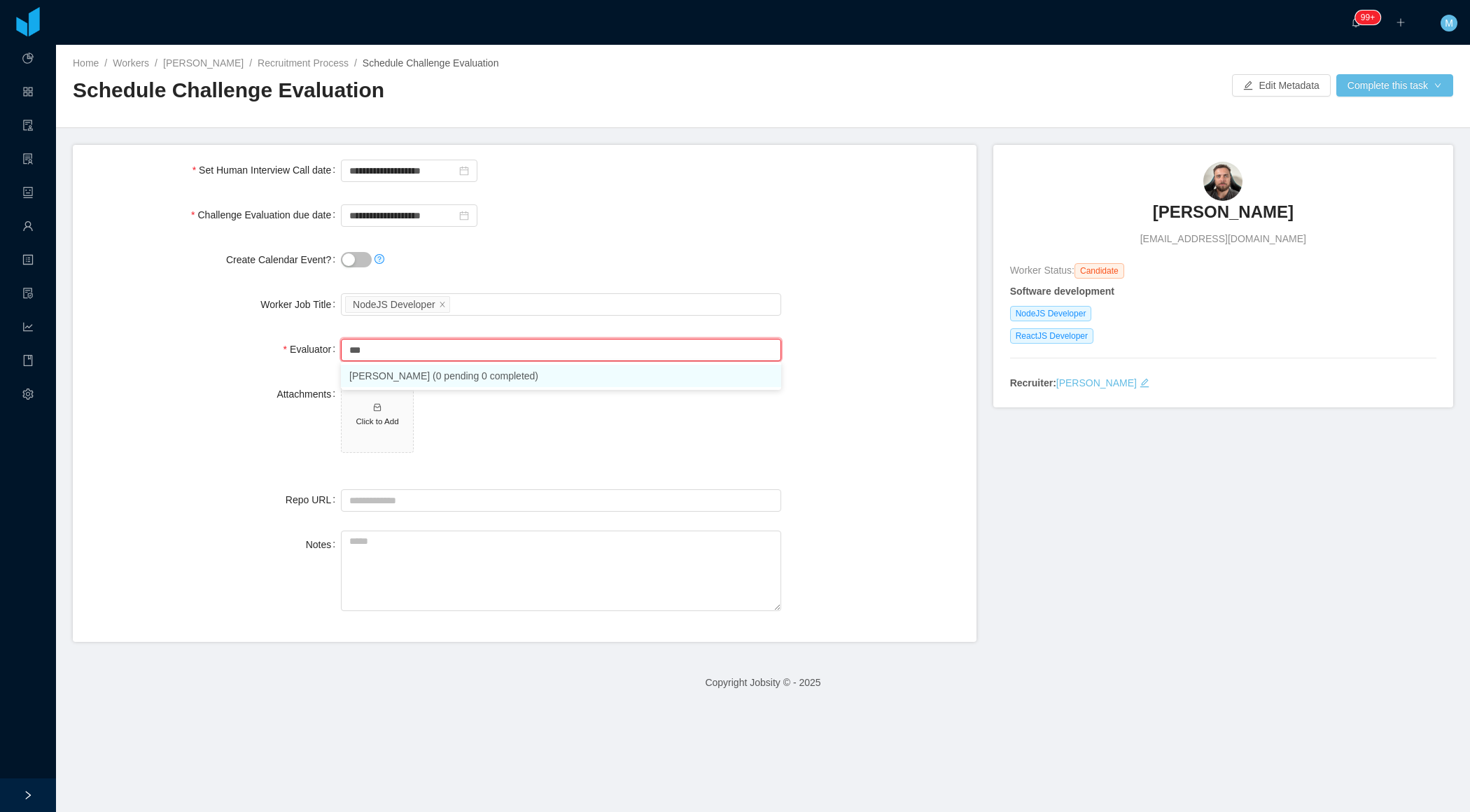
click at [412, 381] on li "[PERSON_NAME] (0 pending 0 completed)" at bounding box center [561, 375] width 440 height 22
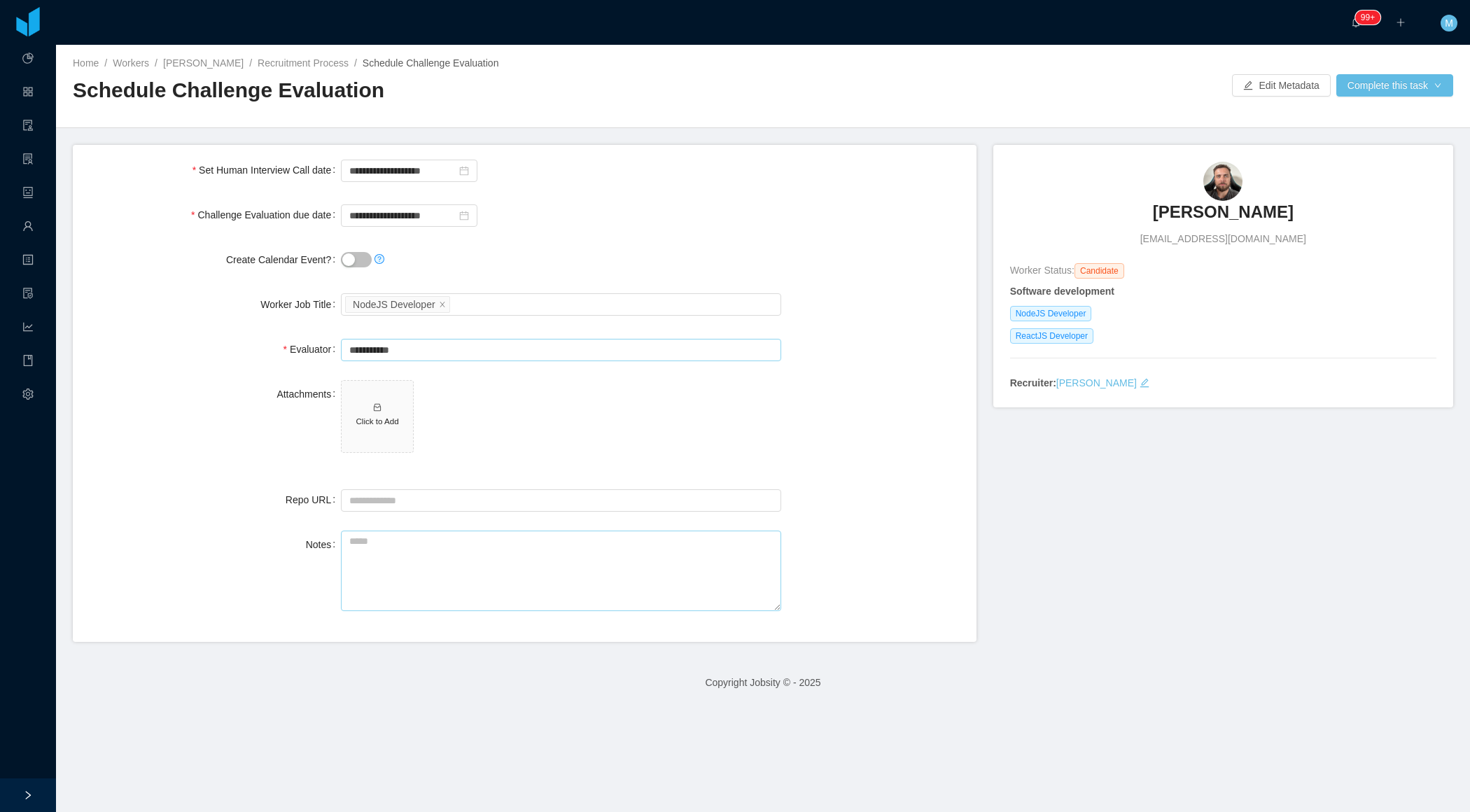
type input "**********"
click at [393, 561] on textarea "Notes" at bounding box center [561, 571] width 440 height 81
click at [380, 215] on input "**********" at bounding box center [409, 215] width 136 height 22
click at [418, 335] on div "14" at bounding box center [413, 332] width 17 height 17
type input "**********"
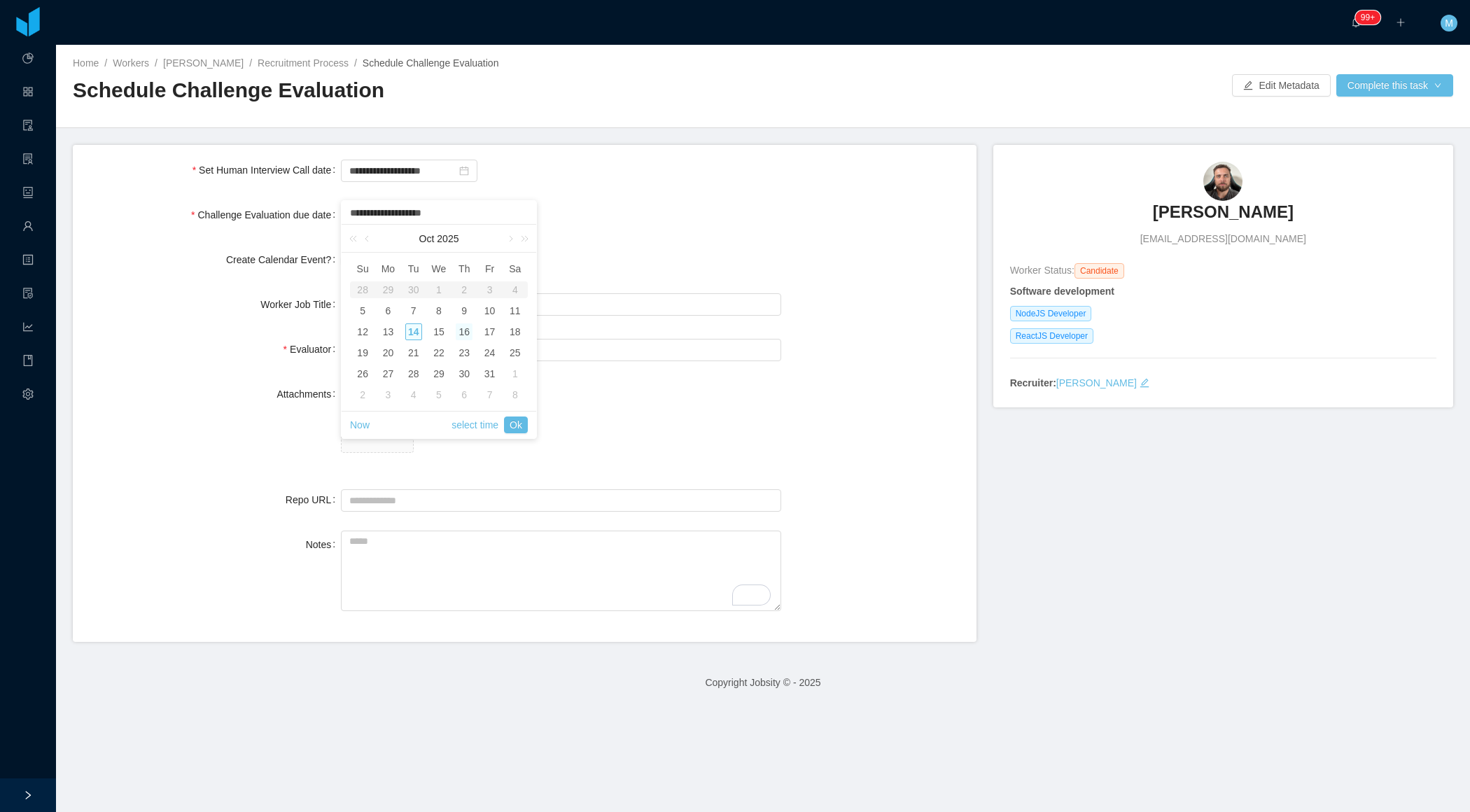
type input "**********"
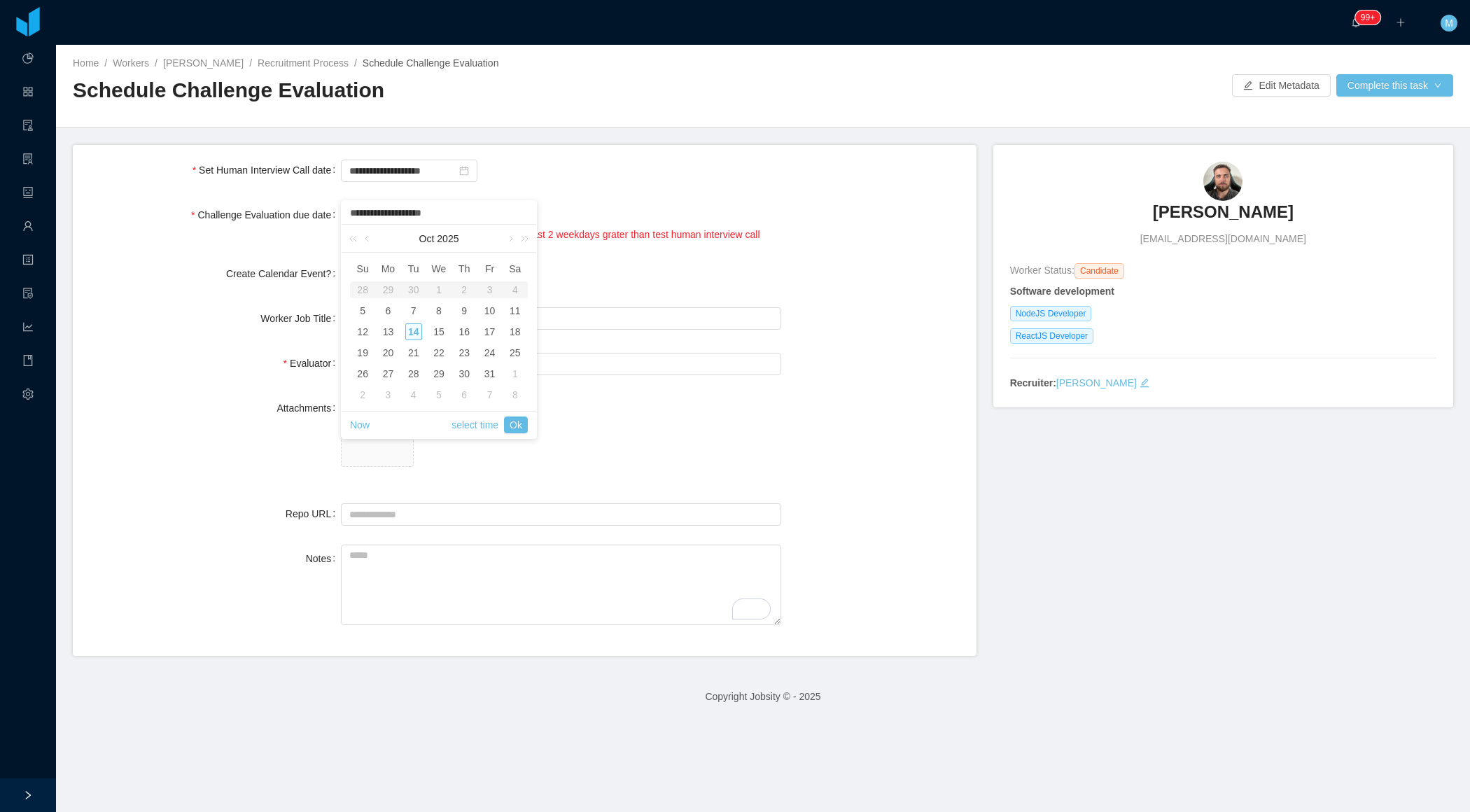
click at [598, 210] on div "**********" at bounding box center [561, 228] width 440 height 55
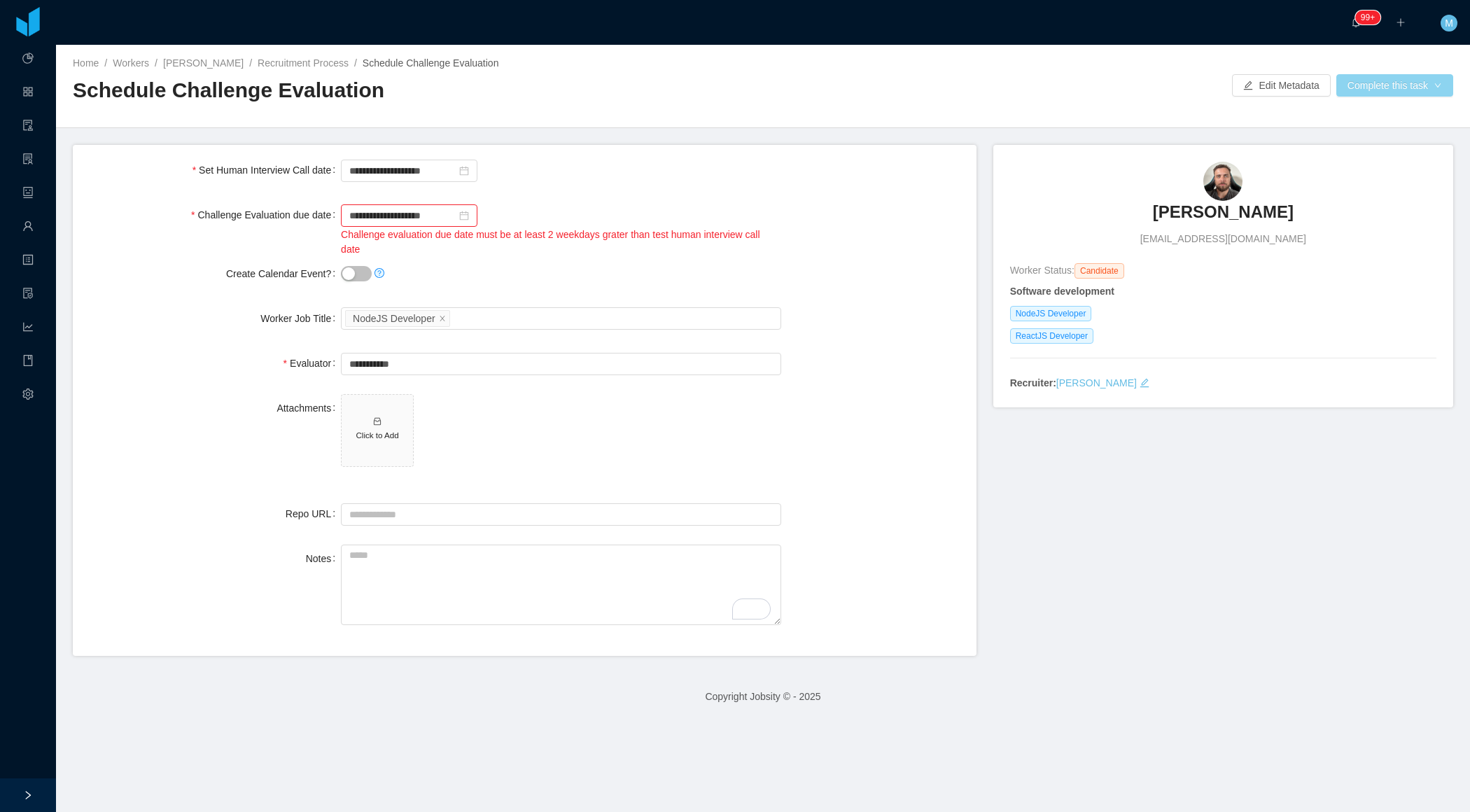
click at [1419, 80] on button "Complete this task" at bounding box center [1394, 85] width 116 height 22
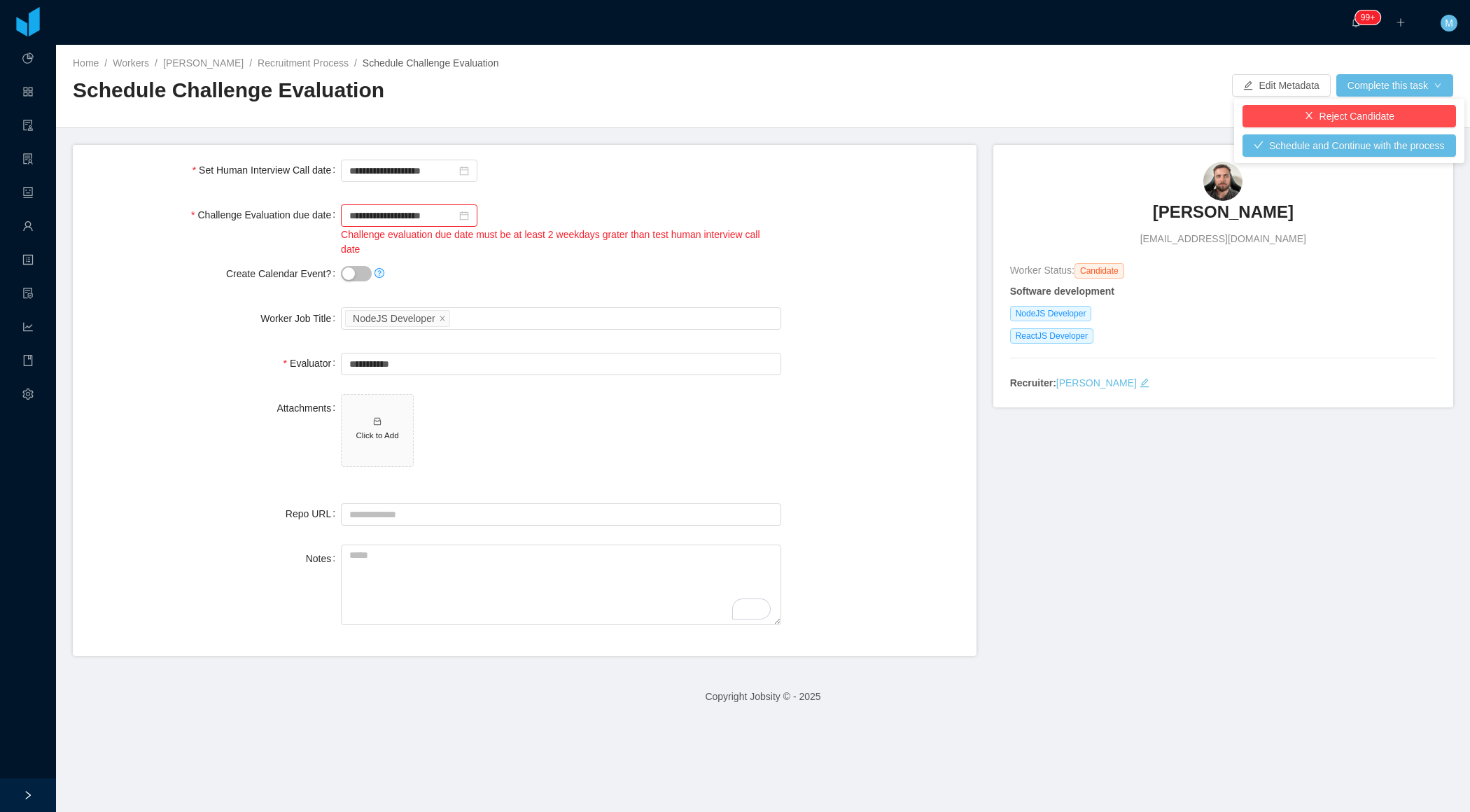
click at [793, 160] on div "**********" at bounding box center [524, 171] width 881 height 28
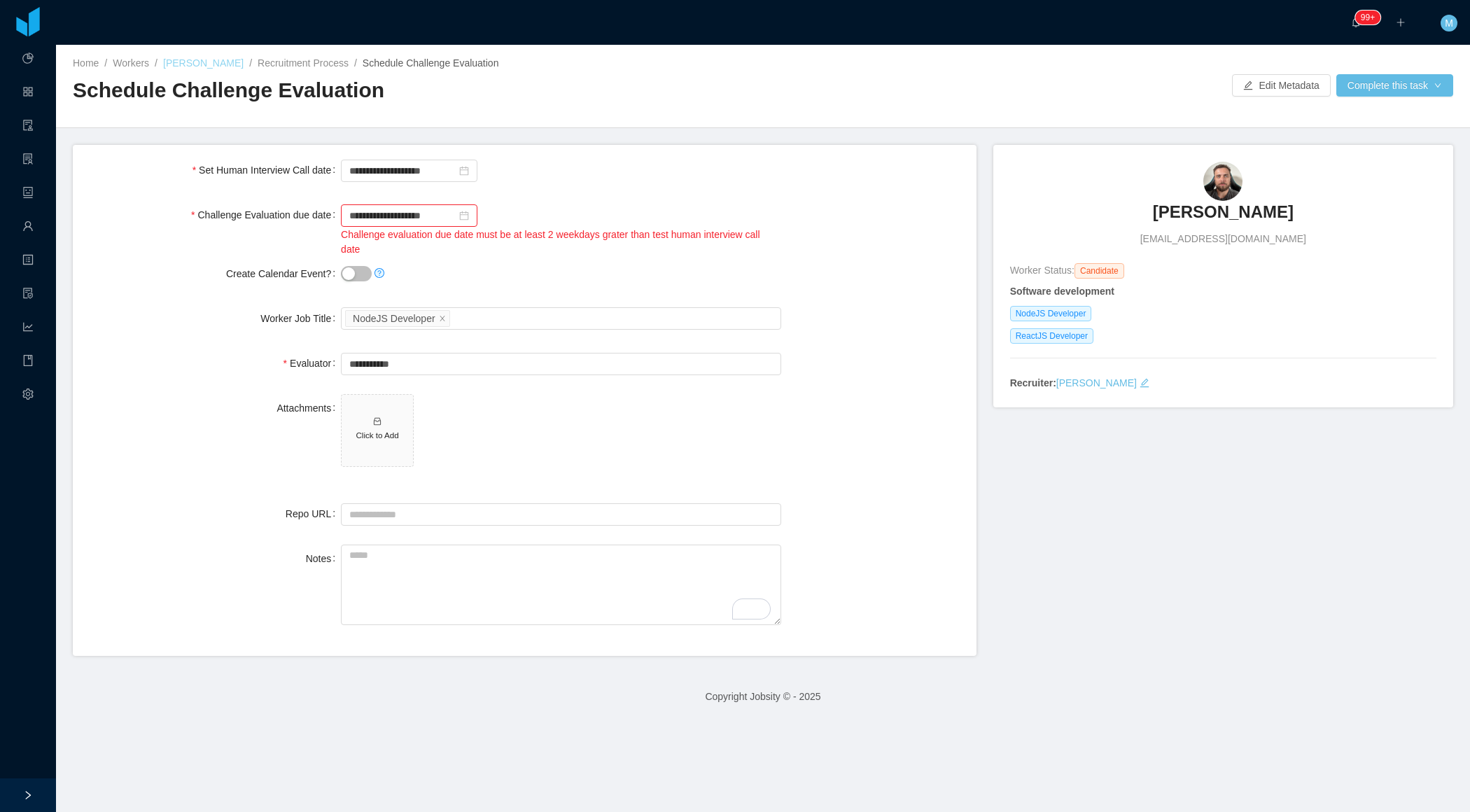
click at [190, 65] on link "[PERSON_NAME]" at bounding box center [203, 62] width 81 height 11
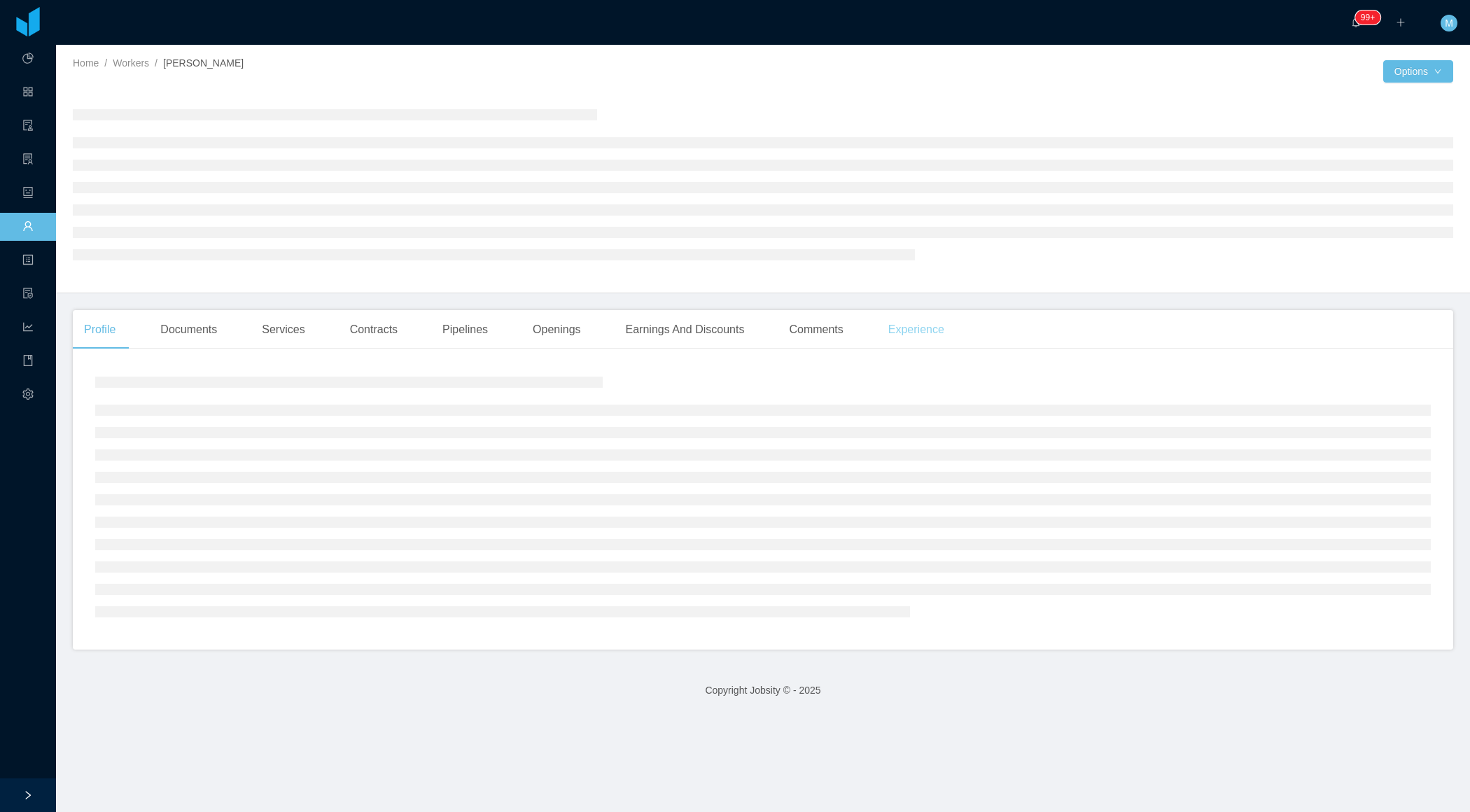
click at [931, 331] on main "Home / Workers / [PERSON_NAME] / Options Profile Documents Services Contracts P…" at bounding box center [762, 428] width 1413 height 767
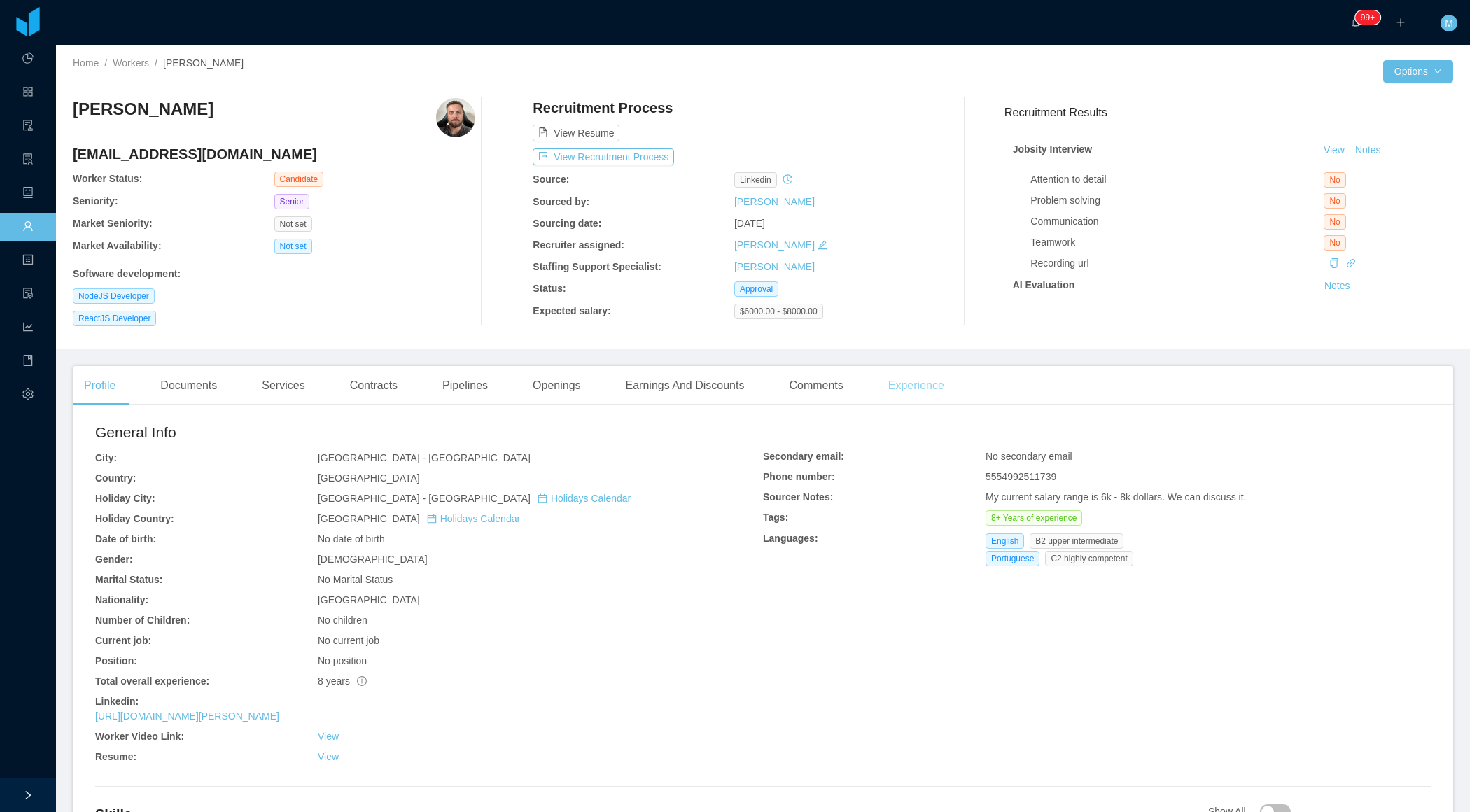
click at [905, 389] on div "Experience" at bounding box center [916, 385] width 78 height 39
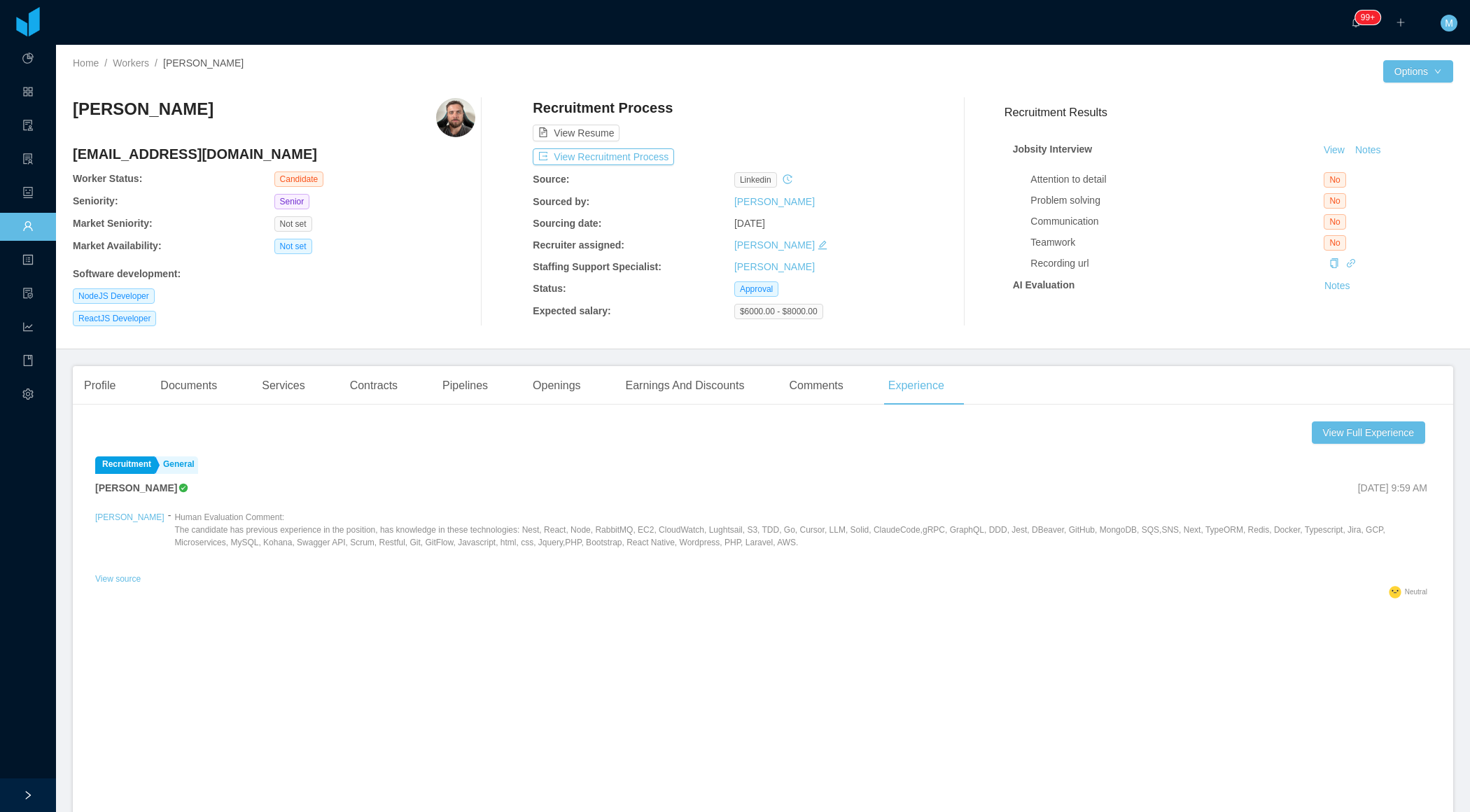
scroll to position [9, 0]
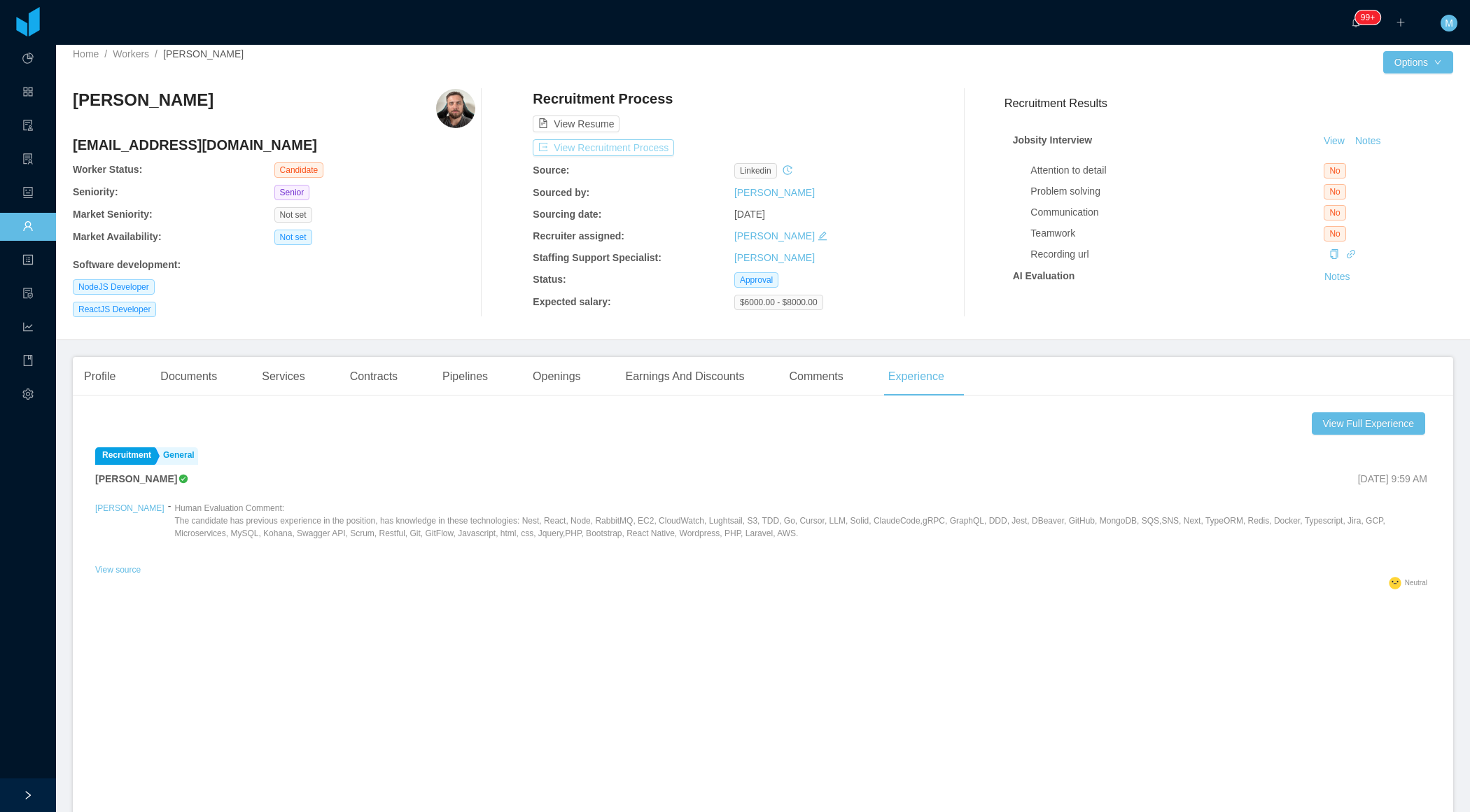
click at [613, 146] on button "View Recruitment Process" at bounding box center [603, 147] width 141 height 17
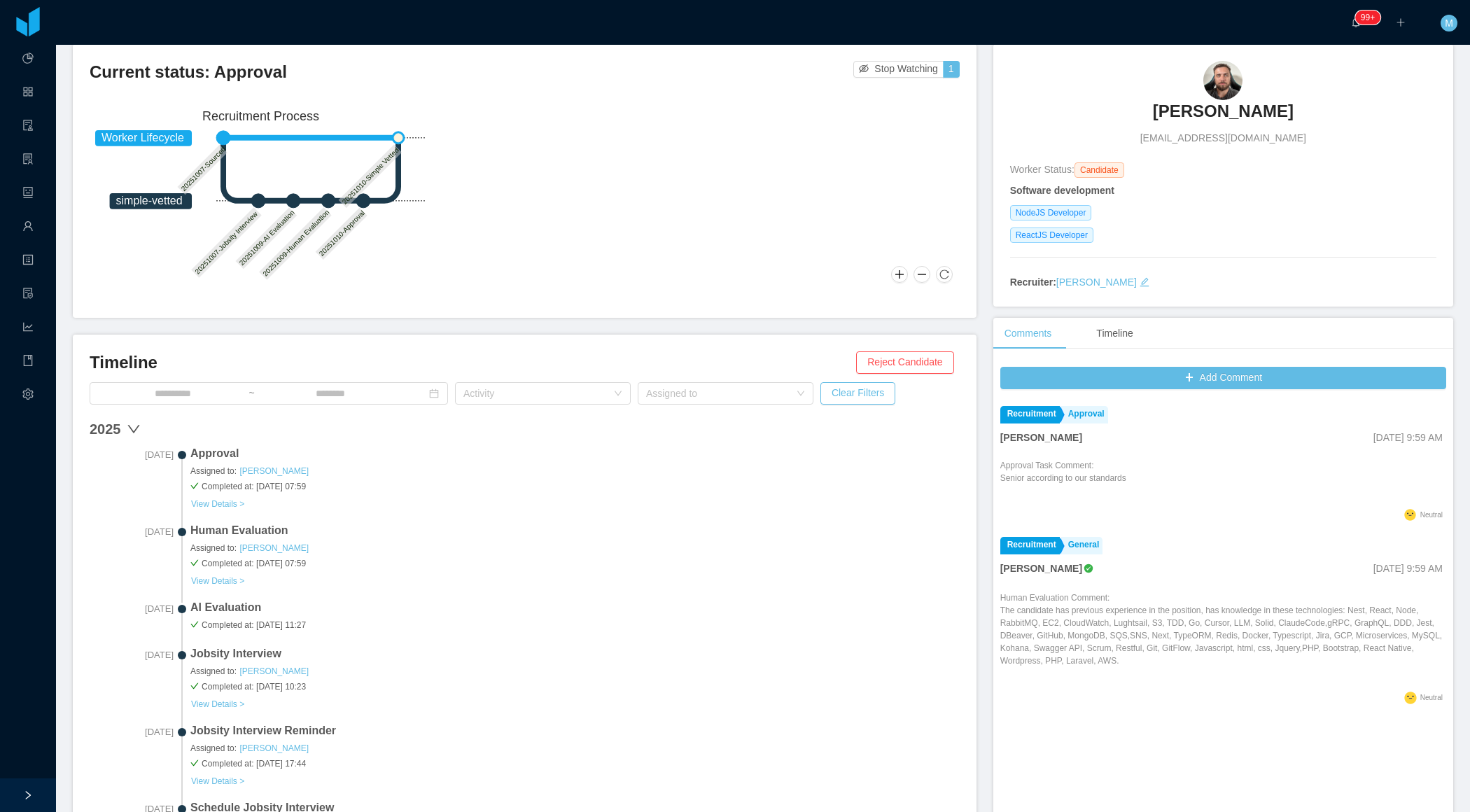
scroll to position [387, 0]
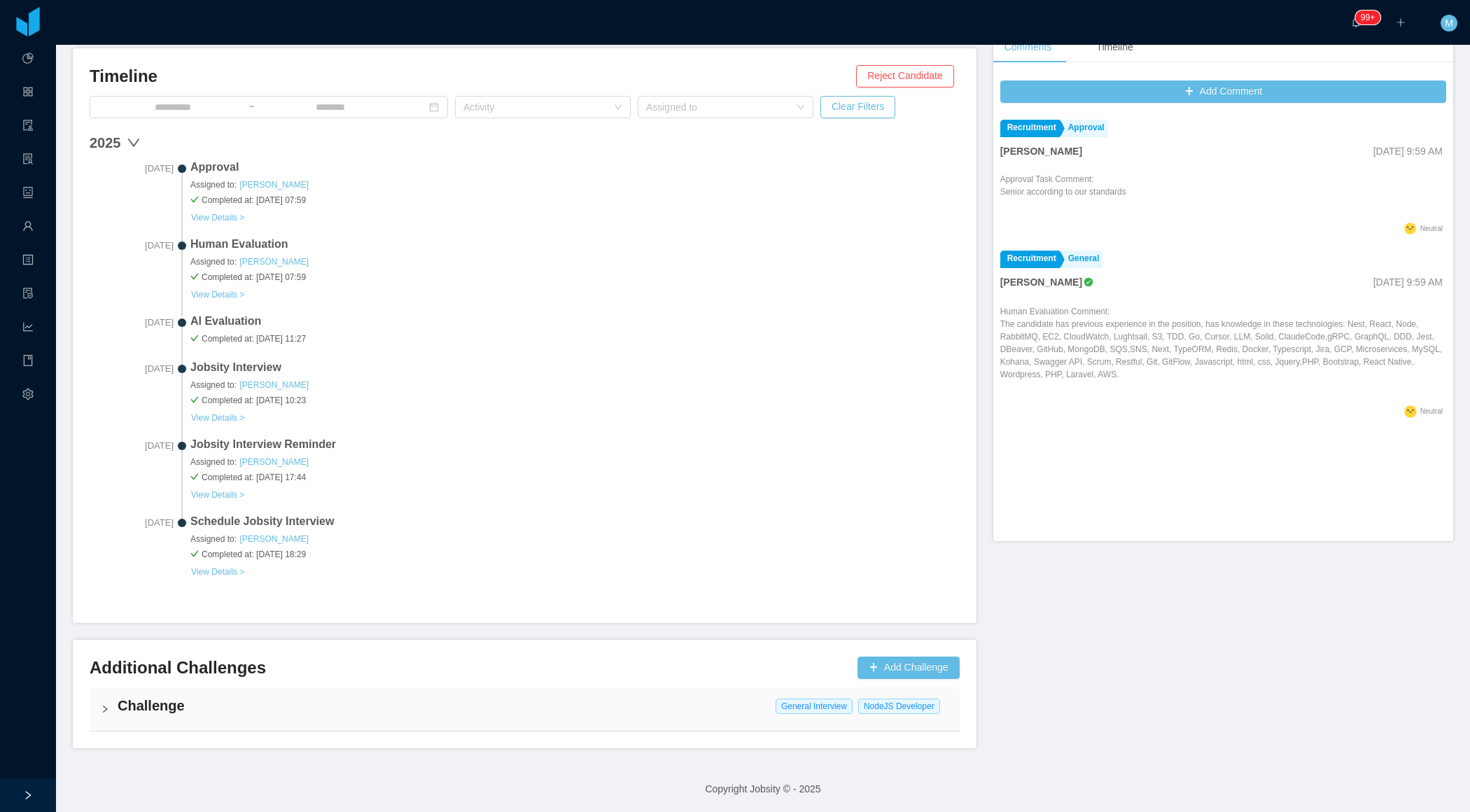
click at [108, 711] on icon "icon: right" at bounding box center [105, 709] width 8 height 8
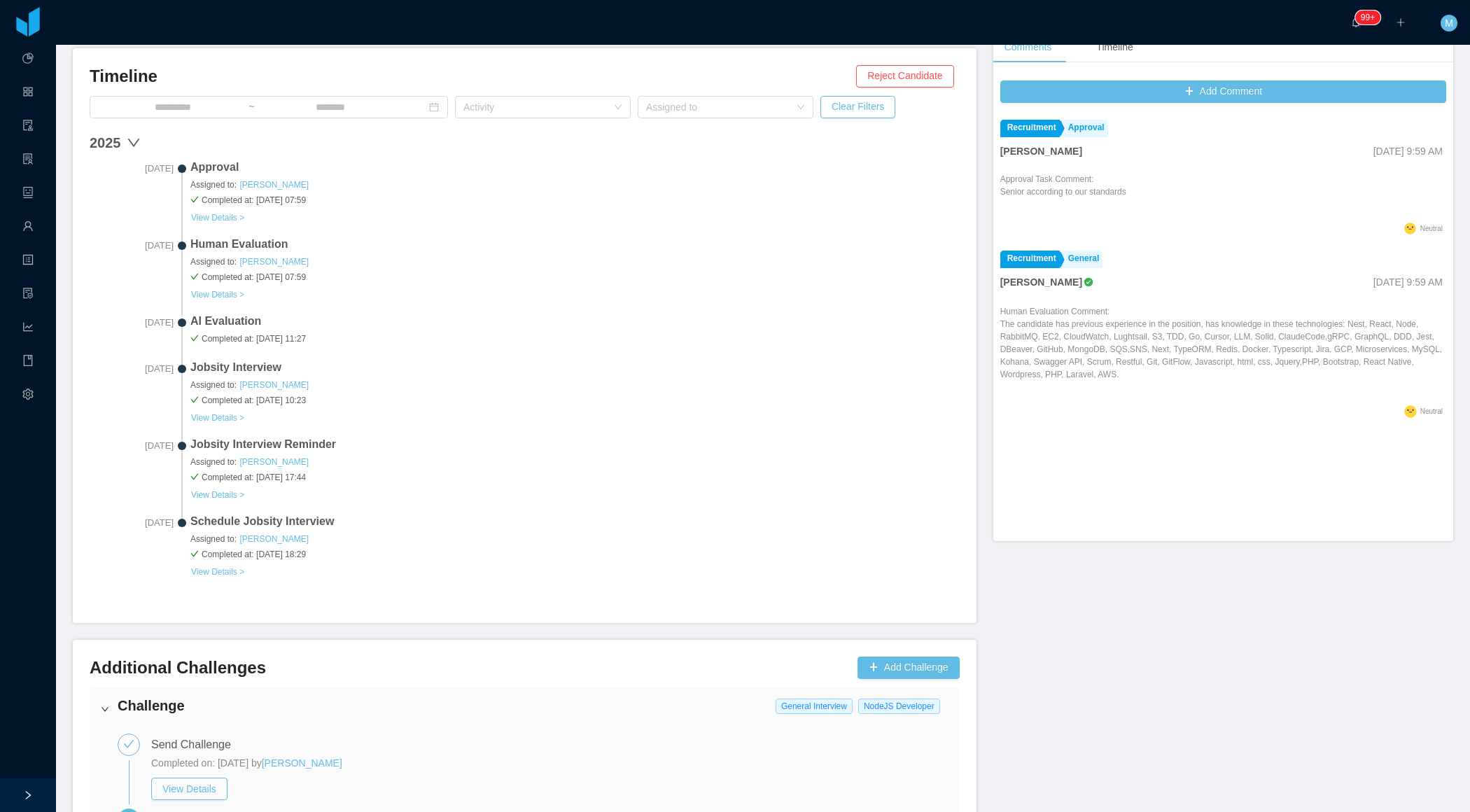
scroll to position [566, 0]
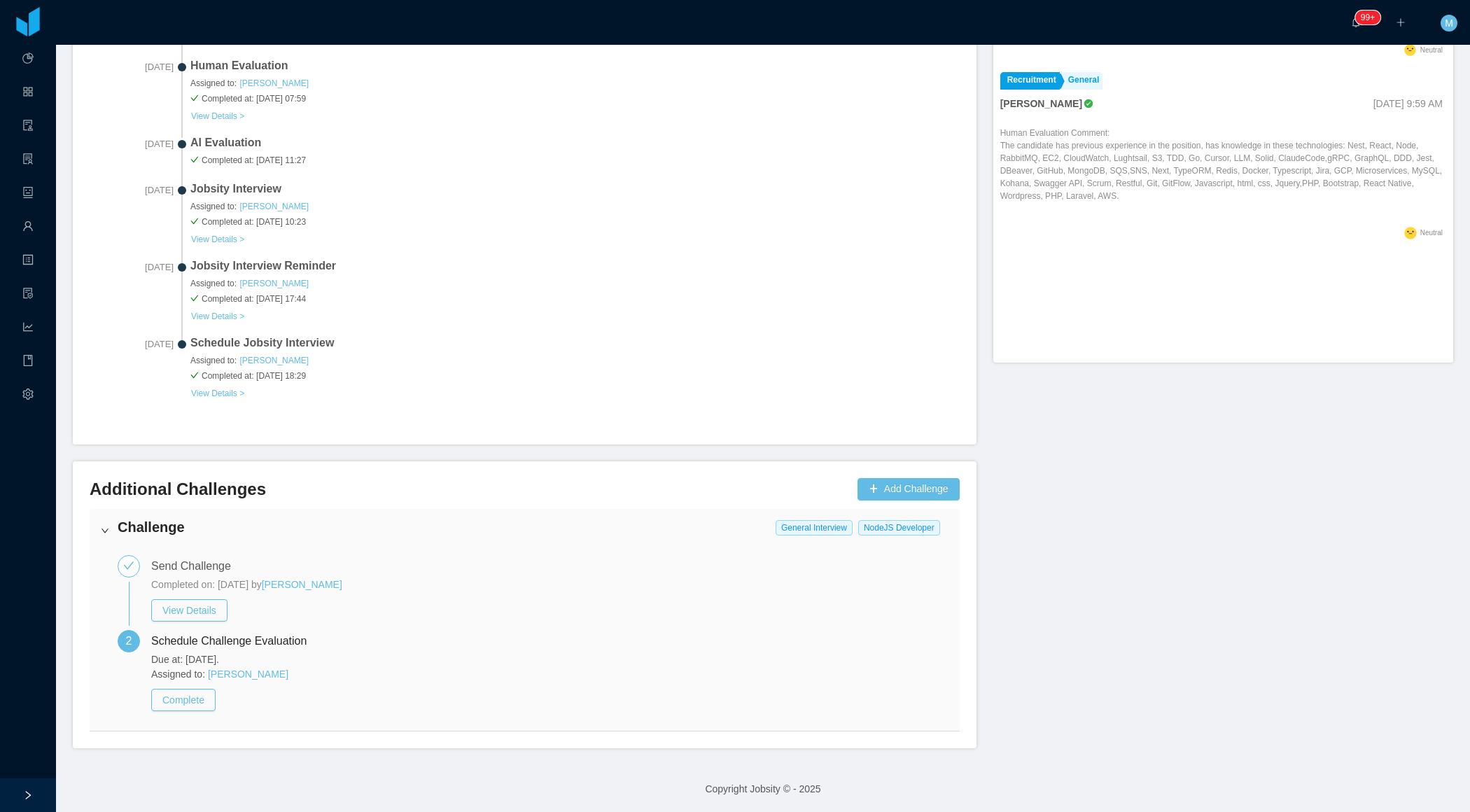
click at [112, 531] on div "Challenge General Interview [PERSON_NAME]" at bounding box center [525, 531] width 870 height 43
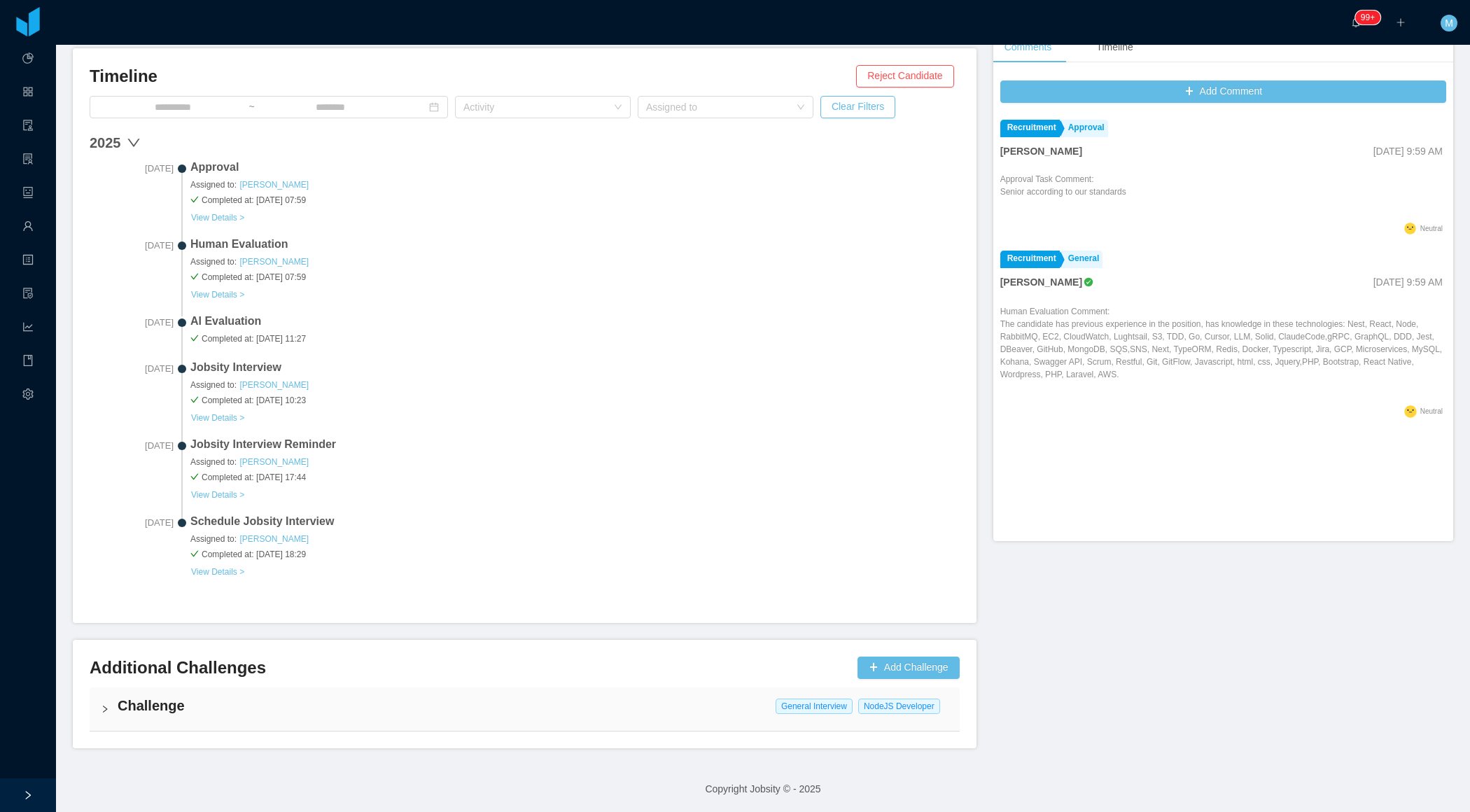
scroll to position [0, 0]
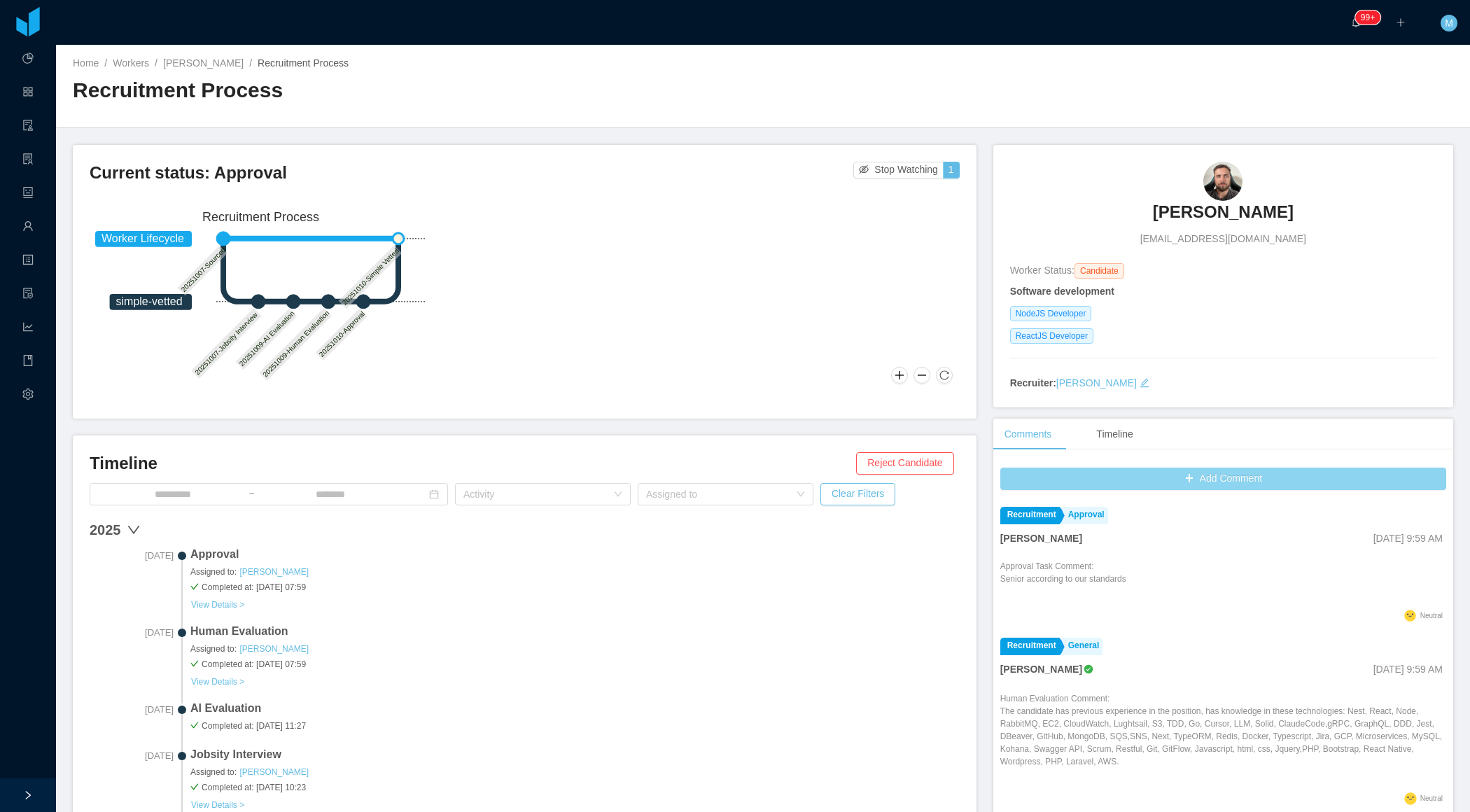
click at [1190, 473] on button "Add Comment" at bounding box center [1223, 478] width 446 height 22
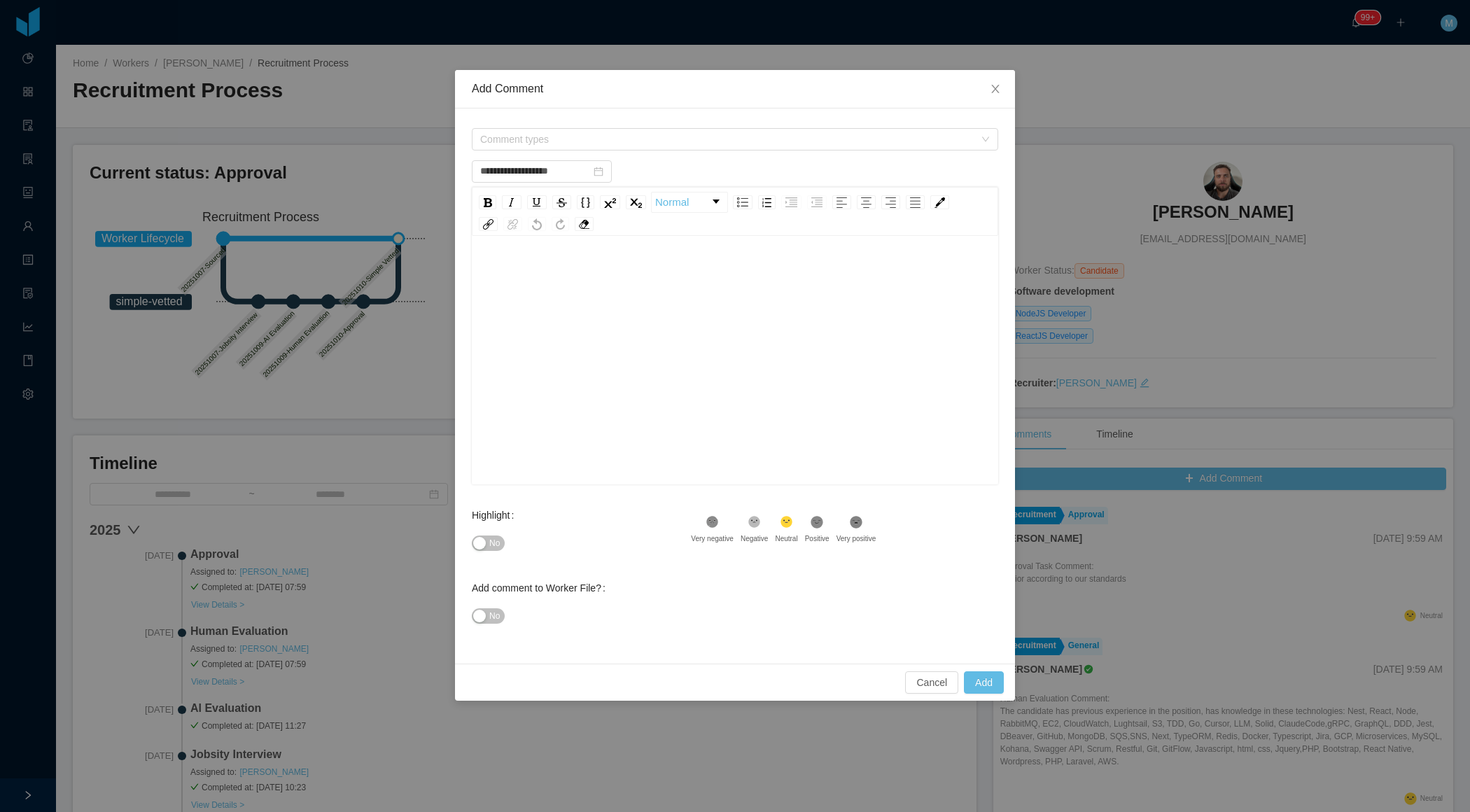
click at [622, 310] on div "rdw-editor" at bounding box center [735, 382] width 505 height 245
type input "**********"
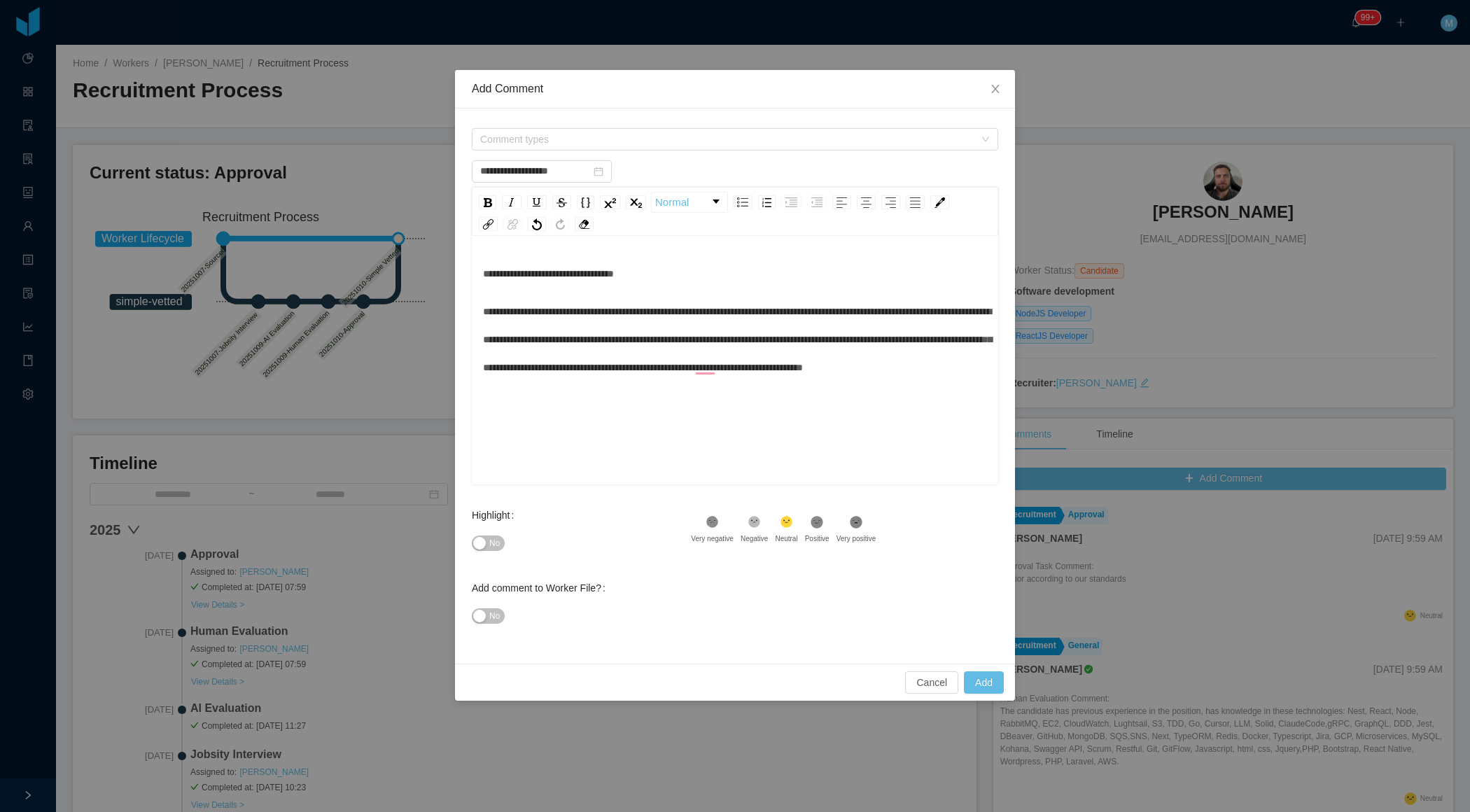
click at [492, 540] on span "No" at bounding box center [494, 542] width 11 height 14
click at [577, 136] on span "Comment types" at bounding box center [727, 139] width 494 height 14
click at [487, 196] on span at bounding box center [483, 191] width 17 height 17
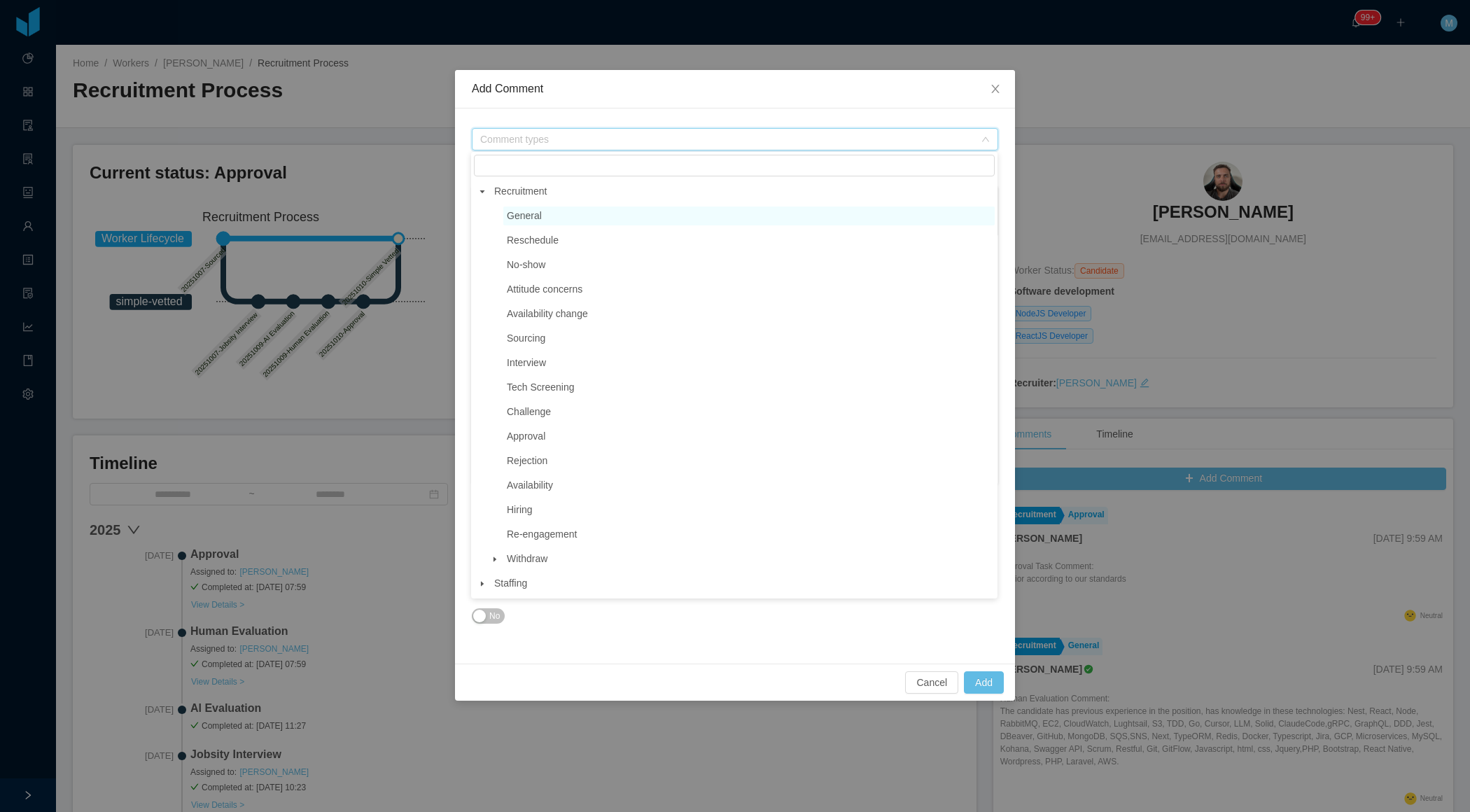
click at [535, 218] on span "General" at bounding box center [524, 215] width 35 height 11
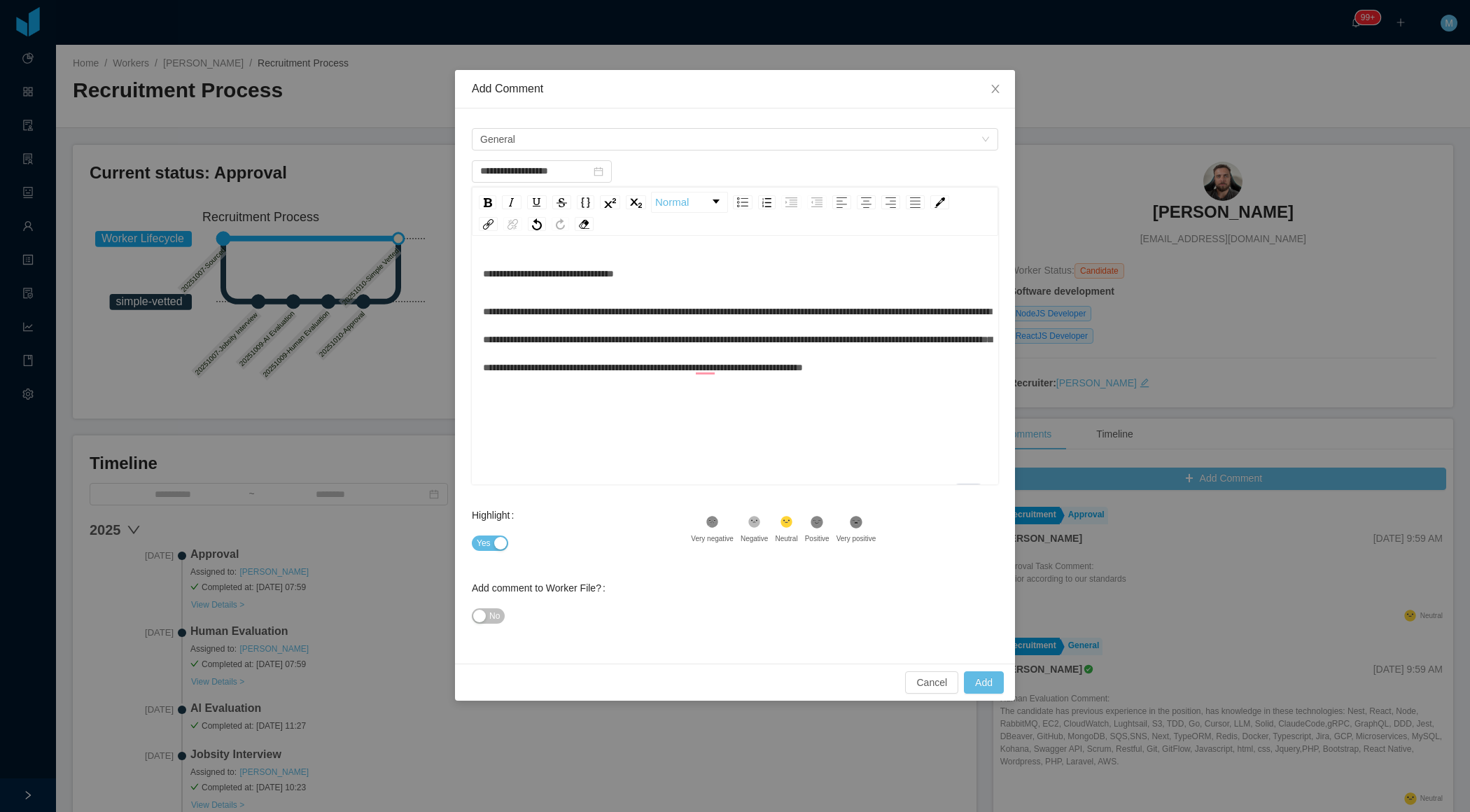
click at [787, 373] on span "**********" at bounding box center [737, 339] width 509 height 66
click at [707, 367] on span "**********" at bounding box center [737, 339] width 509 height 66
click at [785, 373] on span "**********" at bounding box center [737, 339] width 509 height 66
click at [774, 409] on div "**********" at bounding box center [735, 339] width 505 height 160
click at [708, 419] on div "**********" at bounding box center [735, 405] width 505 height 28
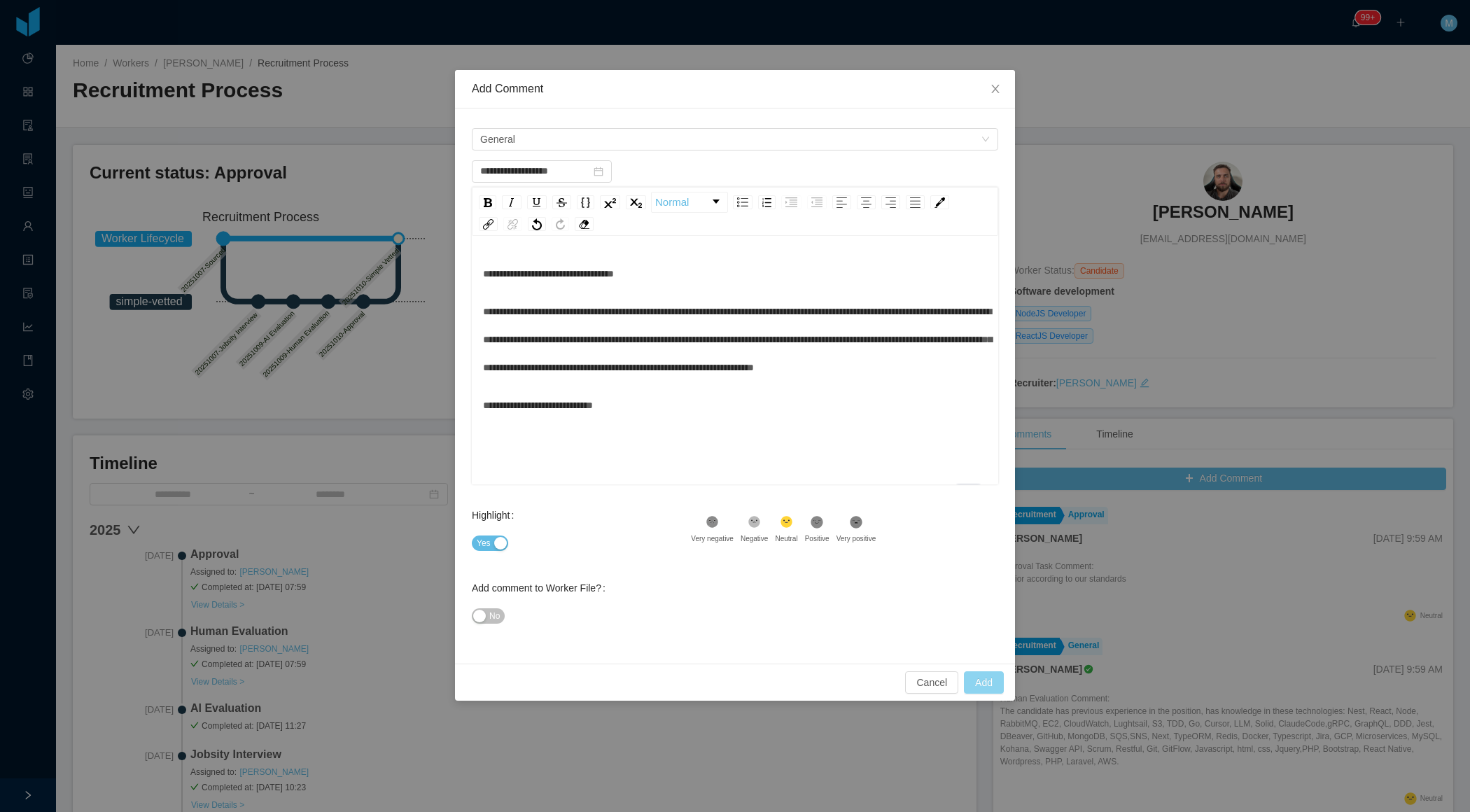
type input "**********"
click at [984, 681] on button "Add" at bounding box center [983, 682] width 40 height 22
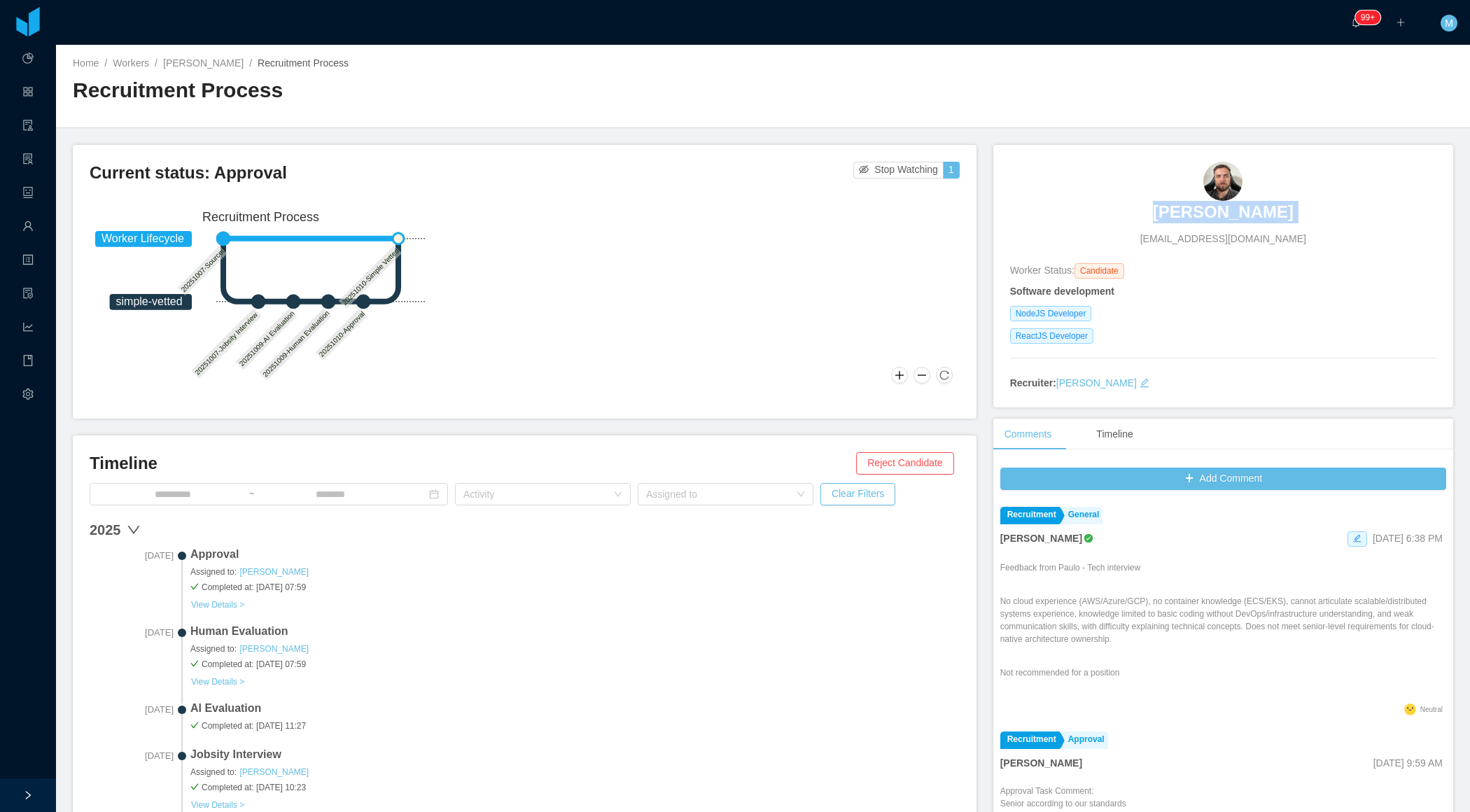
drag, startPoint x: 1126, startPoint y: 215, endPoint x: 1167, endPoint y: 209, distance: 41.4
click at [1166, 211] on div "[PERSON_NAME] [PERSON_NAME][EMAIL_ADDRESS][DOMAIN_NAME]" at bounding box center [1223, 204] width 426 height 85
copy h3 "[PERSON_NAME]"
click at [698, 100] on h2 "Recruitment Process" at bounding box center [417, 91] width 690 height 28
click at [897, 373] on button at bounding box center [899, 375] width 17 height 17
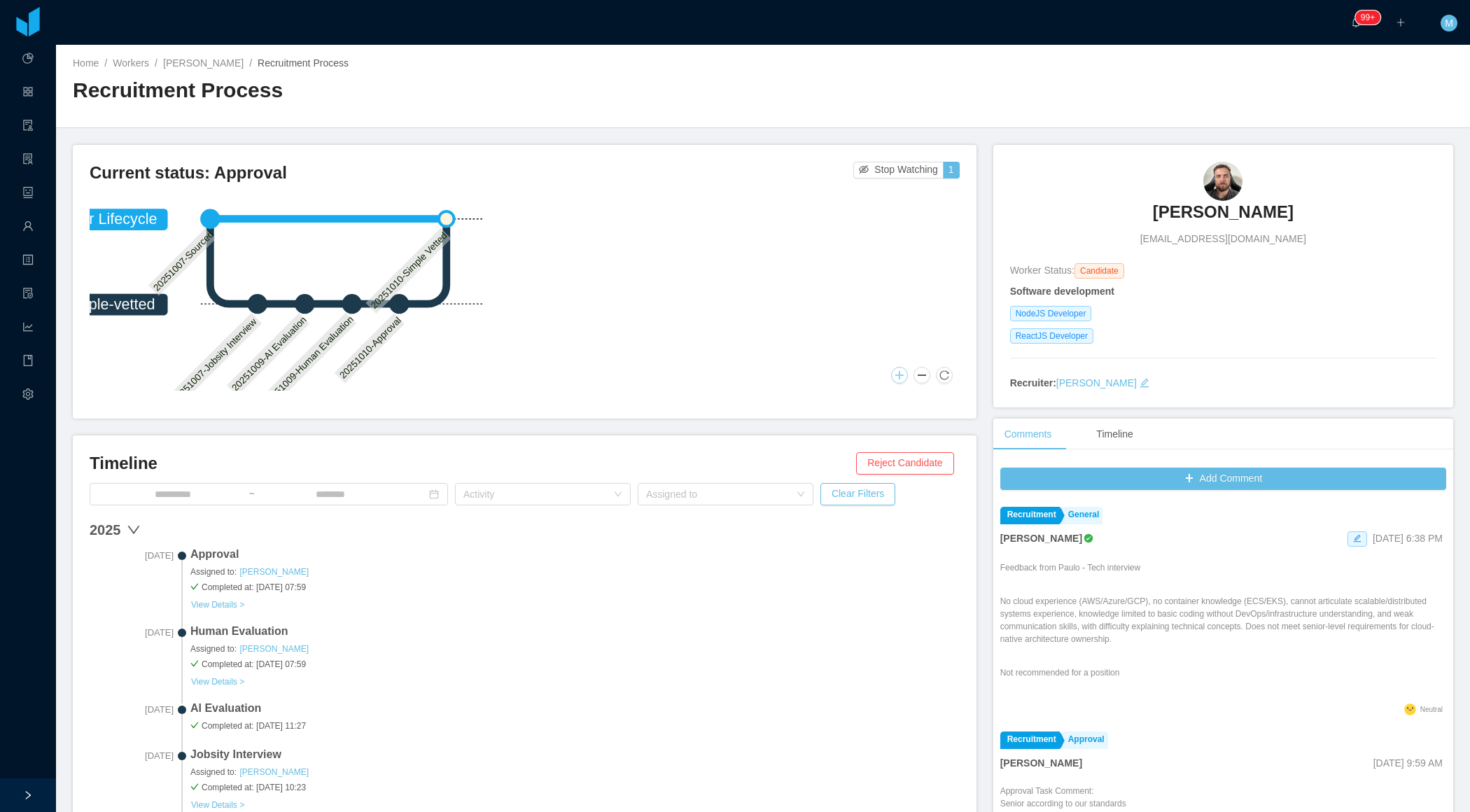
click at [897, 374] on button at bounding box center [899, 375] width 17 height 17
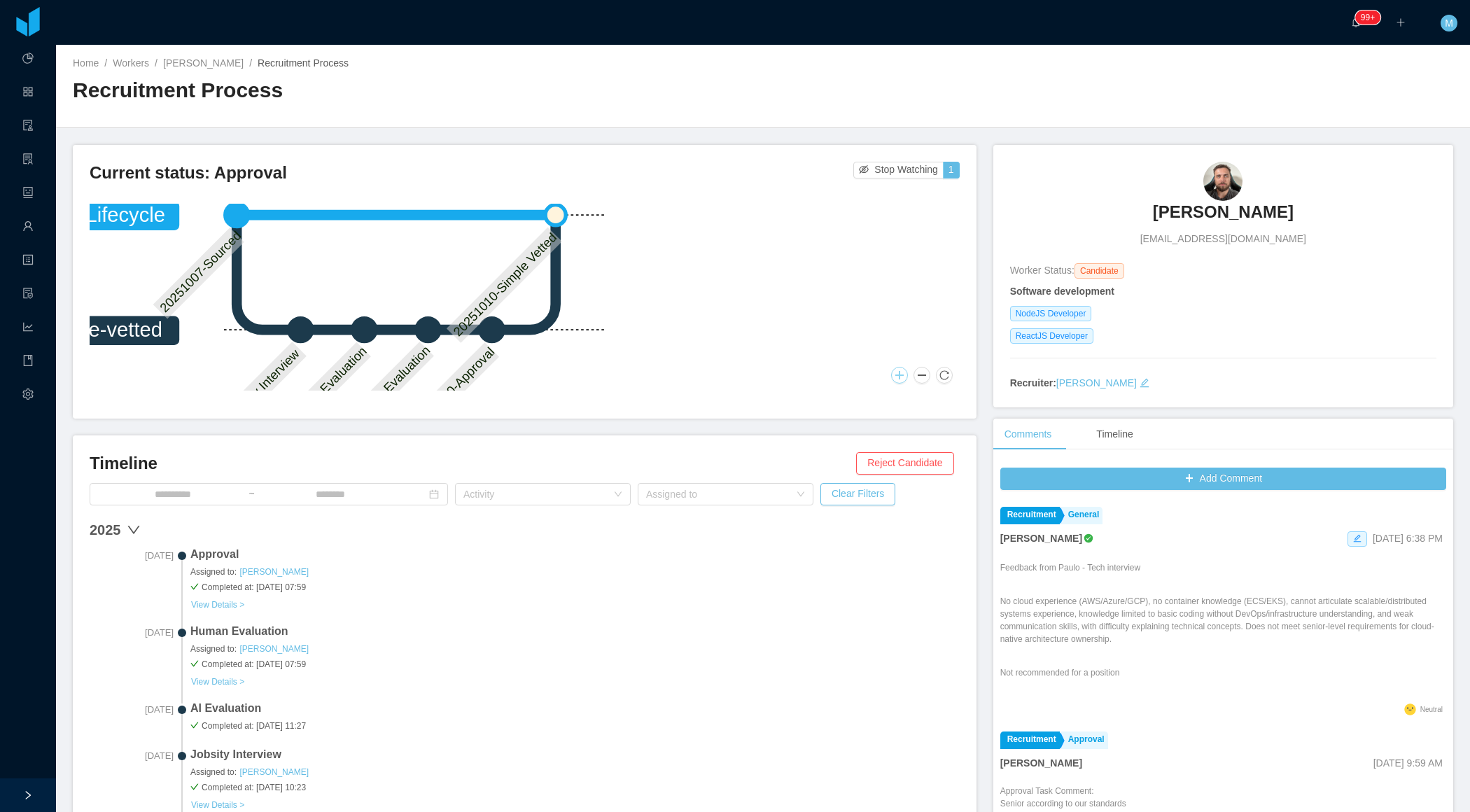
click at [500, 359] on icon "Worker Lifecycle simple-vetted 20251007-Sourced 20251007-Jobsity Interview 2025…" at bounding box center [305, 318] width 624 height 333
click at [923, 373] on button at bounding box center [922, 375] width 17 height 17
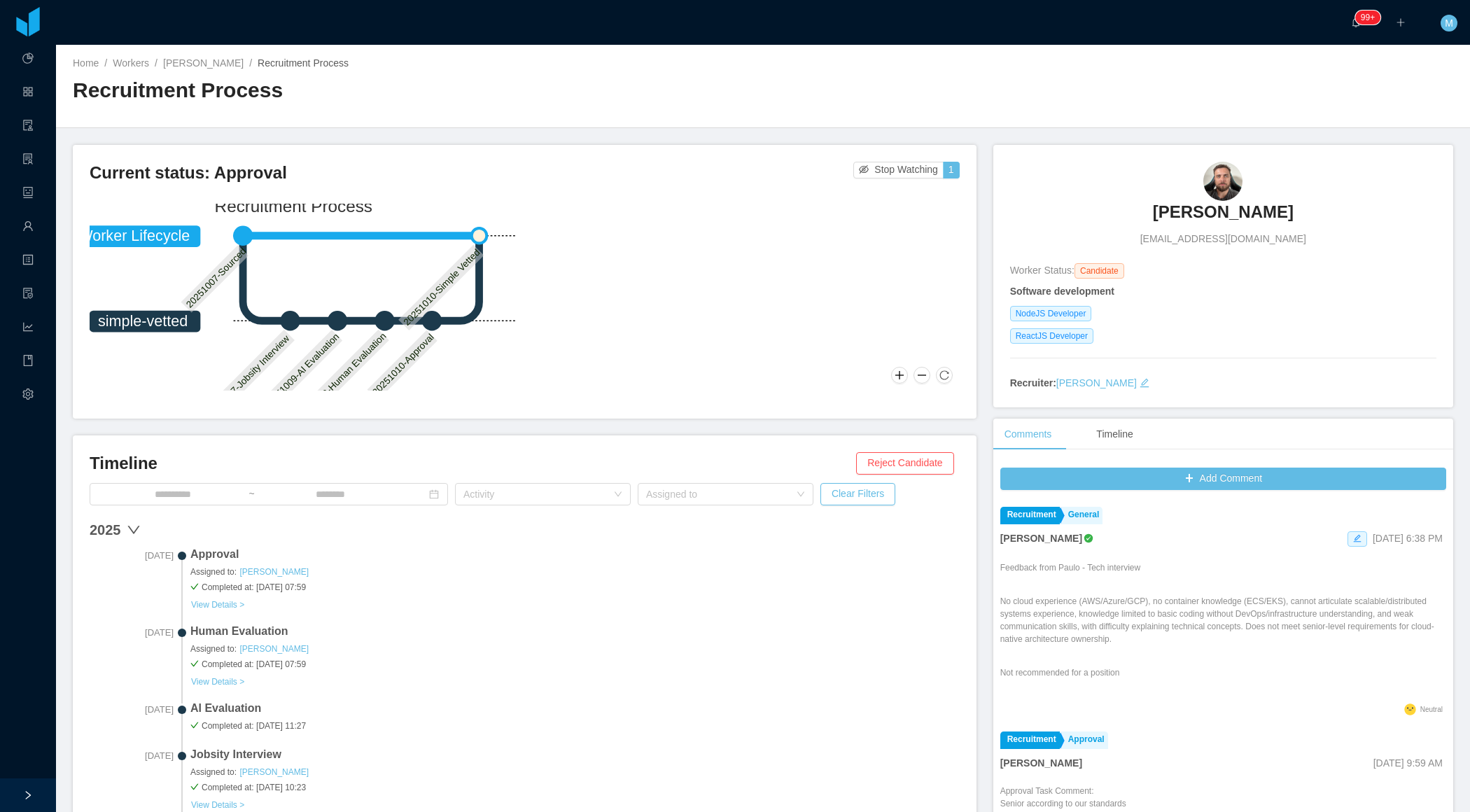
drag, startPoint x: 642, startPoint y: 333, endPoint x: 742, endPoint y: 275, distance: 115.6
click at [743, 275] on div "Worker Lifecycle simple-vetted 20251007-Sourced 20251007-Jobsity Interview 2025…" at bounding box center [525, 297] width 870 height 187
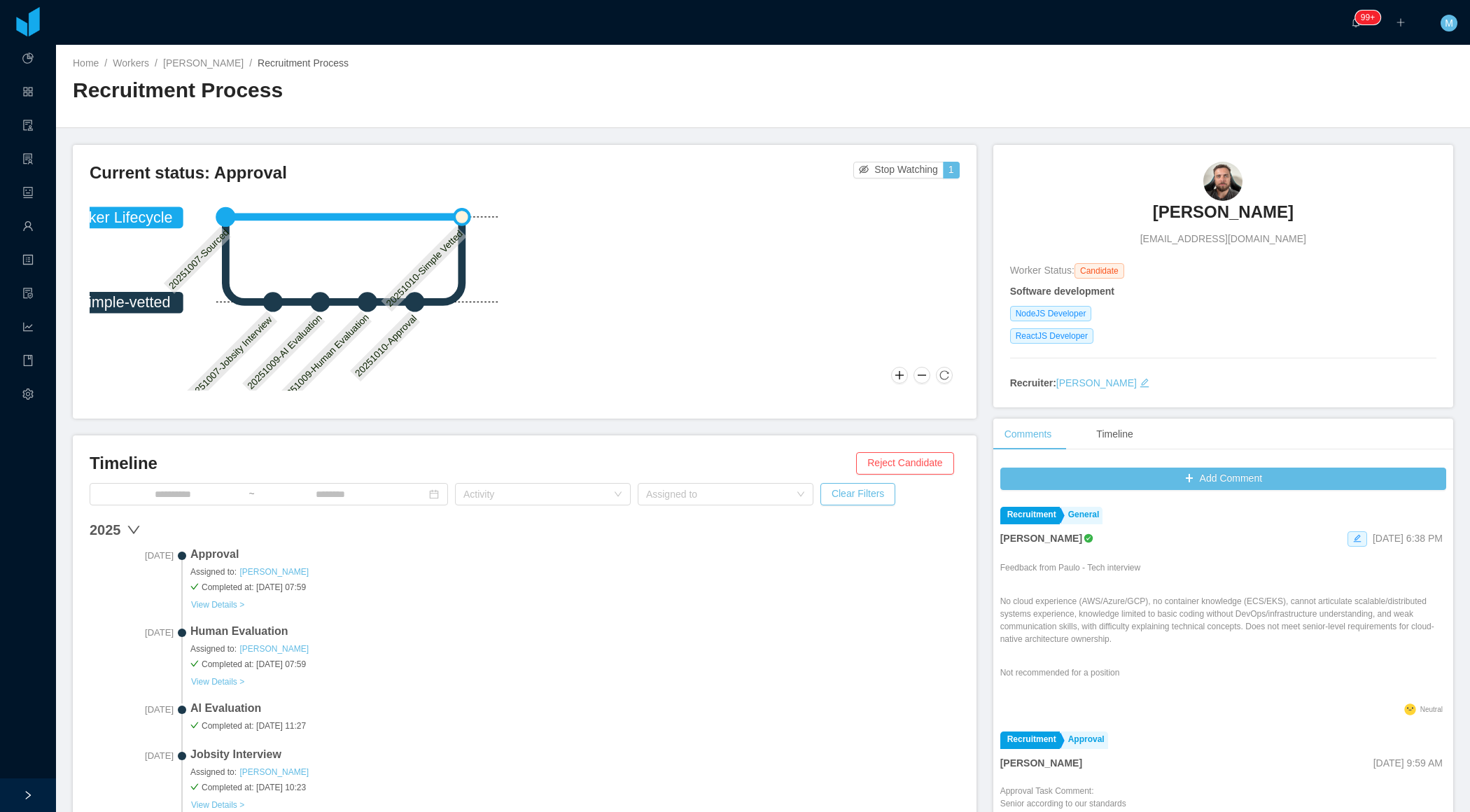
click at [466, 334] on icon "Worker Lifecycle simple-vetted 20251007-Sourced 20251007-Jobsity Interview 2025…" at bounding box center [276, 293] width 462 height 246
